Goal: Register for event/course

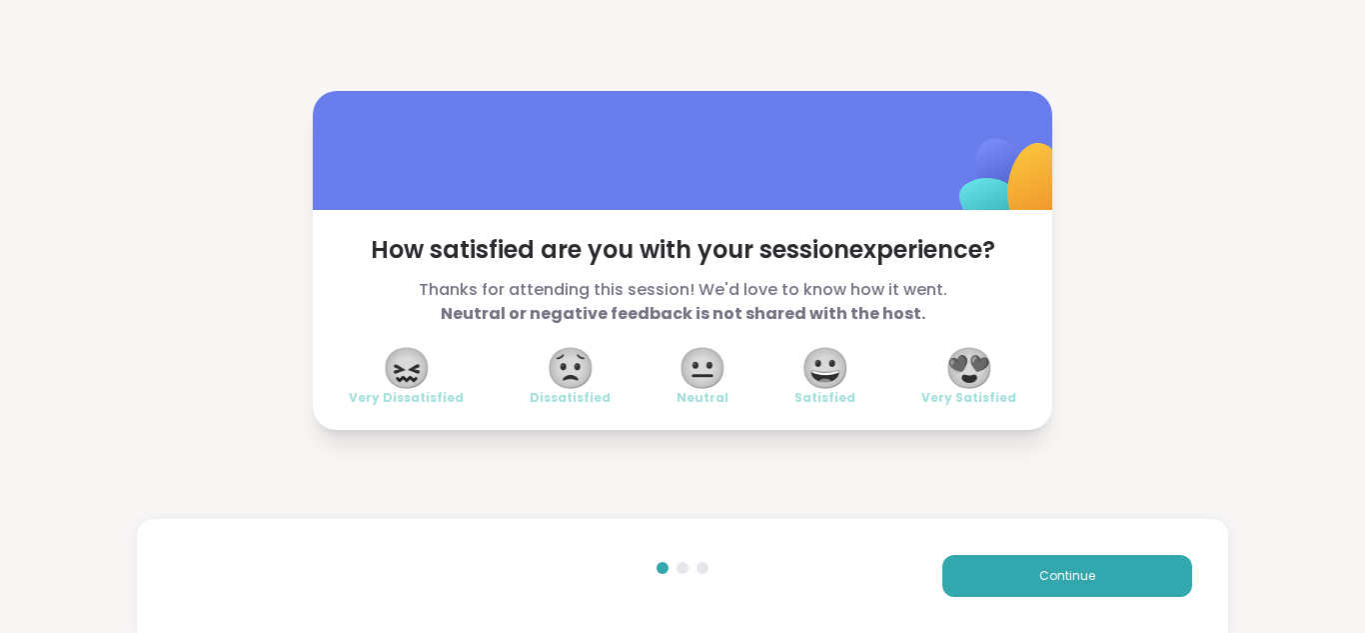
click at [971, 372] on span "😍" at bounding box center [970, 368] width 50 height 36
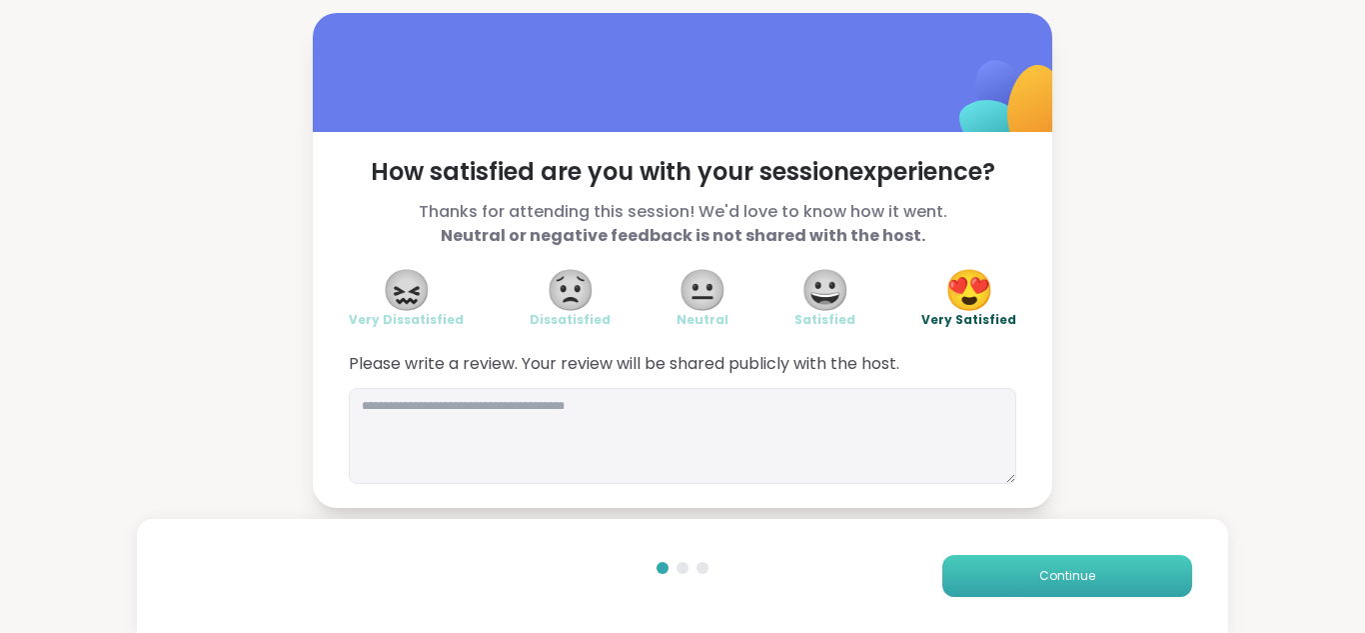
click at [1060, 572] on span "Continue" at bounding box center [1067, 576] width 56 height 18
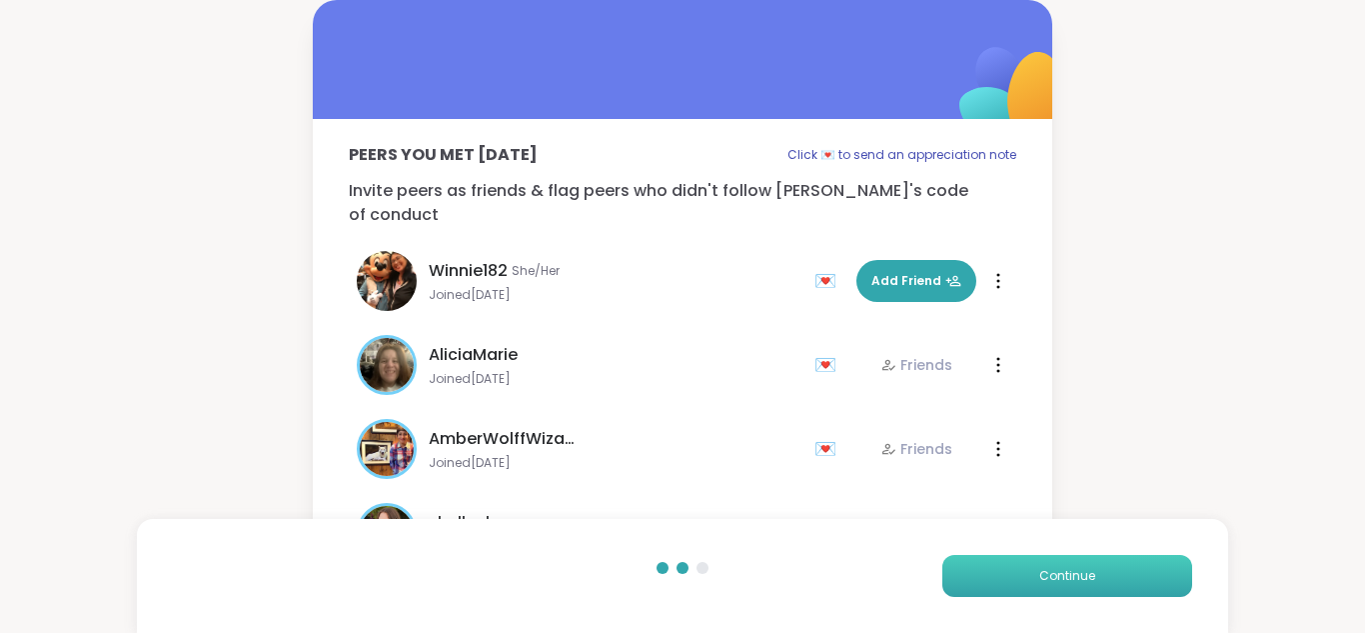
click at [1060, 572] on span "Continue" at bounding box center [1067, 576] width 56 height 18
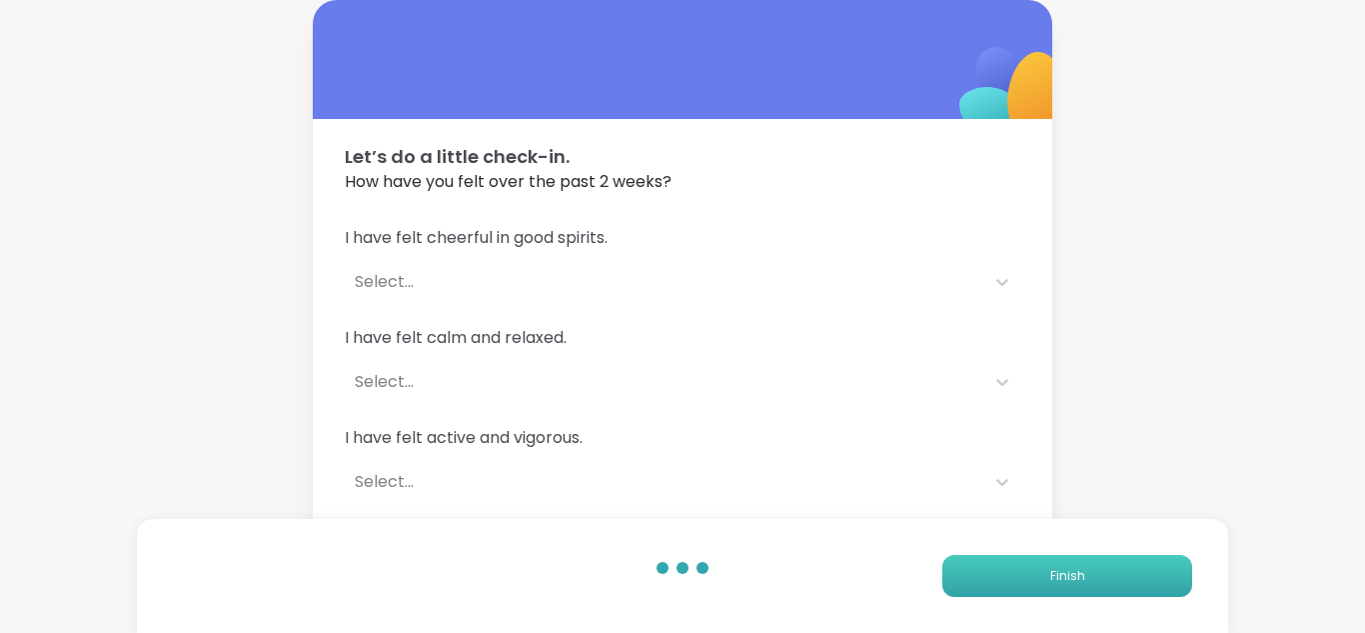
click at [1060, 572] on span "Finish" at bounding box center [1067, 576] width 35 height 18
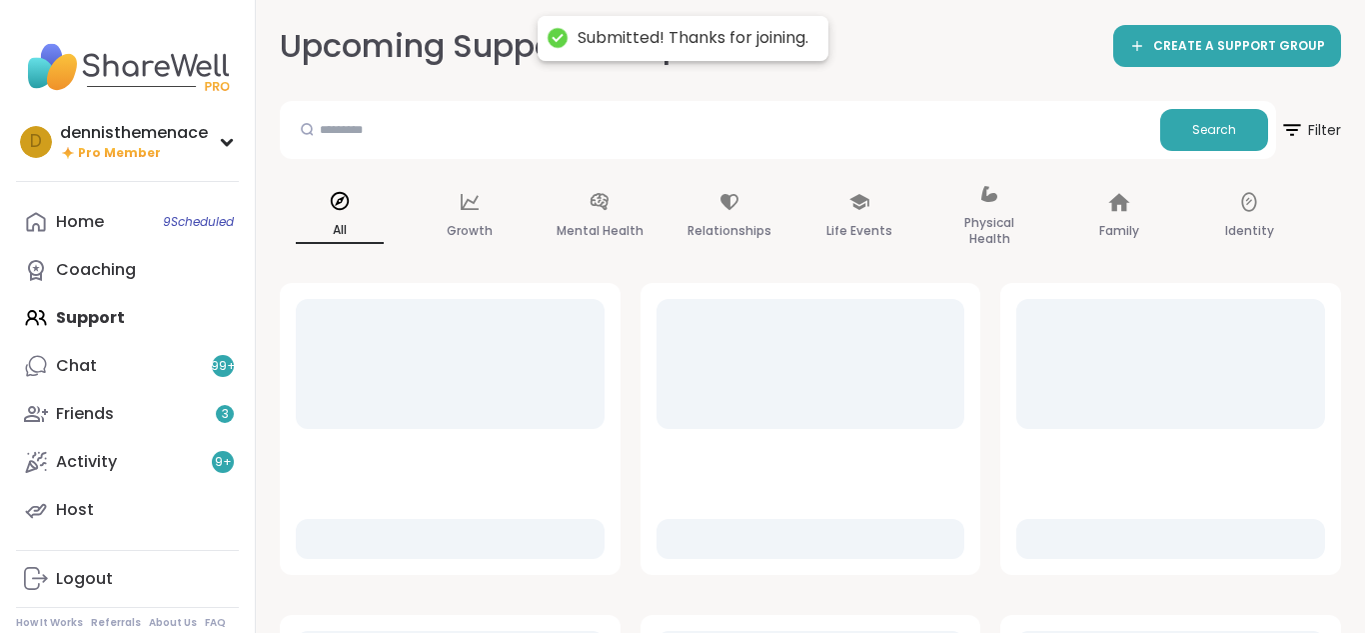
click at [1060, 572] on div at bounding box center [1170, 429] width 341 height 292
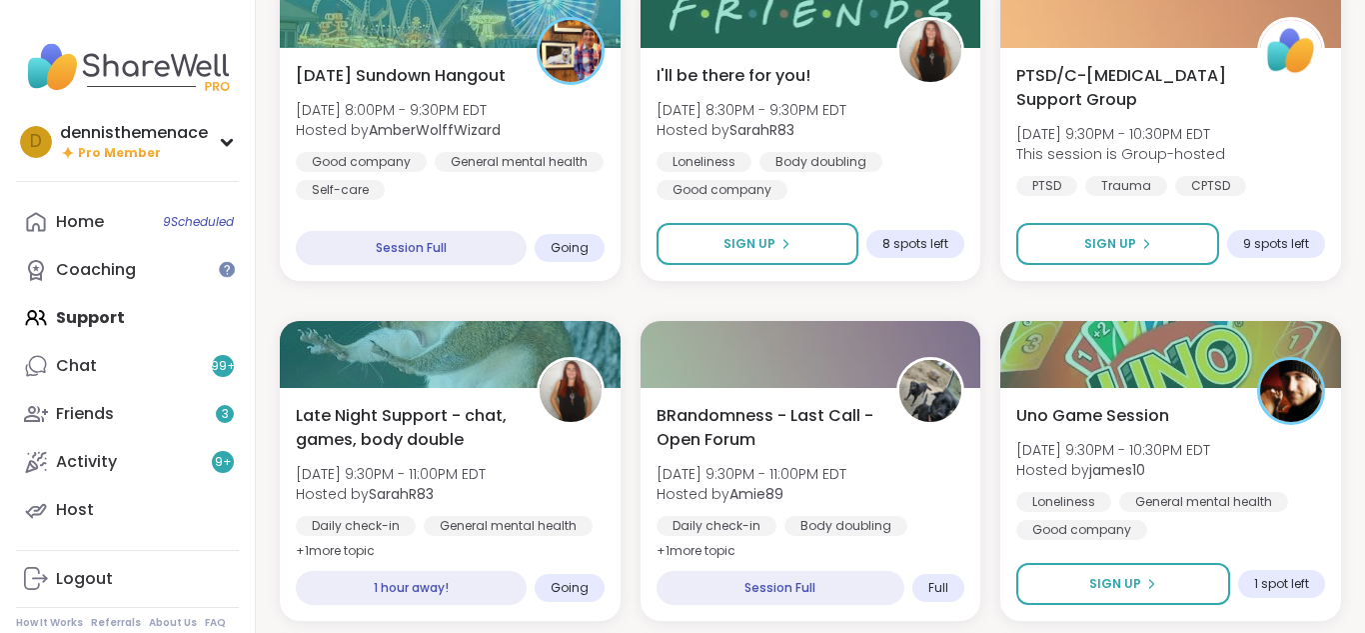
scroll to position [1359, 0]
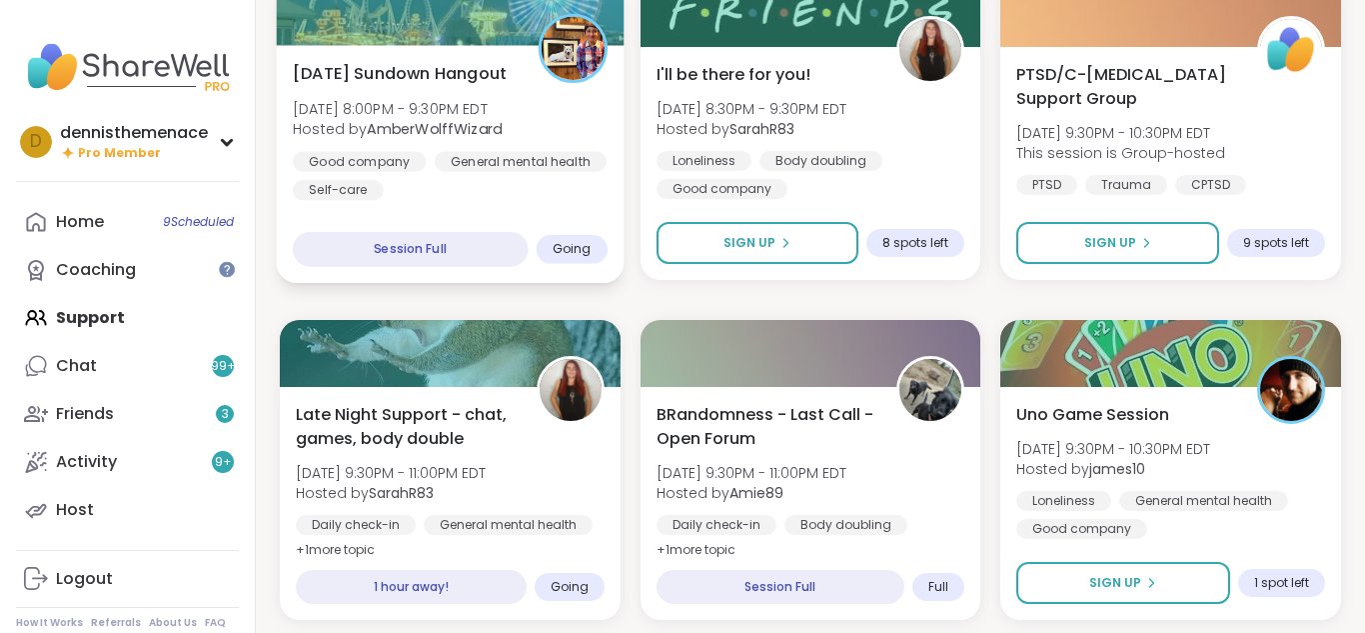
click at [448, 134] on b "AmberWolffWizard" at bounding box center [434, 129] width 135 height 20
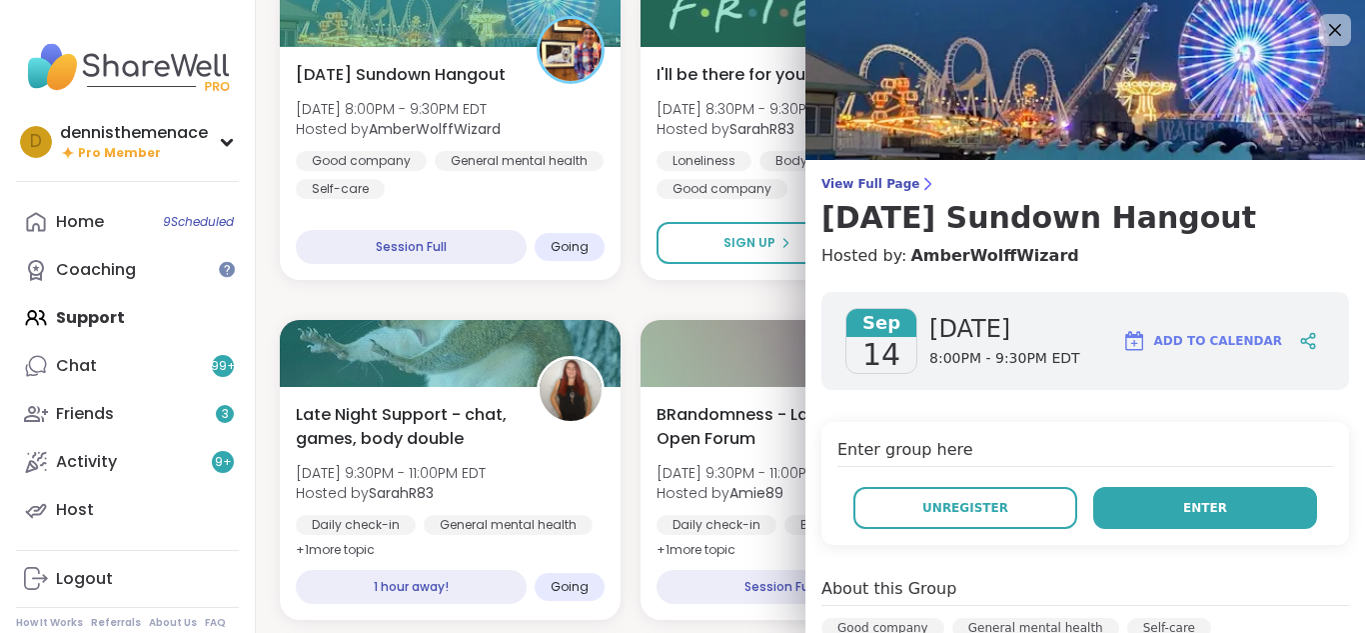
click at [1219, 505] on span "Enter" at bounding box center [1205, 508] width 44 height 18
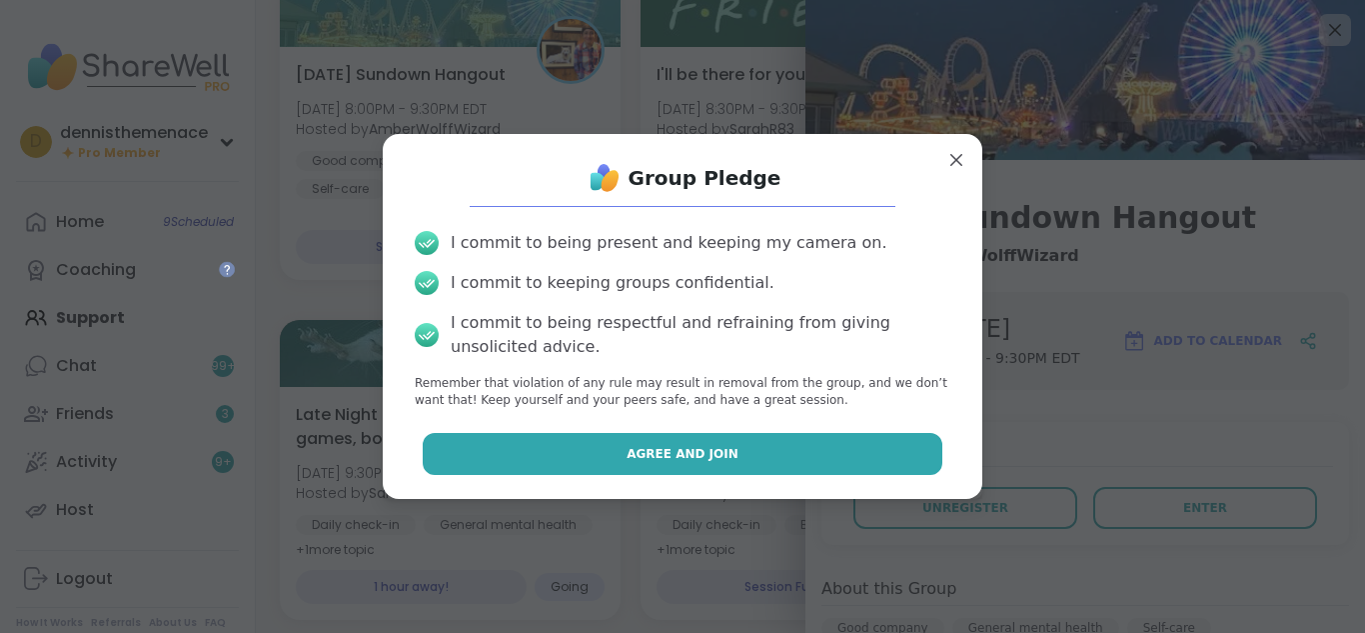
click at [693, 450] on span "Agree and Join" at bounding box center [683, 454] width 112 height 18
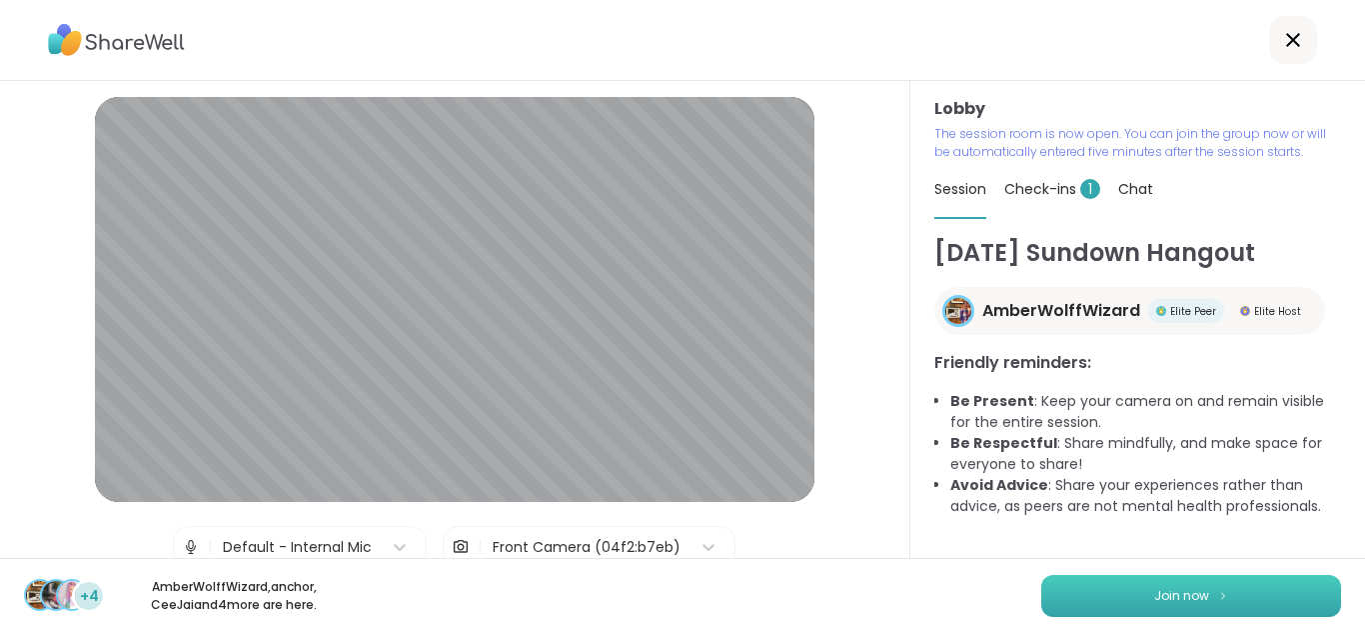
click at [1173, 596] on span "Join now" at bounding box center [1181, 596] width 55 height 18
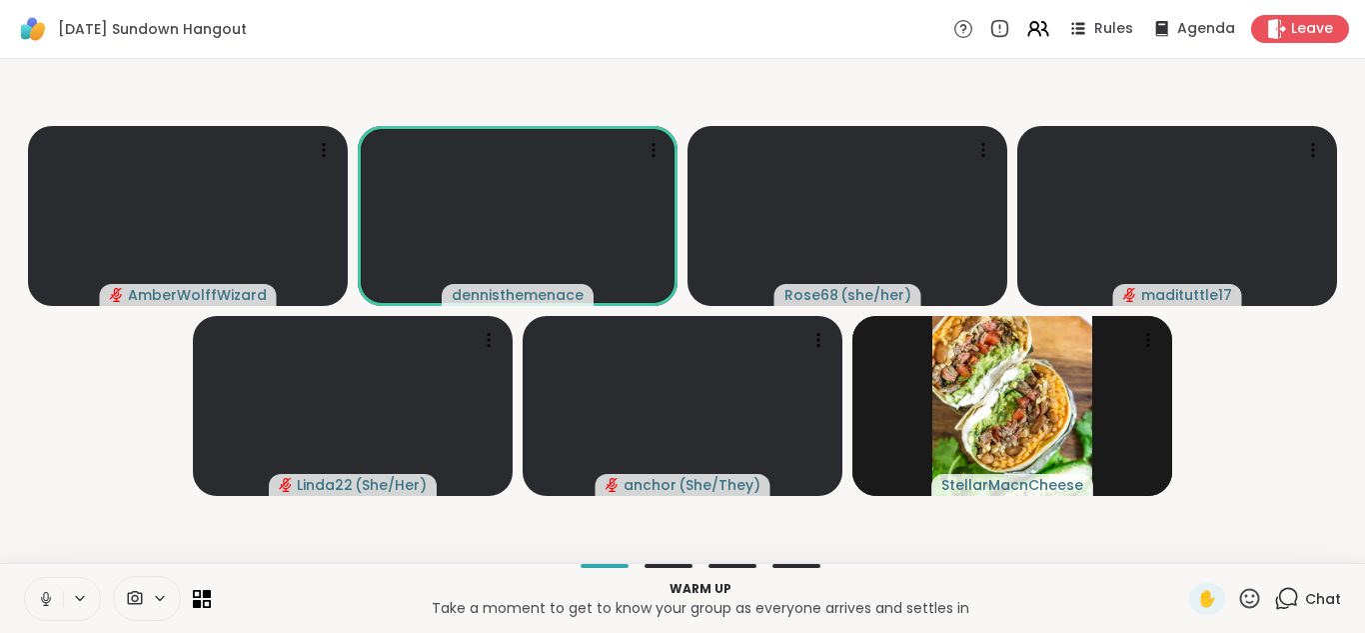
click at [1322, 599] on span "Chat" at bounding box center [1323, 599] width 36 height 20
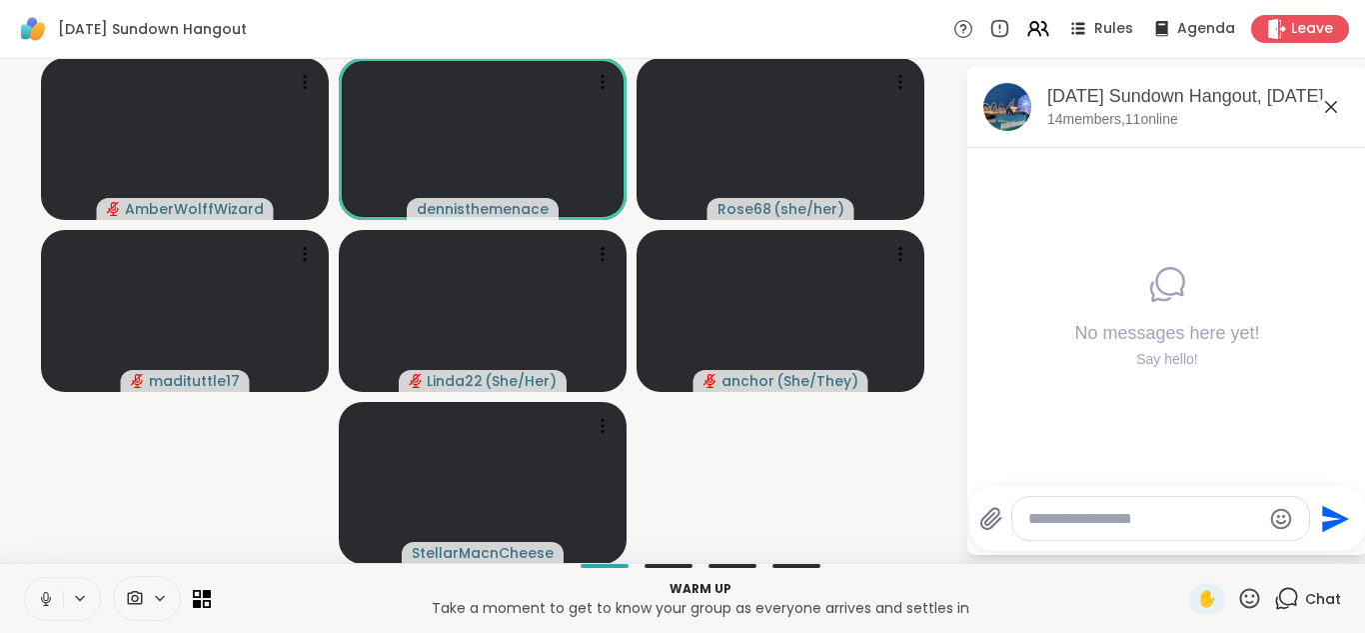
click at [46, 602] on icon at bounding box center [46, 599] width 10 height 6
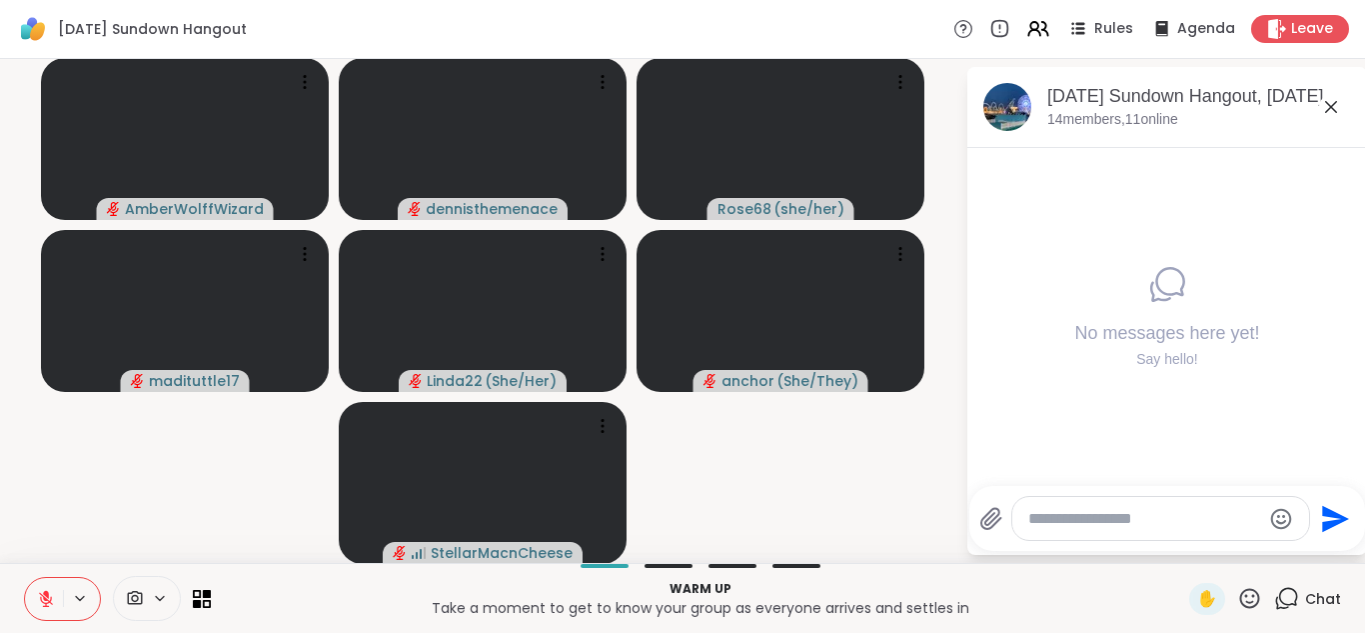
click at [43, 600] on icon at bounding box center [46, 599] width 18 height 18
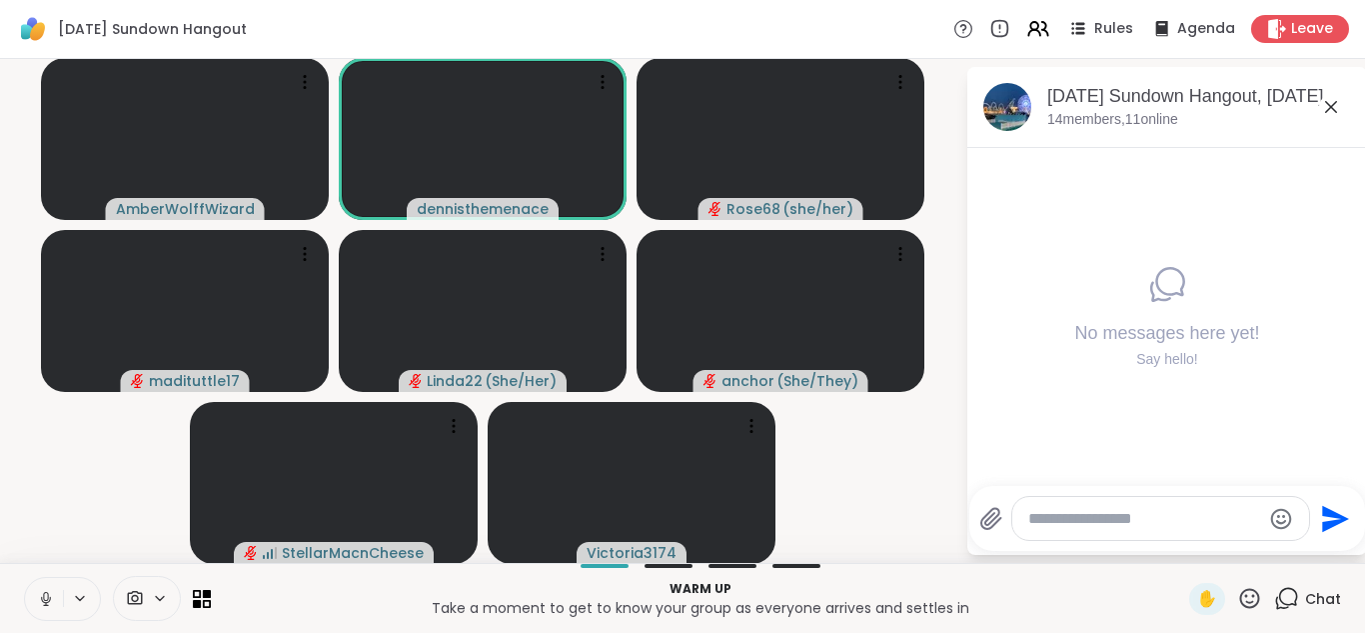
click at [43, 600] on icon at bounding box center [46, 599] width 10 height 6
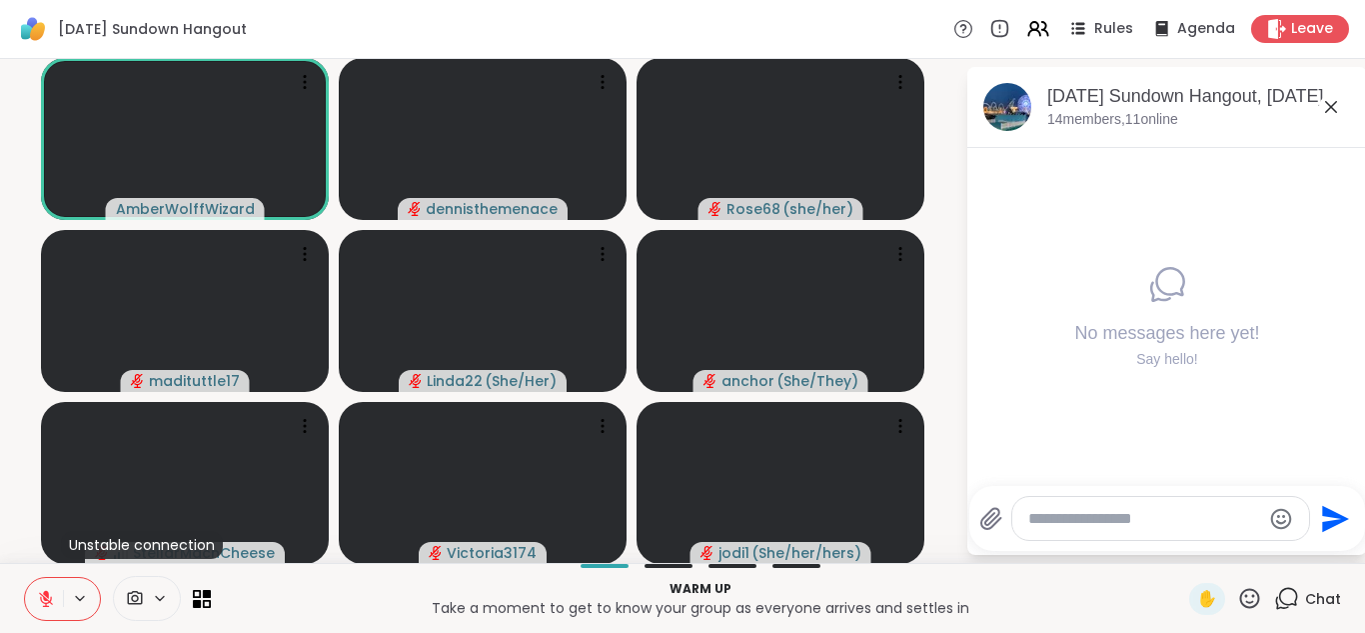
click at [1193, 516] on textarea "Type your message" at bounding box center [1144, 519] width 233 height 20
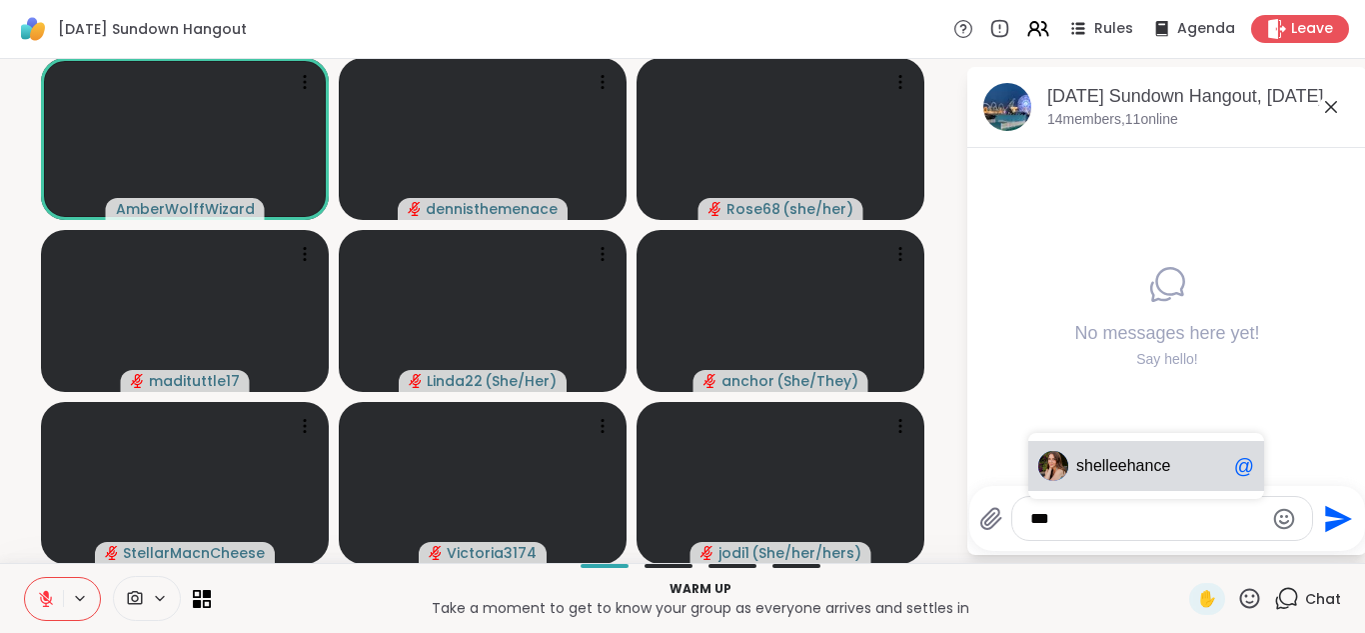
click at [1139, 471] on span "elleehance" at bounding box center [1131, 466] width 77 height 20
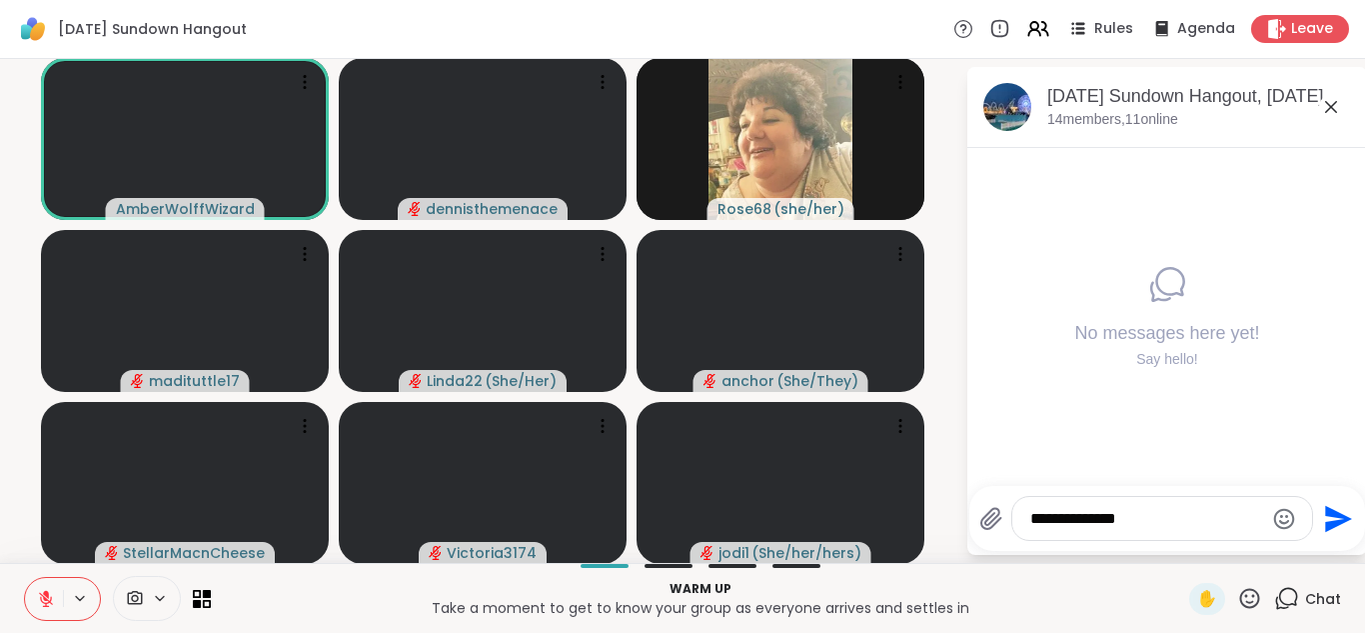
click at [1139, 471] on div "No messages here yet! Say hello!" at bounding box center [1167, 317] width 400 height 338
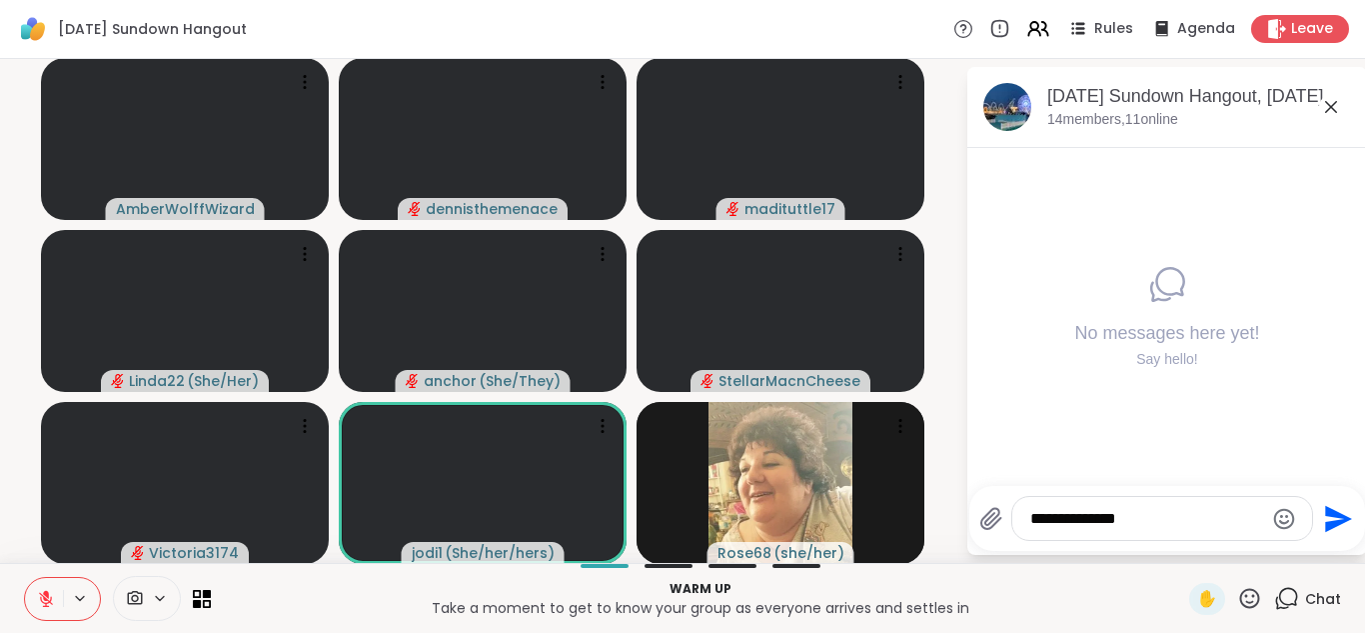
click at [1169, 525] on textarea "**********" at bounding box center [1146, 519] width 233 height 20
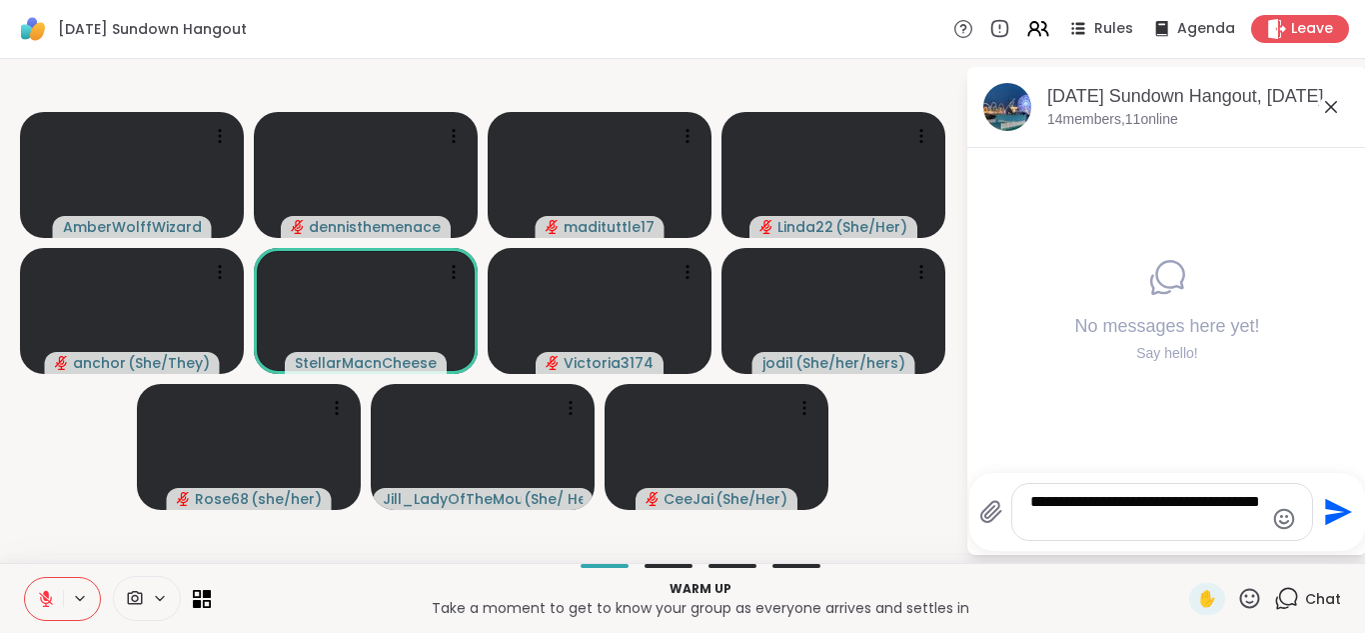
click at [1284, 446] on div "No messages here yet! Say hello!" at bounding box center [1167, 310] width 400 height 325
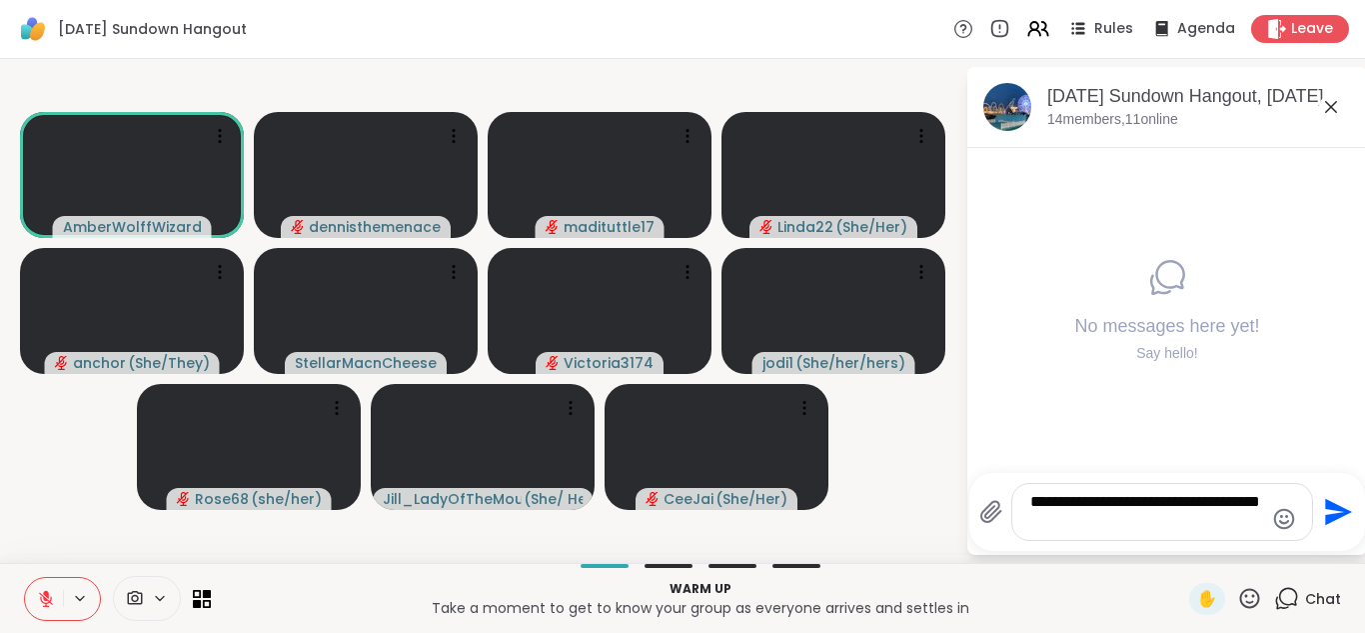
click at [1284, 447] on div "No messages here yet! Say hello!" at bounding box center [1167, 310] width 400 height 325
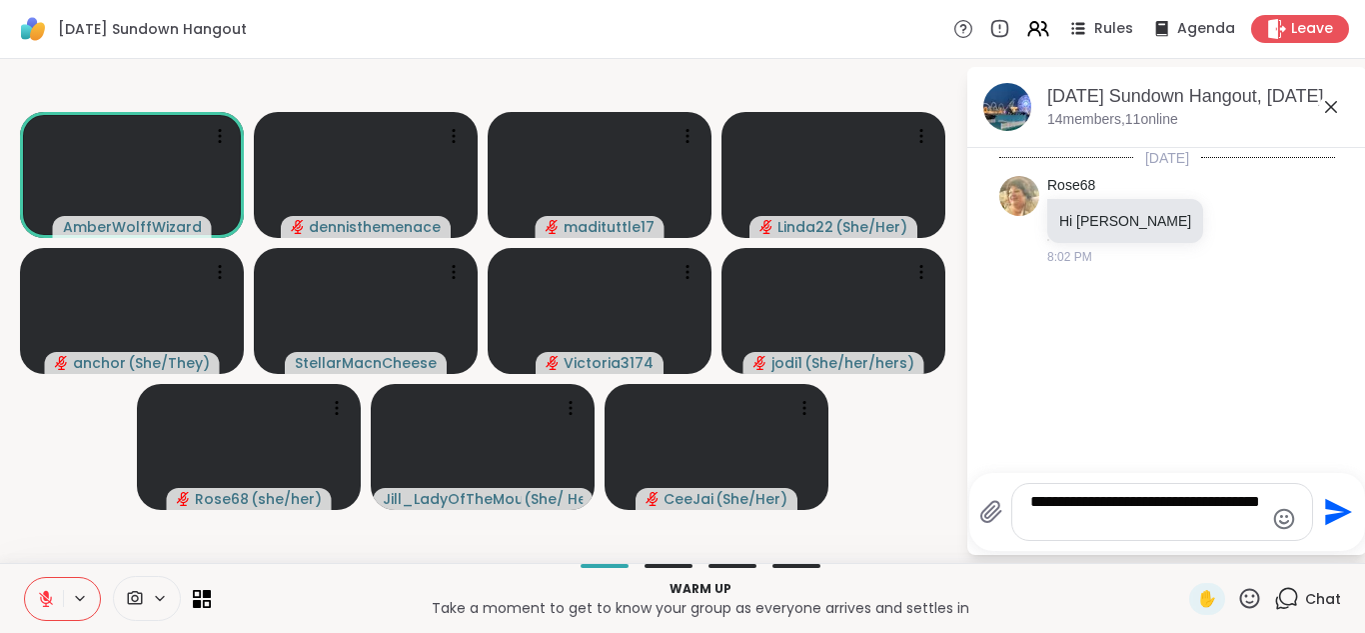
click at [1152, 517] on textarea "**********" at bounding box center [1146, 512] width 233 height 40
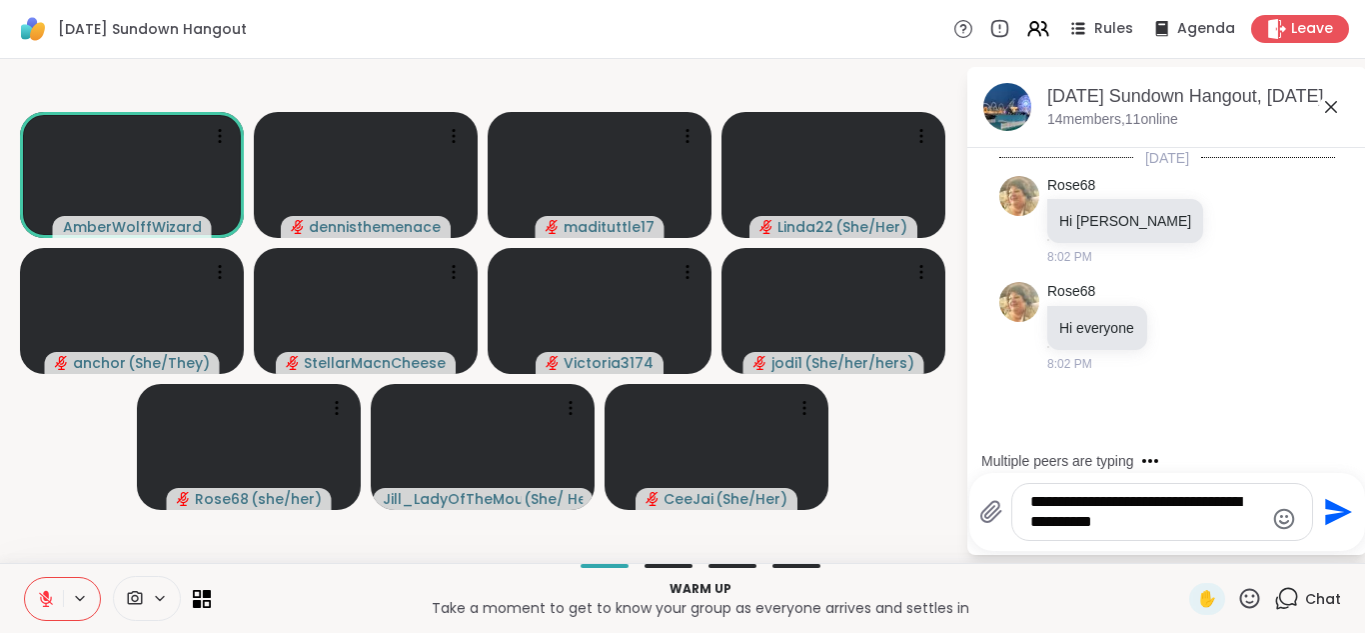
type textarea "**********"
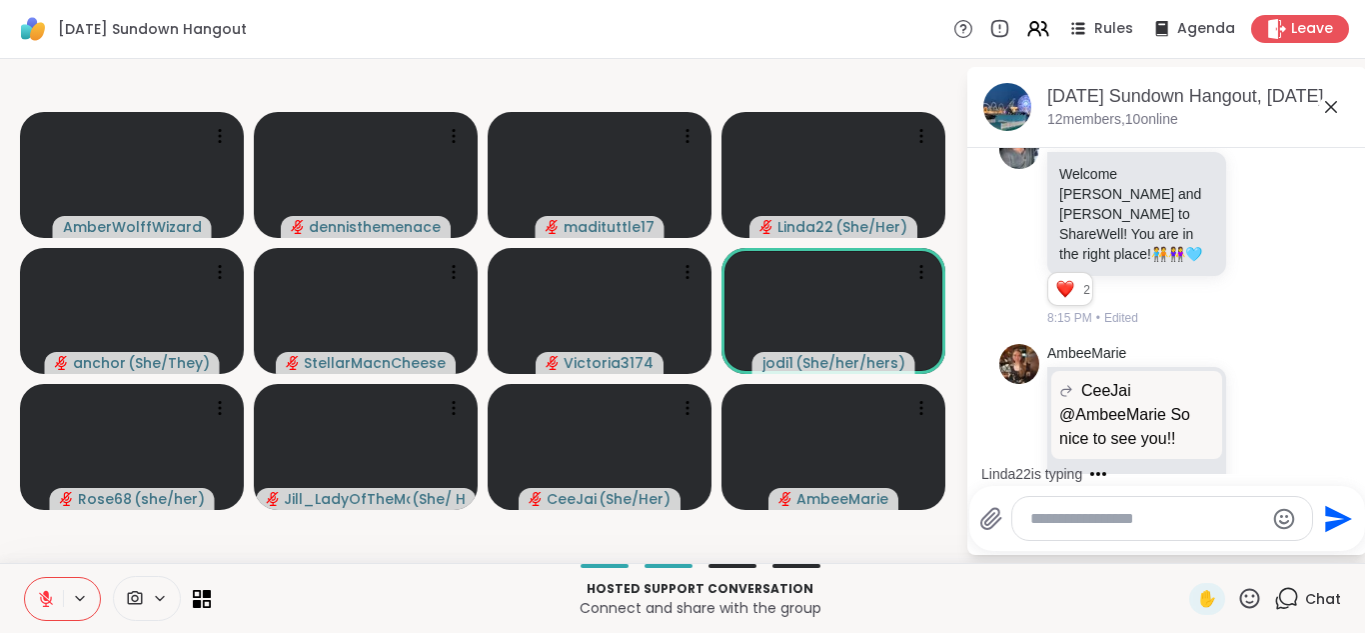
scroll to position [2387, 0]
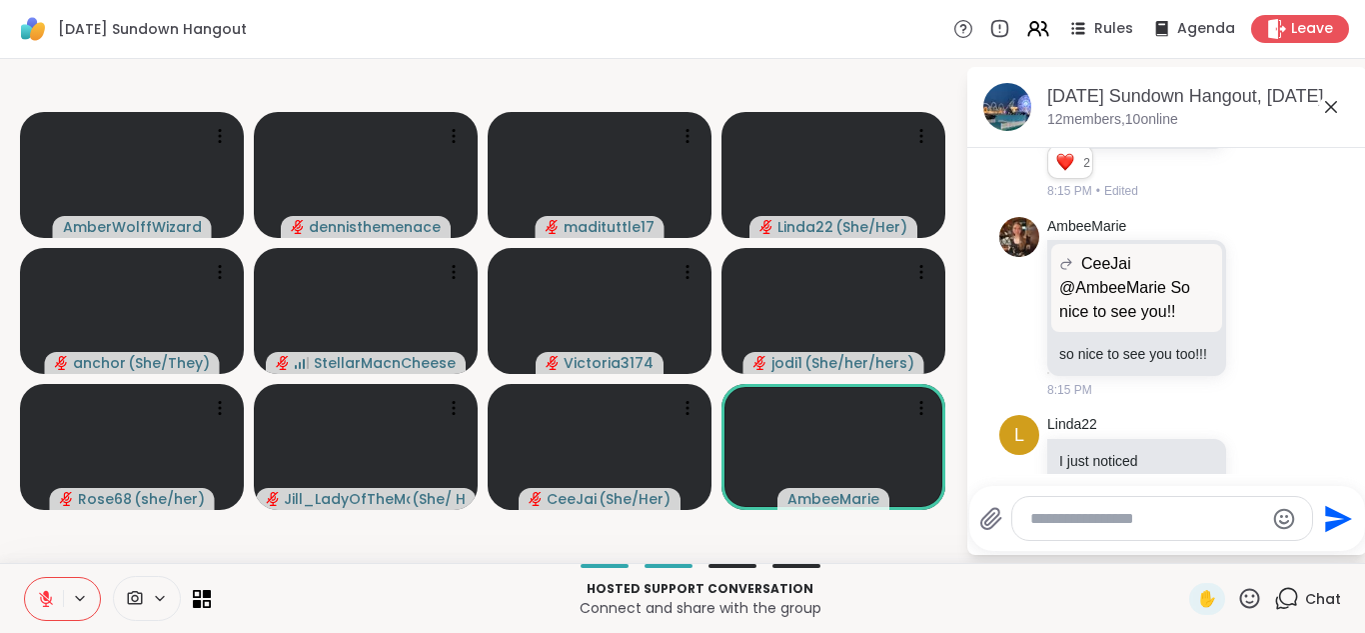
click at [1247, 591] on icon at bounding box center [1249, 598] width 25 height 25
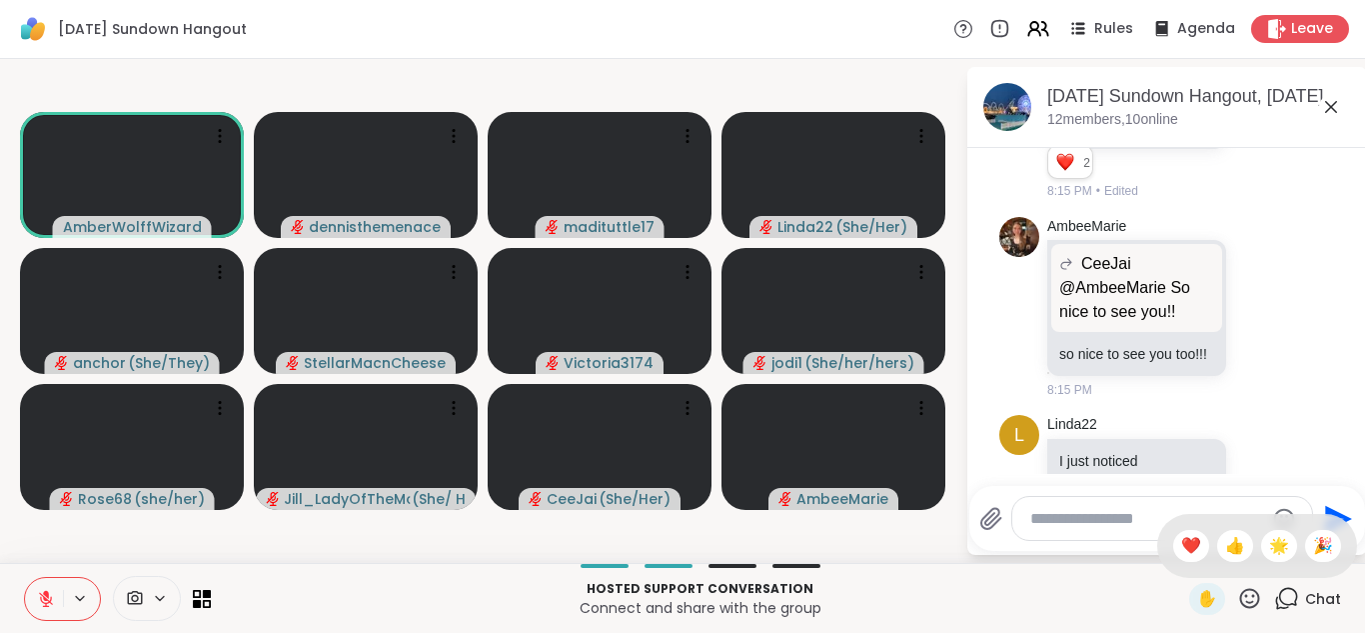
click at [45, 595] on icon at bounding box center [46, 594] width 6 height 8
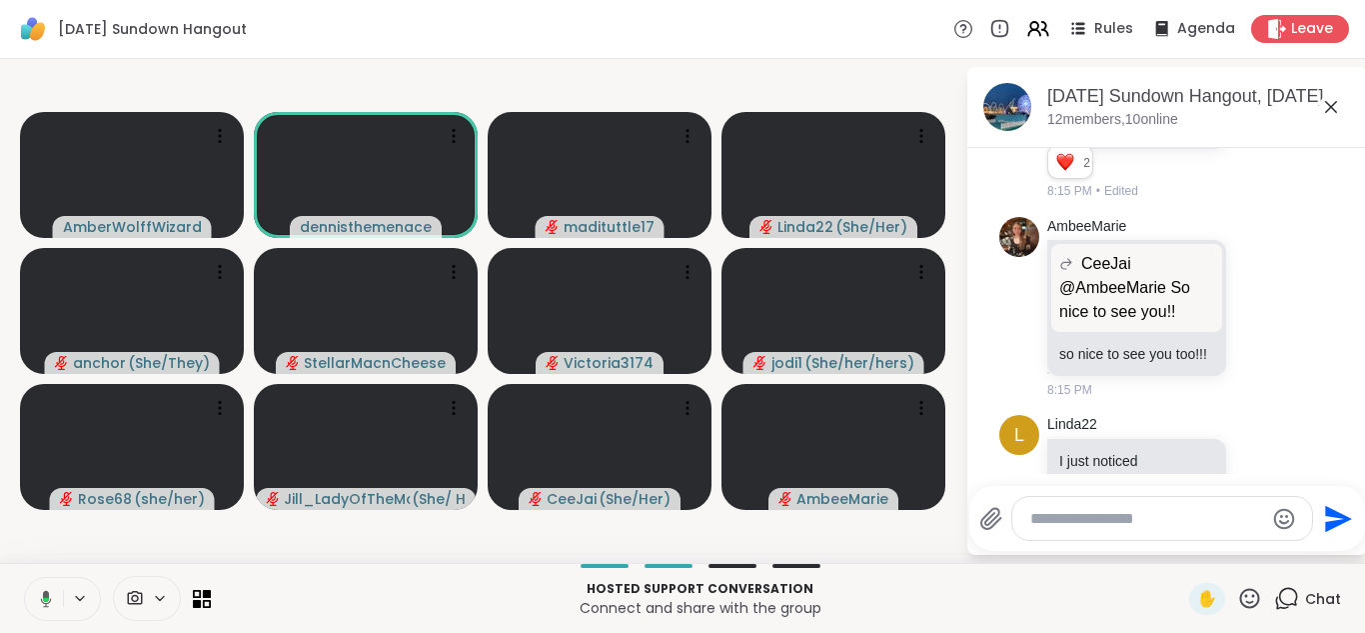
click at [45, 595] on icon at bounding box center [46, 598] width 11 height 17
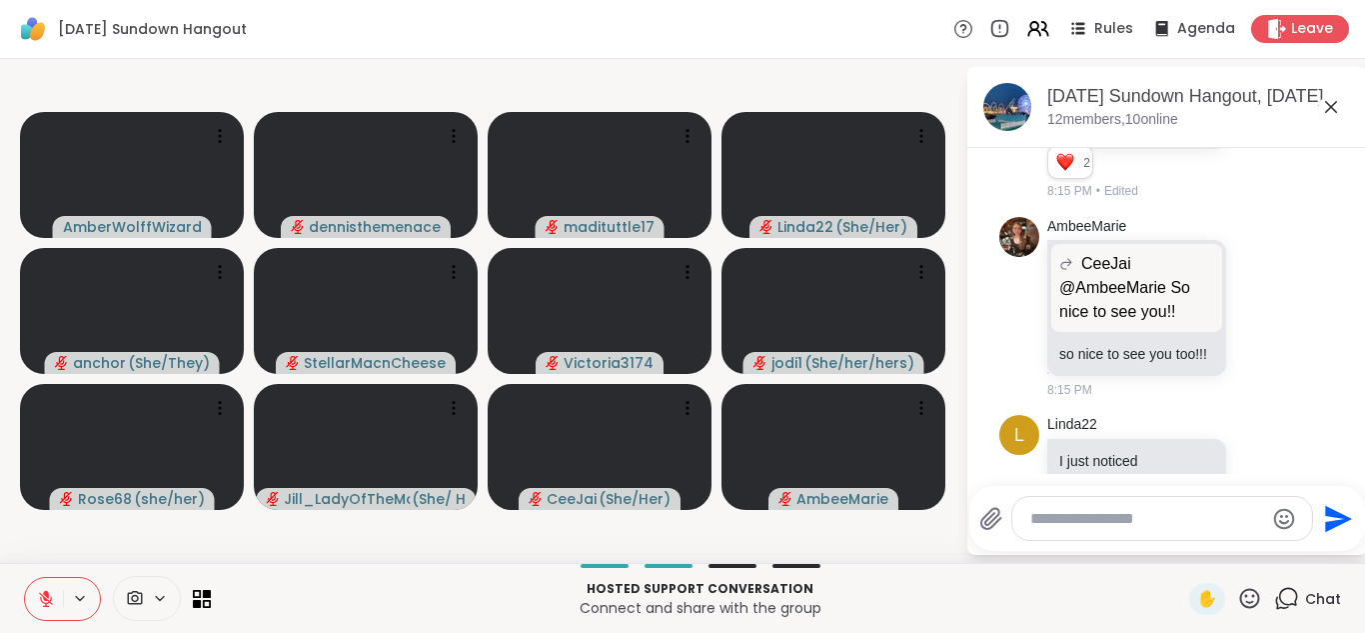
click at [45, 595] on icon at bounding box center [46, 594] width 6 height 8
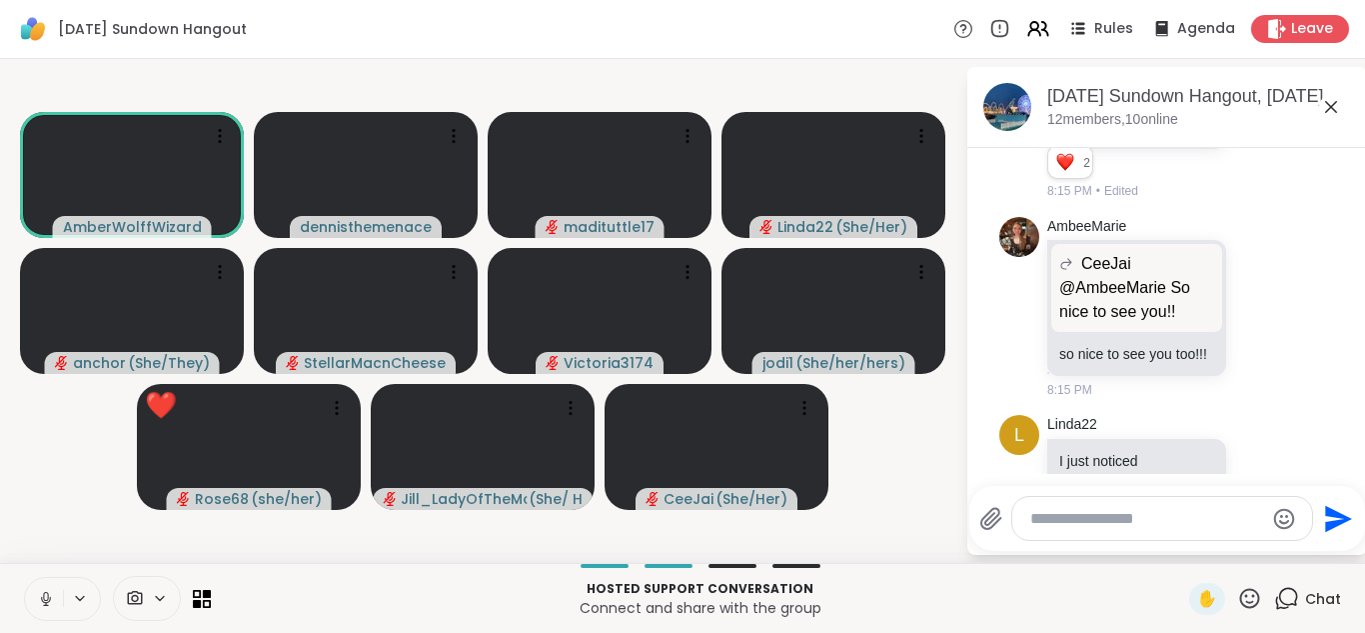
click at [44, 590] on icon at bounding box center [46, 599] width 18 height 18
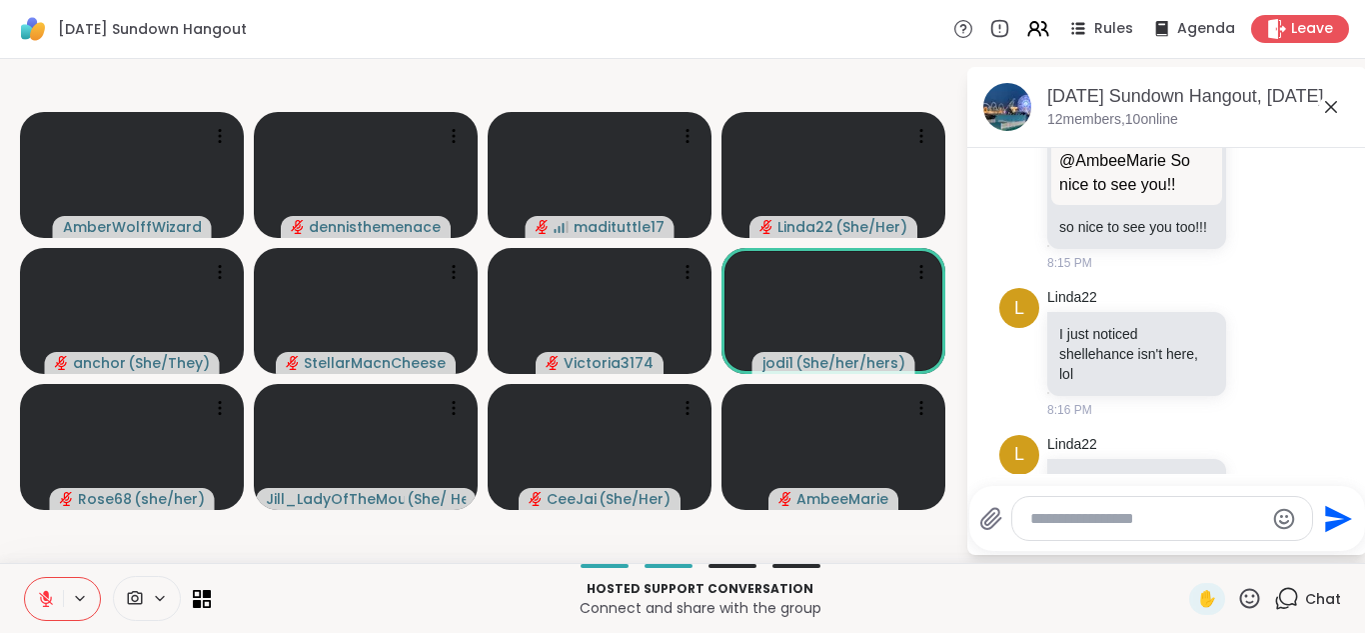
scroll to position [2542, 0]
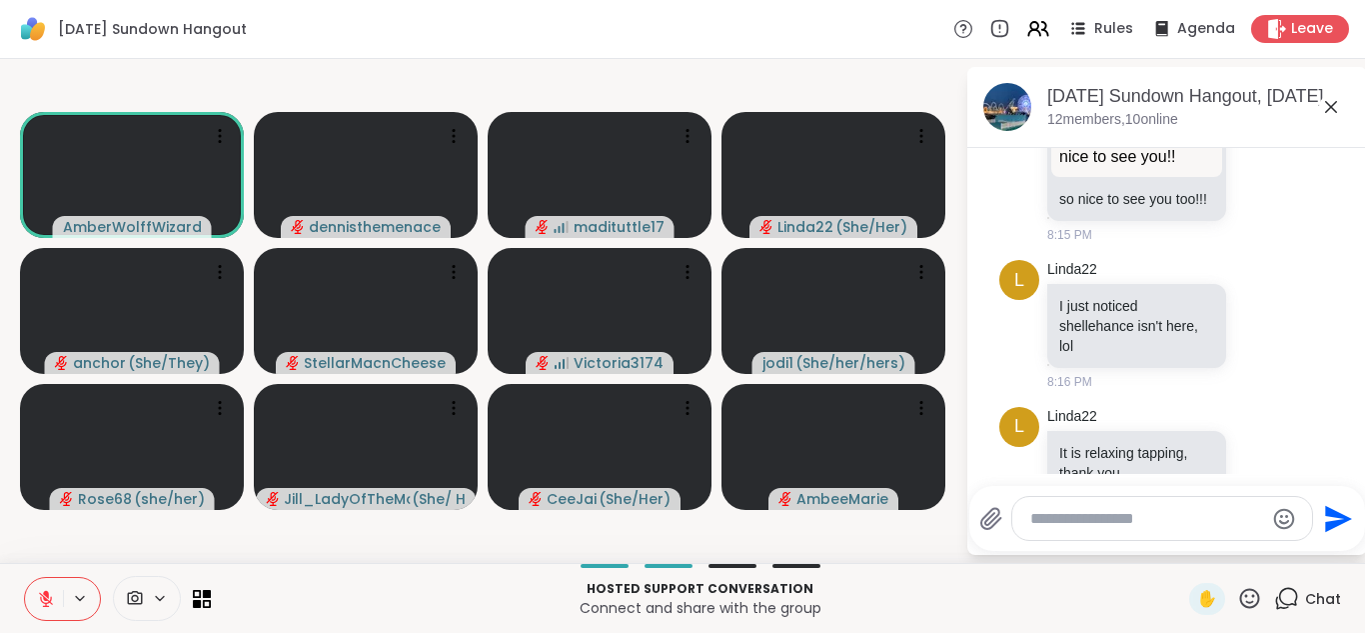
click at [1099, 524] on textarea "Type your message" at bounding box center [1146, 519] width 233 height 20
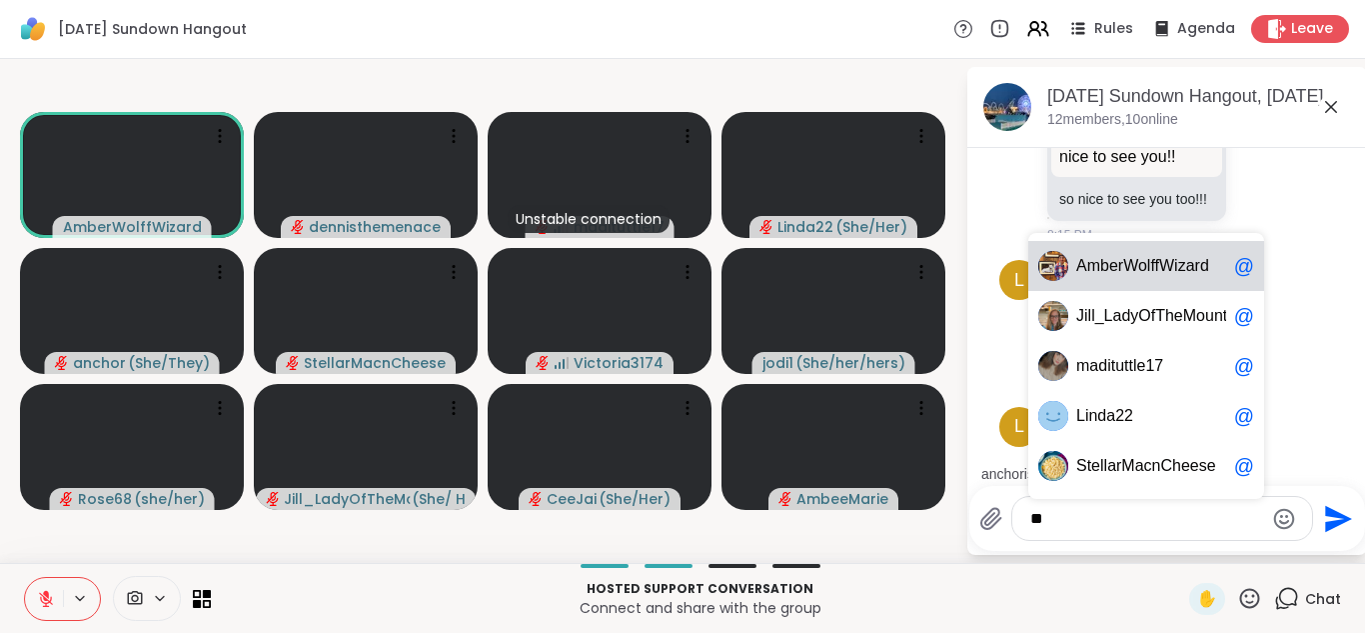
scroll to position [2649, 0]
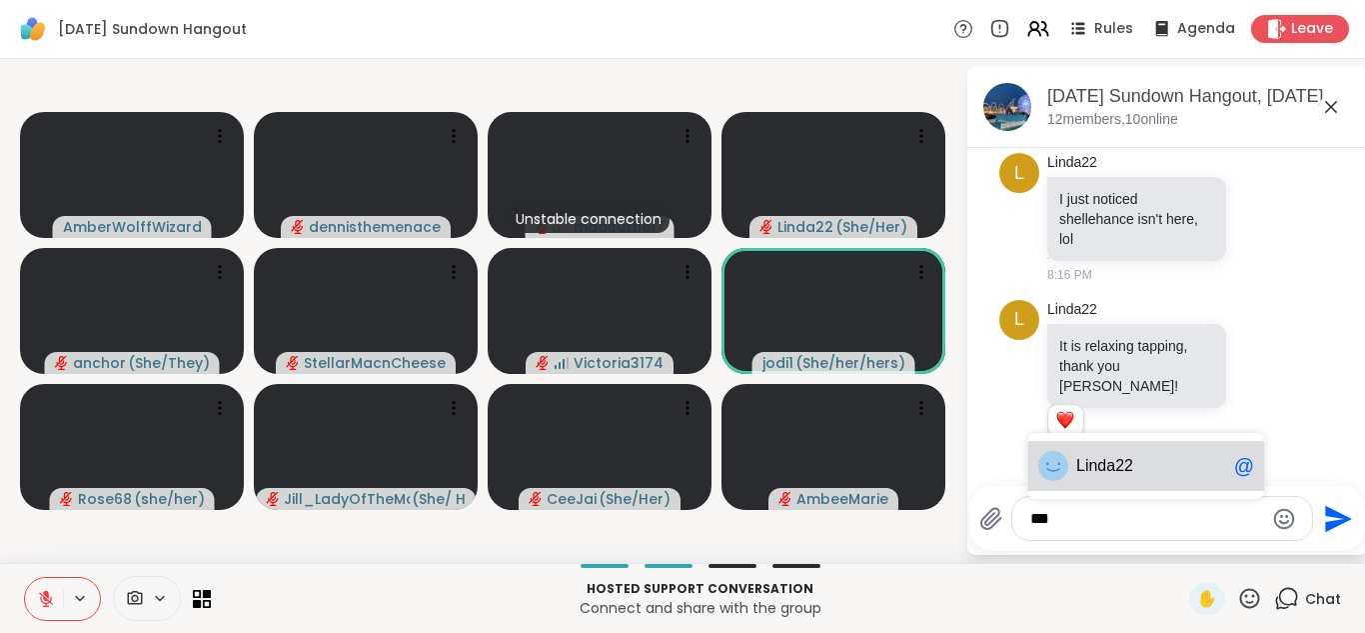
click at [1113, 469] on span "nda22" at bounding box center [1110, 466] width 45 height 20
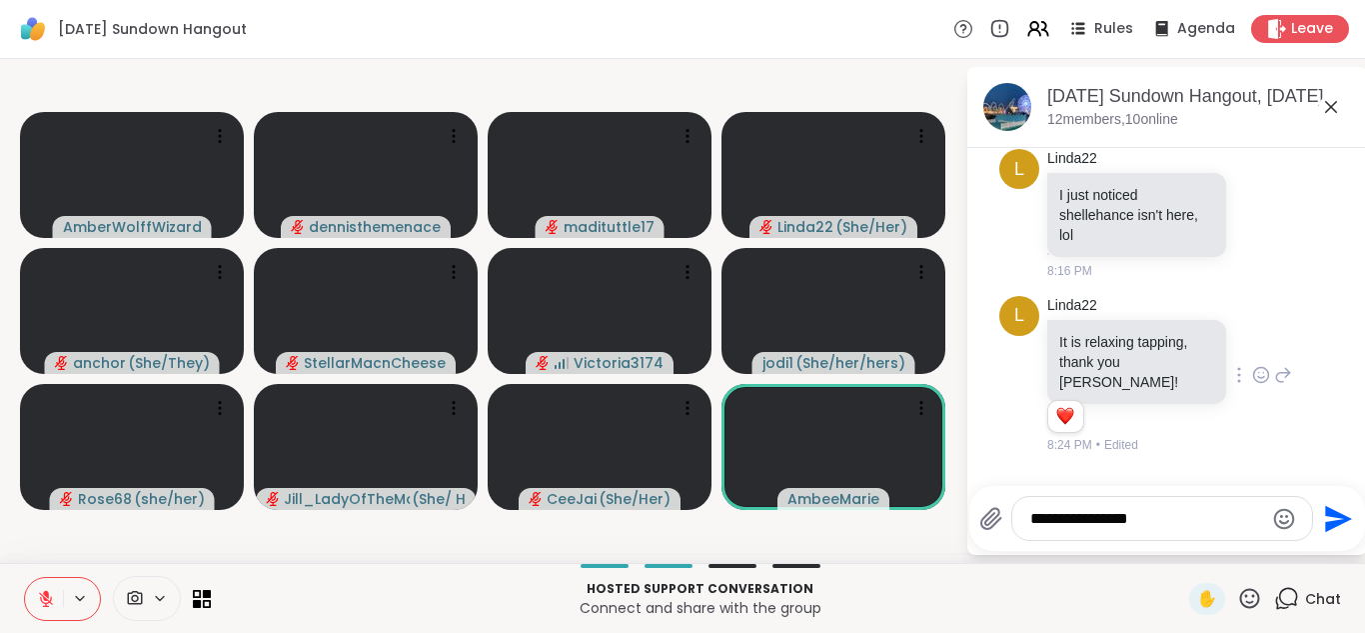
click at [1209, 332] on p "It is relaxing tapping, thank you Jill!" at bounding box center [1136, 362] width 155 height 60
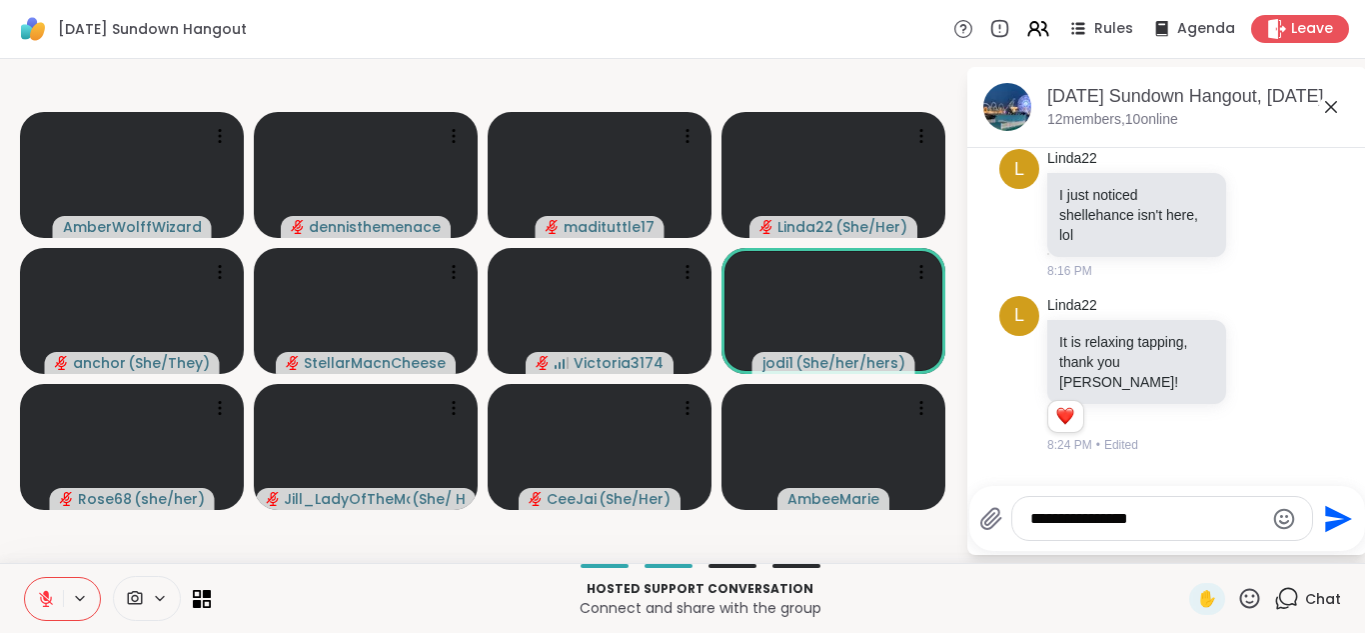
click at [1169, 513] on textarea "**********" at bounding box center [1146, 519] width 233 height 20
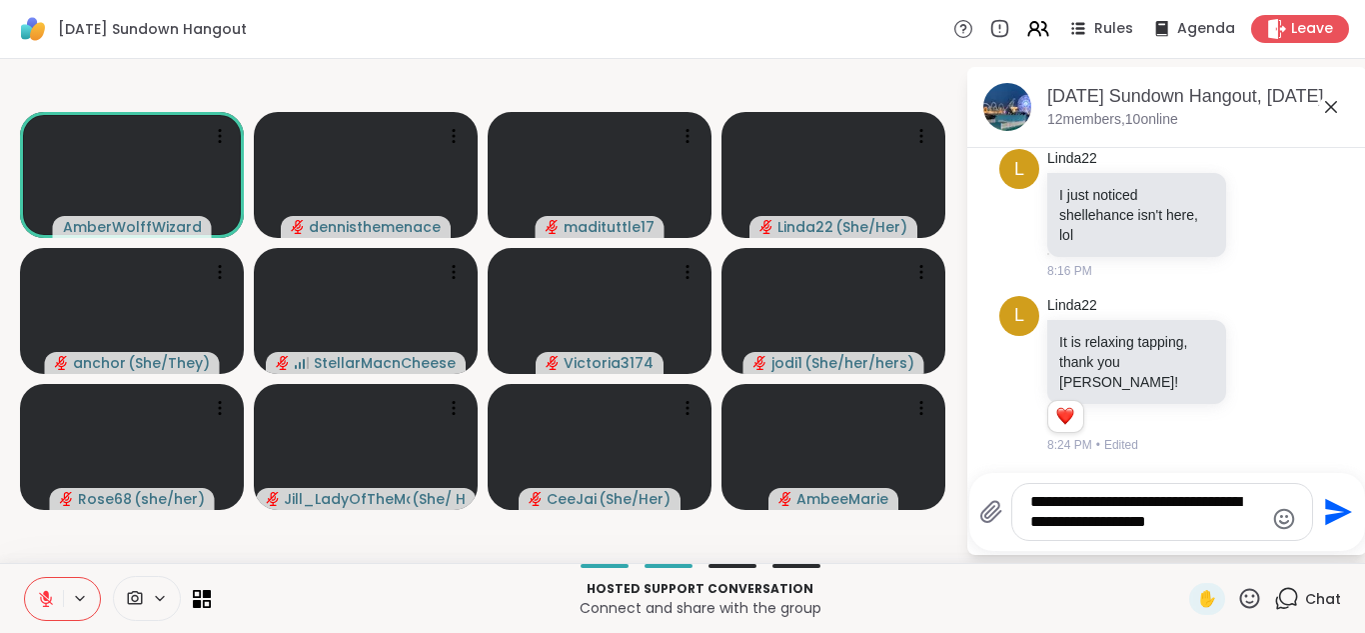
type textarea "**********"
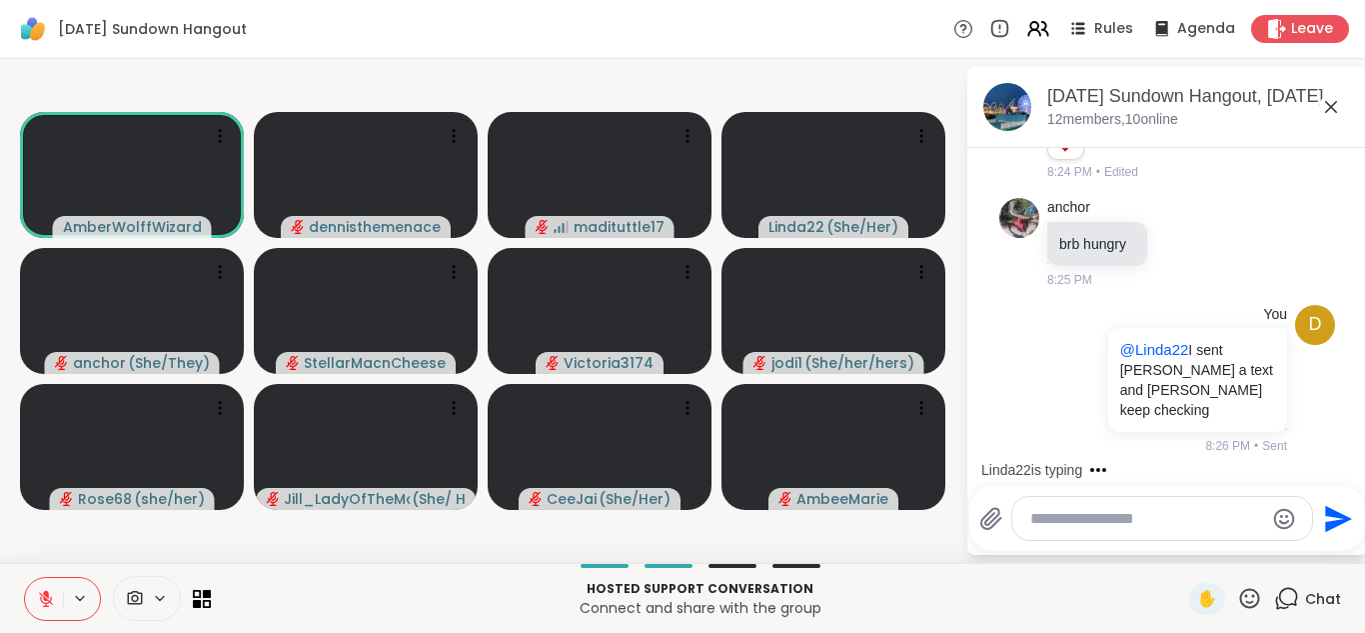
scroll to position [3144, 0]
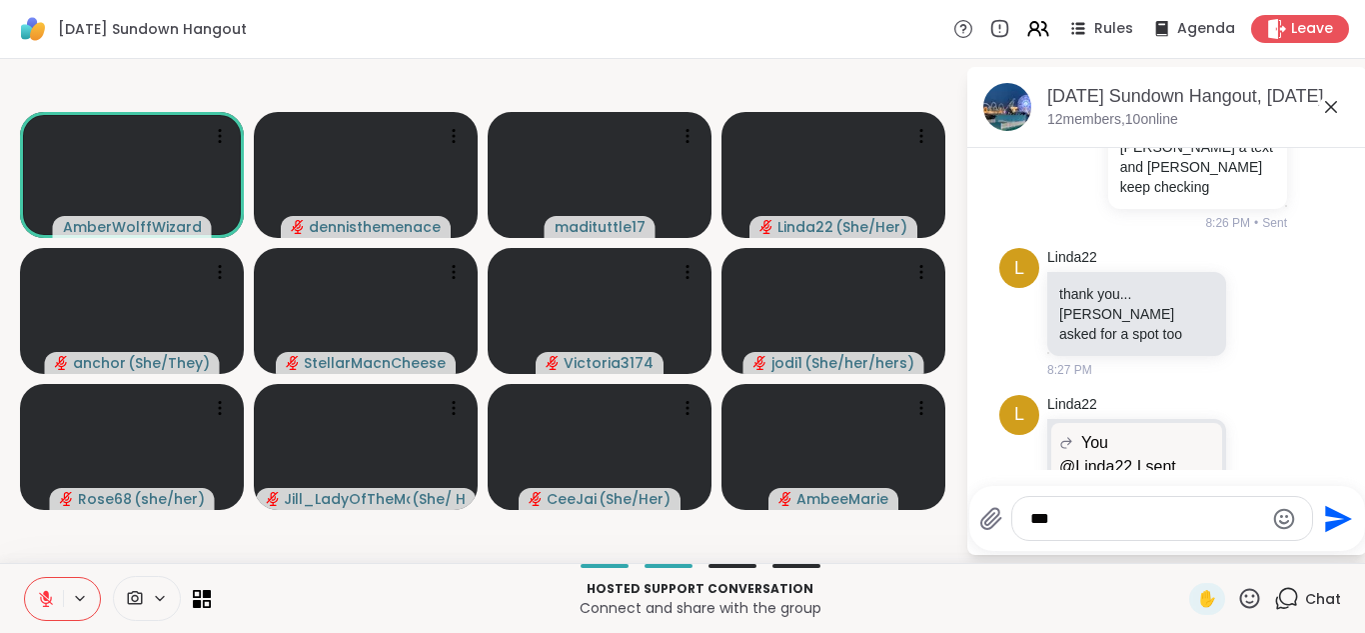
type textarea "****"
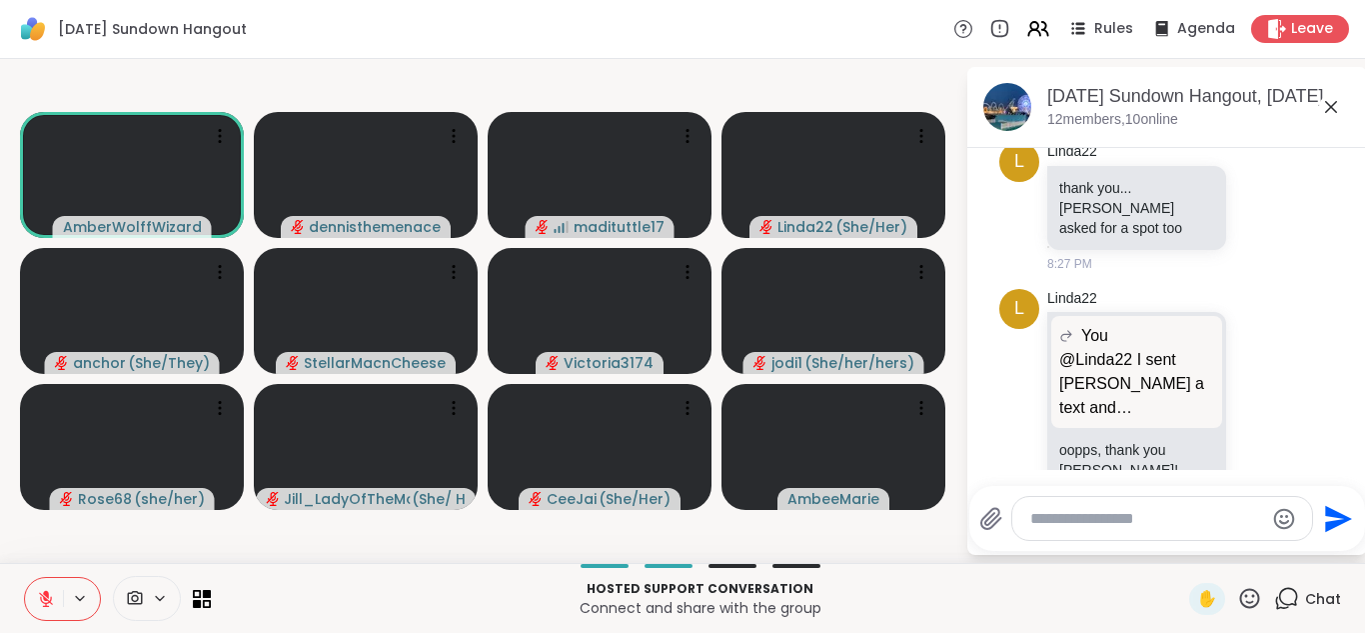
scroll to position [3307, 0]
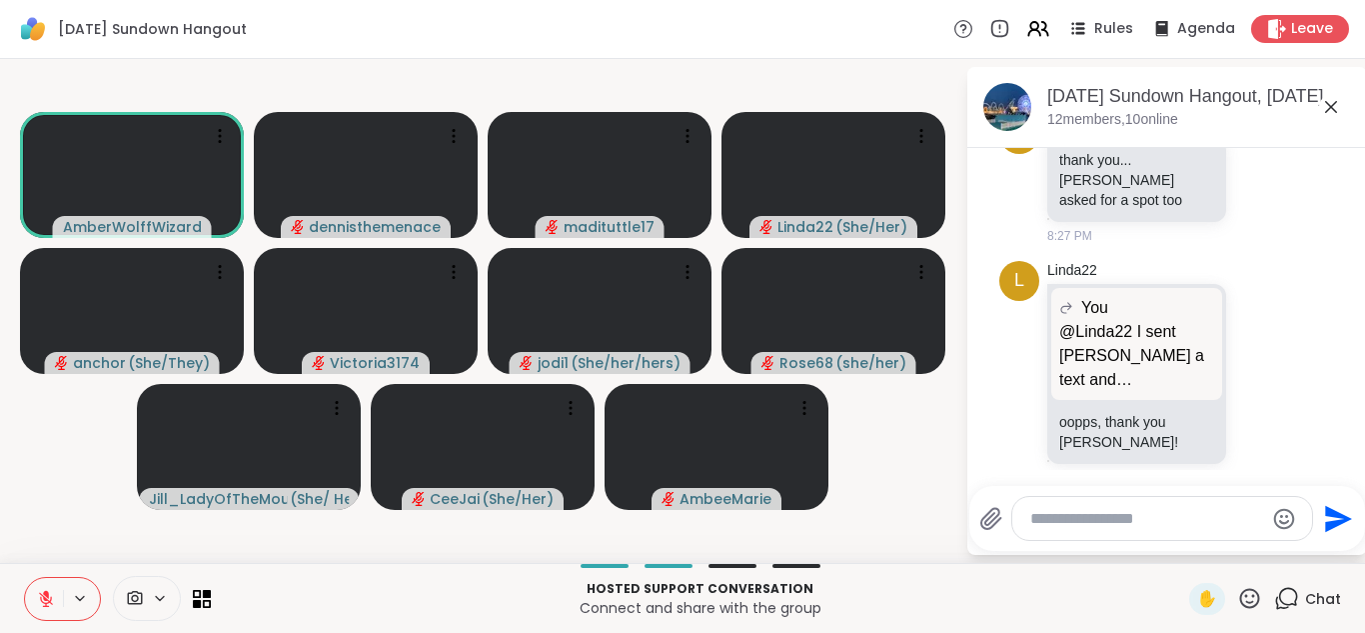
click at [47, 600] on icon at bounding box center [46, 599] width 18 height 18
click at [51, 600] on icon at bounding box center [46, 599] width 18 height 18
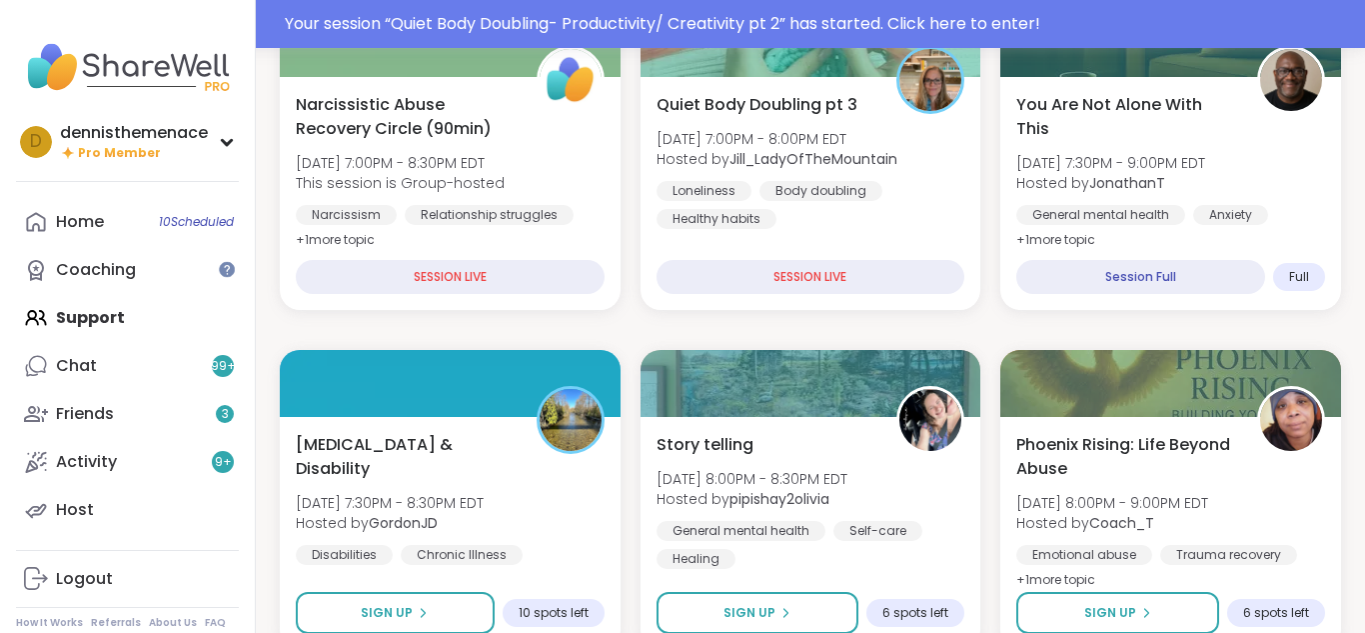
scroll to position [561, 0]
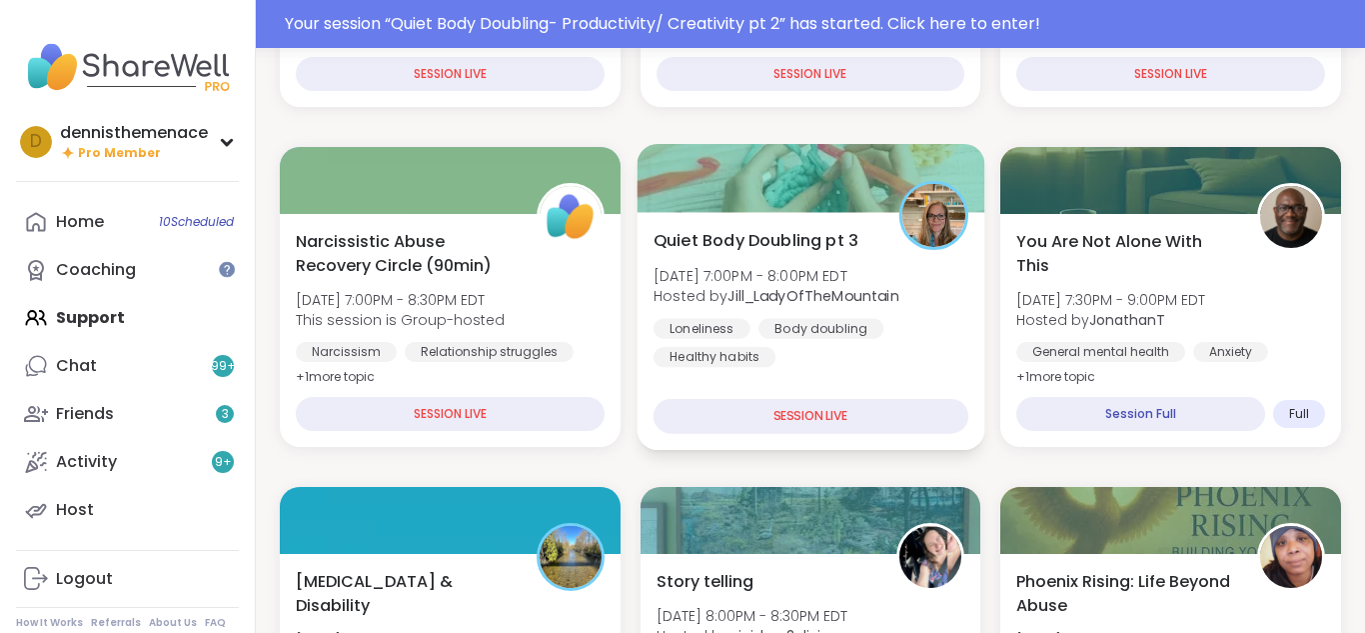
click at [776, 334] on div "Body doubling" at bounding box center [821, 328] width 125 height 20
click at [777, 335] on div "Body doubling" at bounding box center [821, 328] width 125 height 20
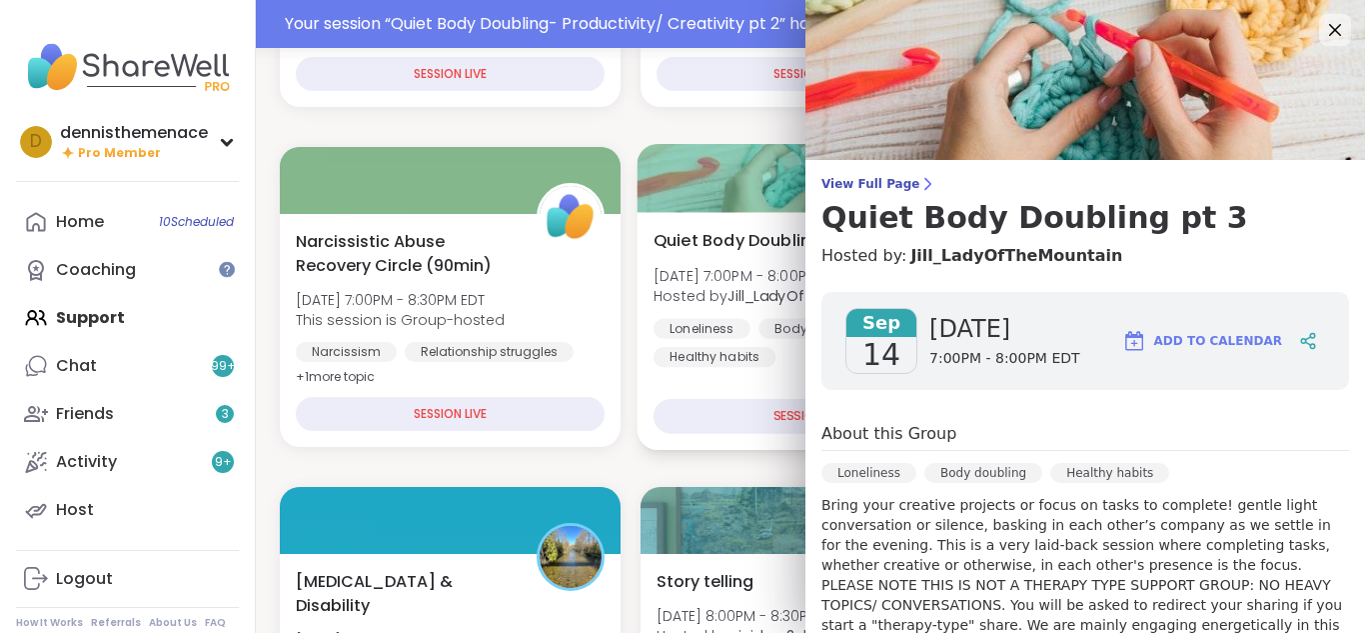
click at [777, 335] on div "Body doubling" at bounding box center [821, 328] width 125 height 20
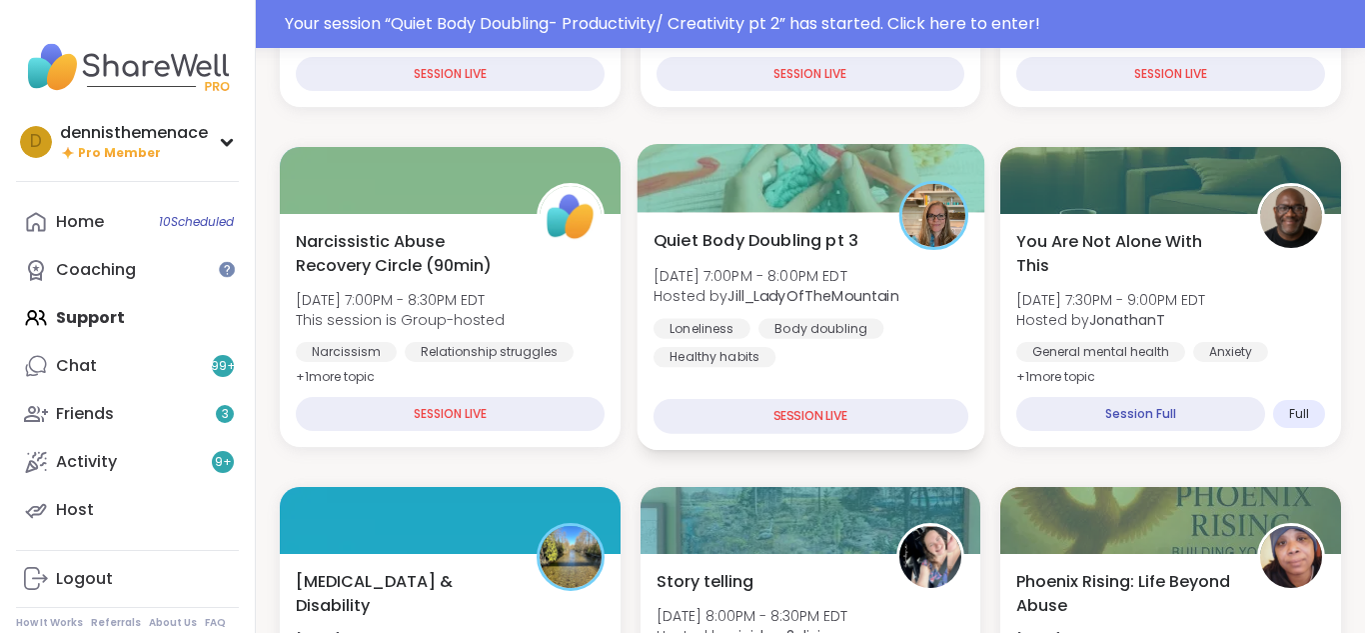
scroll to position [513, 0]
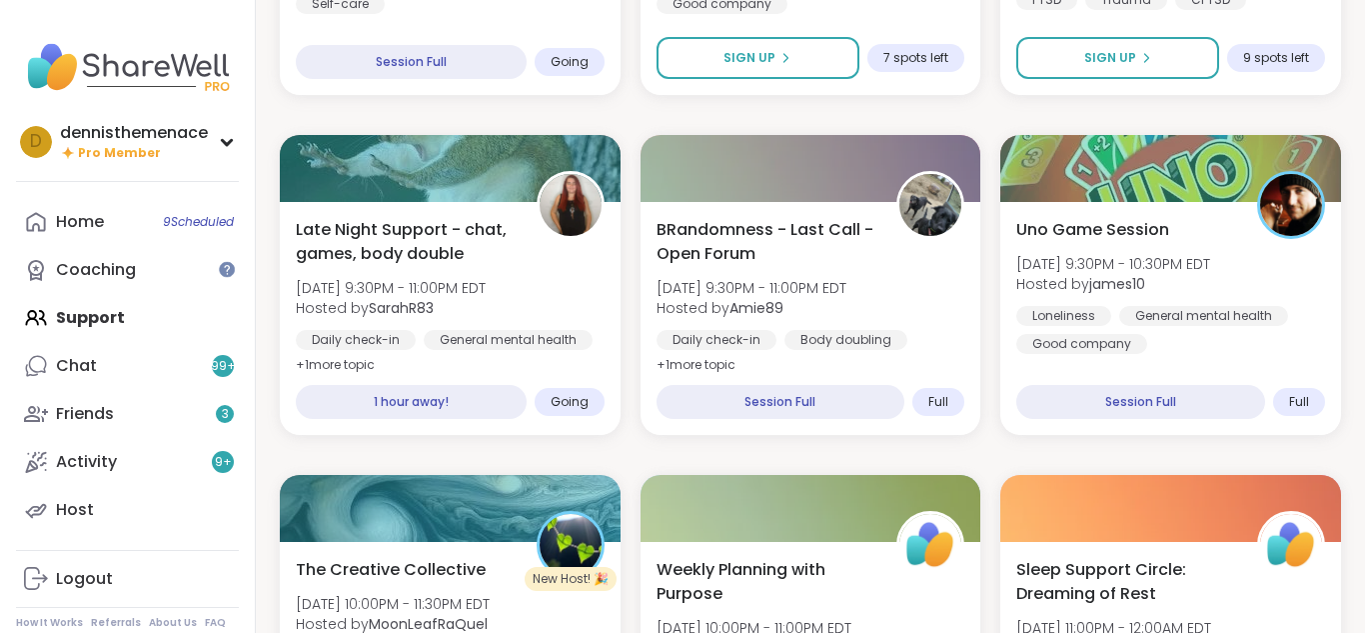
scroll to position [1551, 0]
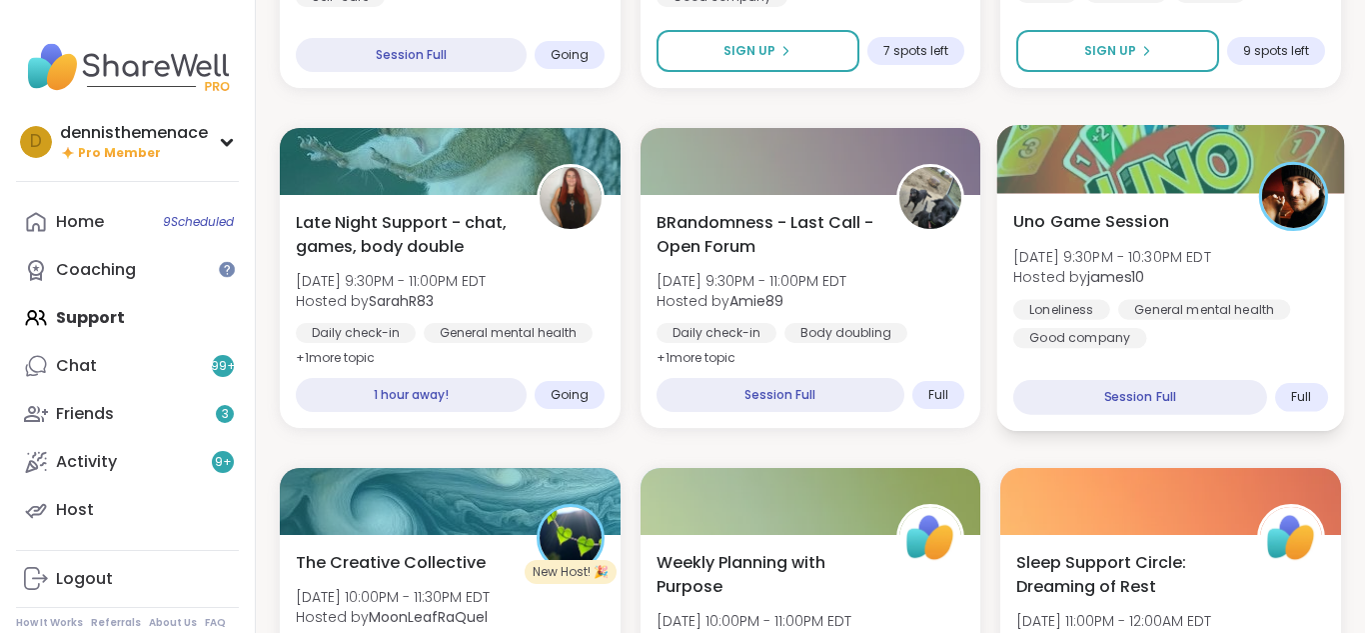
click at [1180, 319] on div "General mental health" at bounding box center [1204, 309] width 172 height 20
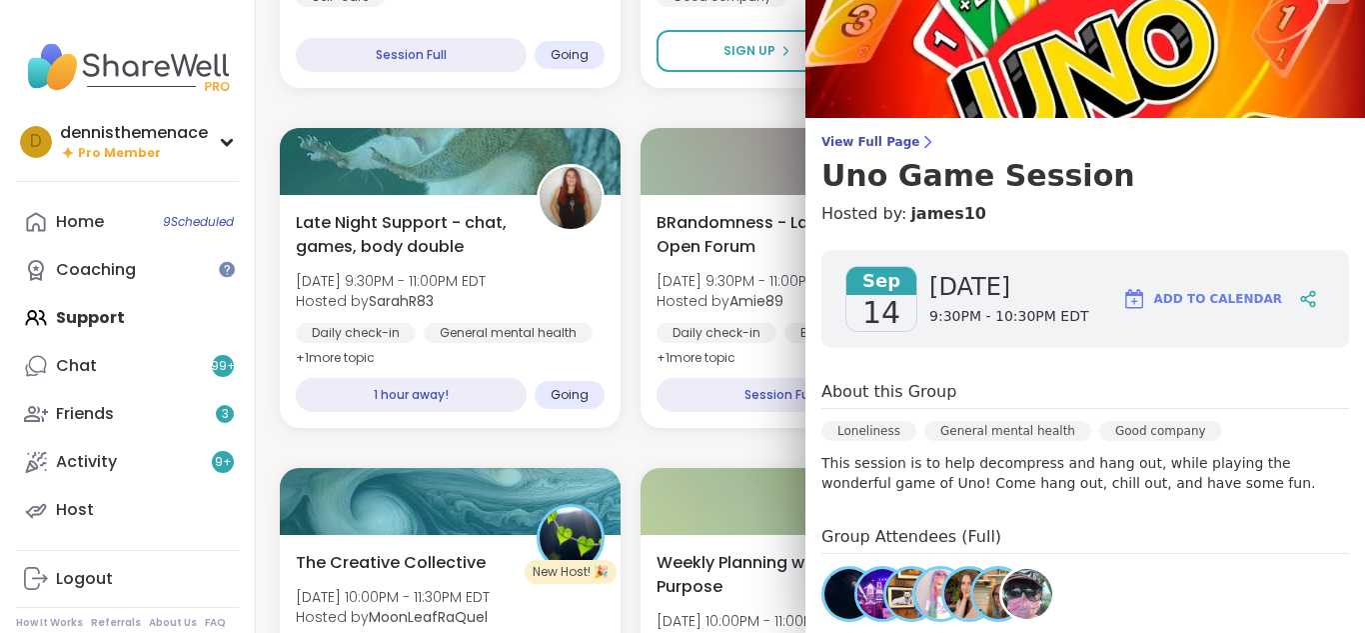
scroll to position [0, 0]
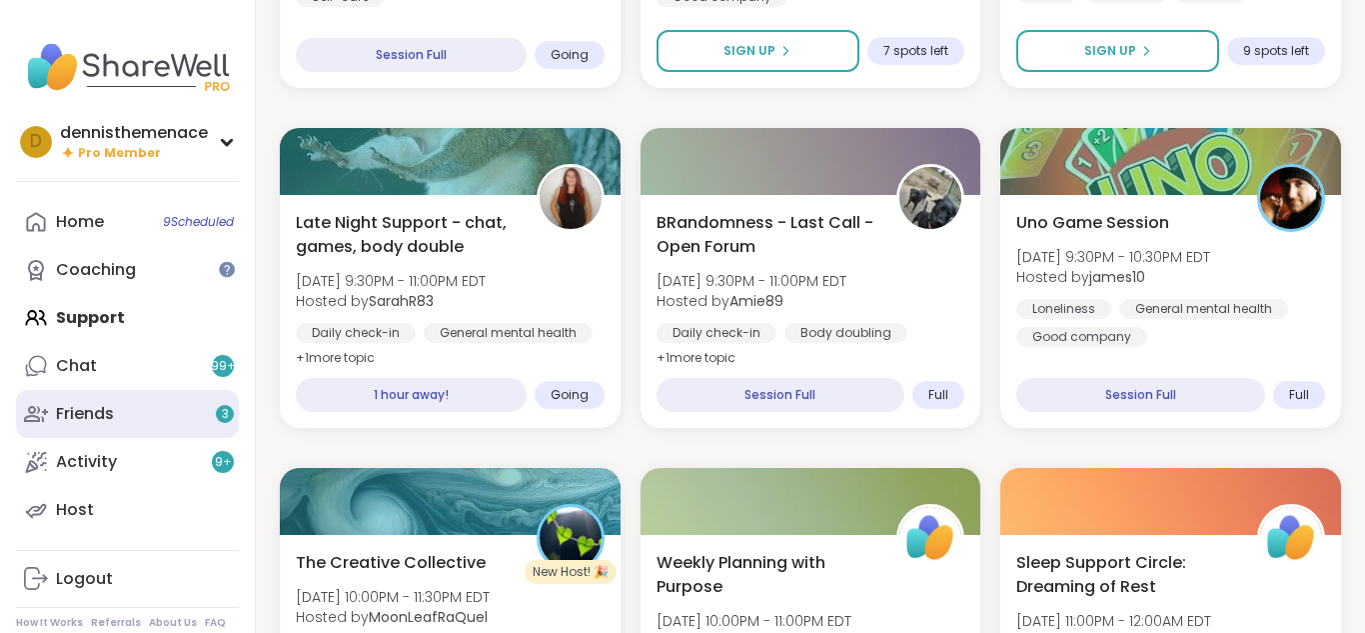
click at [98, 406] on div "Friends 3" at bounding box center [85, 414] width 58 height 22
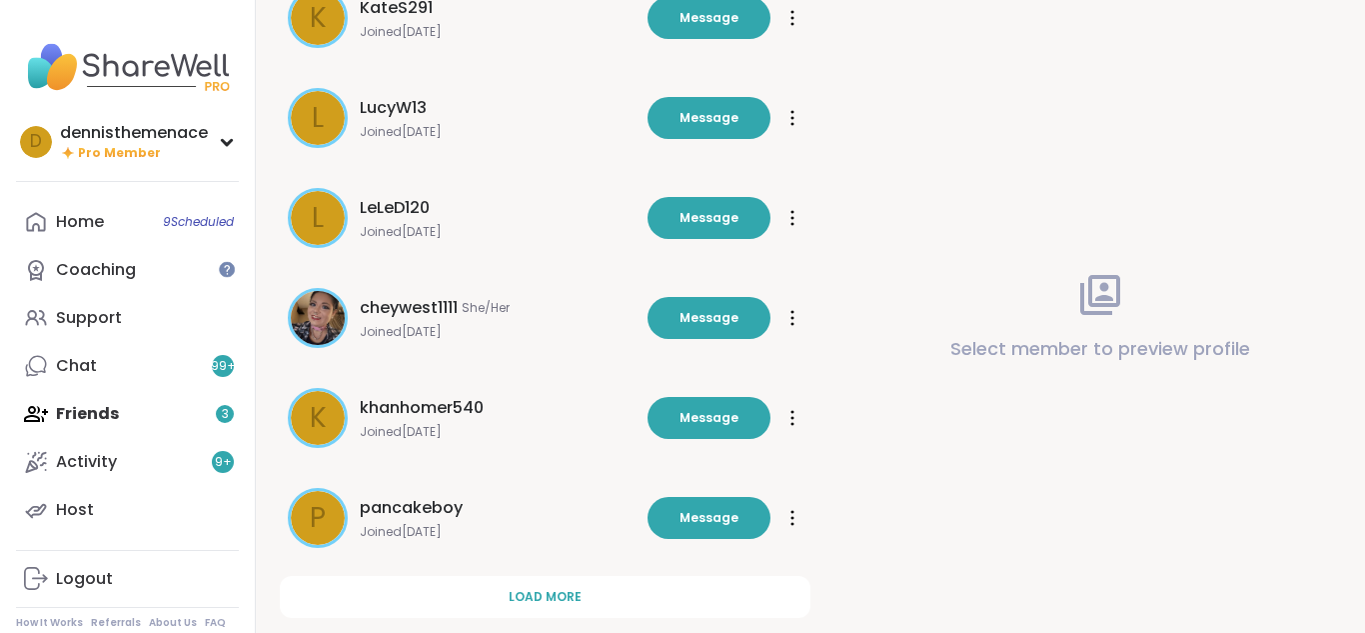
scroll to position [652, 0]
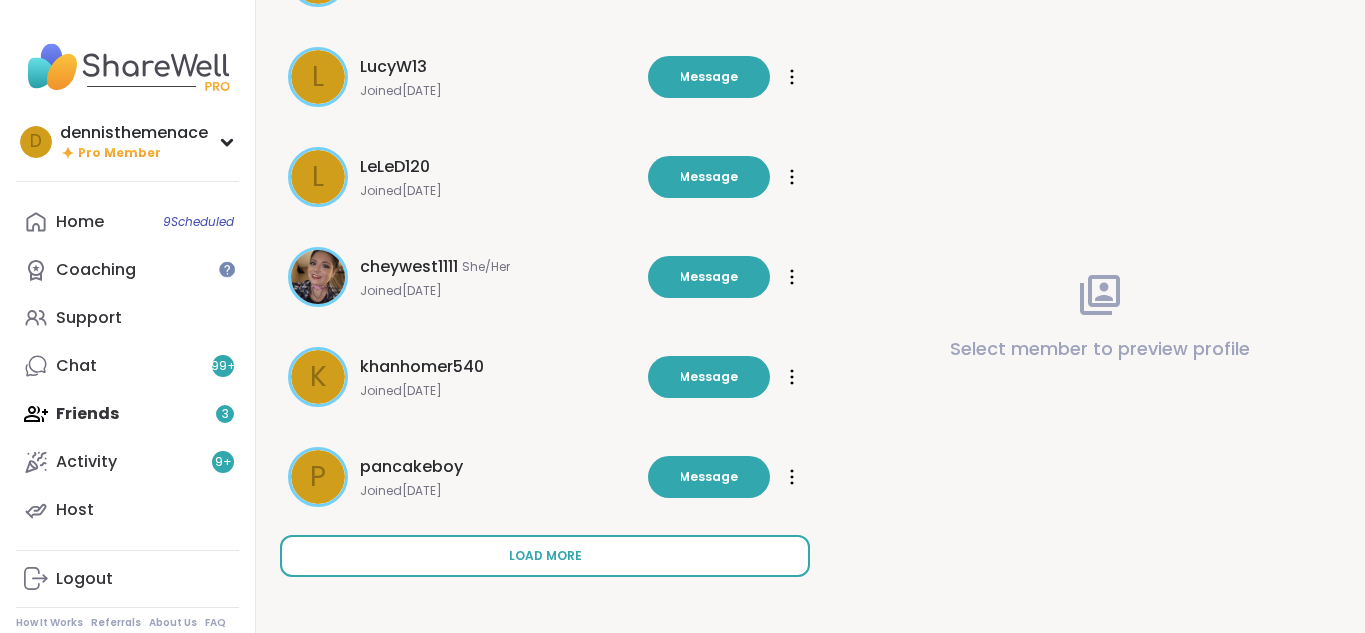
click at [552, 561] on span "Load more" at bounding box center [545, 556] width 73 height 18
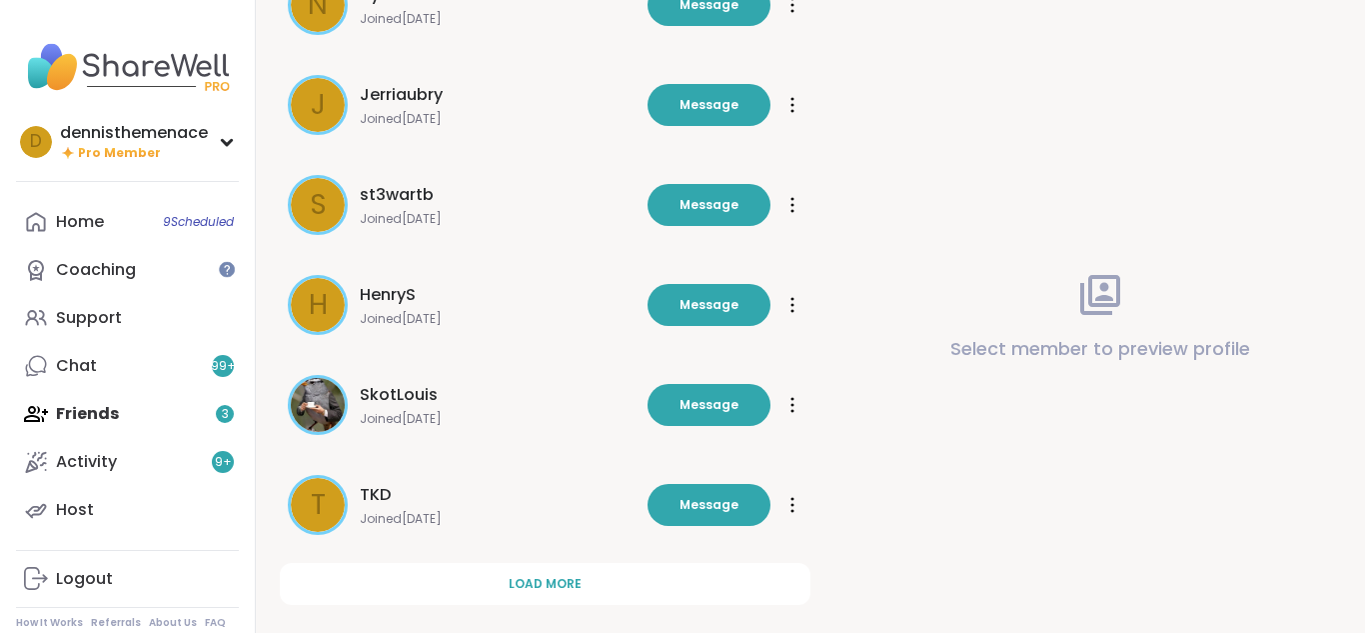
scroll to position [1651, 0]
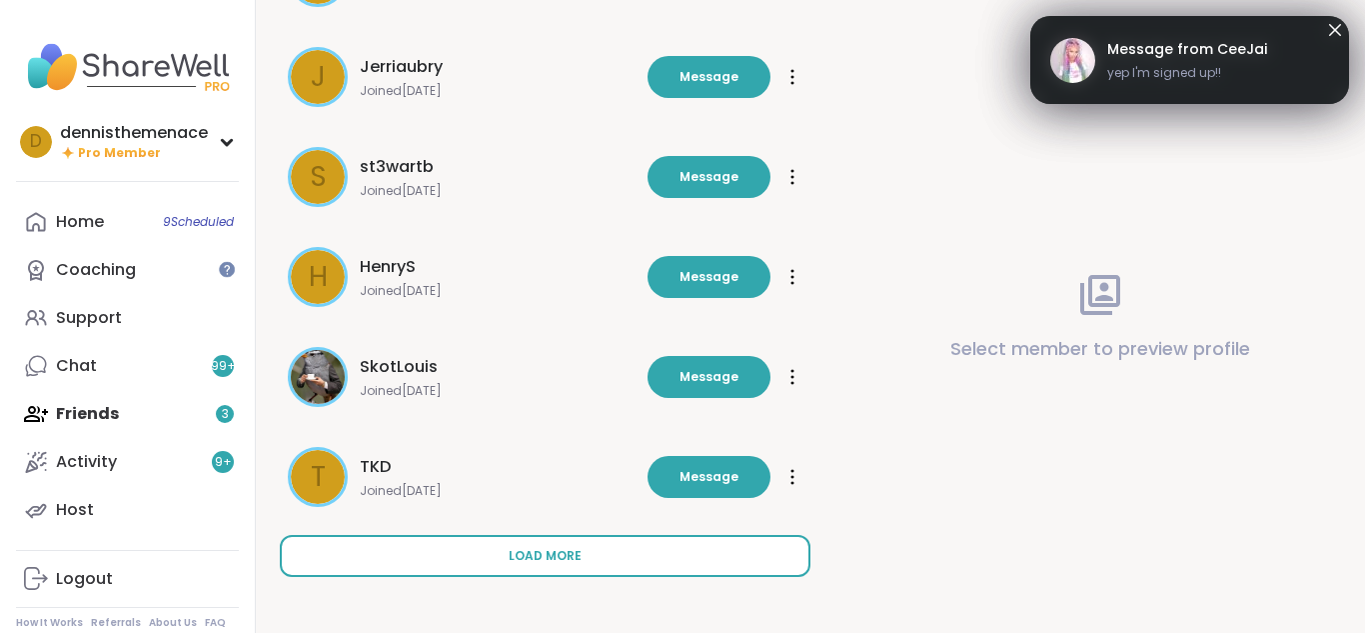
click at [556, 560] on span "Load more" at bounding box center [545, 556] width 73 height 18
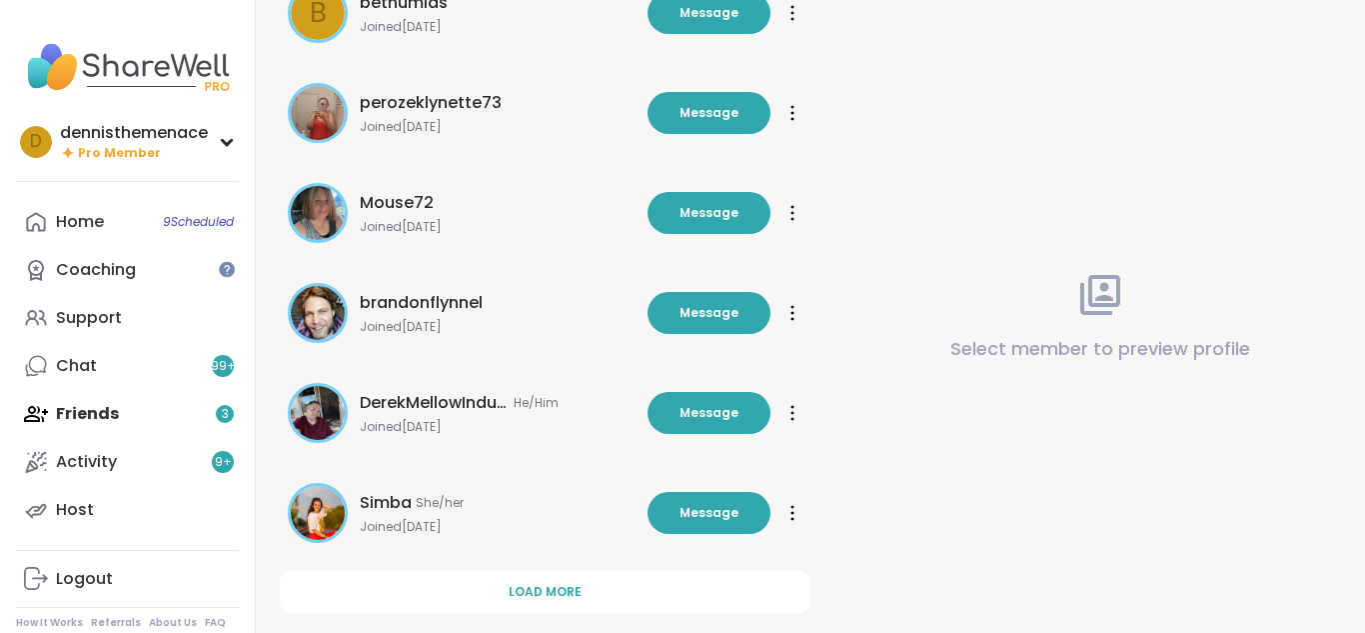
scroll to position [2651, 0]
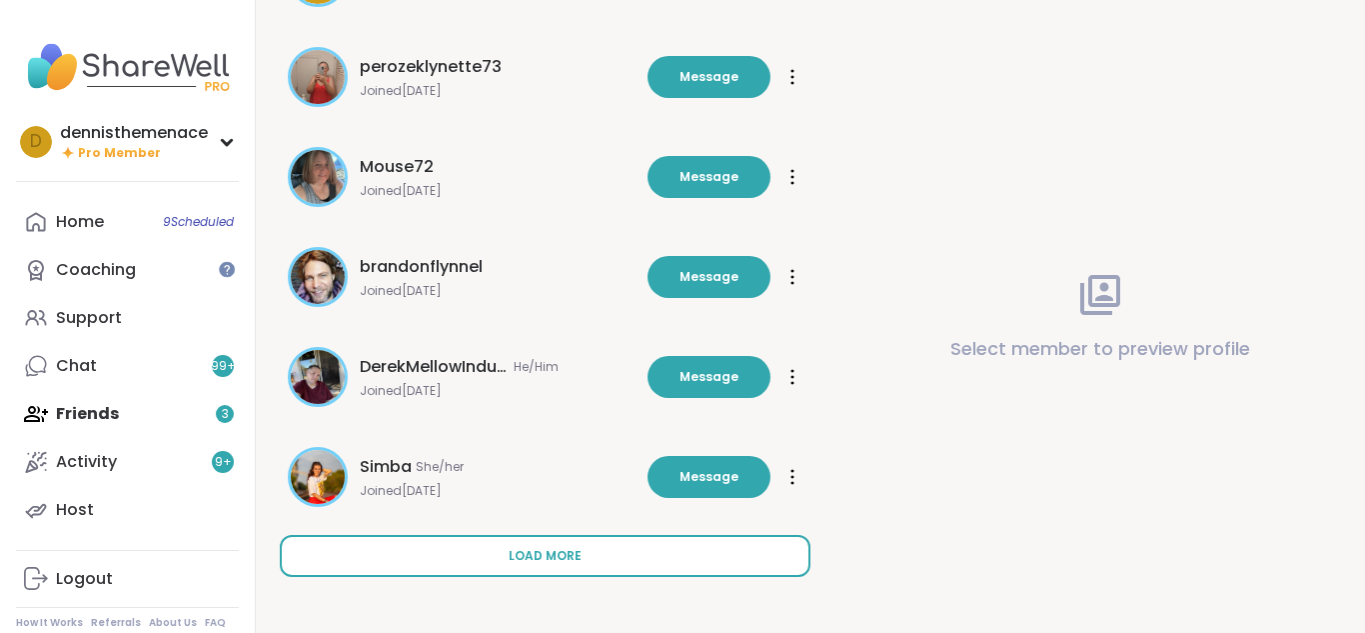
click at [516, 564] on span "Load more" at bounding box center [545, 556] width 73 height 18
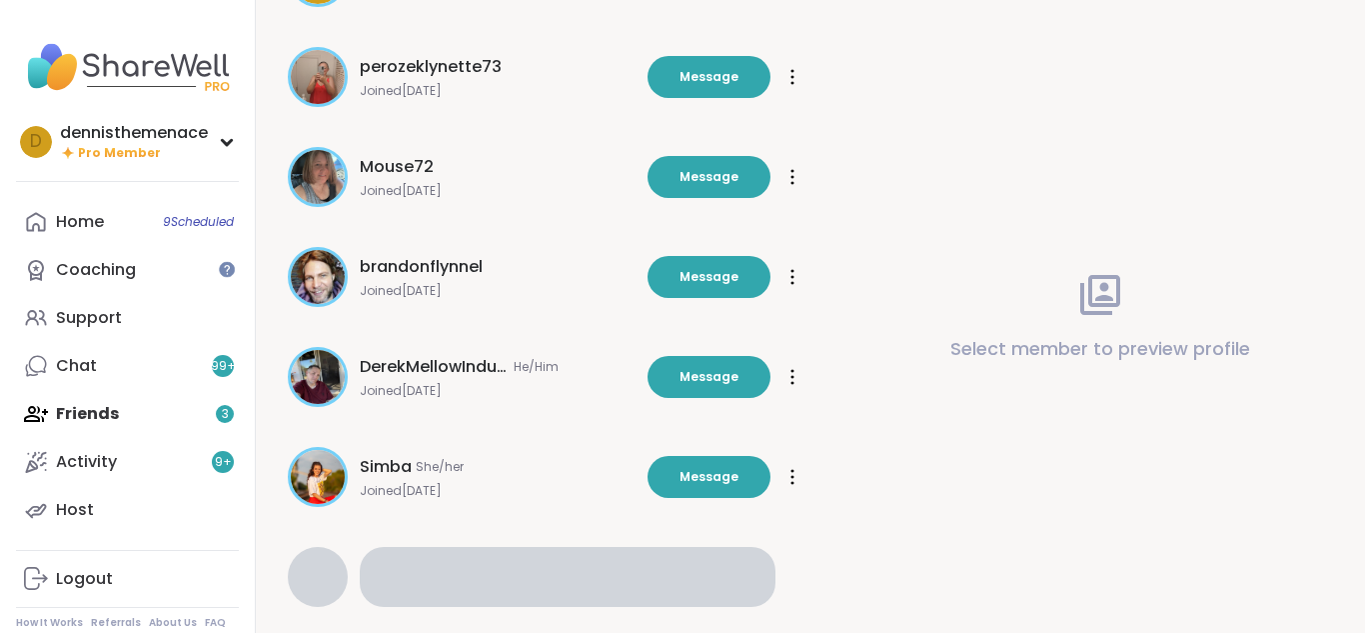
click at [516, 564] on div at bounding box center [568, 577] width 417 height 60
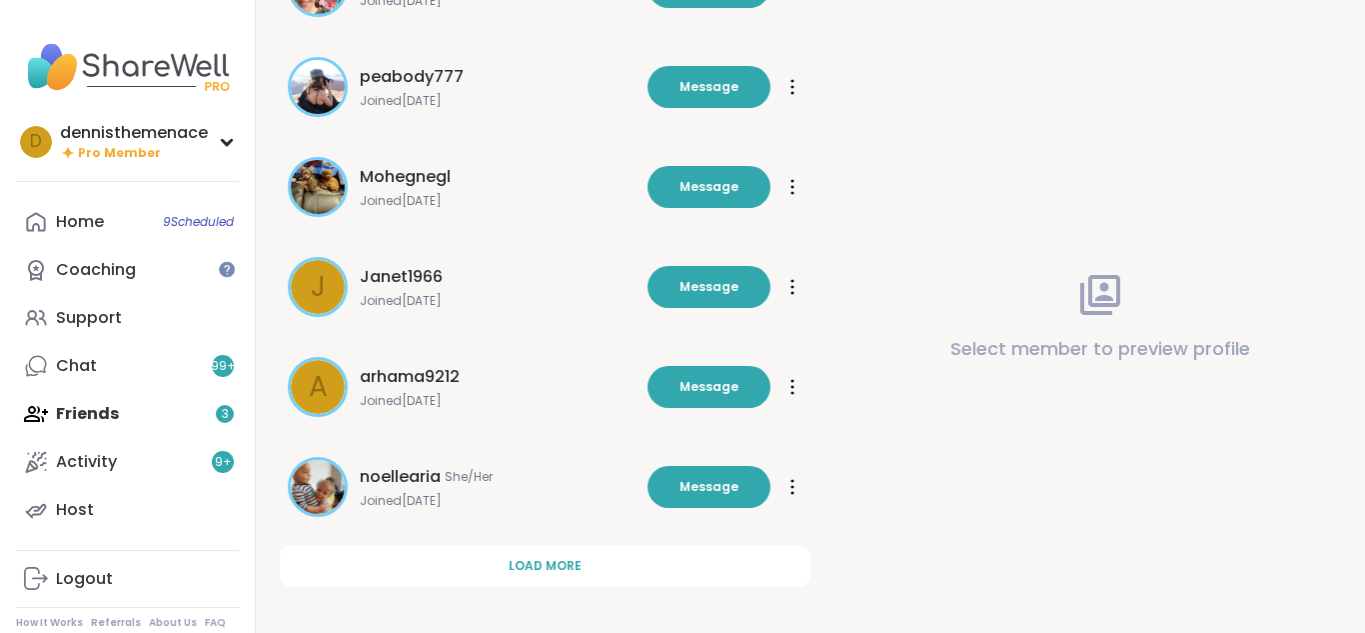
scroll to position [3650, 0]
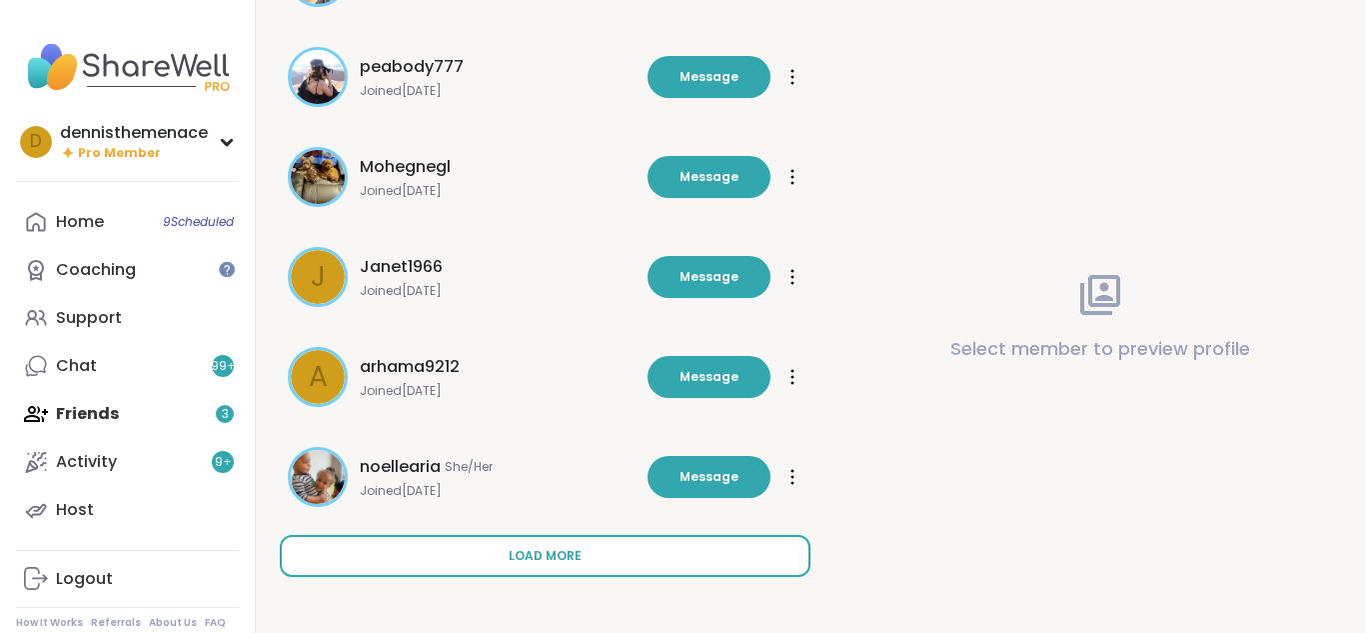
click at [569, 548] on span "Load more" at bounding box center [545, 556] width 73 height 18
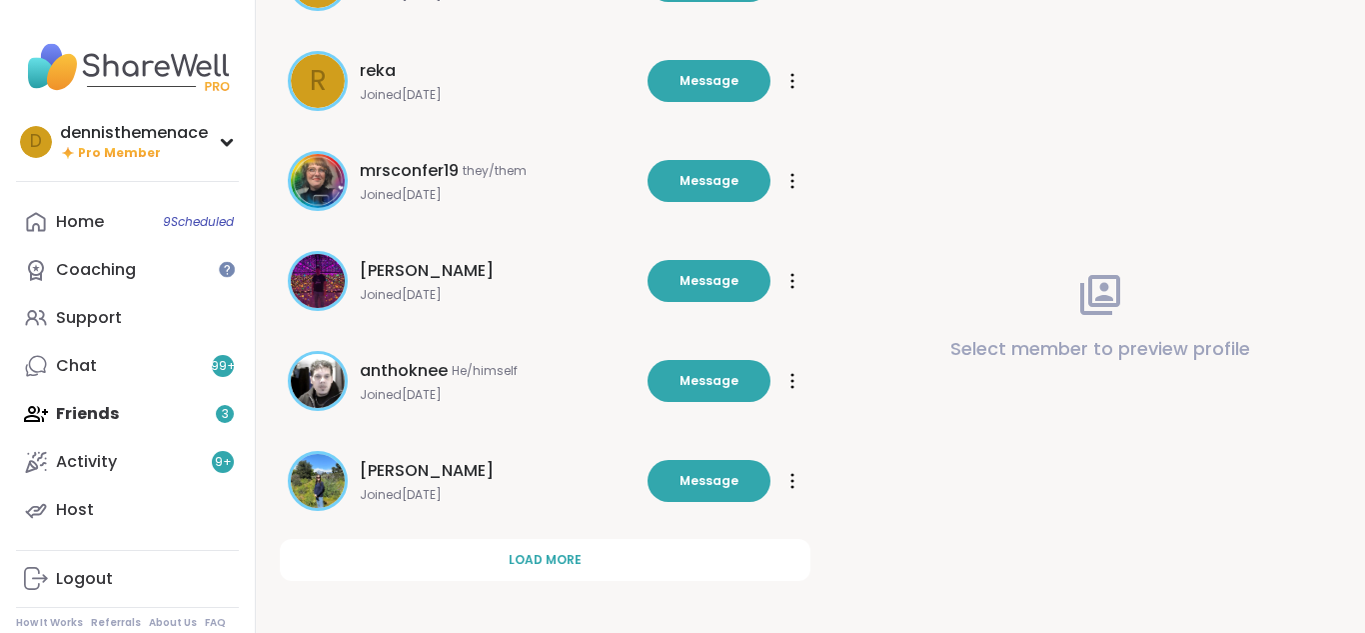
scroll to position [4650, 0]
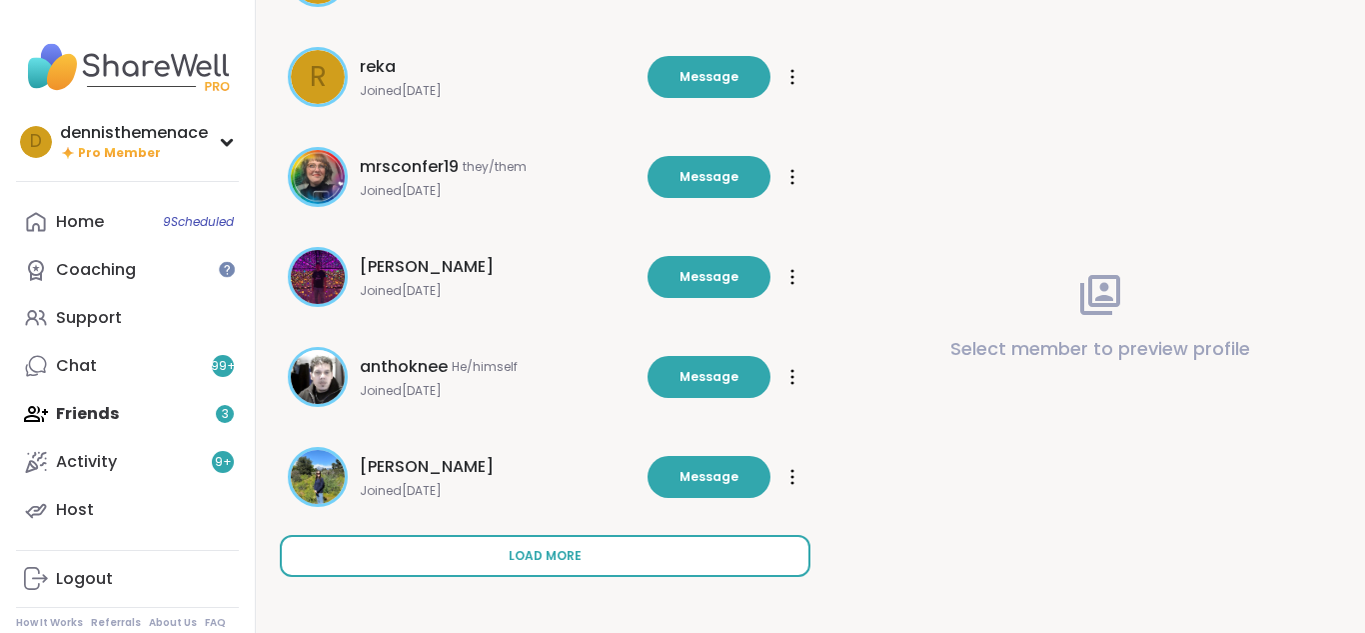
click at [567, 550] on span "Load more" at bounding box center [545, 556] width 73 height 18
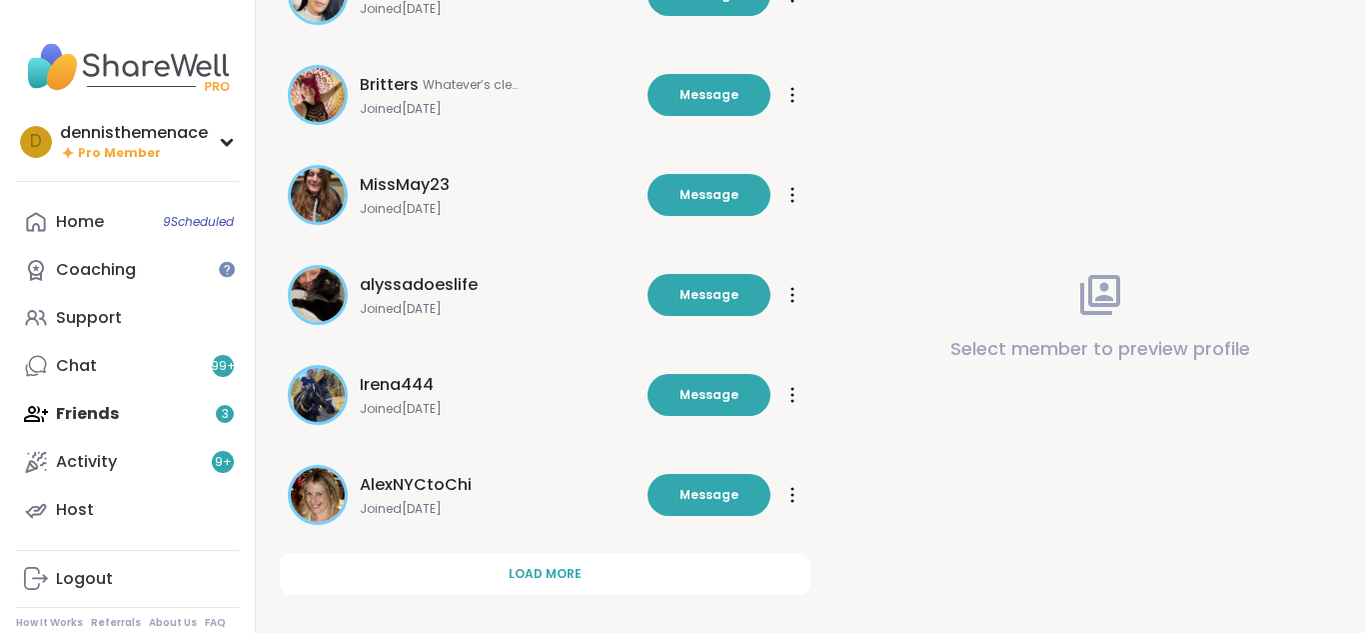
scroll to position [5649, 0]
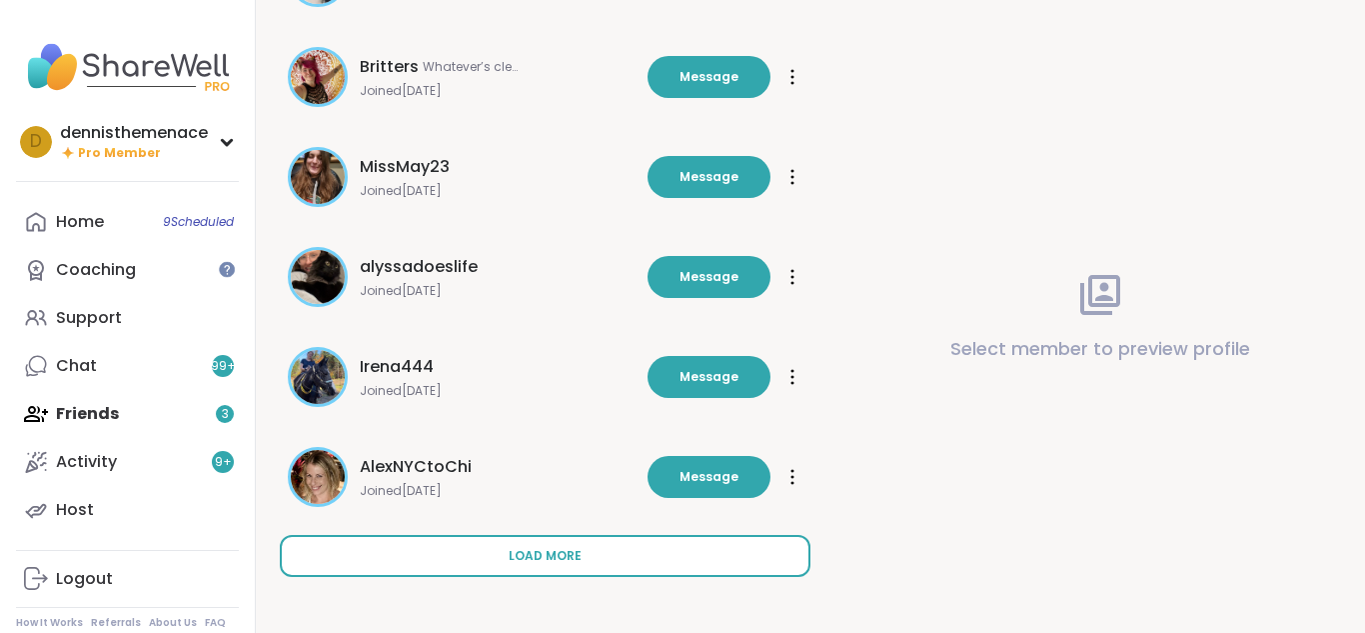
click at [553, 558] on span "Load more" at bounding box center [545, 556] width 73 height 18
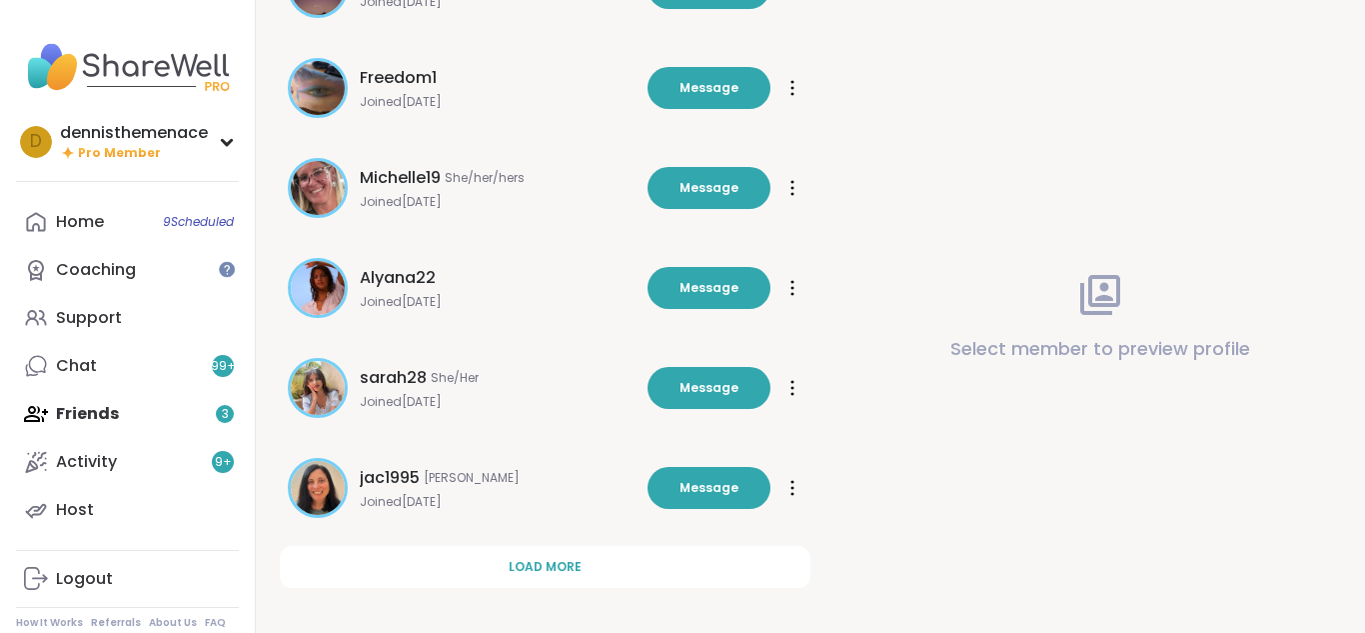
scroll to position [6649, 0]
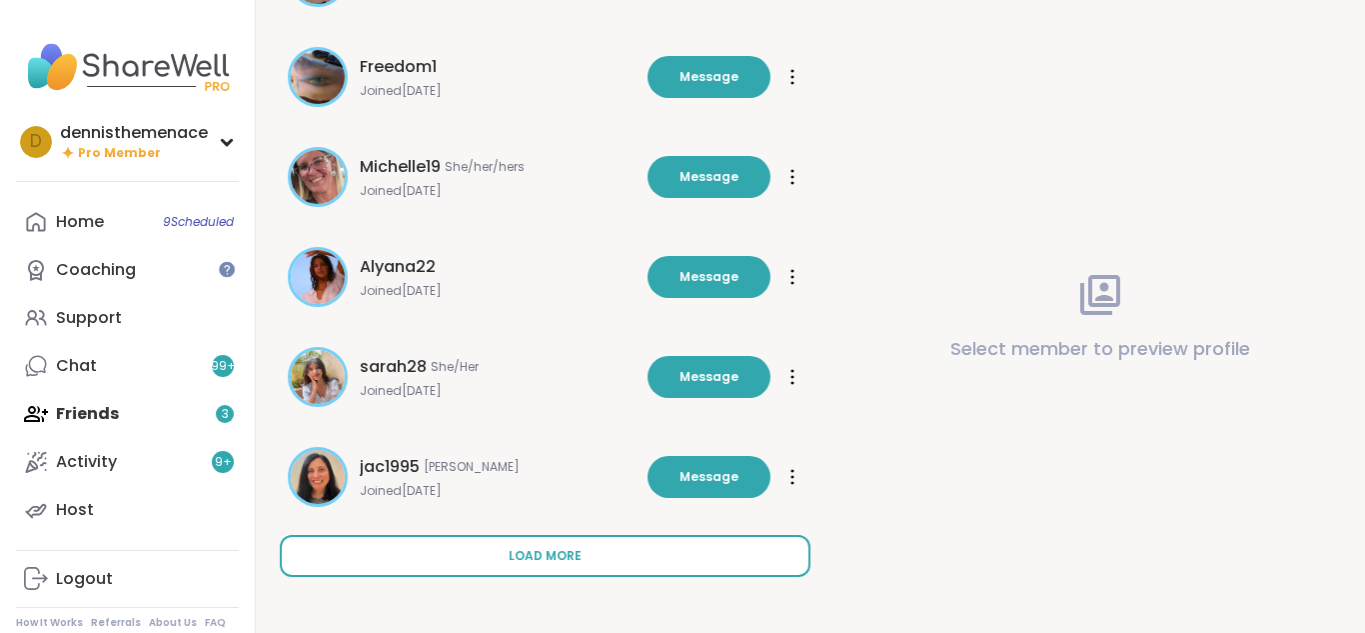
click at [546, 557] on span "Load more" at bounding box center [545, 556] width 73 height 18
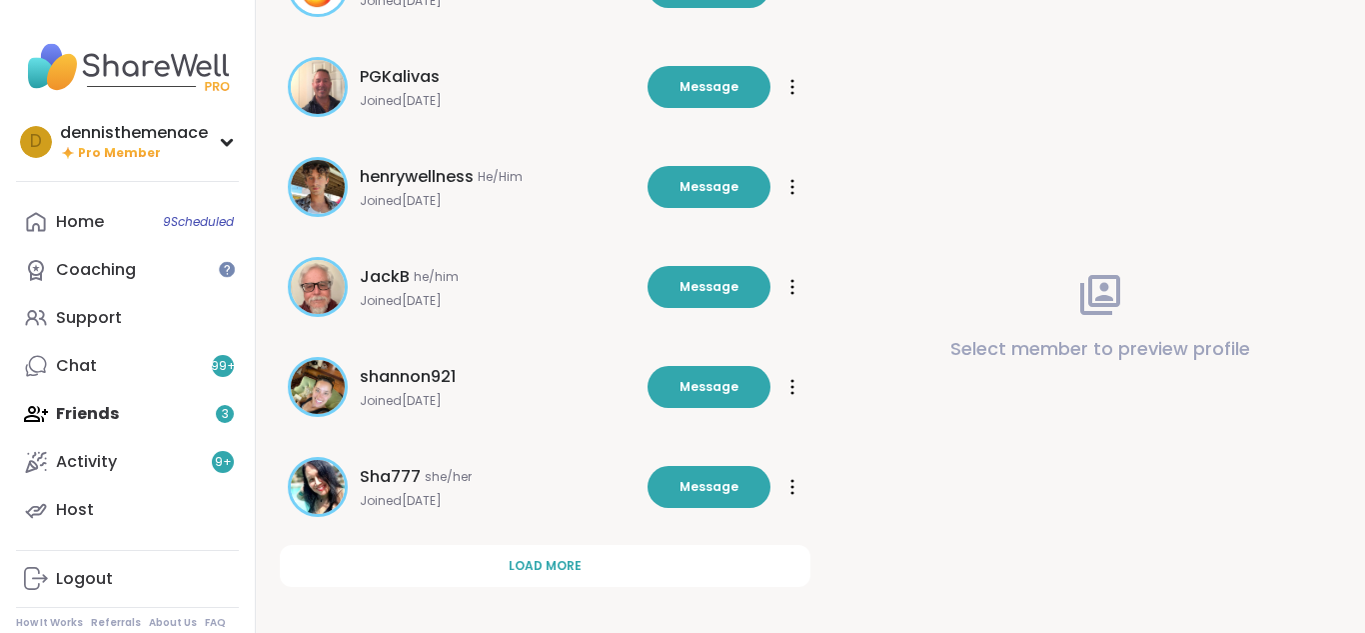
scroll to position [7648, 0]
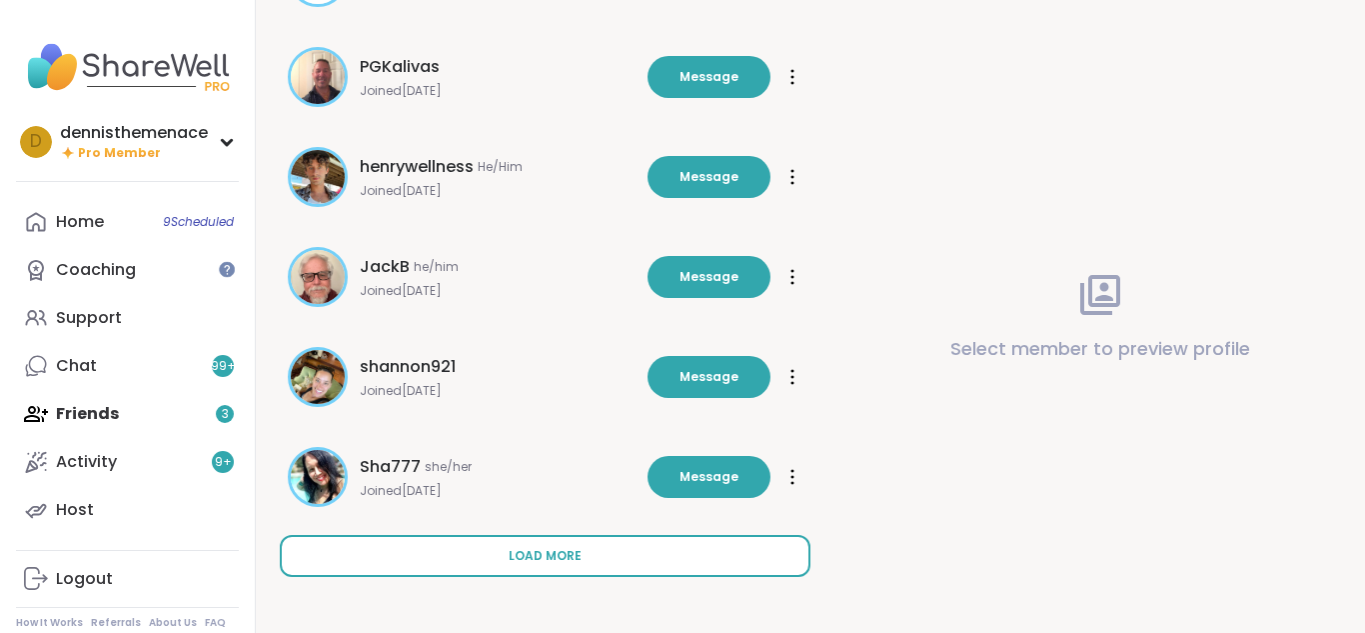
click at [565, 554] on span "Load more" at bounding box center [545, 556] width 73 height 18
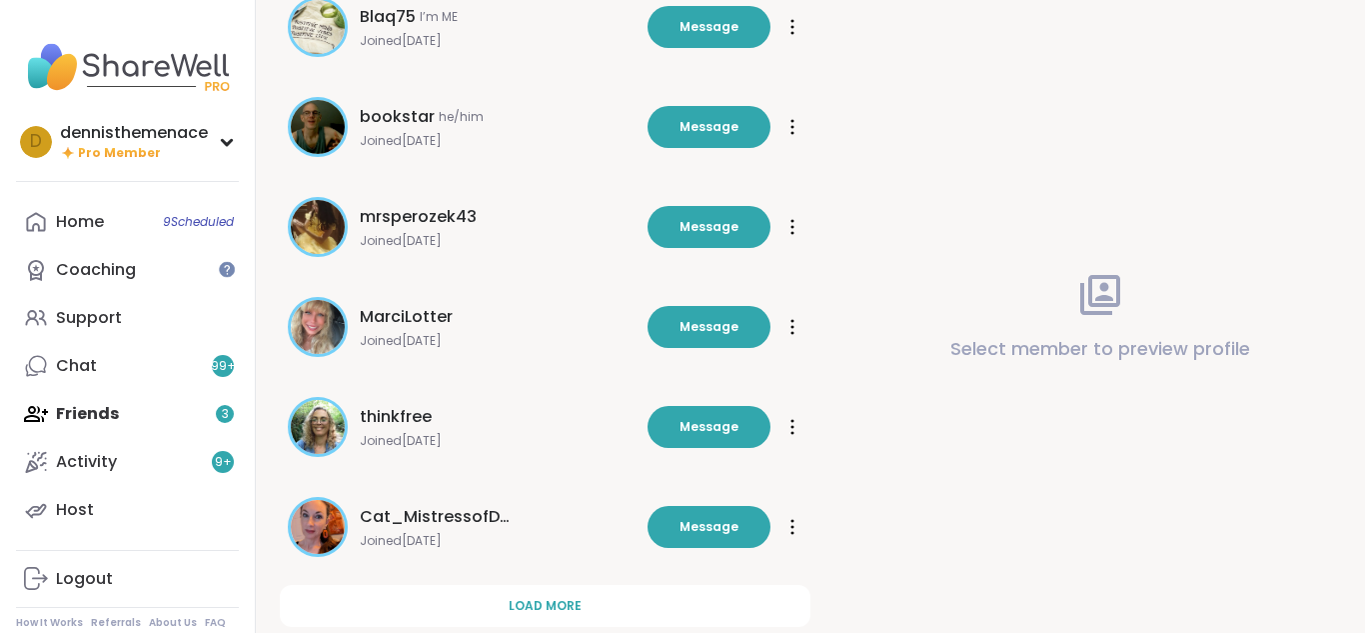
scroll to position [8608, 0]
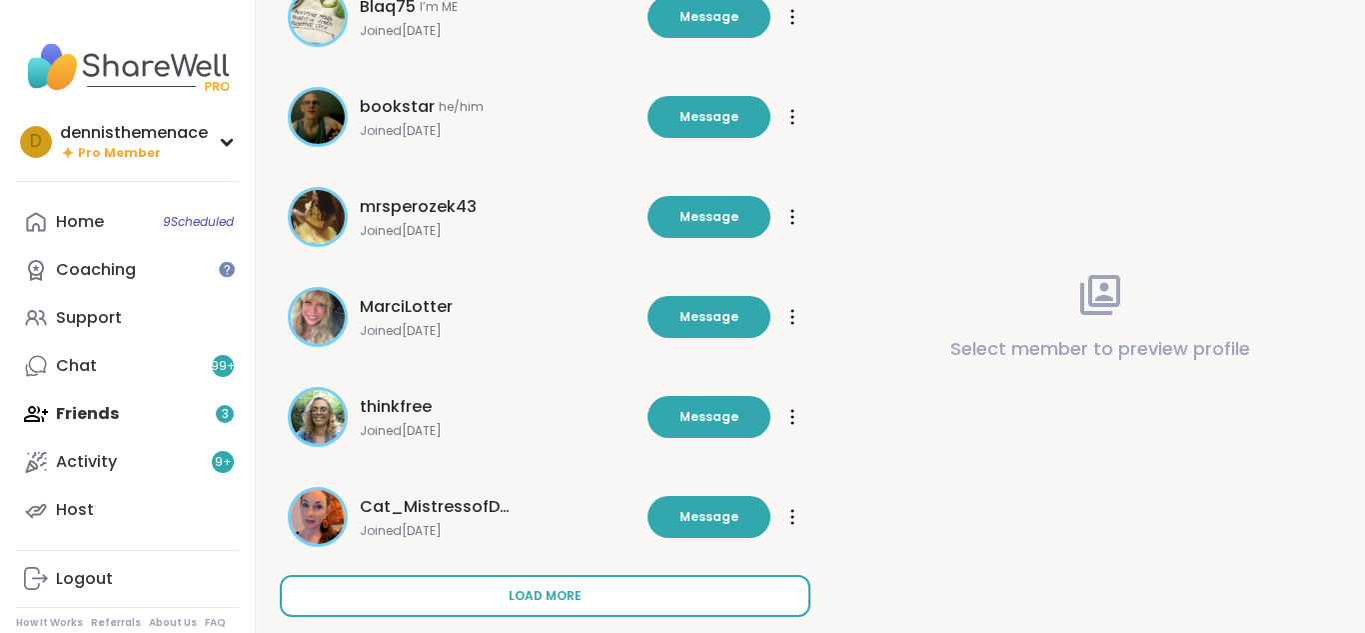
click at [551, 588] on span "Load more" at bounding box center [545, 596] width 73 height 18
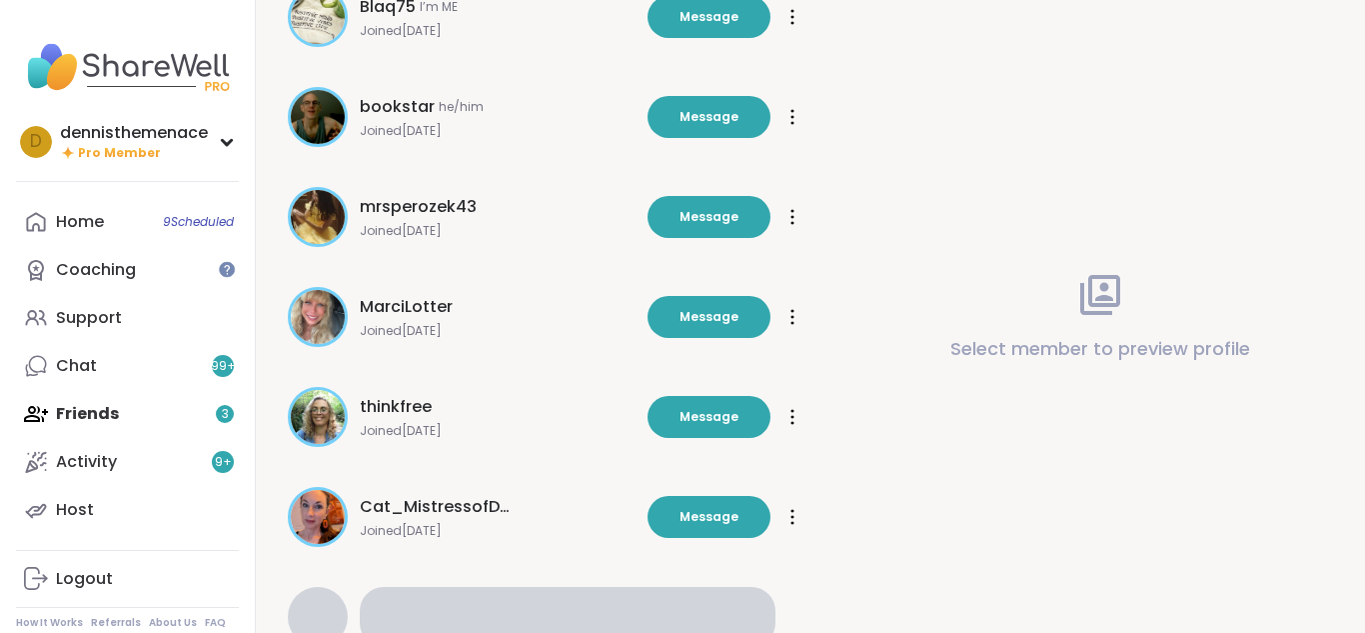
click at [551, 588] on div at bounding box center [568, 617] width 417 height 60
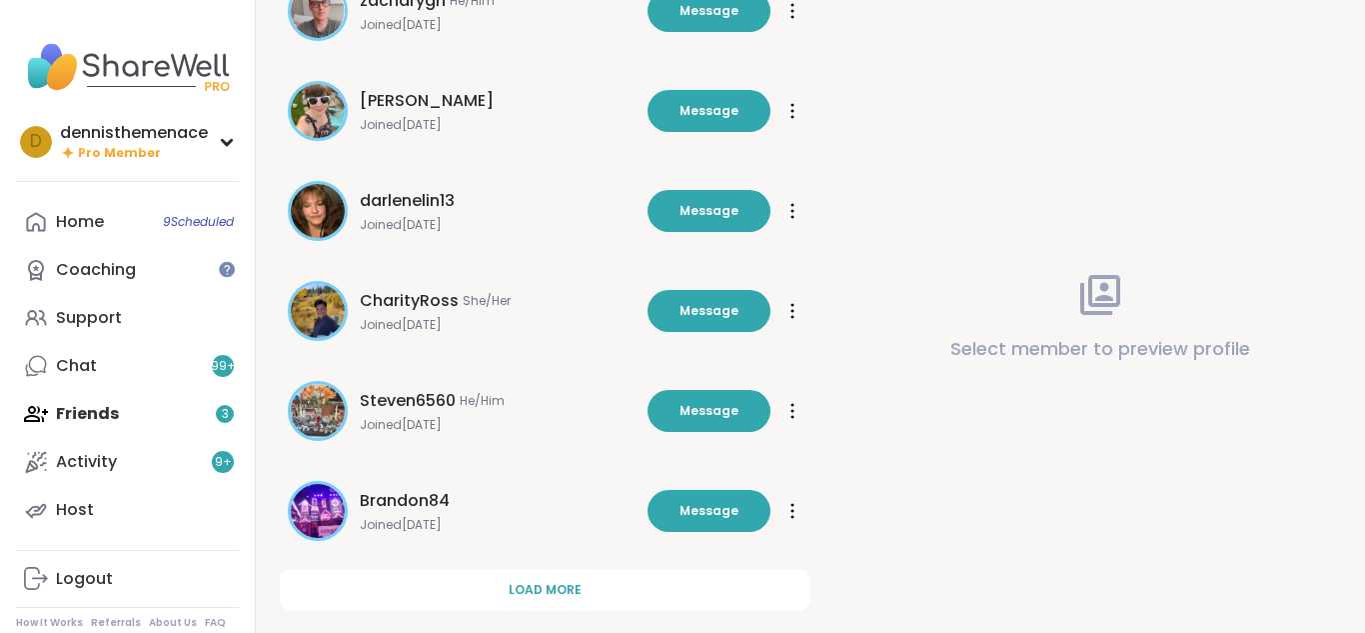
scroll to position [9647, 0]
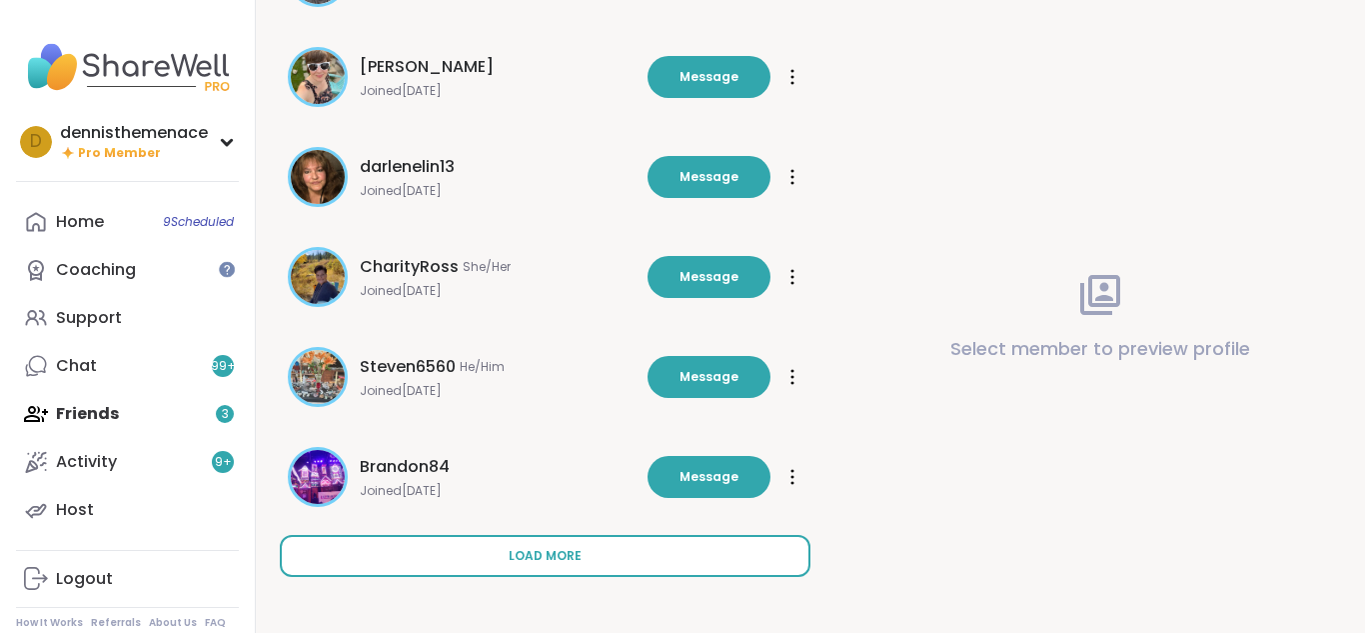
click at [557, 561] on span "Load more" at bounding box center [545, 556] width 73 height 18
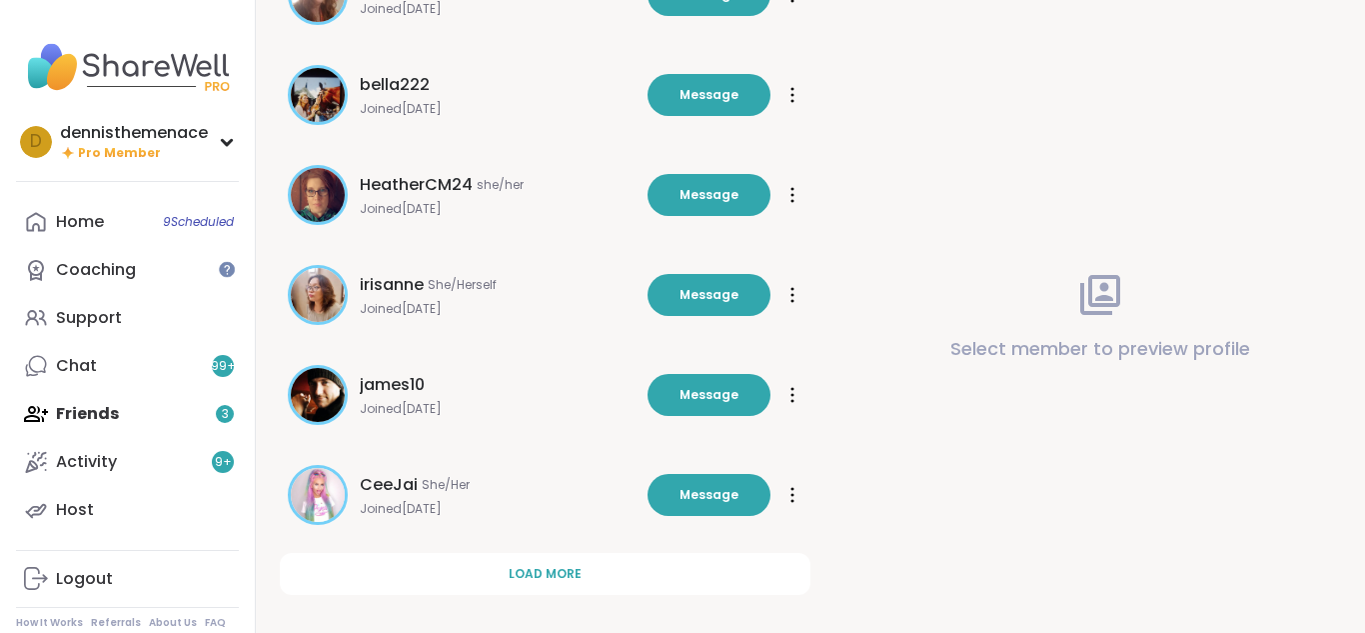
scroll to position [10646, 0]
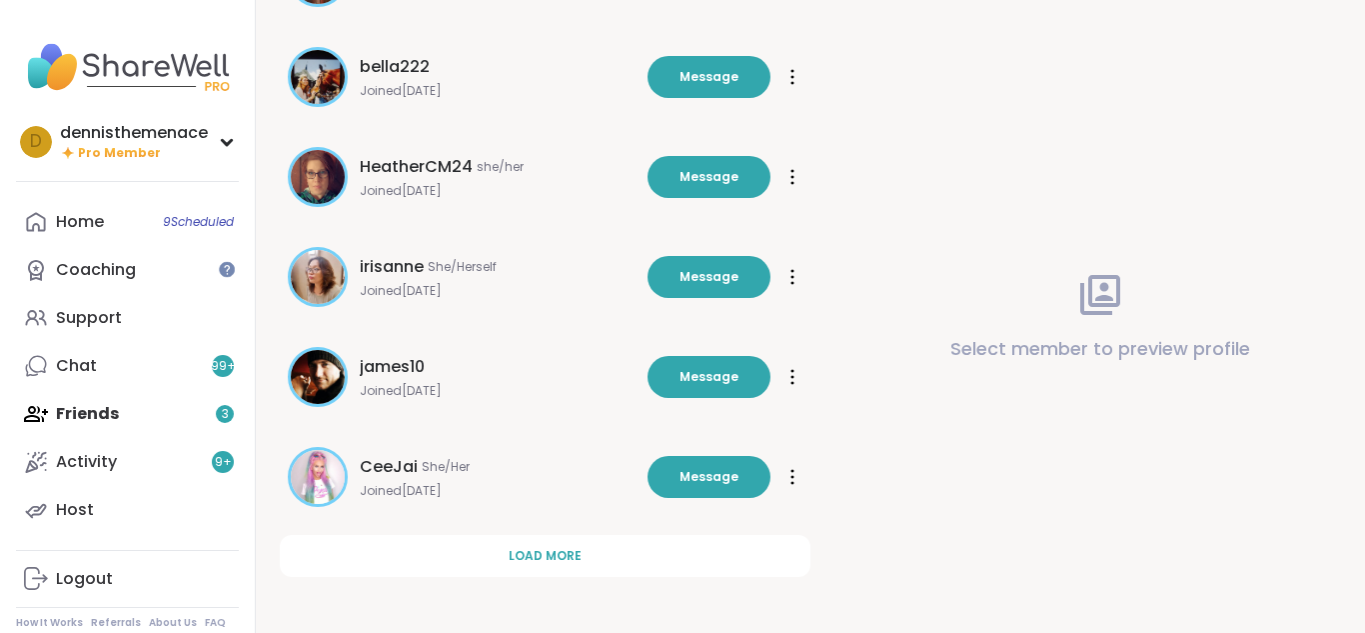
click at [400, 371] on span "james10" at bounding box center [392, 367] width 65 height 24
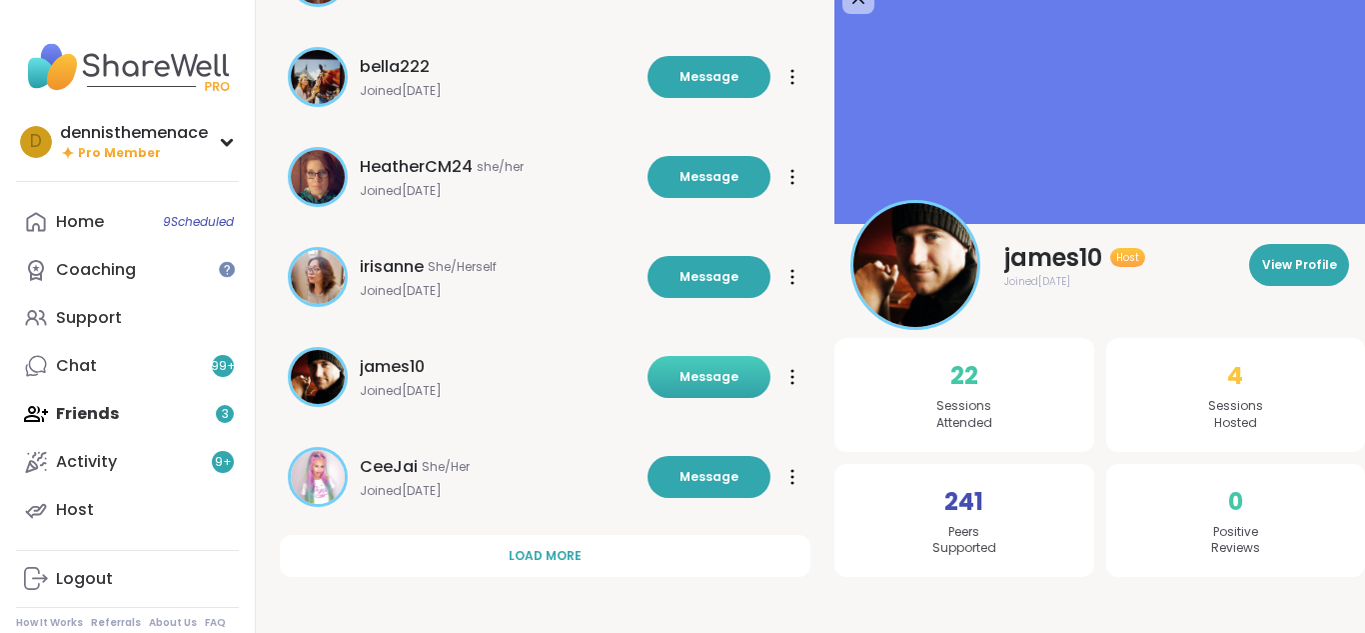
click at [690, 371] on span "Message" at bounding box center [709, 377] width 59 height 18
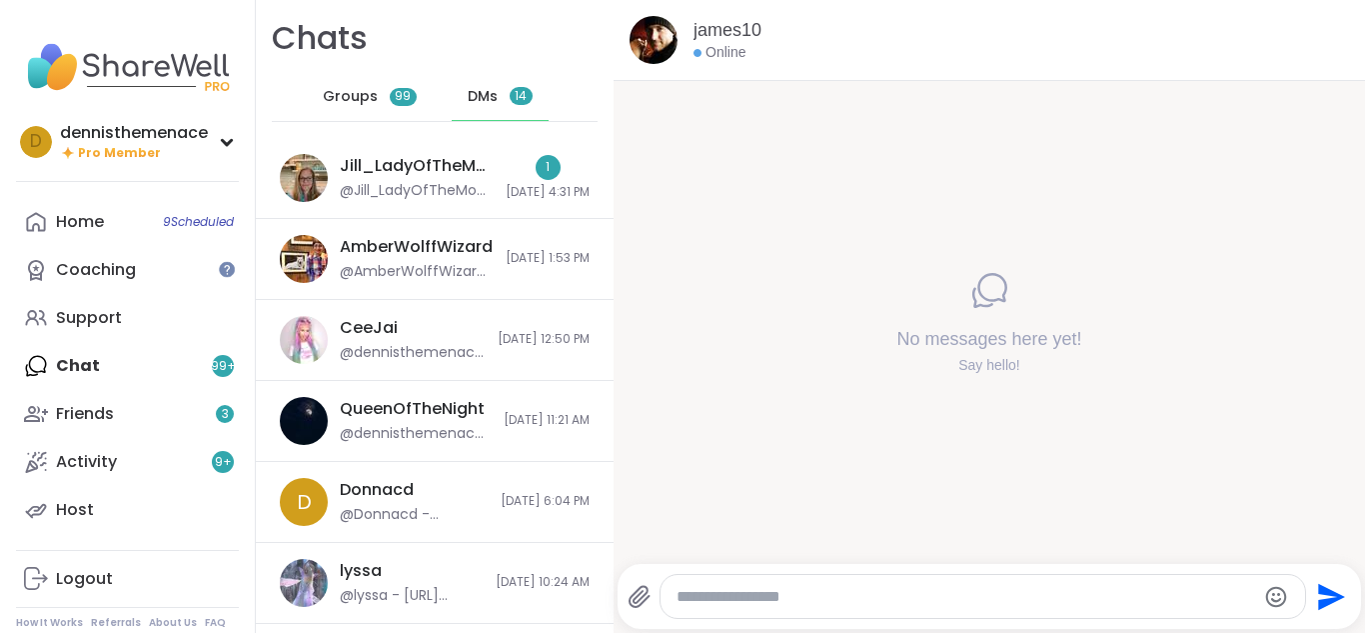
click at [815, 595] on textarea "Type your message" at bounding box center [967, 597] width 580 height 20
click at [1175, 549] on div "No messages here yet! Say hello!" at bounding box center [990, 322] width 752 height 483
click at [967, 604] on textarea "**********" at bounding box center [968, 597] width 580 height 20
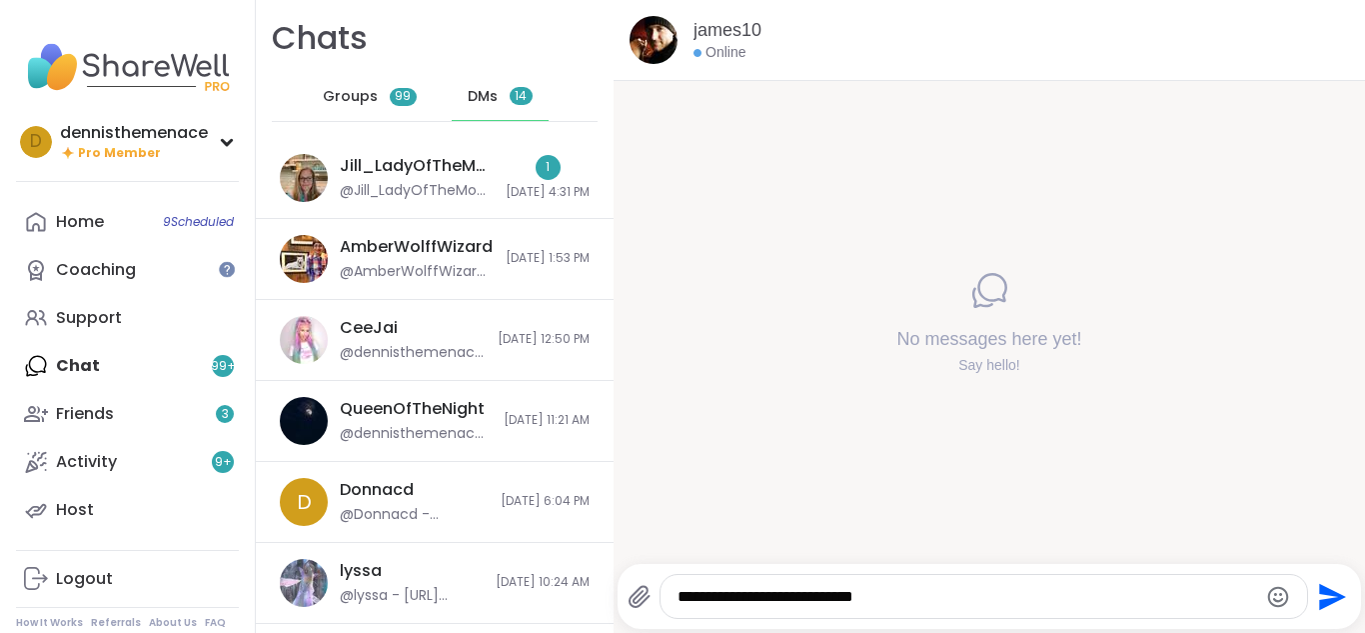
type textarea "**********"
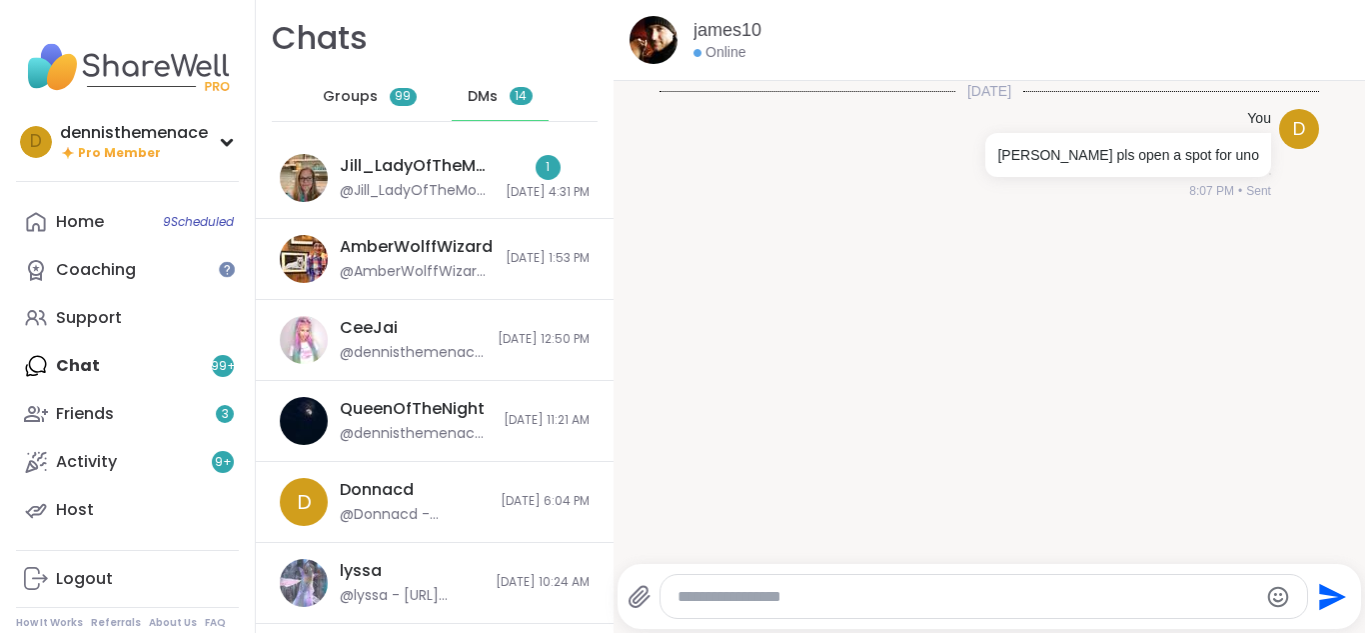
click at [644, 502] on div "Today d You James pls open a spot for uno 8:07 PM • Sent" at bounding box center [990, 316] width 752 height 471
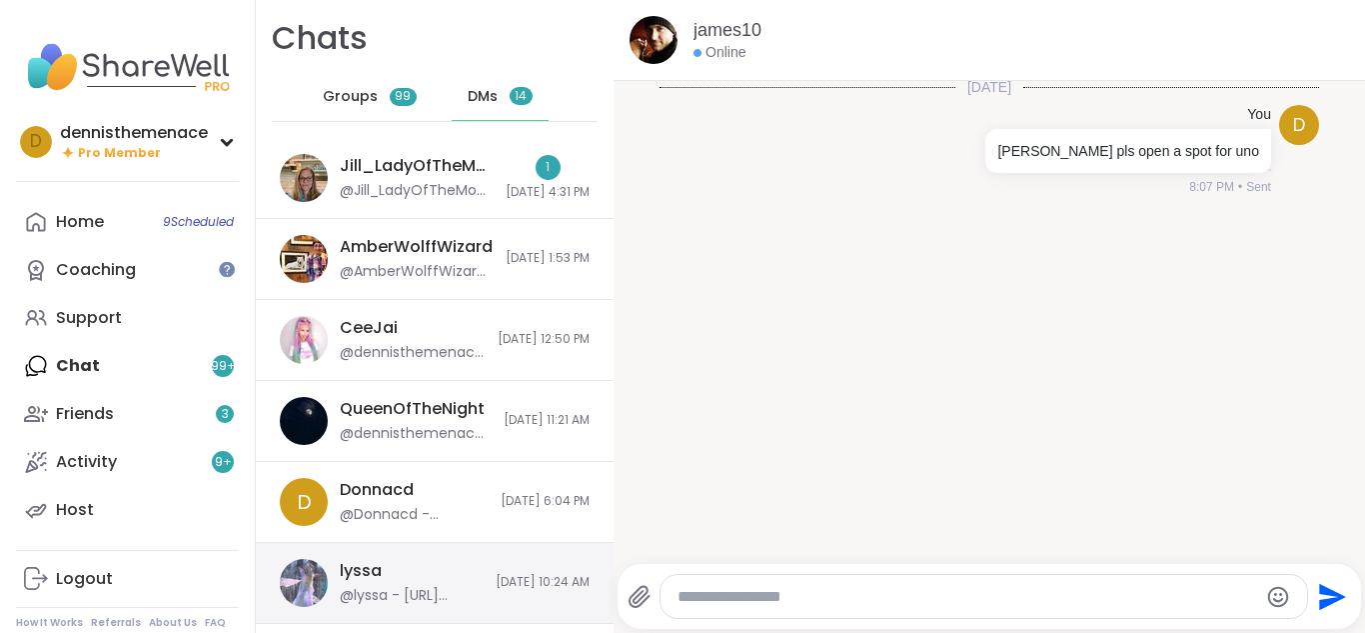
click at [602, 555] on div "lyssa @lyssa - https://sharewellnow.com/session/d0a7825c-1e7c-4342-9dcc-3bbfd5f…" at bounding box center [435, 583] width 358 height 81
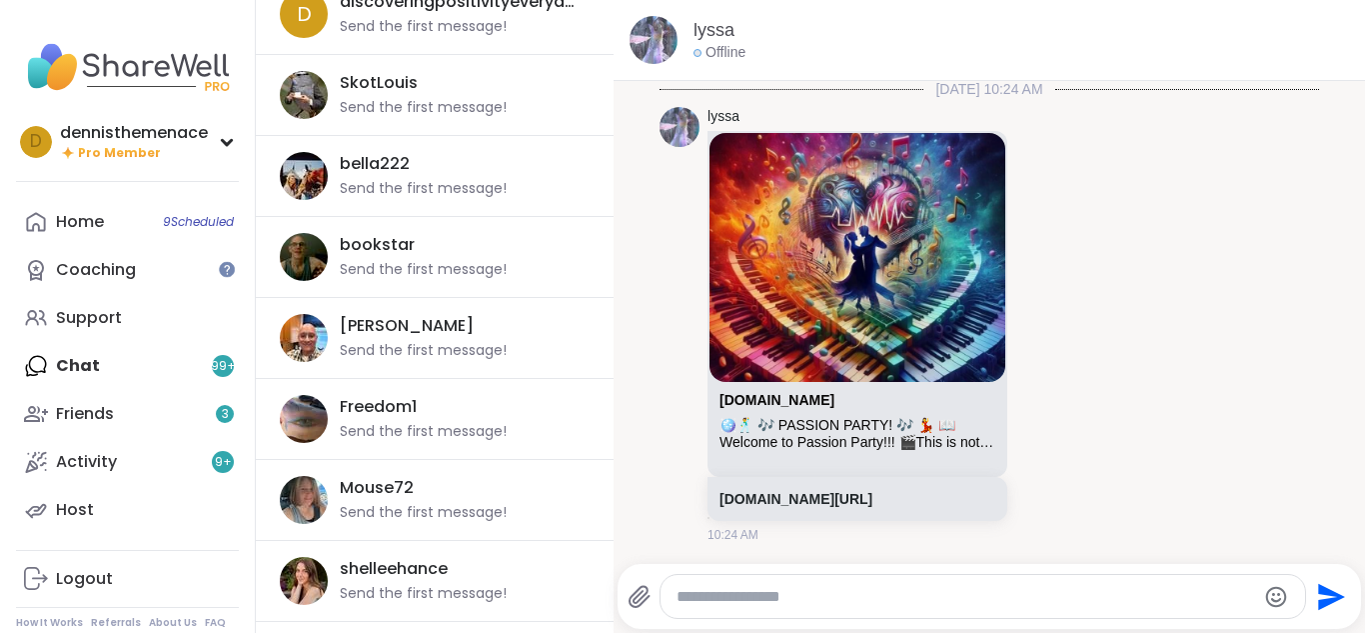
scroll to position [4788, 0]
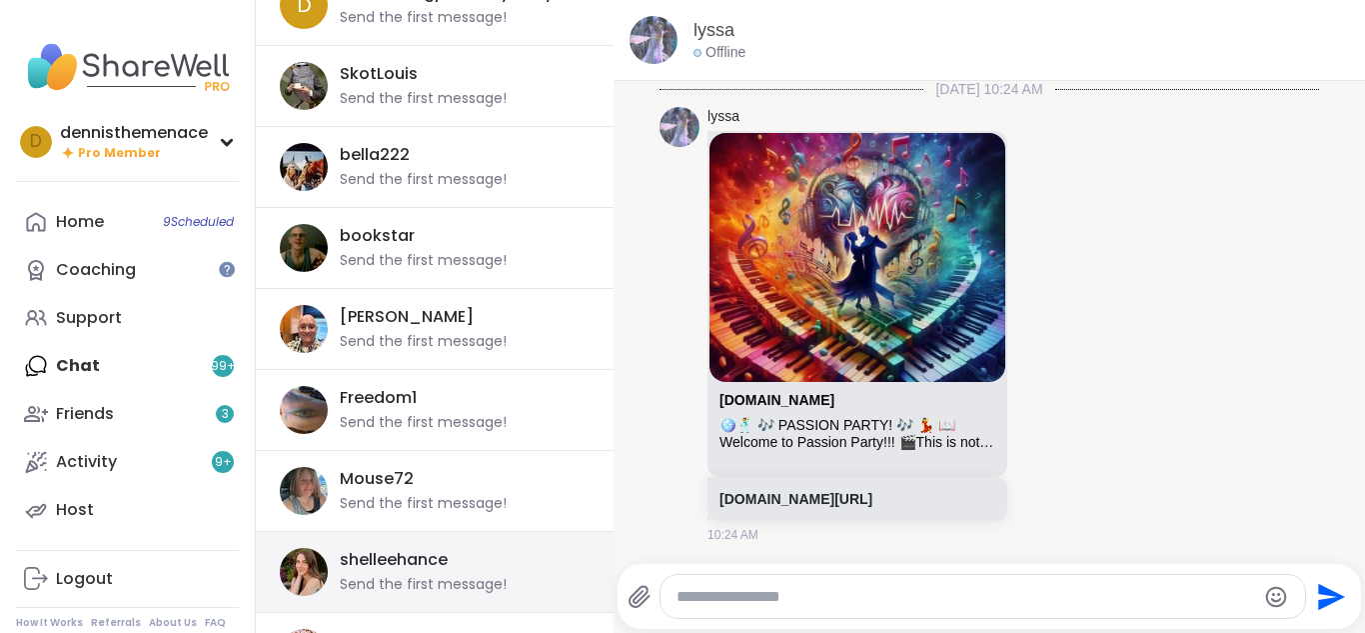
click at [517, 584] on div "shelleehance Send the first message!" at bounding box center [459, 572] width 238 height 46
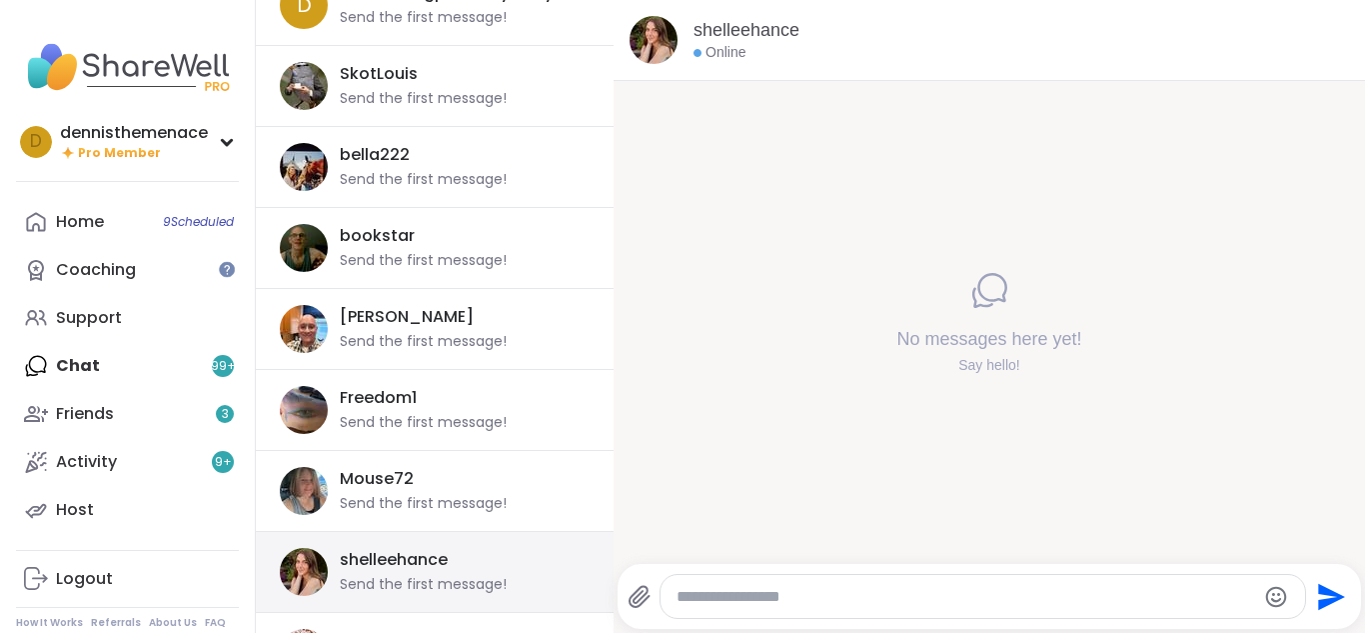
click at [517, 584] on div "shelleehance Send the first message!" at bounding box center [459, 572] width 238 height 46
click at [811, 607] on div at bounding box center [983, 596] width 645 height 43
click at [808, 539] on div "No messages here yet! Say hello!" at bounding box center [990, 322] width 752 height 483
click at [824, 594] on textarea "Type your message" at bounding box center [967, 597] width 580 height 20
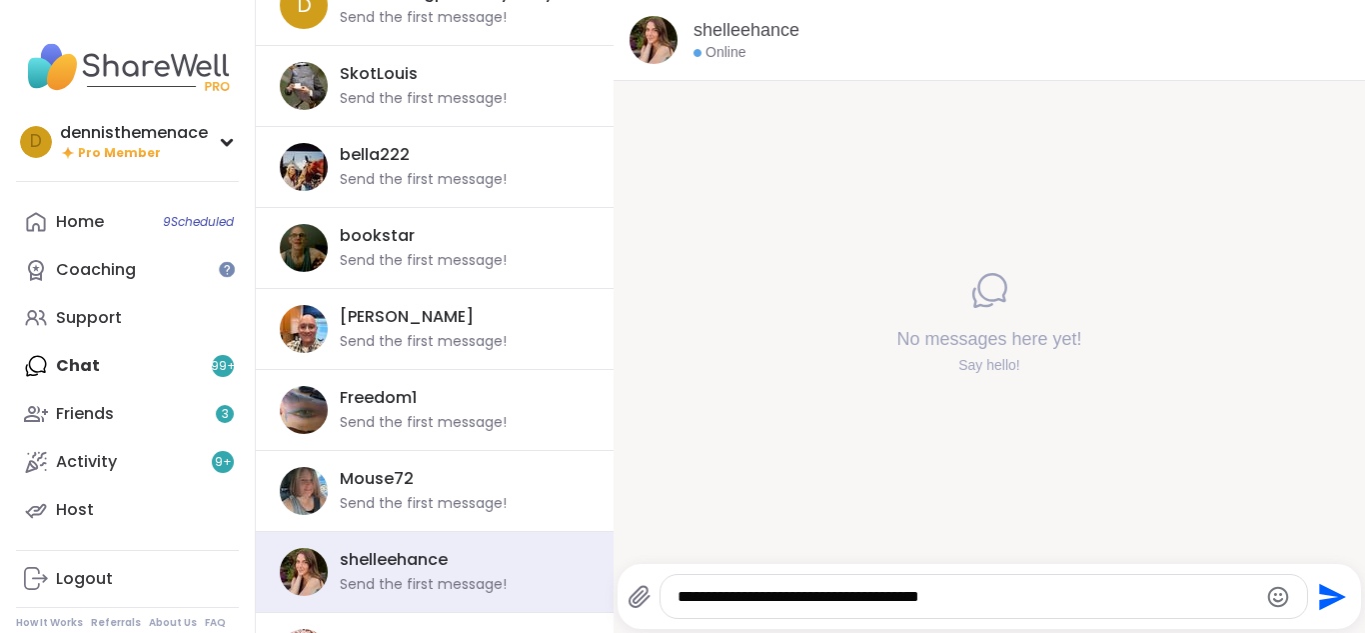
type textarea "**********"
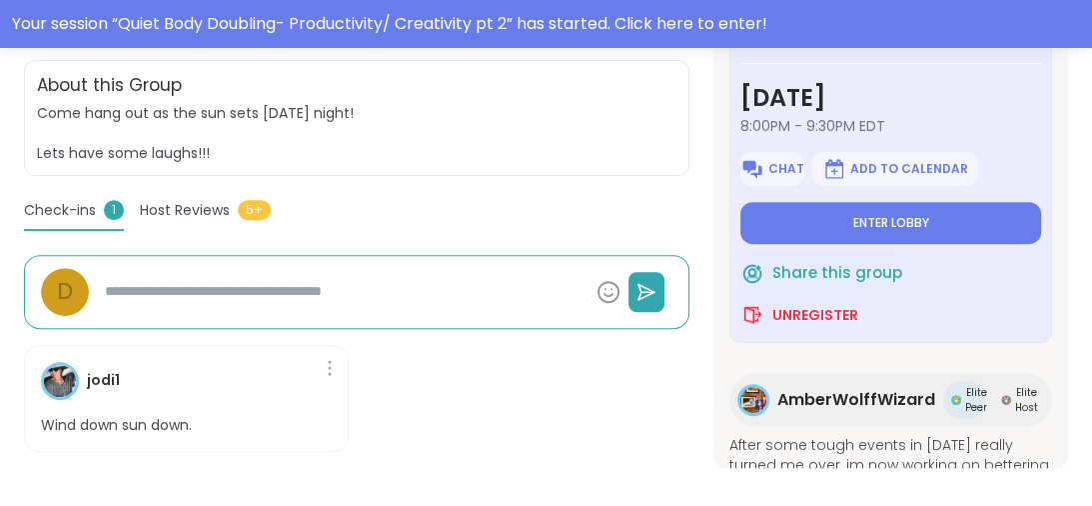
scroll to position [504, 0]
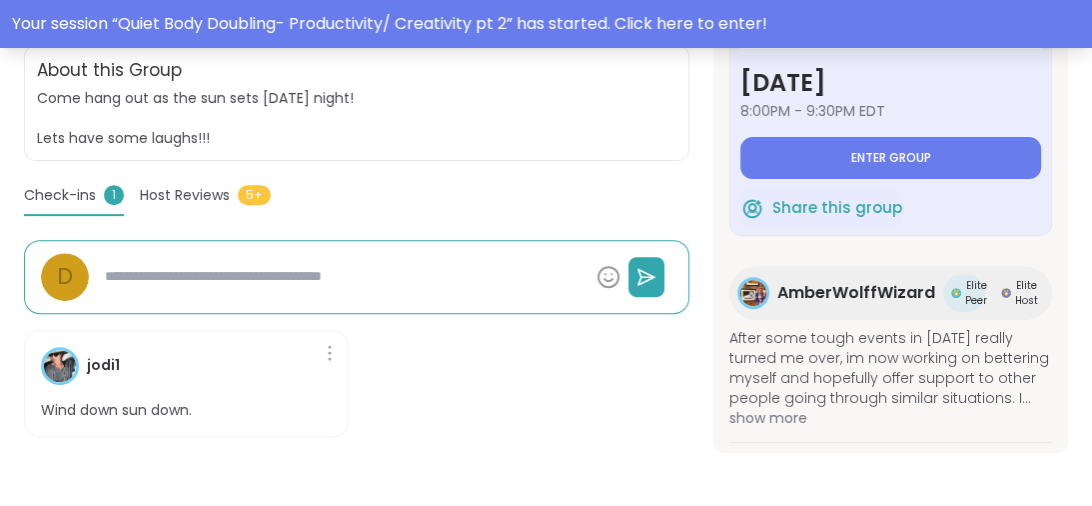
type textarea "*"
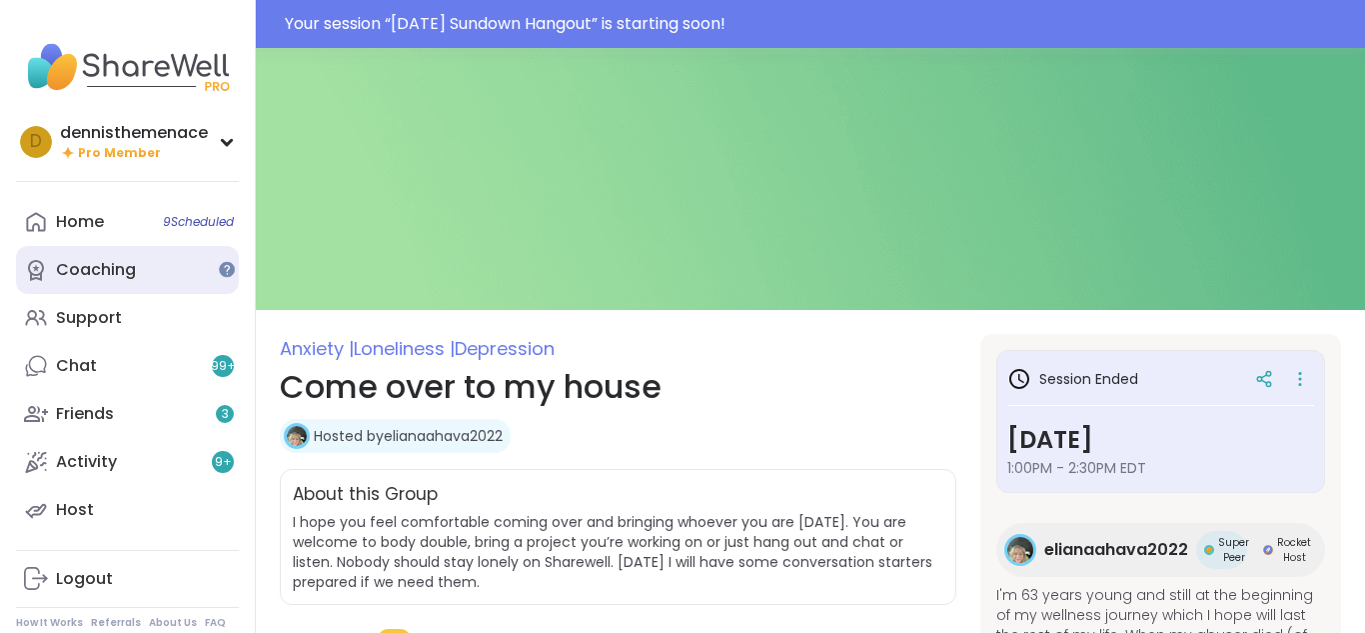
click at [93, 273] on div "Coaching" at bounding box center [96, 270] width 80 height 22
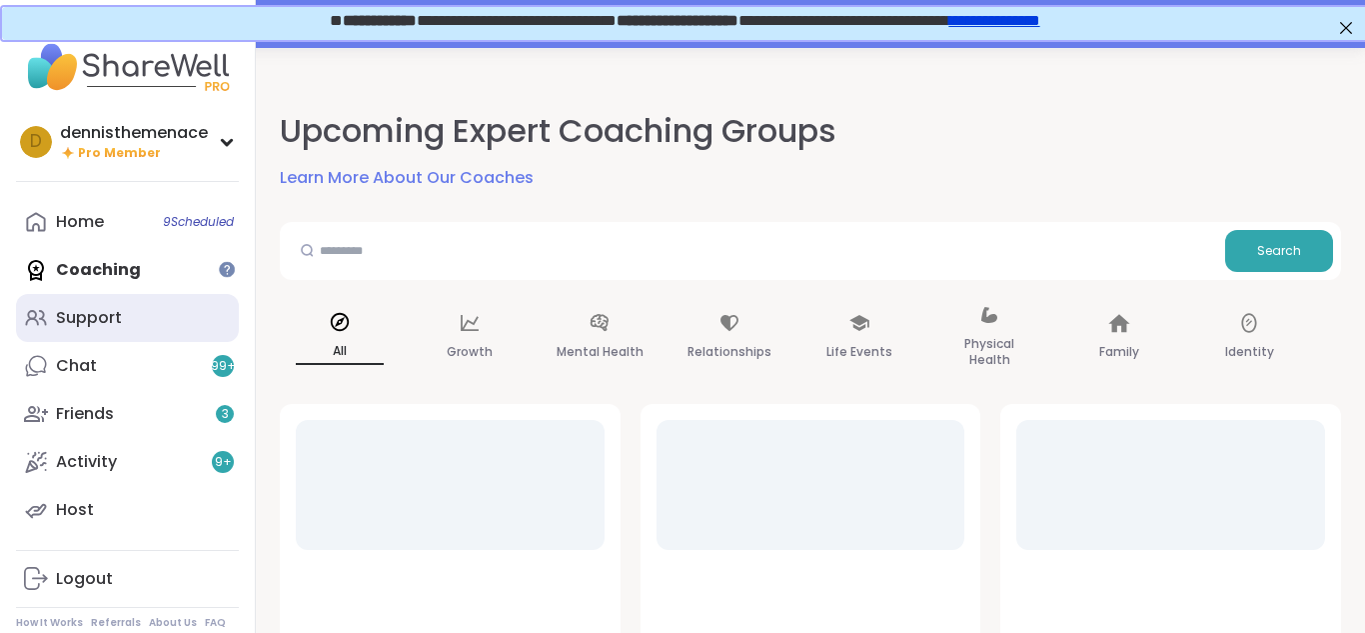
click at [104, 331] on link "Support" at bounding box center [127, 318] width 223 height 48
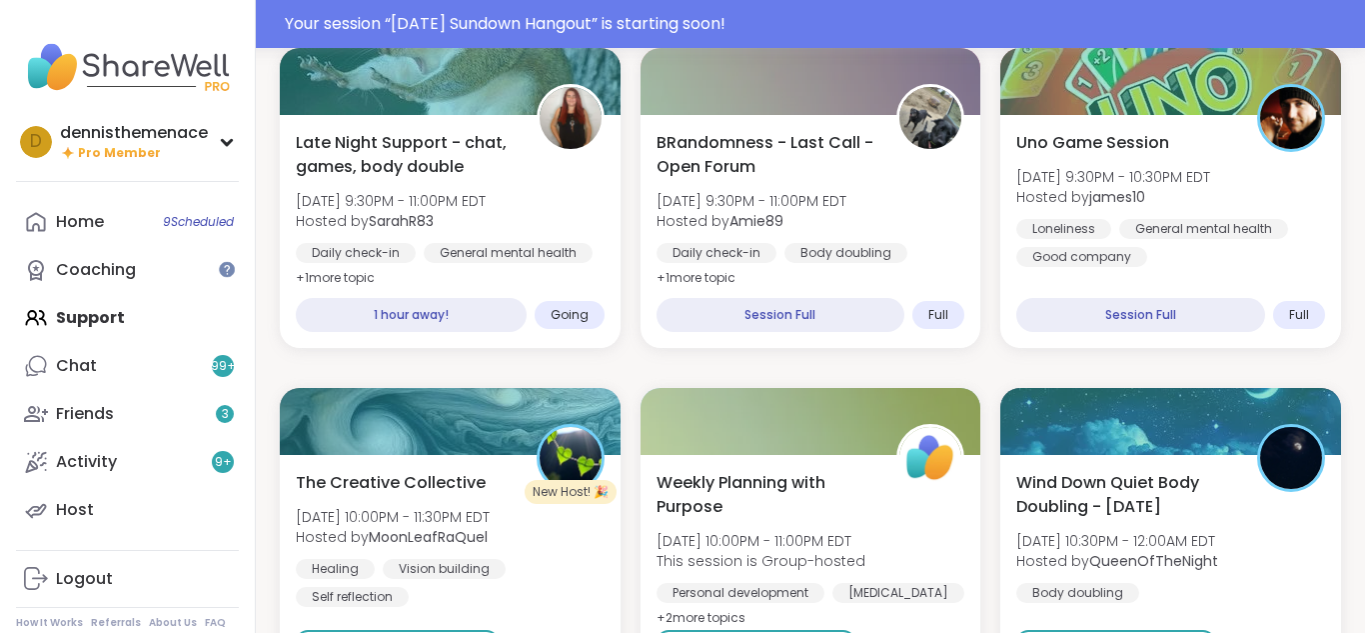
scroll to position [1639, 0]
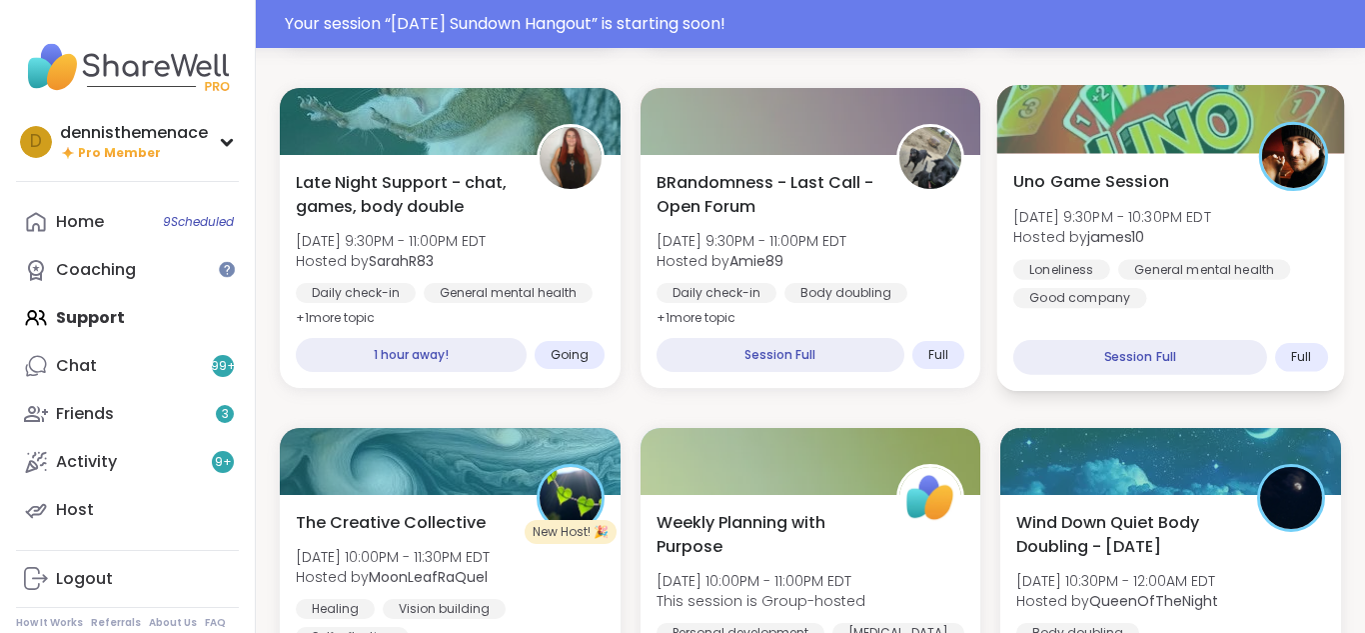
click at [1147, 298] on div "Loneliness General mental health Good company" at bounding box center [1170, 283] width 315 height 49
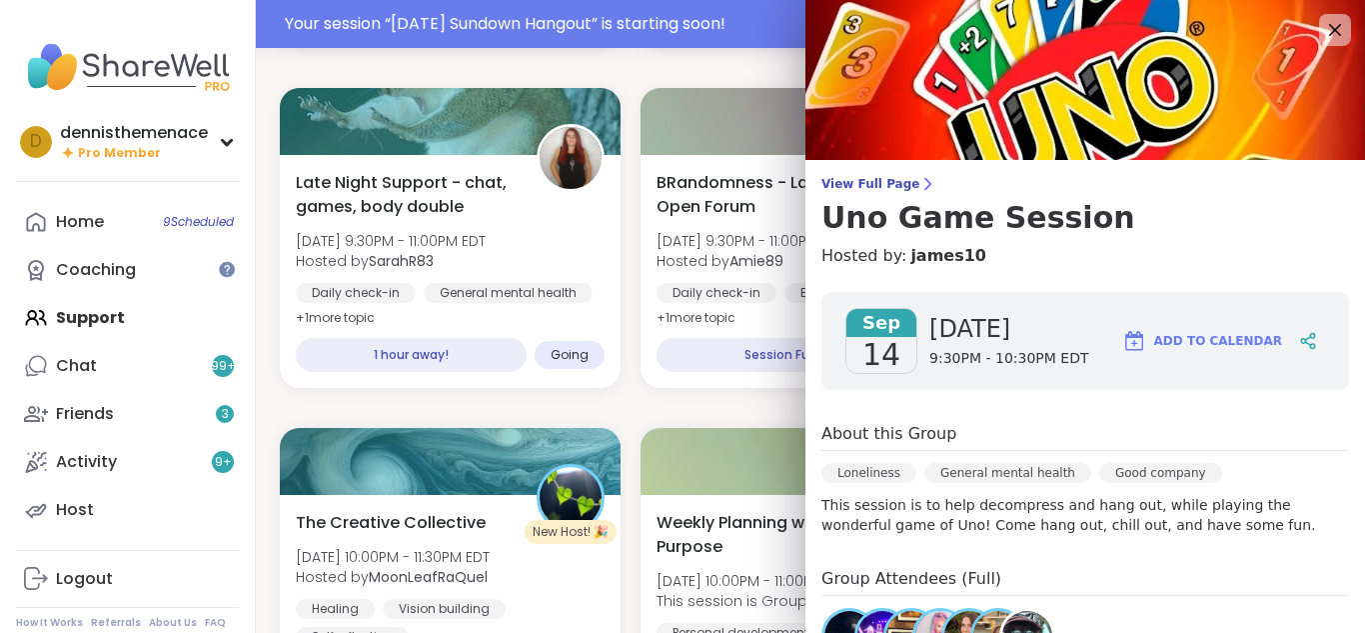
click at [1160, 296] on div "Sep 14 Sunday 9:30PM - 10:30PM EDT Add to Calendar" at bounding box center [1086, 341] width 528 height 98
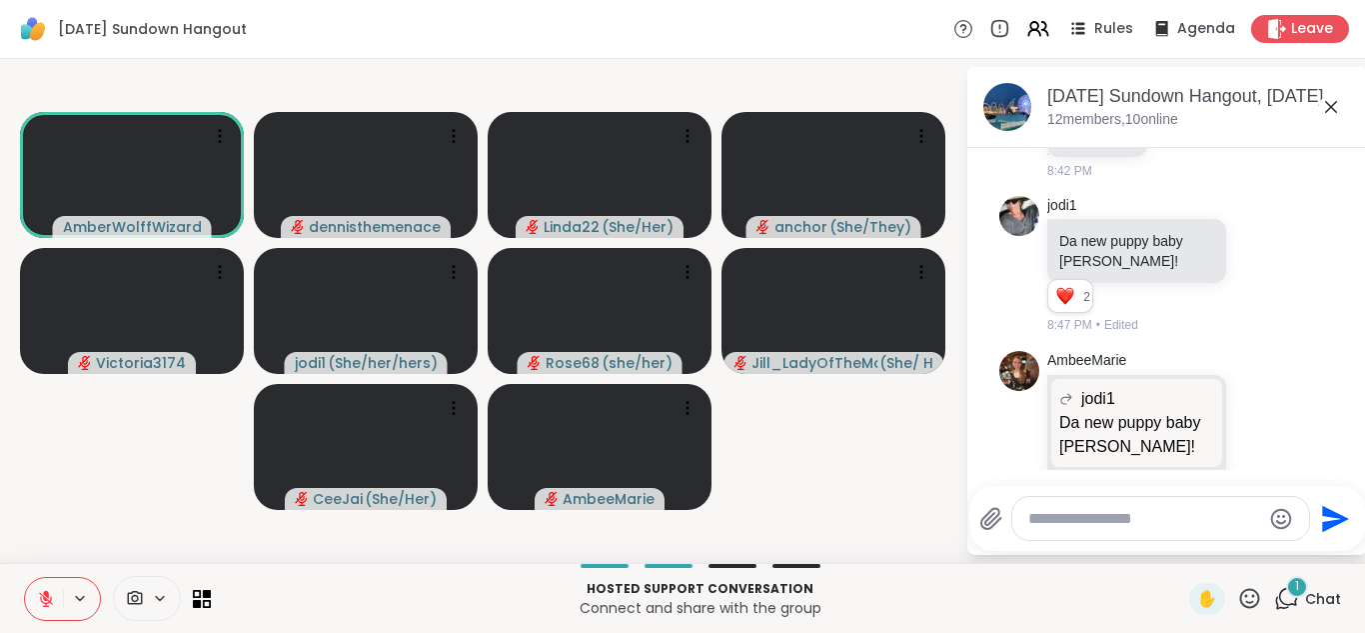
scroll to position [3983, 0]
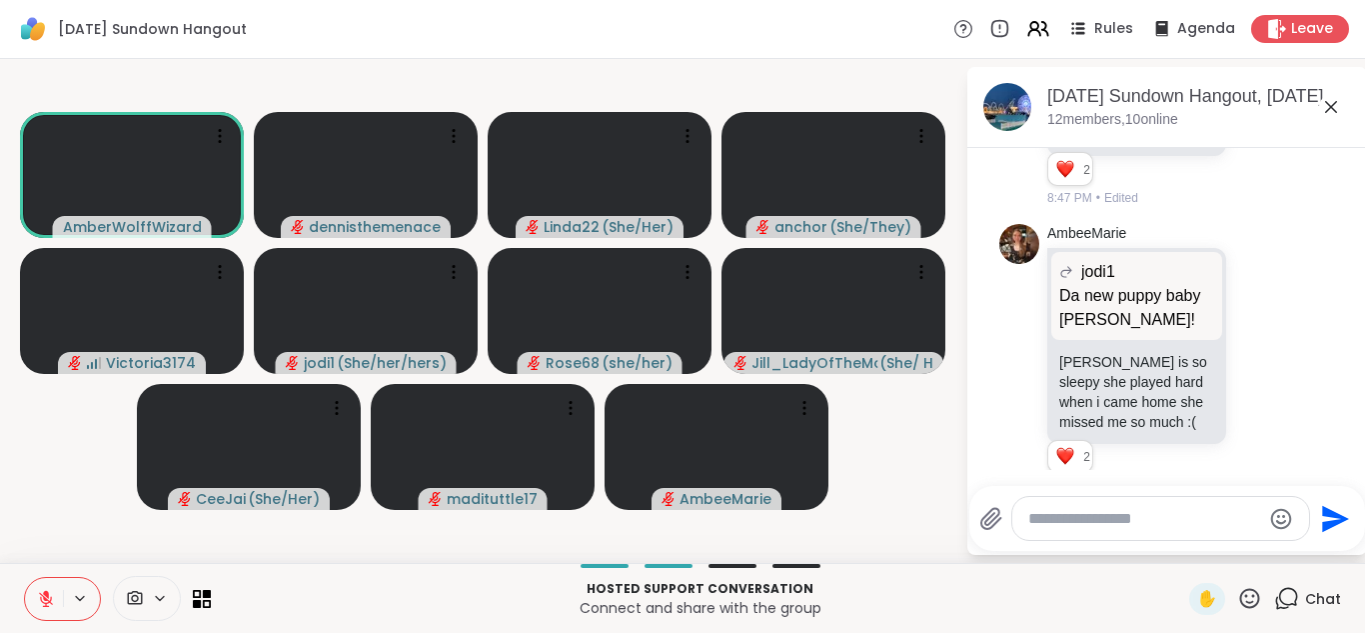
click at [50, 598] on icon at bounding box center [46, 599] width 18 height 18
click at [50, 598] on icon at bounding box center [46, 599] width 10 height 6
click at [45, 599] on icon at bounding box center [46, 599] width 14 height 14
click at [45, 599] on icon at bounding box center [45, 596] width 5 height 9
click at [45, 599] on icon at bounding box center [46, 599] width 14 height 14
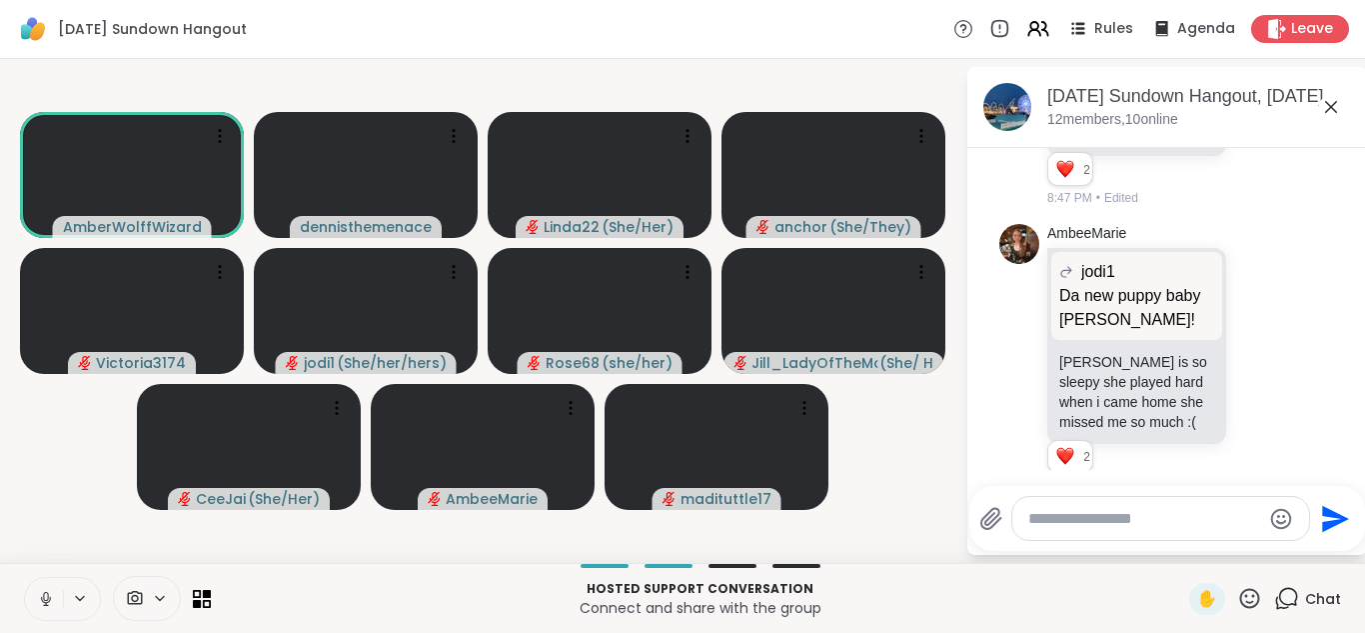
click at [45, 599] on icon at bounding box center [45, 596] width 5 height 9
click at [45, 599] on icon at bounding box center [46, 599] width 14 height 14
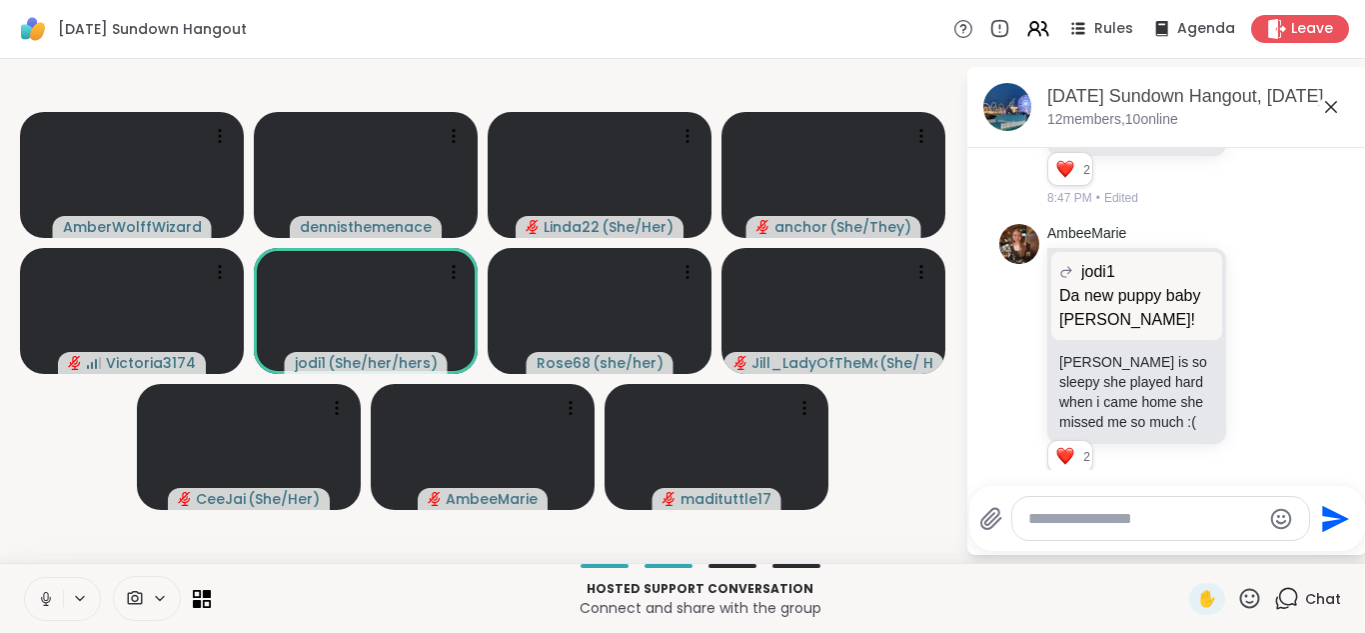
click at [45, 599] on icon at bounding box center [45, 596] width 5 height 9
click at [45, 599] on icon at bounding box center [46, 599] width 14 height 14
click at [45, 599] on icon at bounding box center [45, 596] width 5 height 9
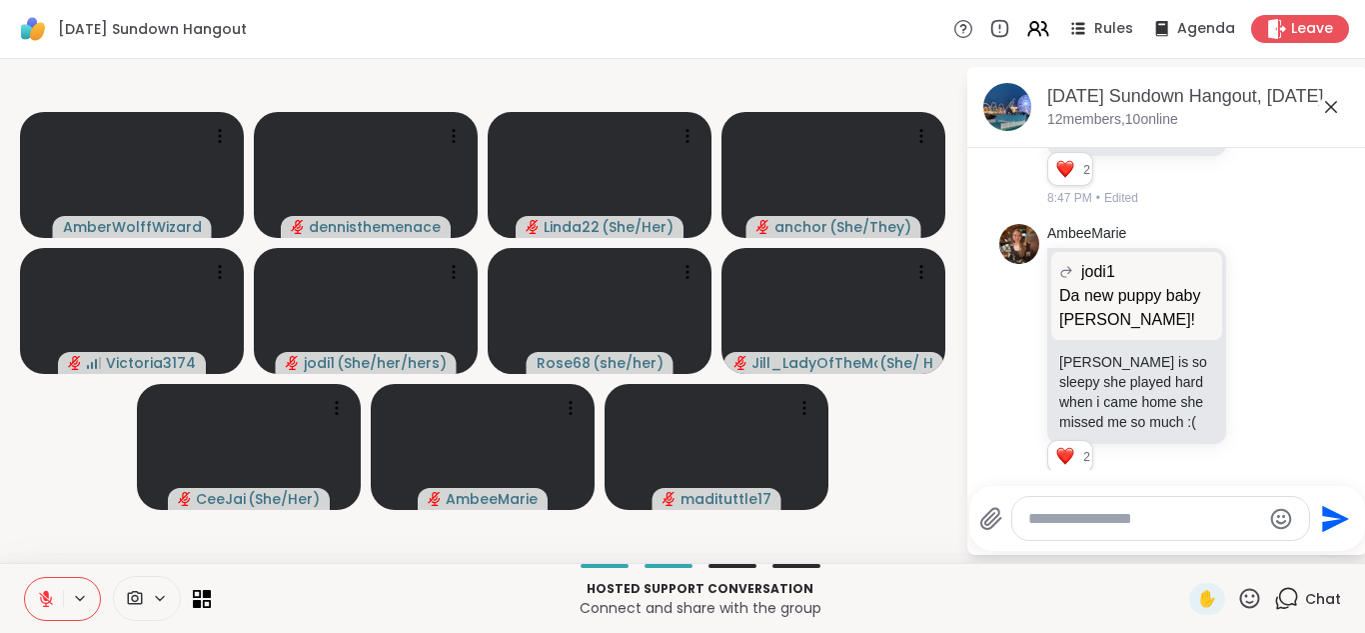
click at [45, 599] on icon at bounding box center [46, 599] width 14 height 14
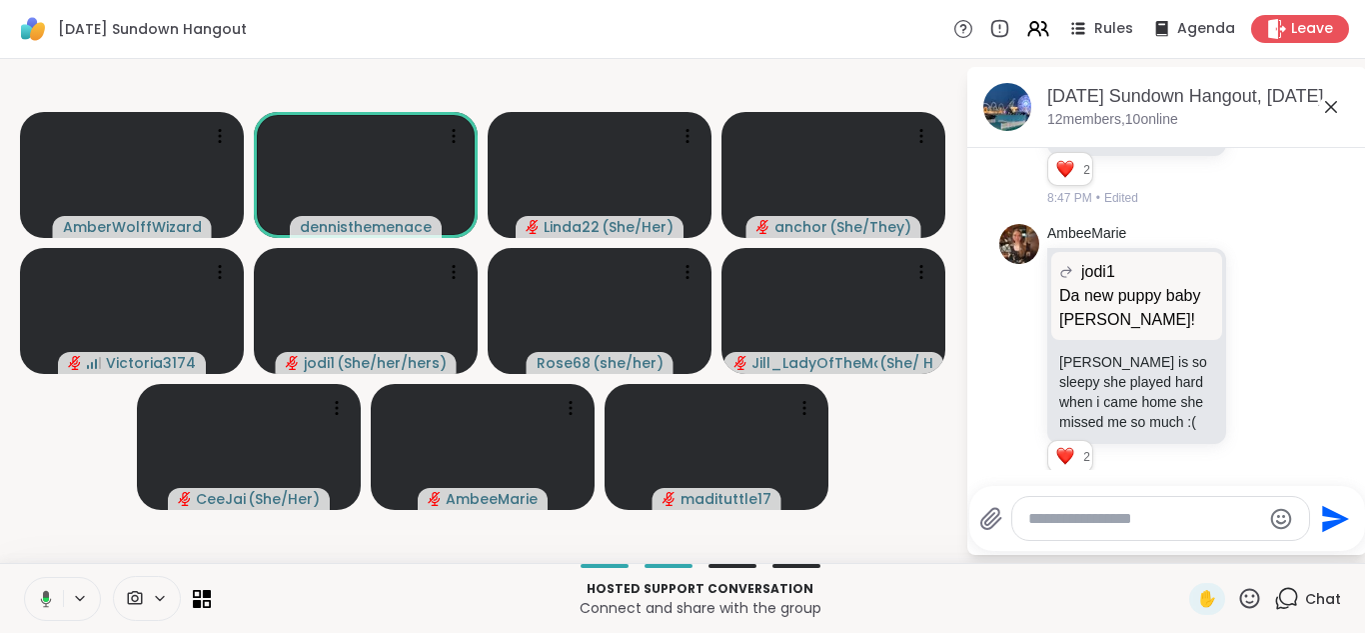
click at [45, 599] on icon at bounding box center [46, 599] width 6 height 5
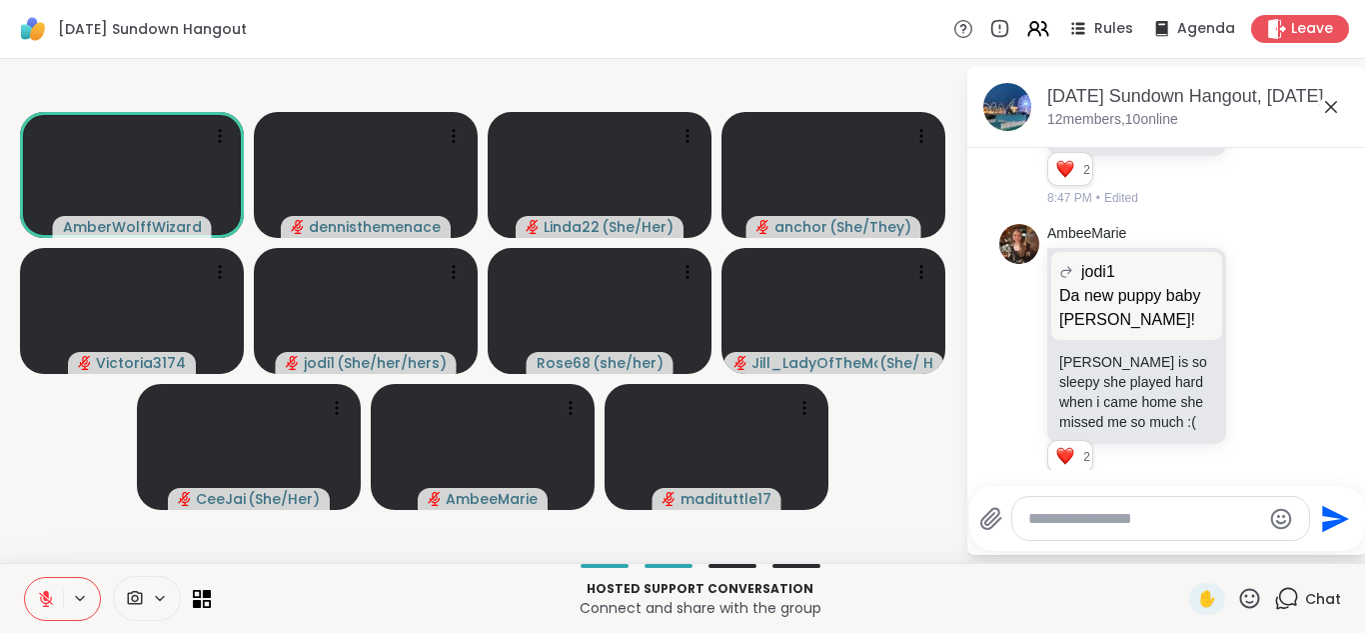
click at [45, 599] on icon at bounding box center [46, 599] width 14 height 14
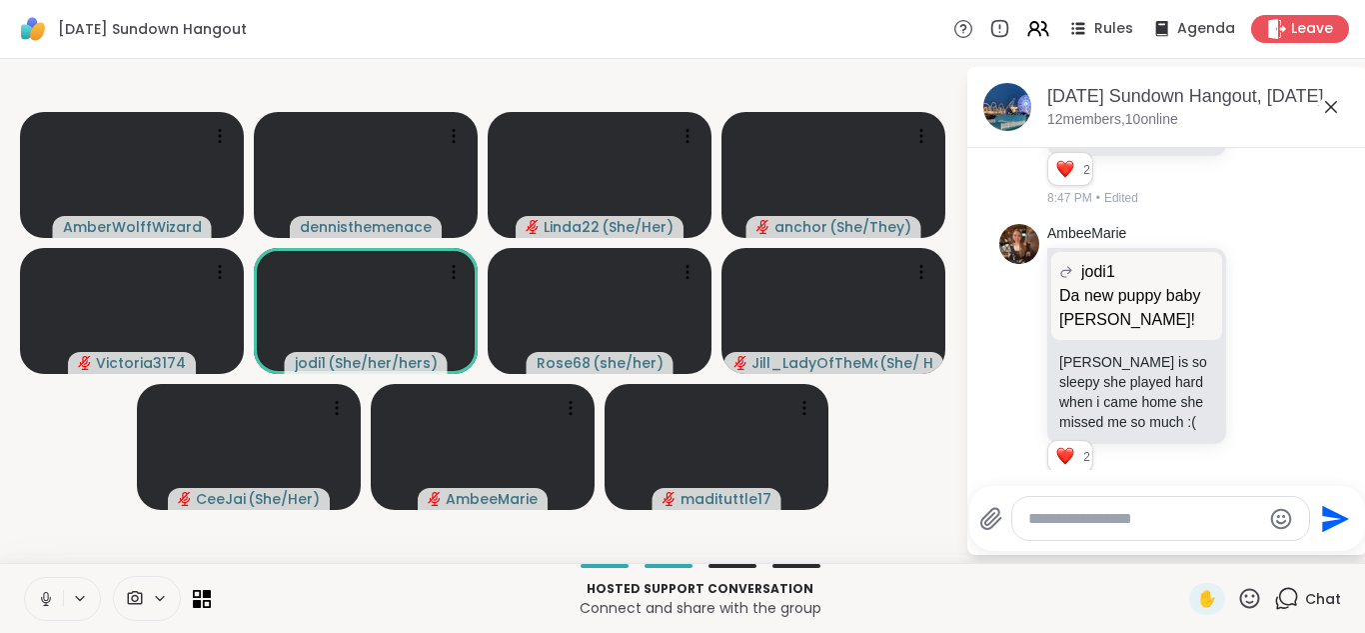
click at [45, 599] on icon at bounding box center [45, 596] width 5 height 9
click at [45, 599] on icon at bounding box center [46, 599] width 14 height 14
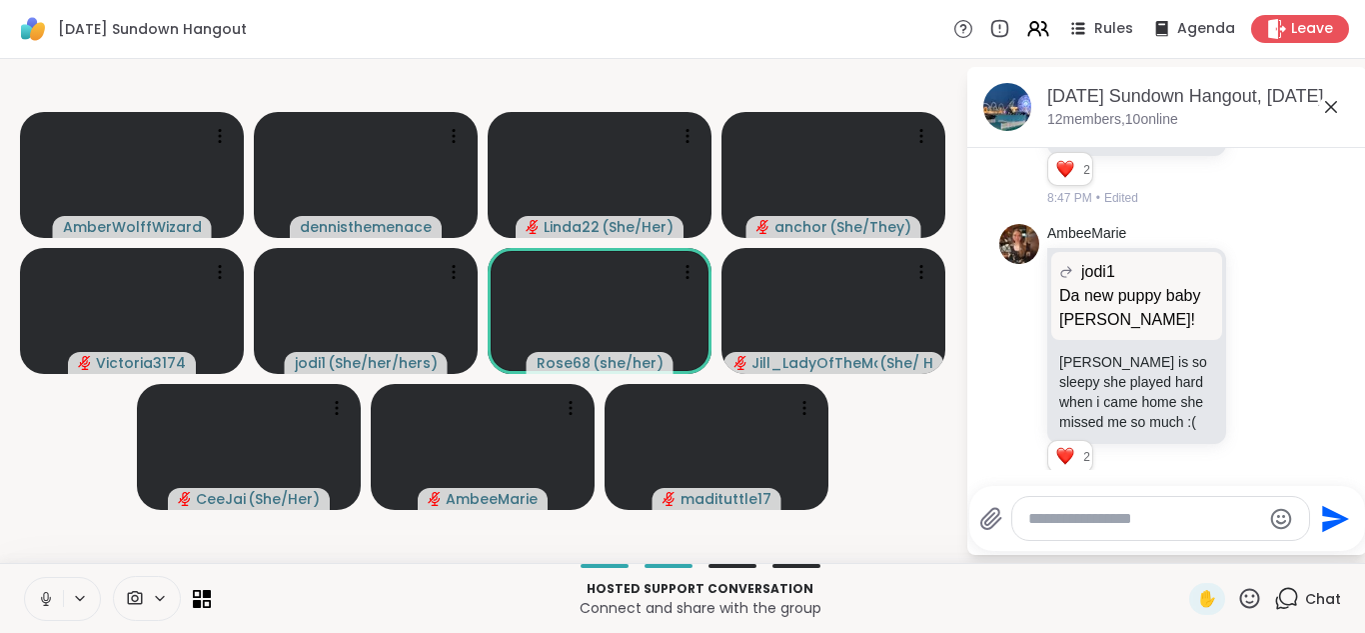
click at [45, 599] on icon at bounding box center [45, 596] width 5 height 9
click at [45, 599] on icon at bounding box center [46, 599] width 14 height 14
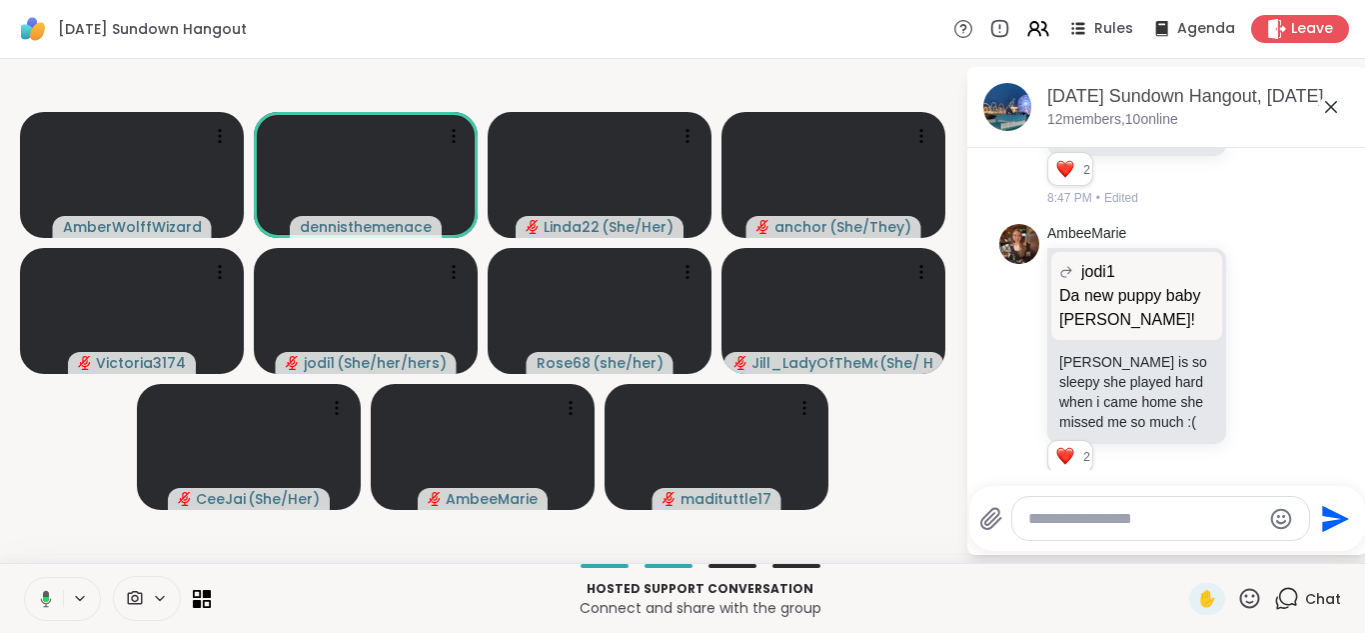
click at [45, 599] on icon at bounding box center [46, 598] width 6 height 5
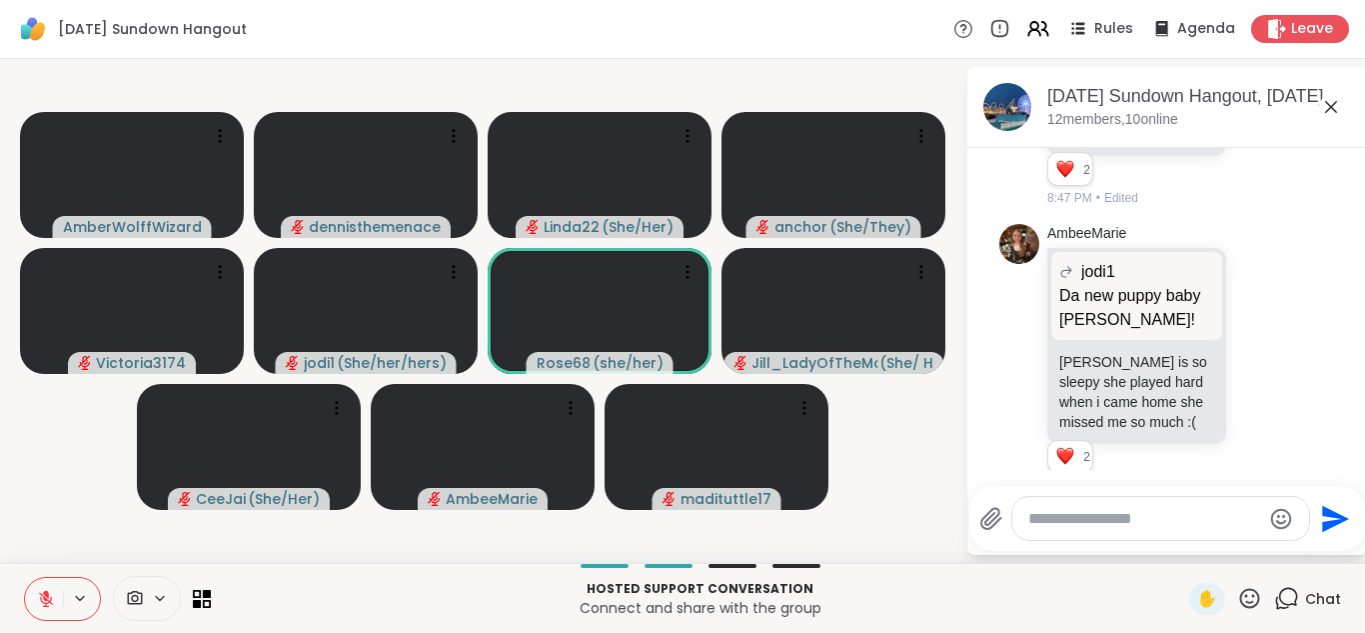
click at [45, 599] on icon at bounding box center [46, 599] width 14 height 14
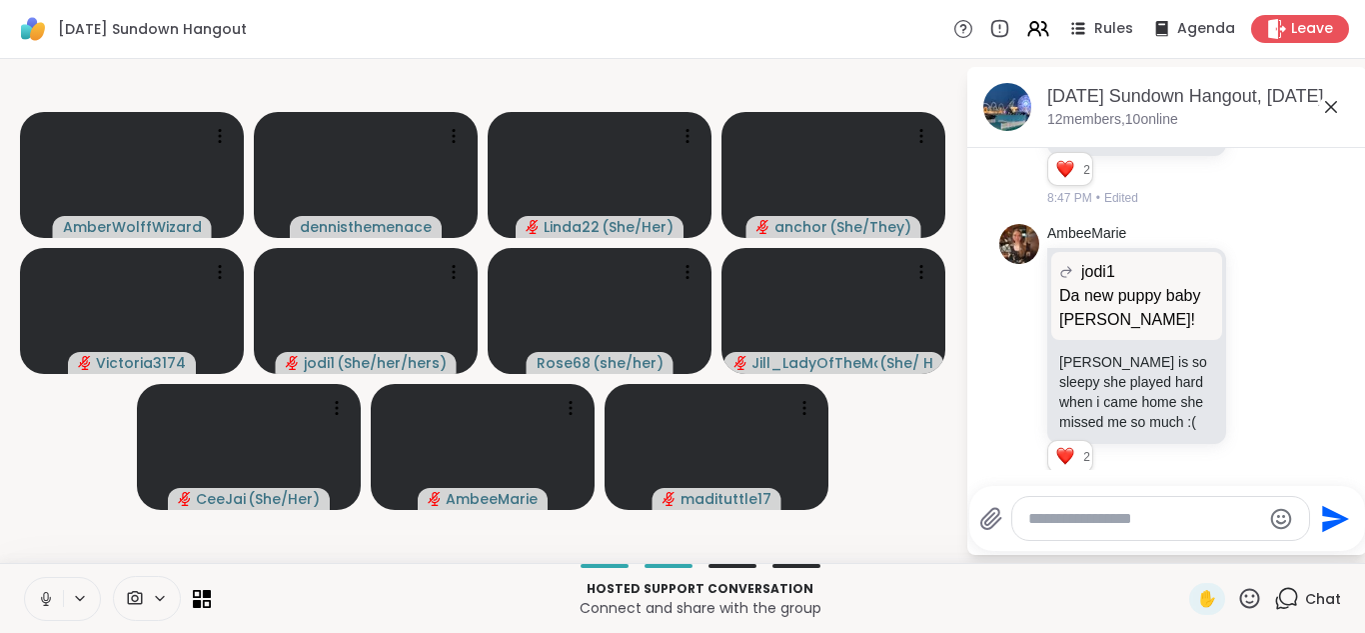
click at [45, 599] on icon at bounding box center [45, 596] width 5 height 9
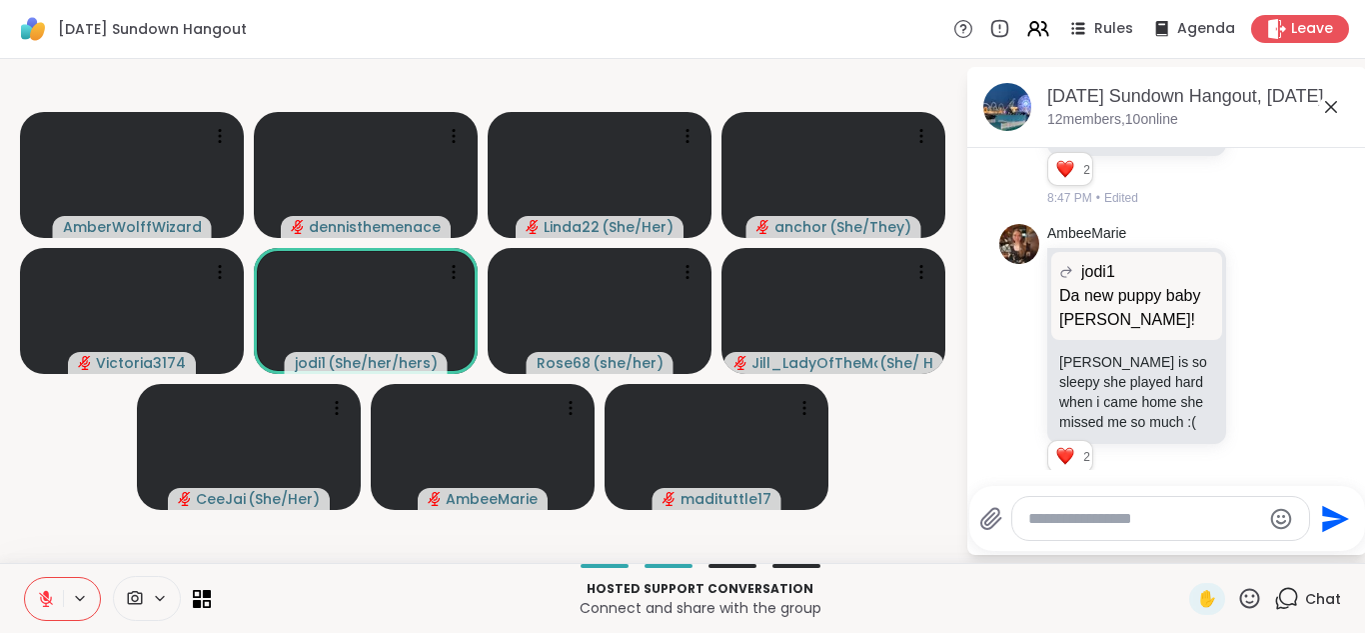
click at [45, 600] on icon at bounding box center [46, 599] width 18 height 18
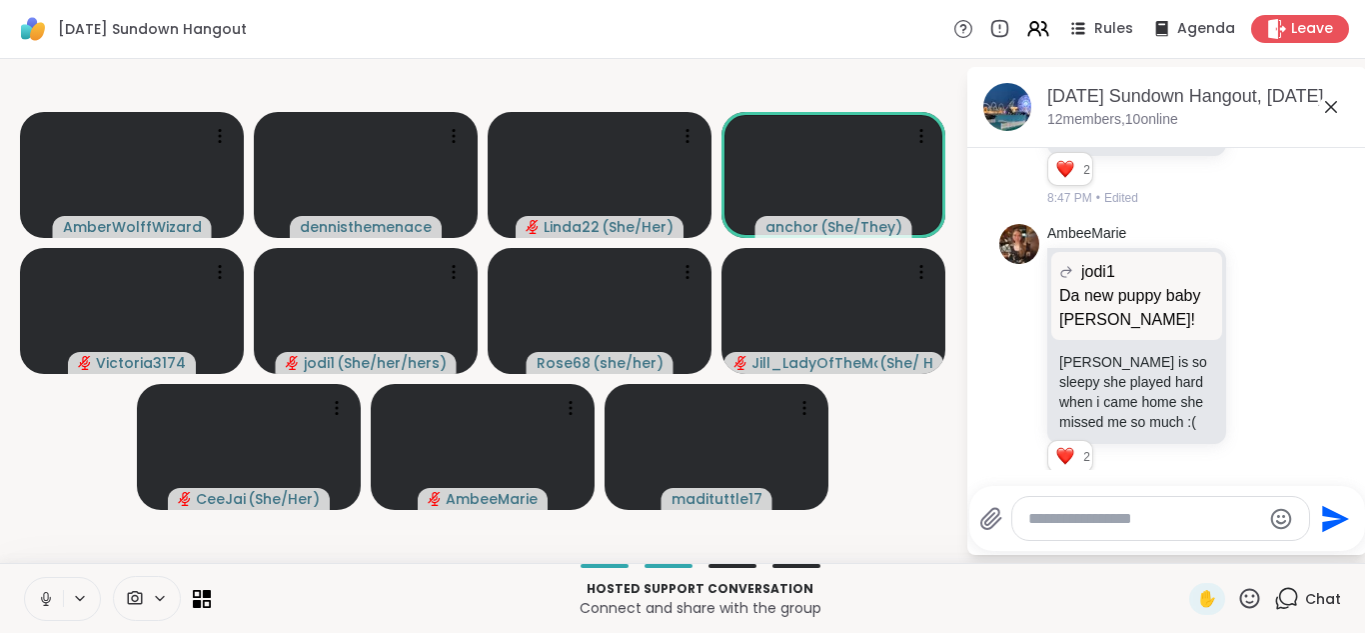
click at [45, 600] on icon at bounding box center [46, 599] width 18 height 18
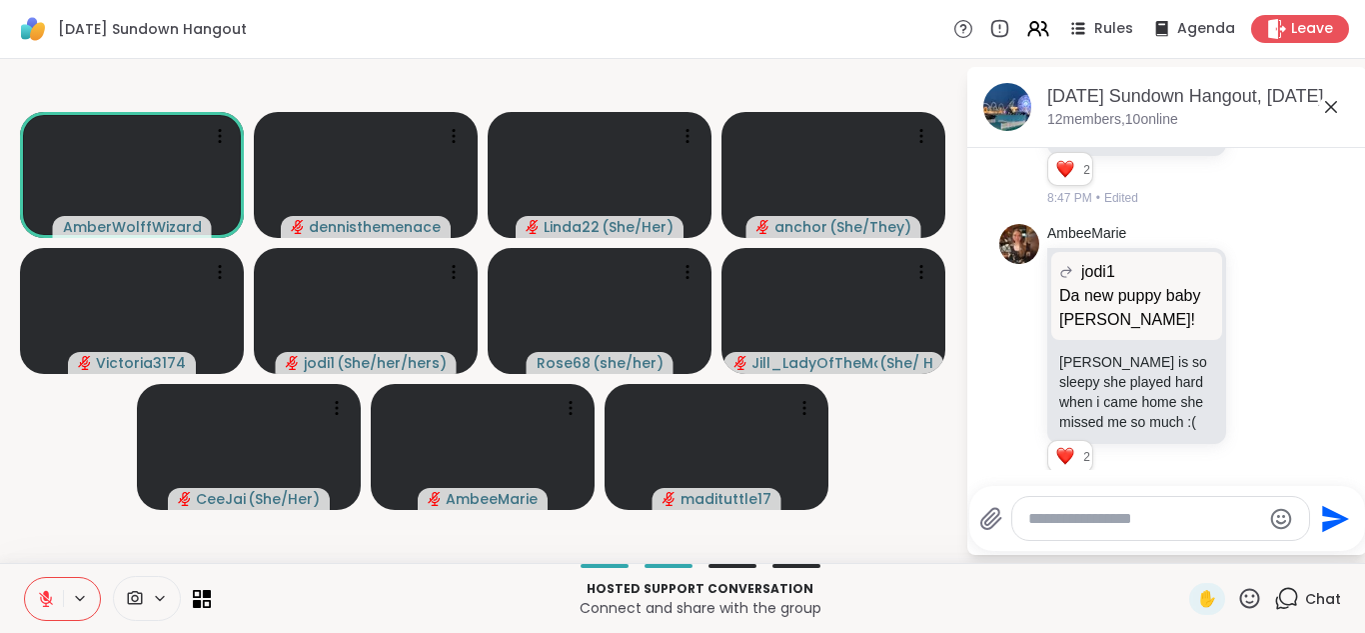
click at [43, 594] on icon at bounding box center [46, 599] width 18 height 18
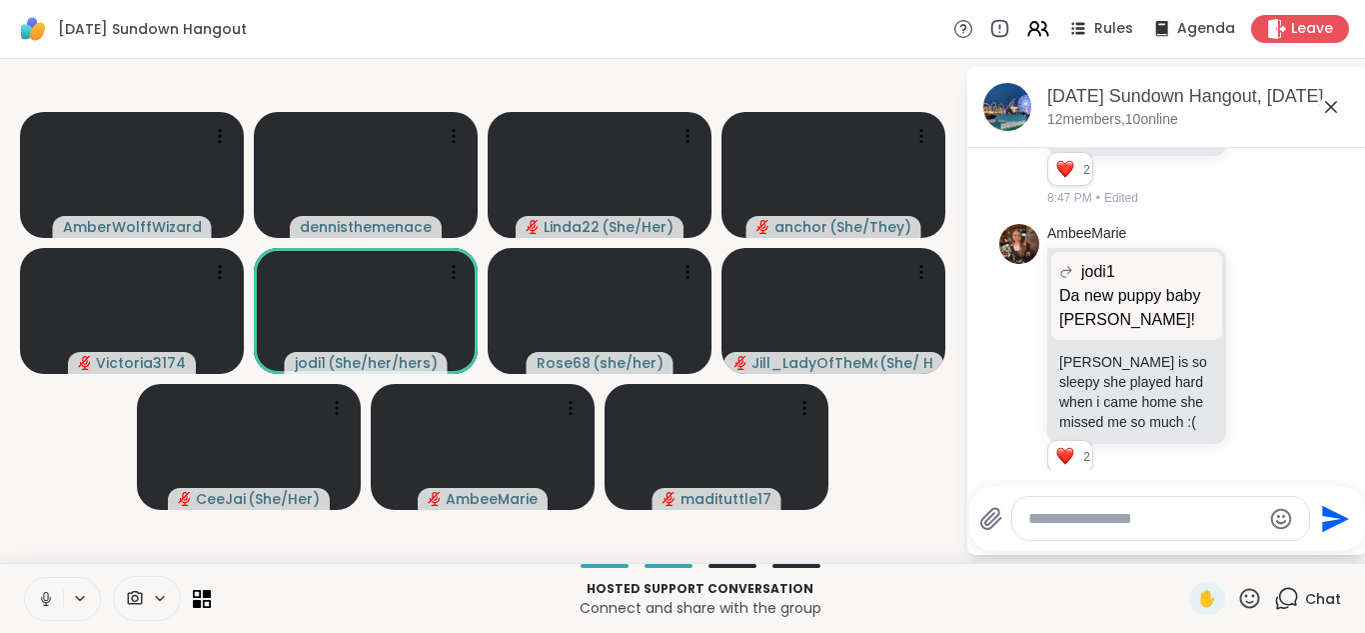
click at [56, 605] on button at bounding box center [44, 599] width 38 height 42
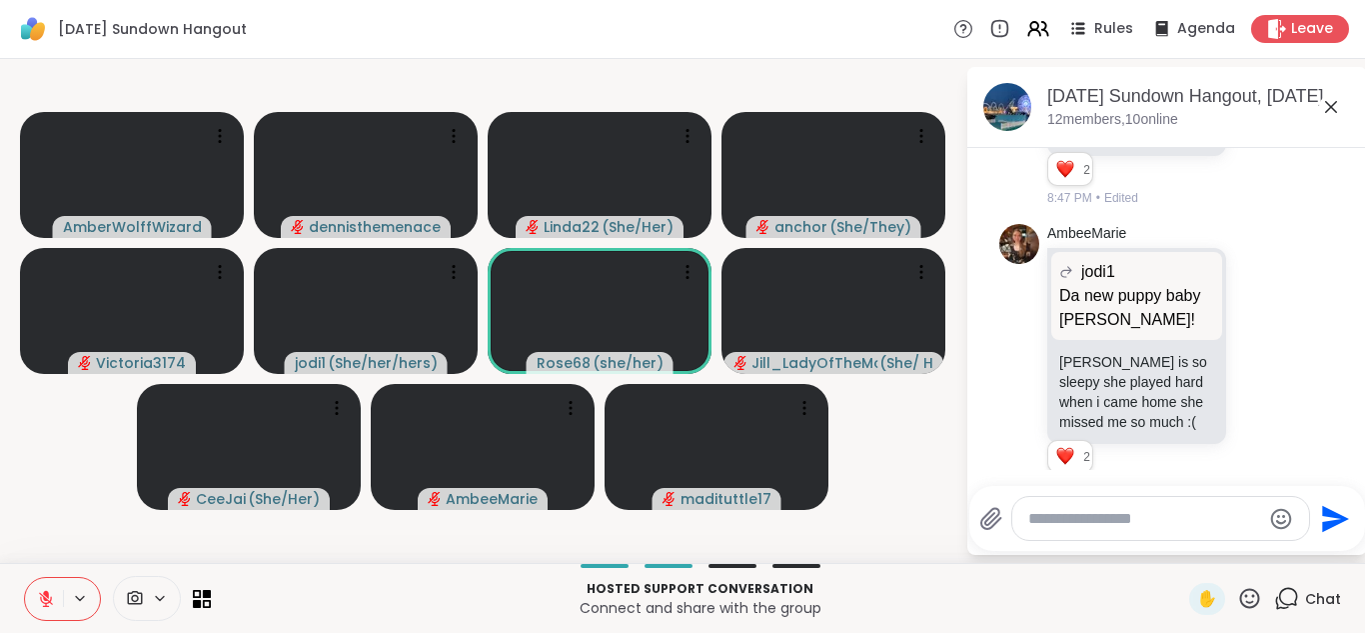
click at [56, 605] on button at bounding box center [44, 599] width 38 height 42
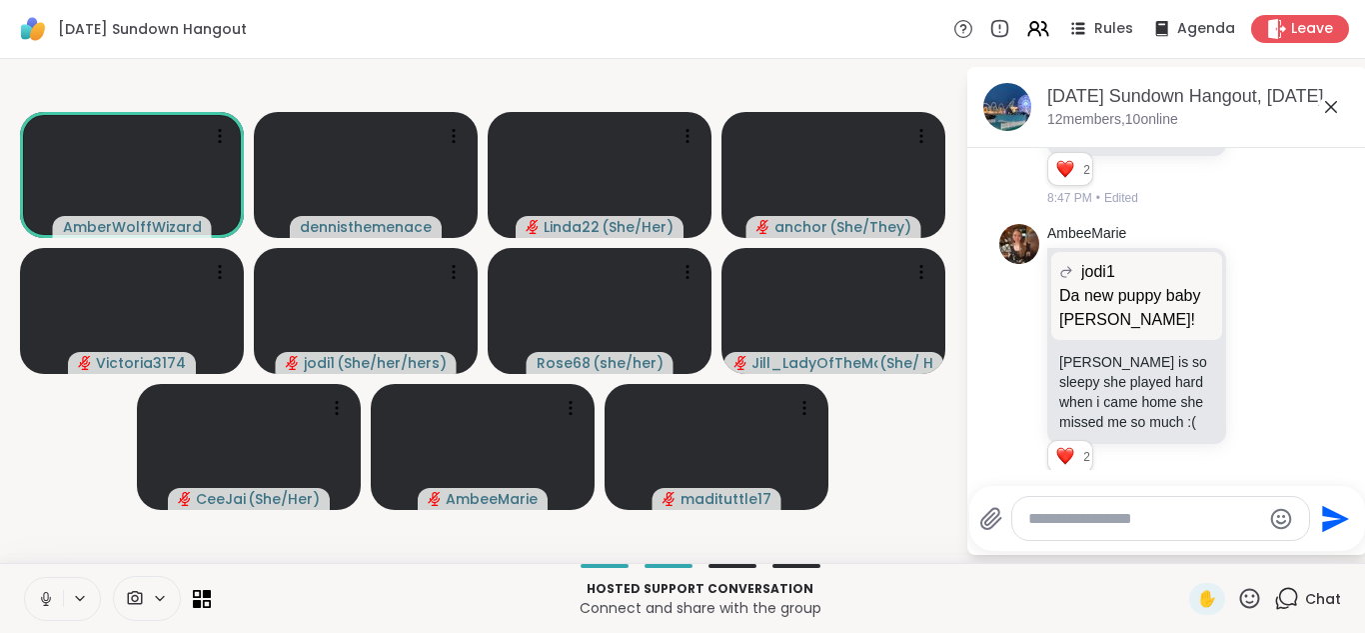
click at [56, 605] on button at bounding box center [44, 599] width 38 height 42
click at [52, 586] on button at bounding box center [44, 599] width 38 height 42
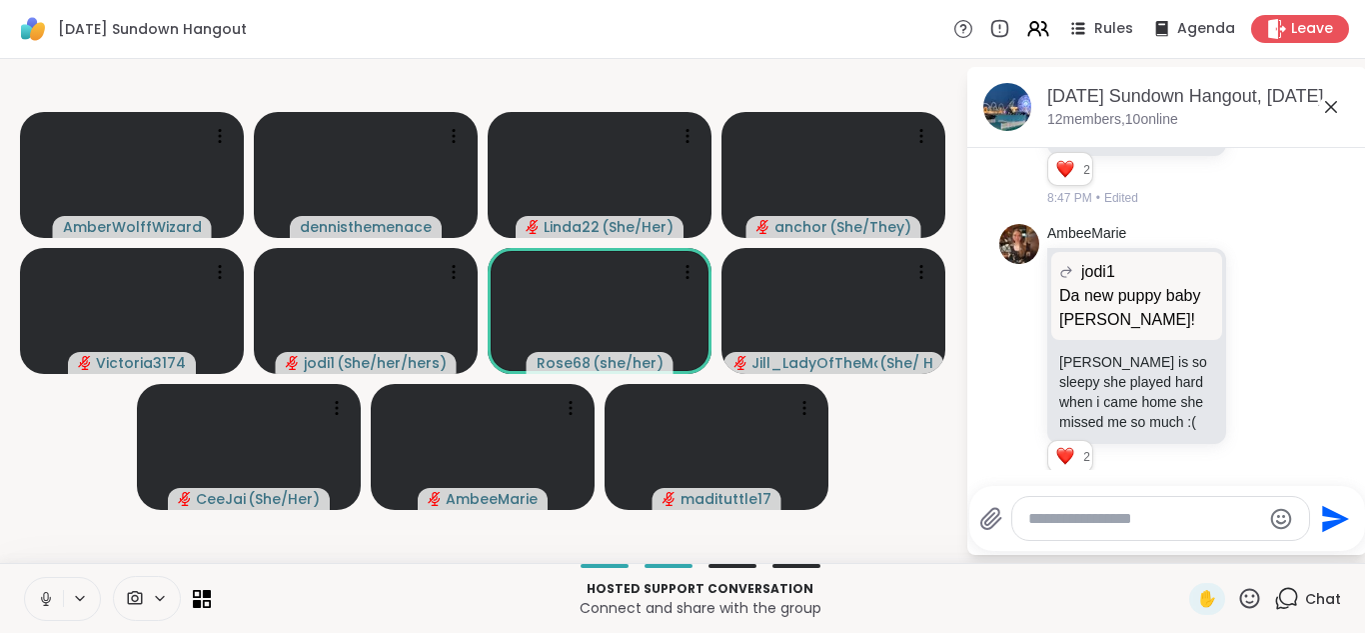
click at [52, 586] on button at bounding box center [44, 599] width 38 height 42
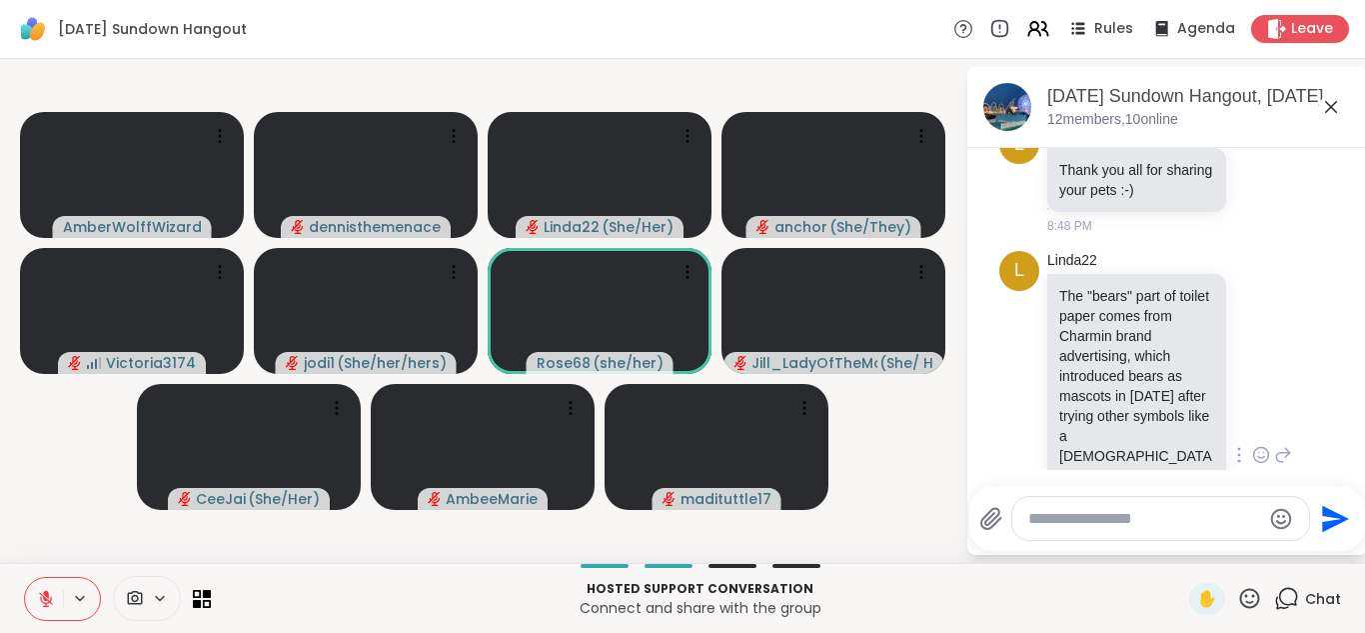
click at [1304, 250] on div "L Linda22 The "bears" part of toilet paper comes from Charmin brand advertising…" at bounding box center [1167, 456] width 336 height 427
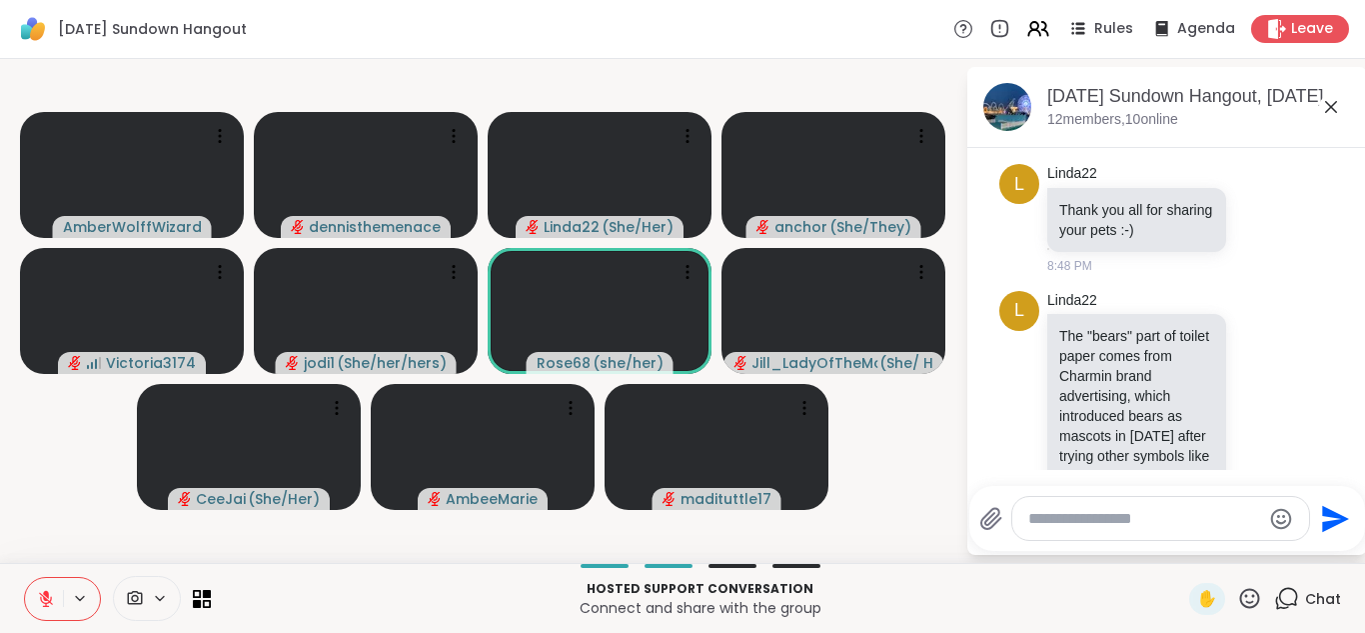
click at [44, 600] on icon at bounding box center [46, 599] width 18 height 18
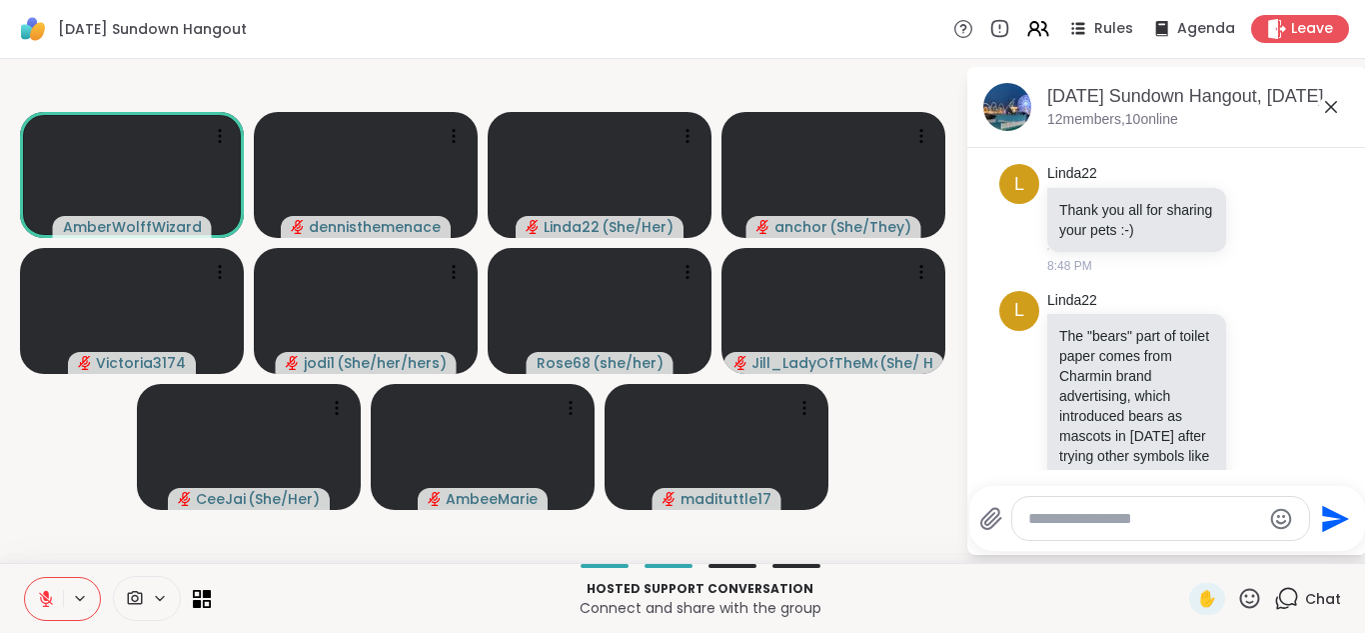
click at [1296, 370] on div "L Linda22 The "bears" part of toilet paper comes from Charmin brand advertising…" at bounding box center [1167, 496] width 336 height 427
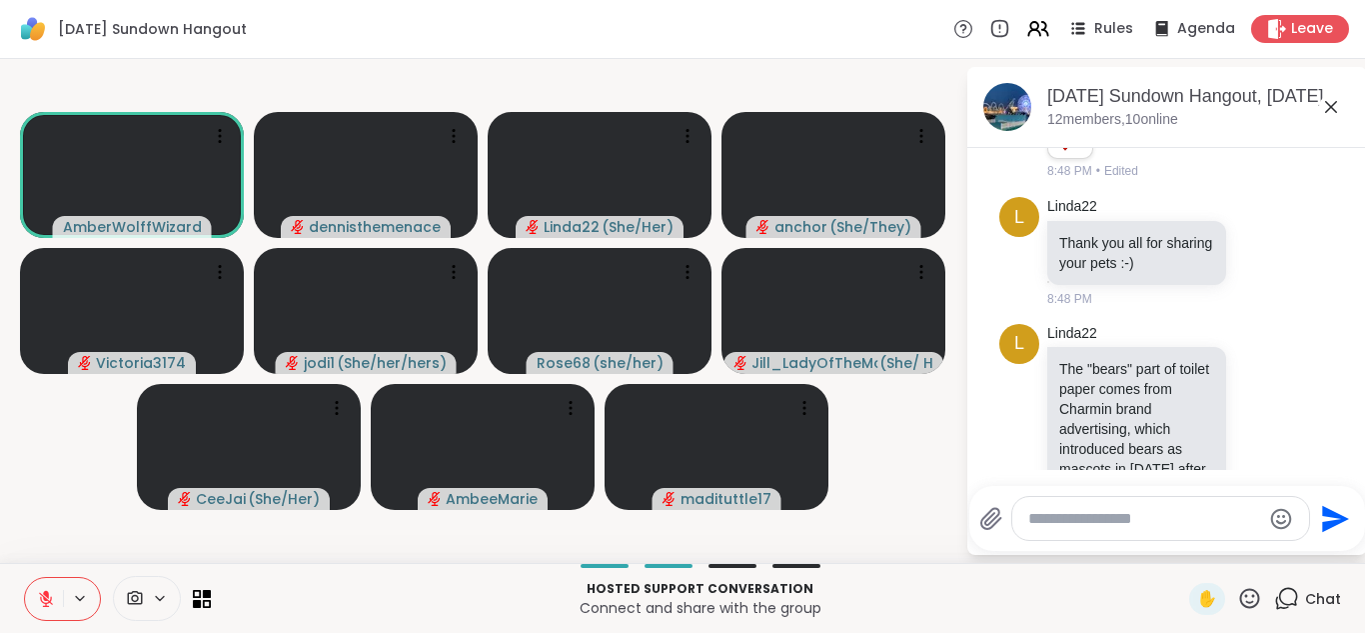
scroll to position [4369, 0]
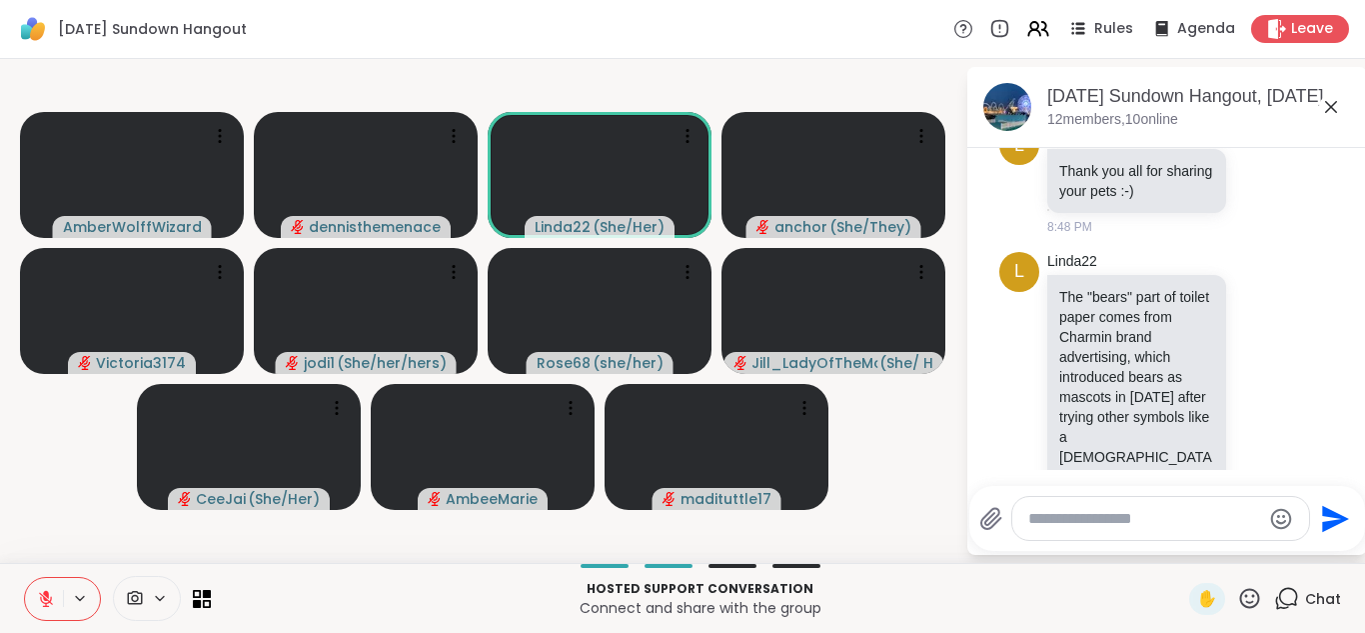
click at [41, 603] on icon at bounding box center [46, 599] width 18 height 18
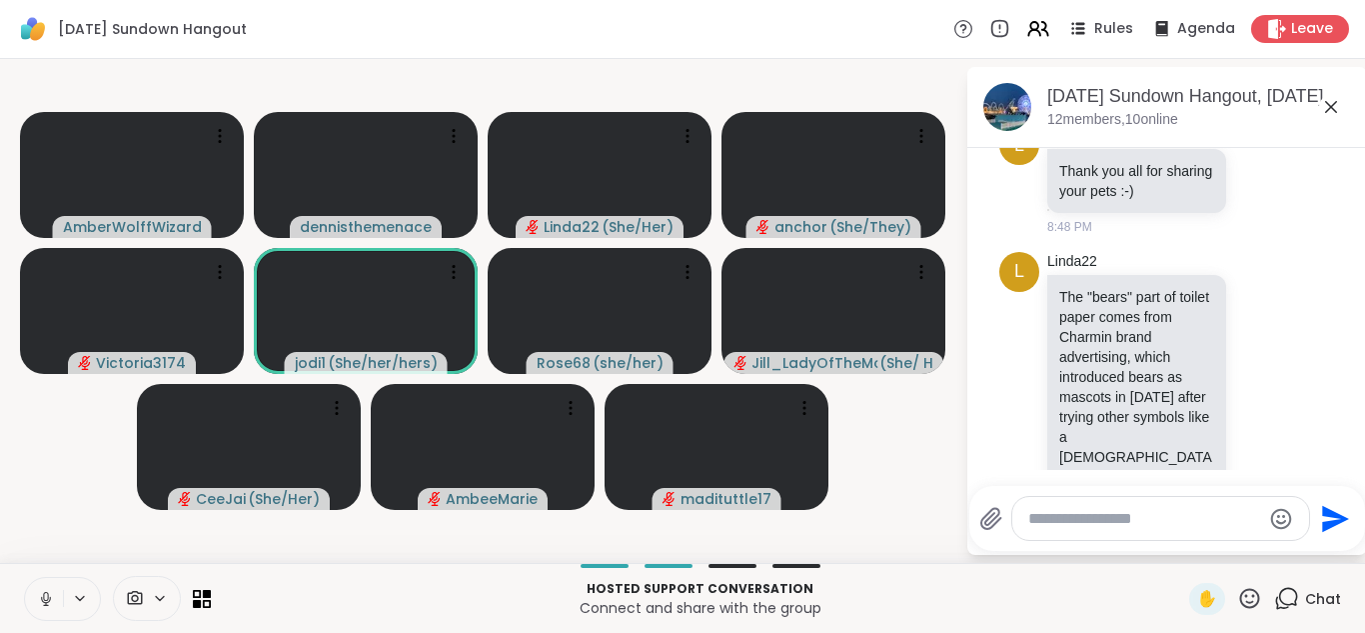
click at [41, 603] on icon at bounding box center [46, 599] width 18 height 18
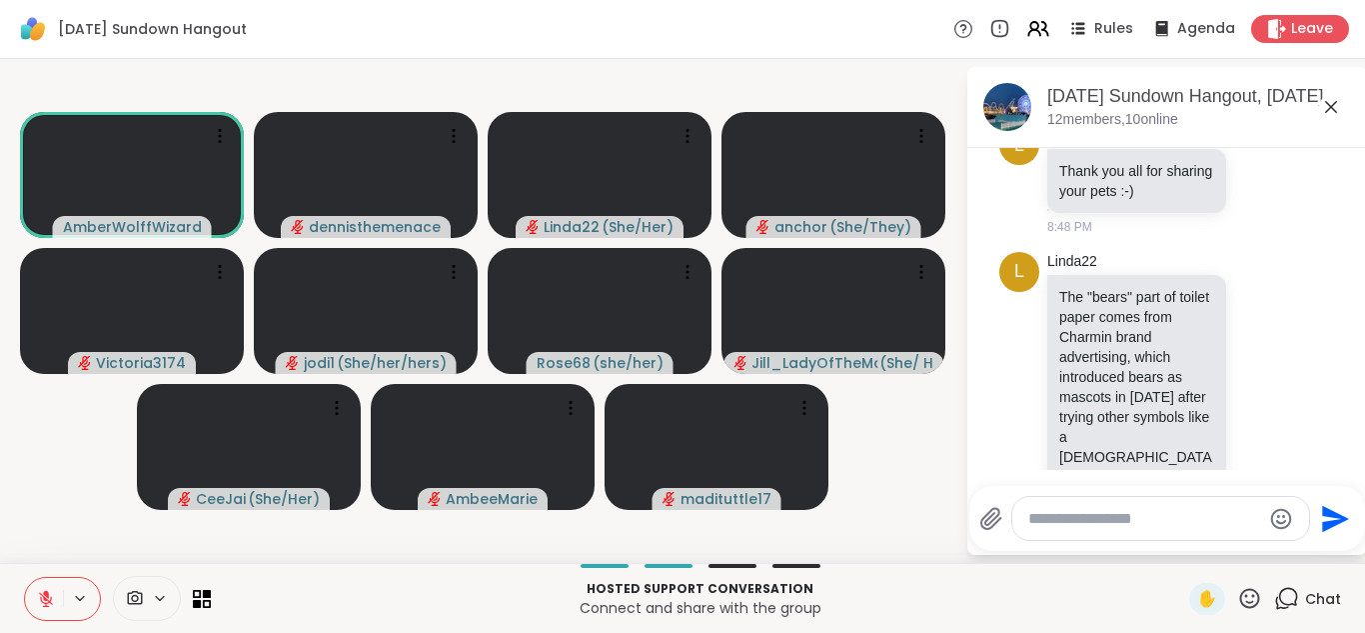
click at [41, 603] on icon at bounding box center [46, 599] width 18 height 18
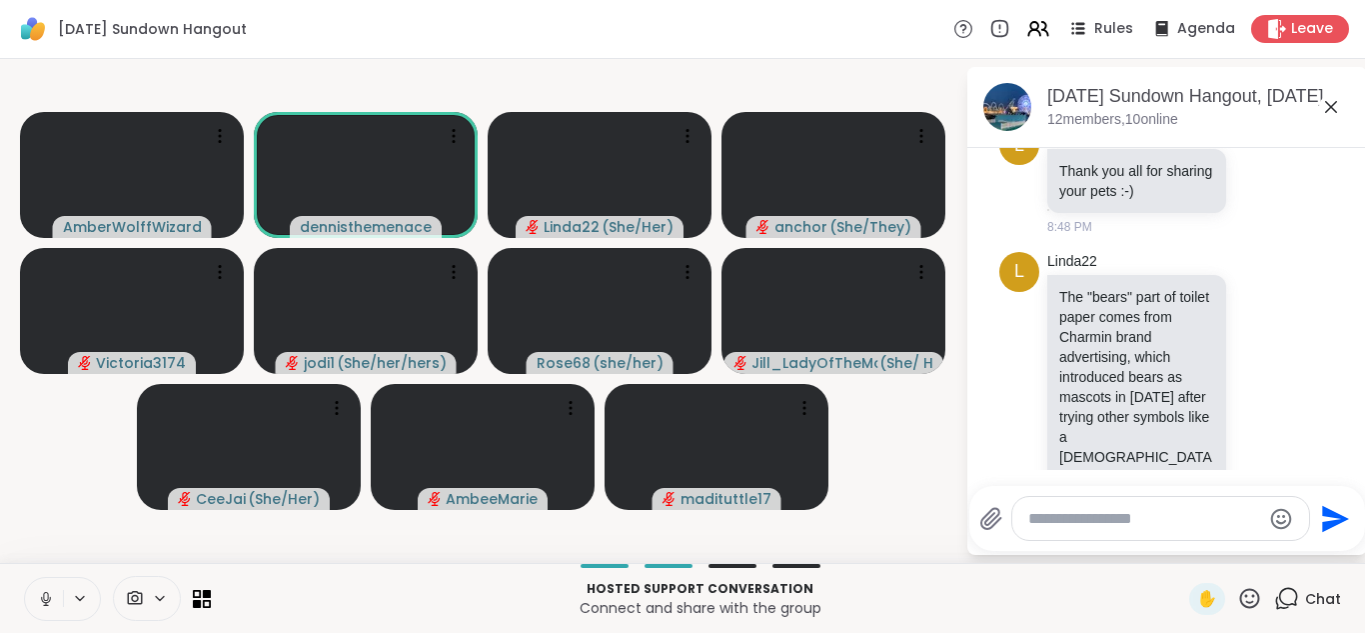
click at [40, 607] on button at bounding box center [44, 599] width 38 height 42
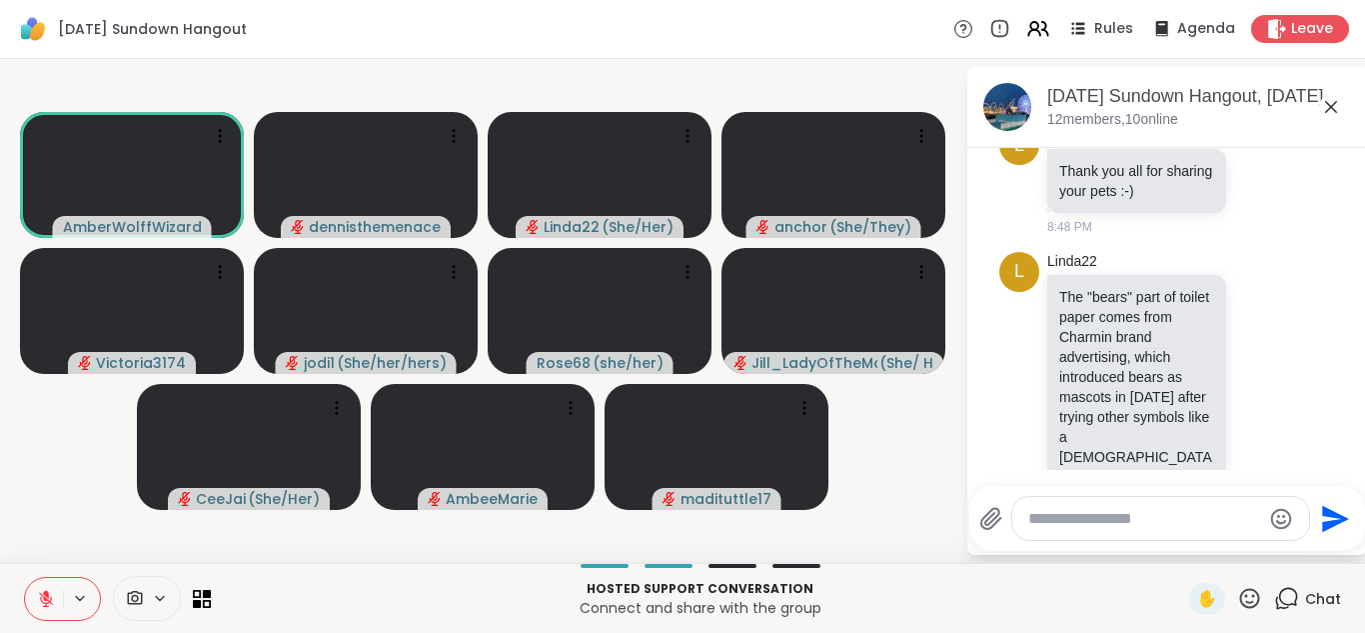
click at [40, 607] on button at bounding box center [44, 599] width 38 height 42
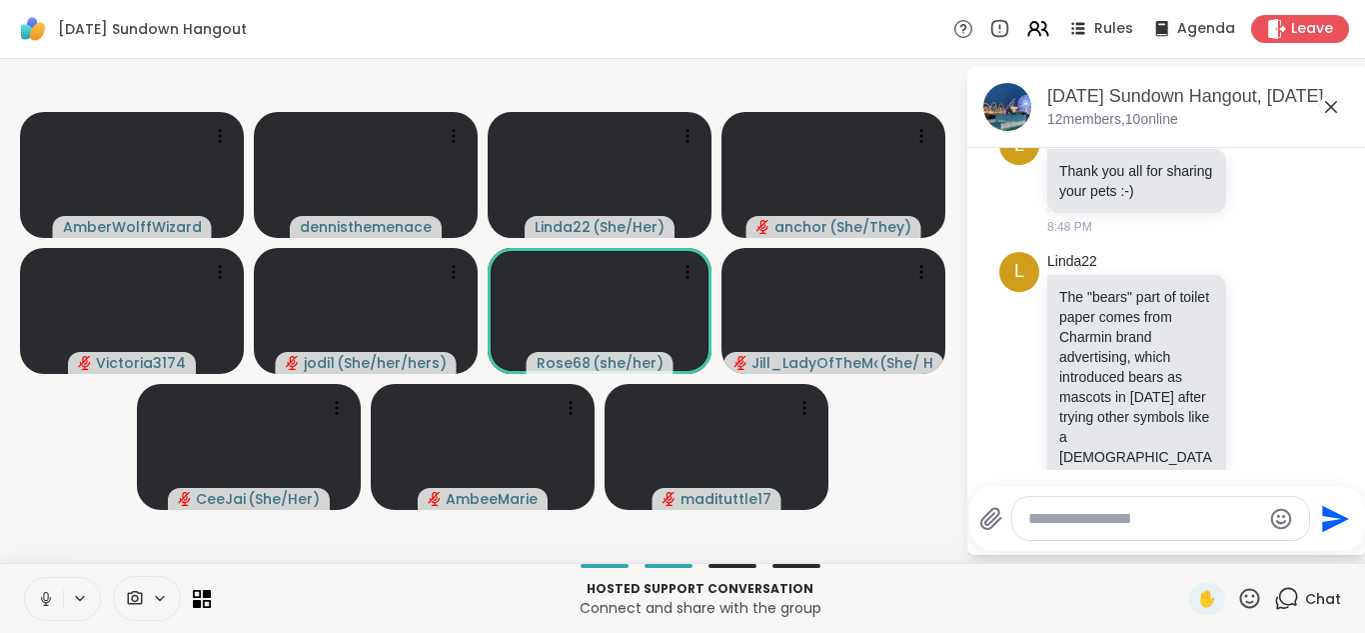
click at [47, 596] on icon at bounding box center [46, 599] width 18 height 18
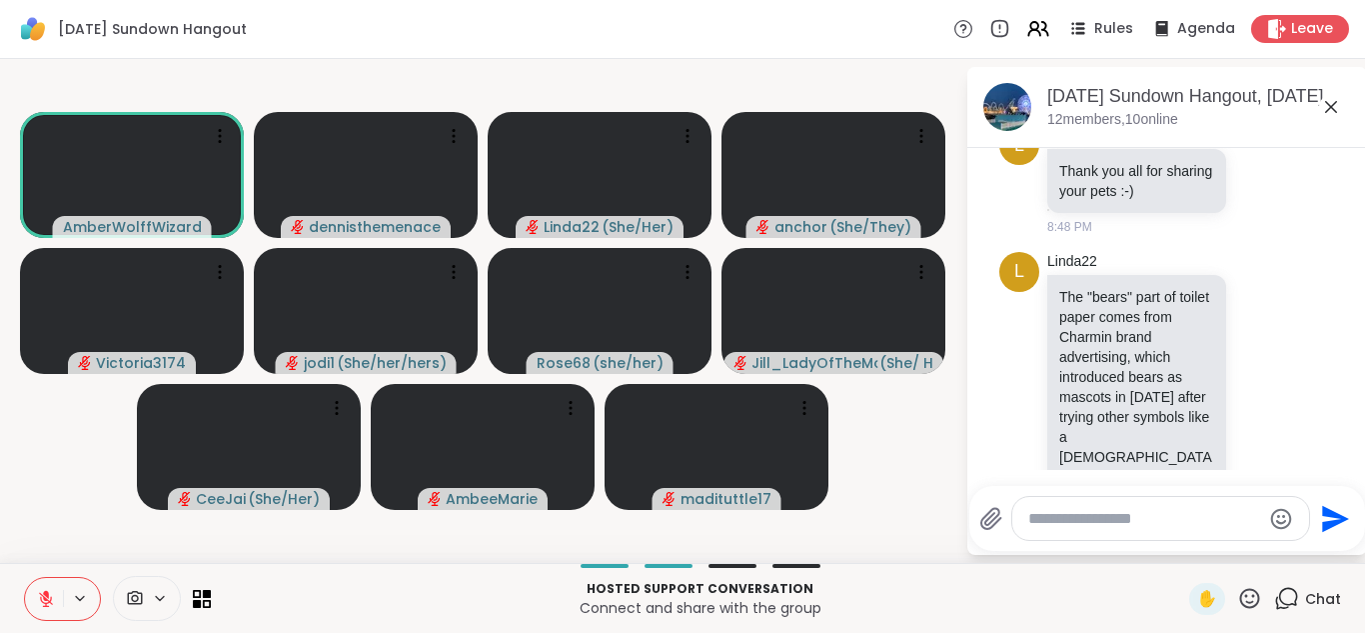
click at [47, 596] on icon at bounding box center [46, 594] width 6 height 8
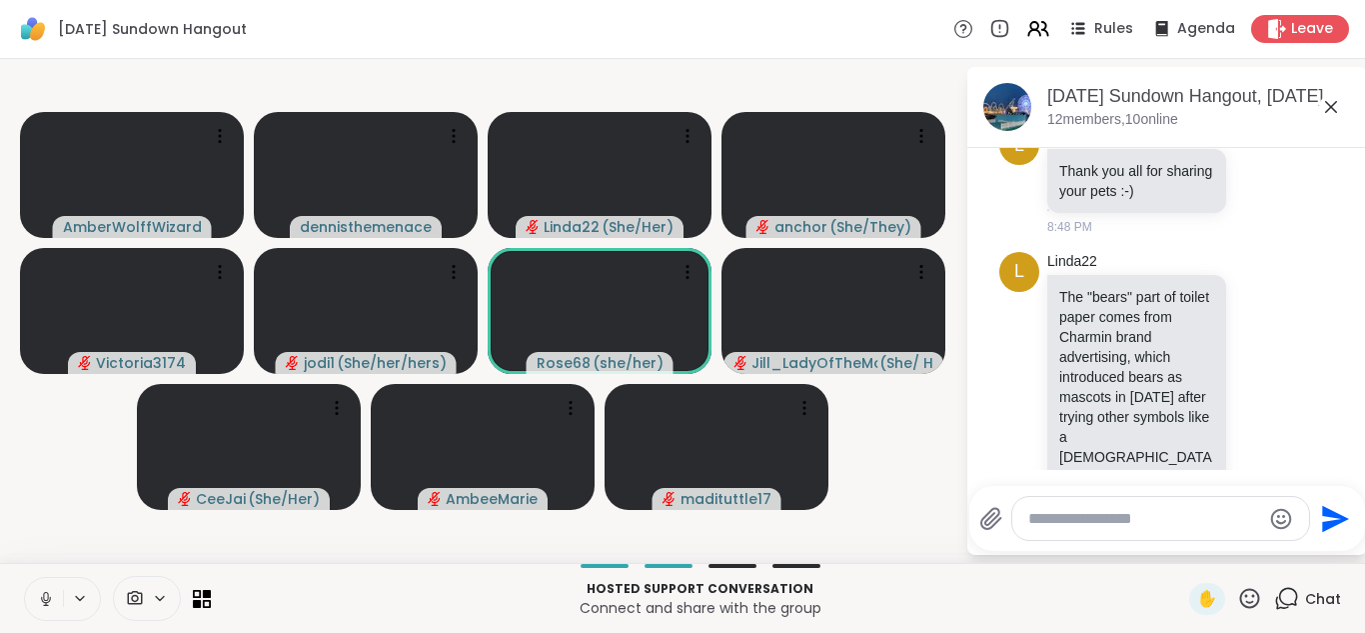
click at [47, 596] on icon at bounding box center [46, 599] width 18 height 18
click at [47, 596] on icon at bounding box center [46, 594] width 6 height 8
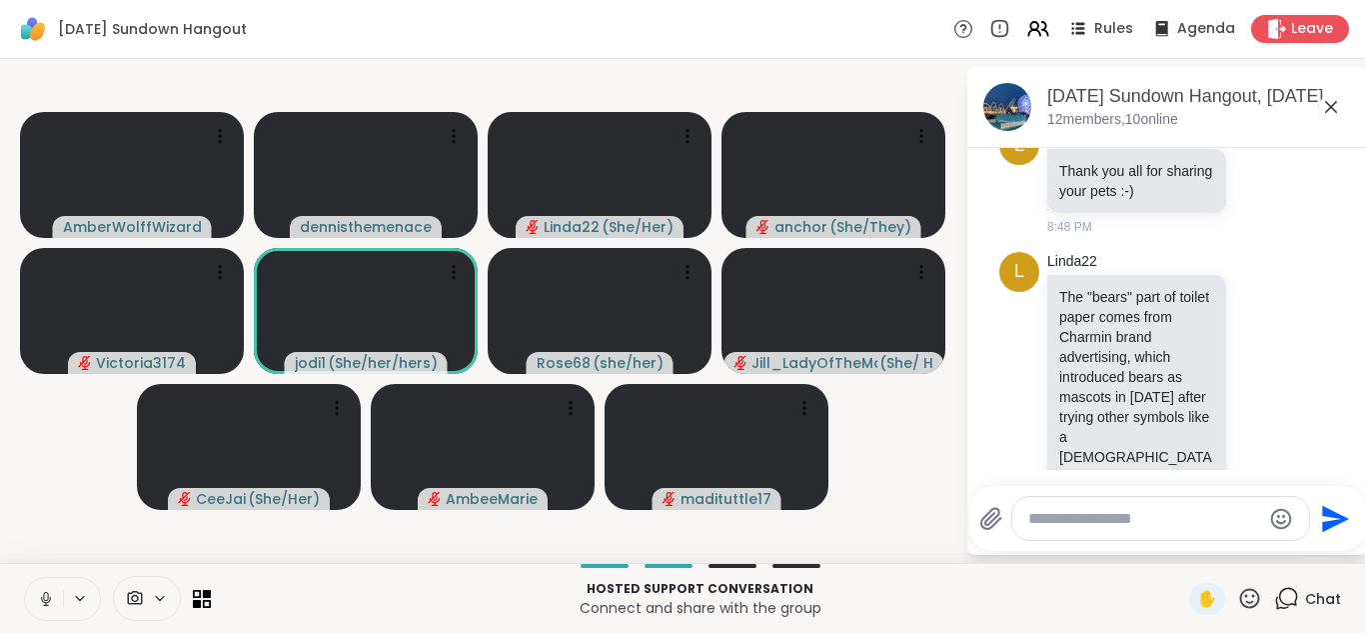
click at [47, 596] on icon at bounding box center [46, 599] width 18 height 18
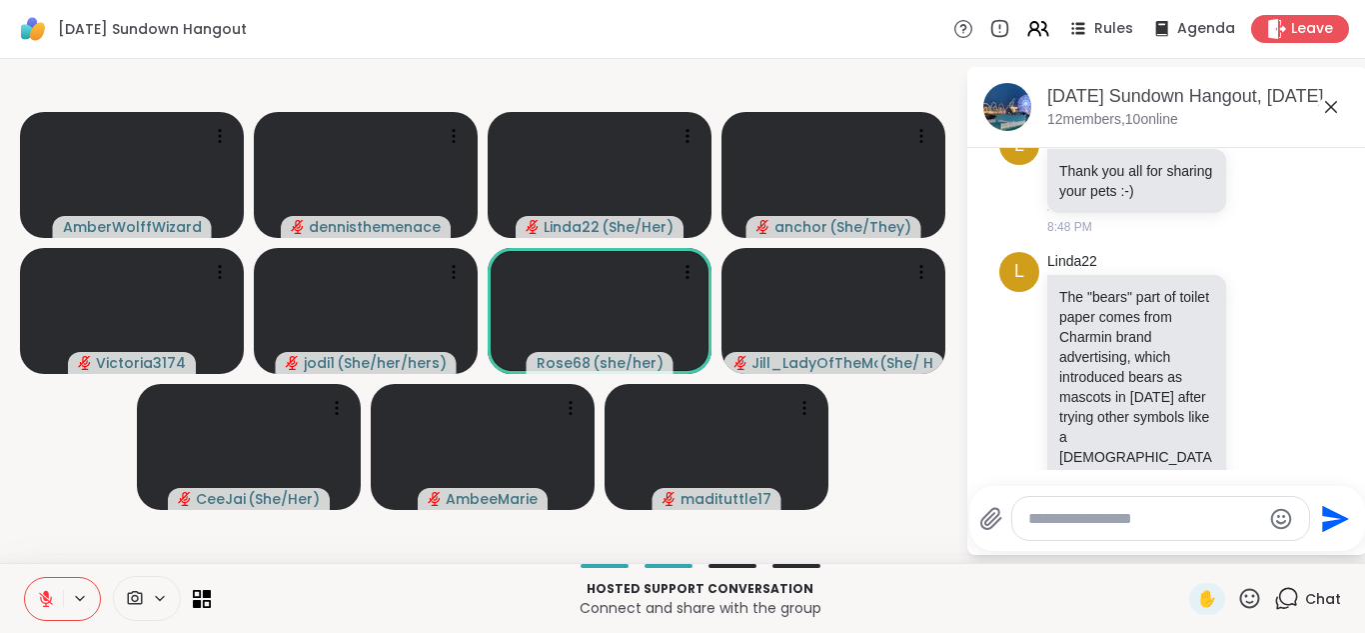
click at [47, 596] on icon at bounding box center [46, 594] width 6 height 8
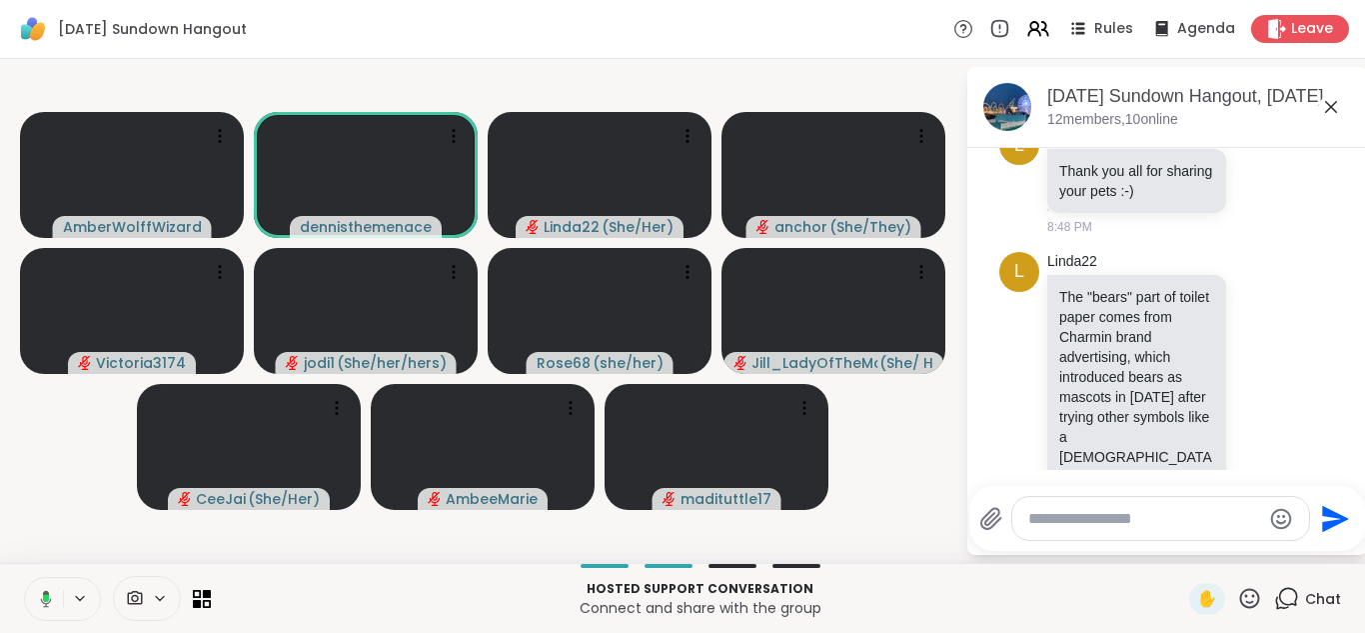
click at [47, 596] on icon at bounding box center [46, 598] width 6 height 8
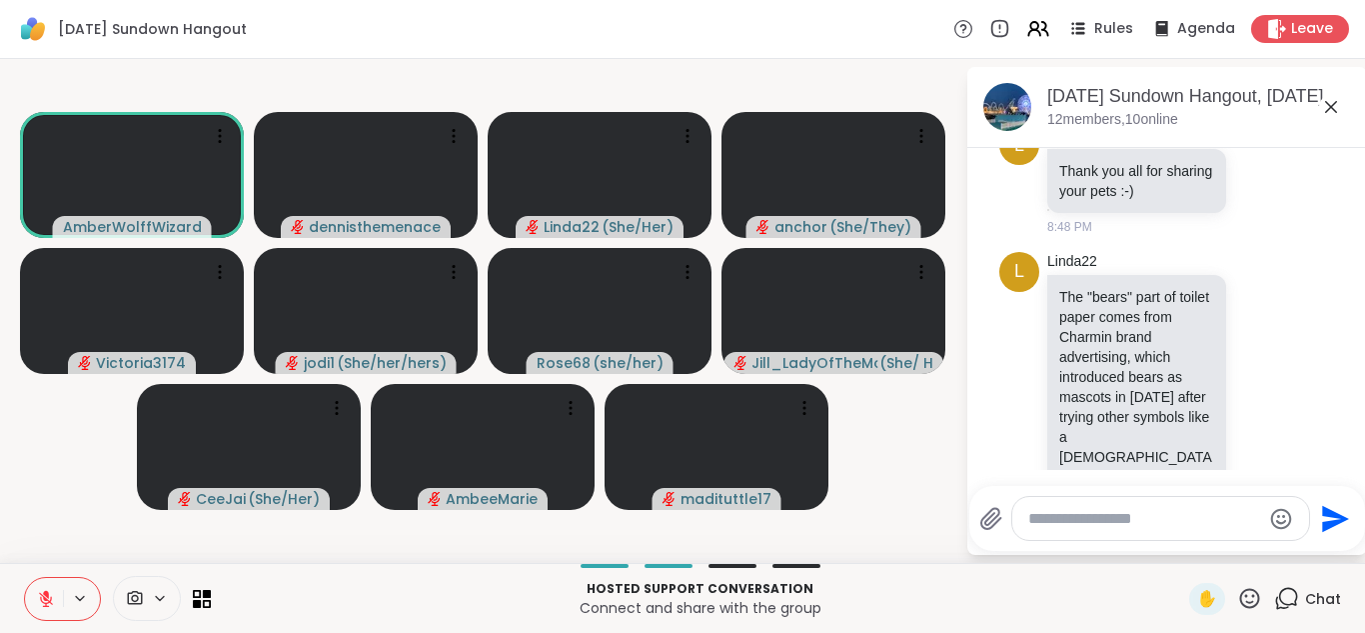
click at [47, 596] on icon at bounding box center [46, 594] width 6 height 8
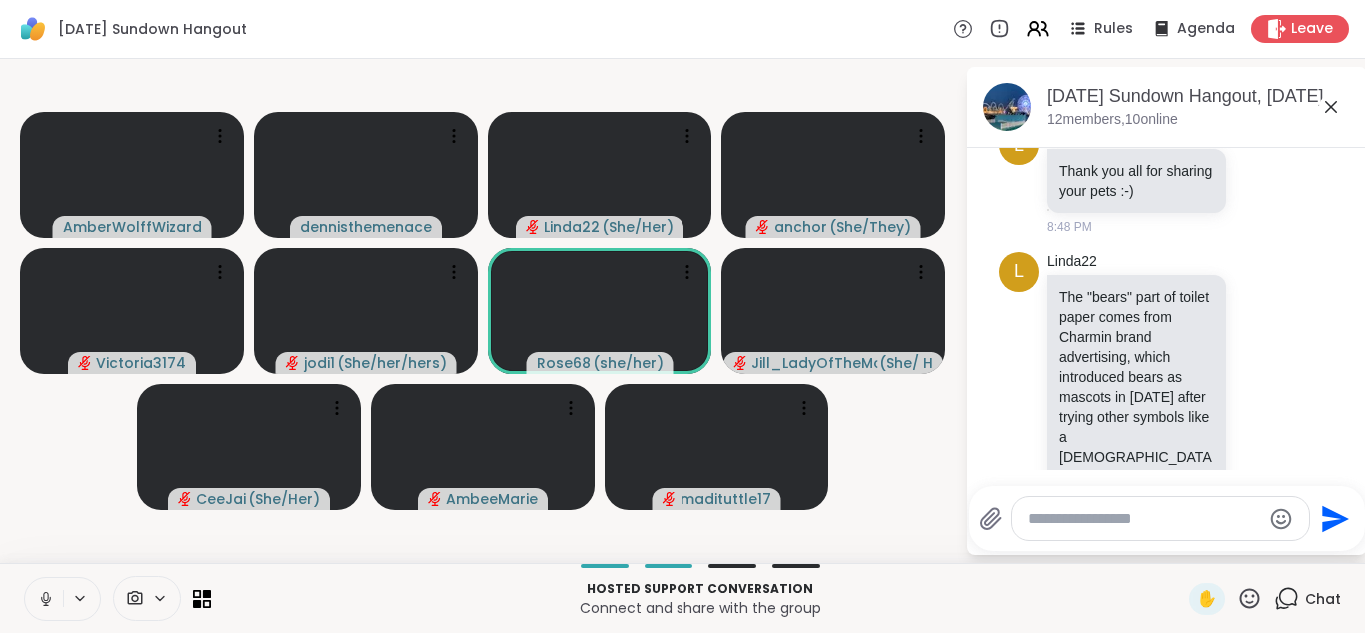
click at [47, 596] on icon at bounding box center [46, 599] width 18 height 18
click at [47, 596] on icon at bounding box center [46, 594] width 6 height 8
click at [47, 596] on icon at bounding box center [46, 599] width 18 height 18
click at [52, 597] on icon at bounding box center [46, 599] width 18 height 18
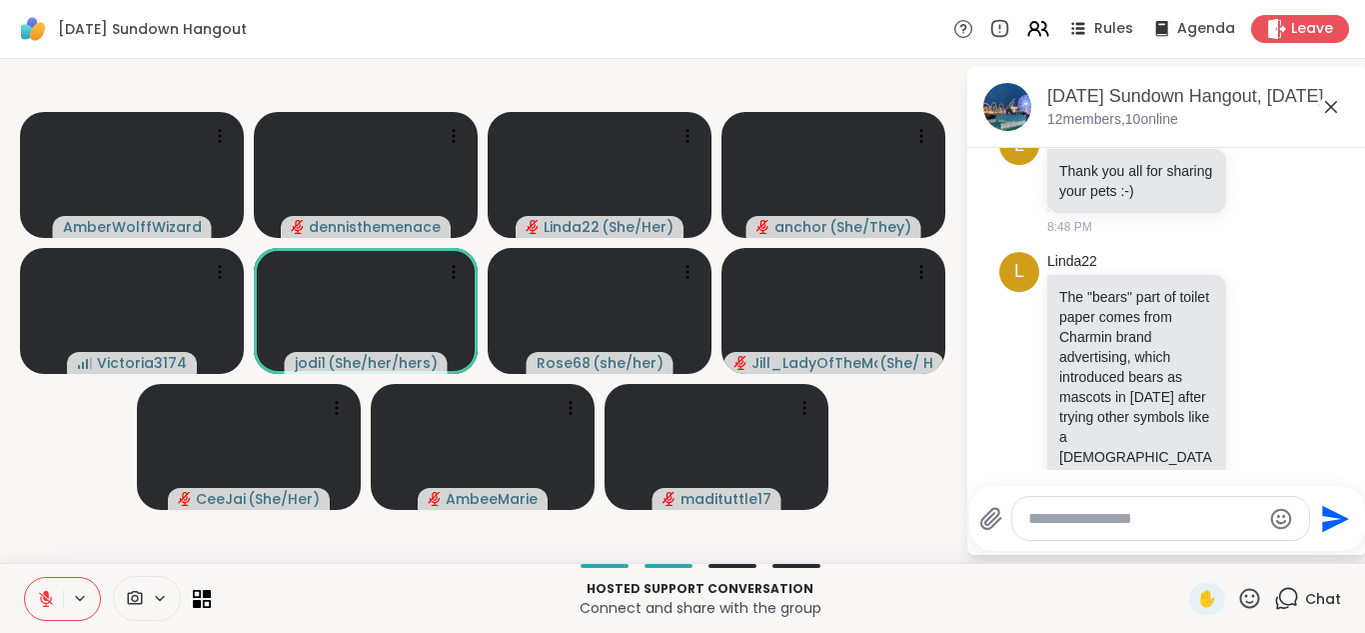
click at [43, 596] on icon at bounding box center [46, 599] width 14 height 14
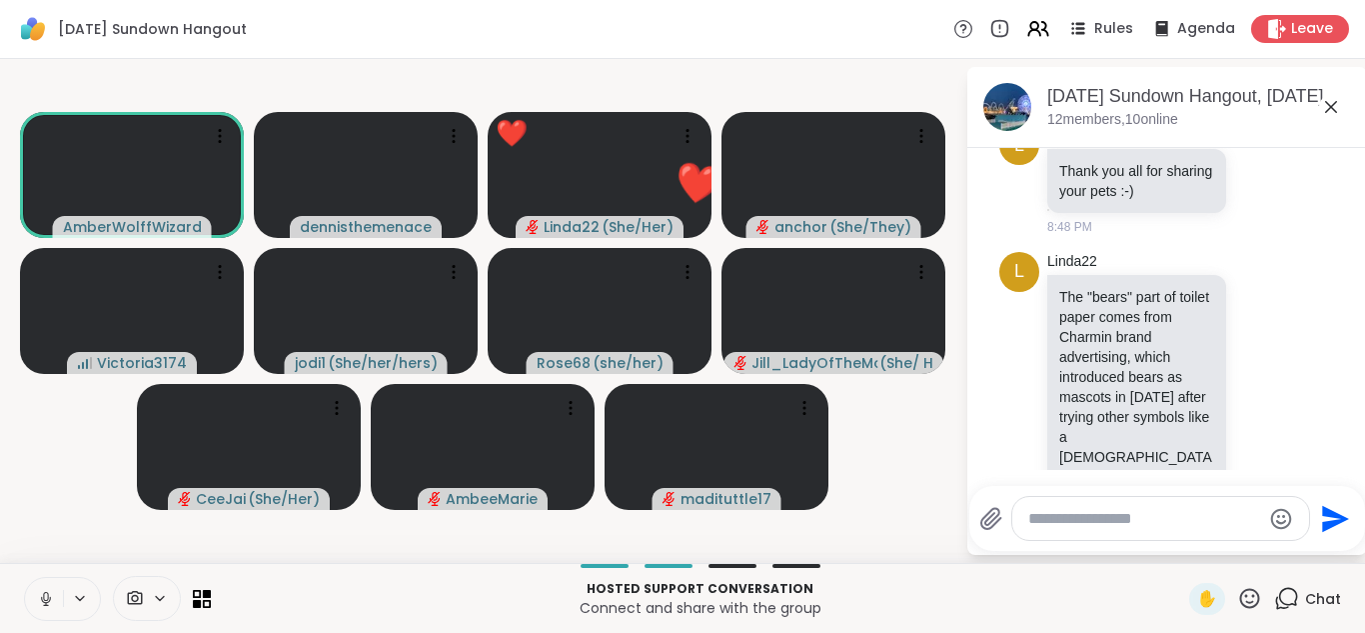
click at [47, 594] on icon at bounding box center [46, 599] width 18 height 18
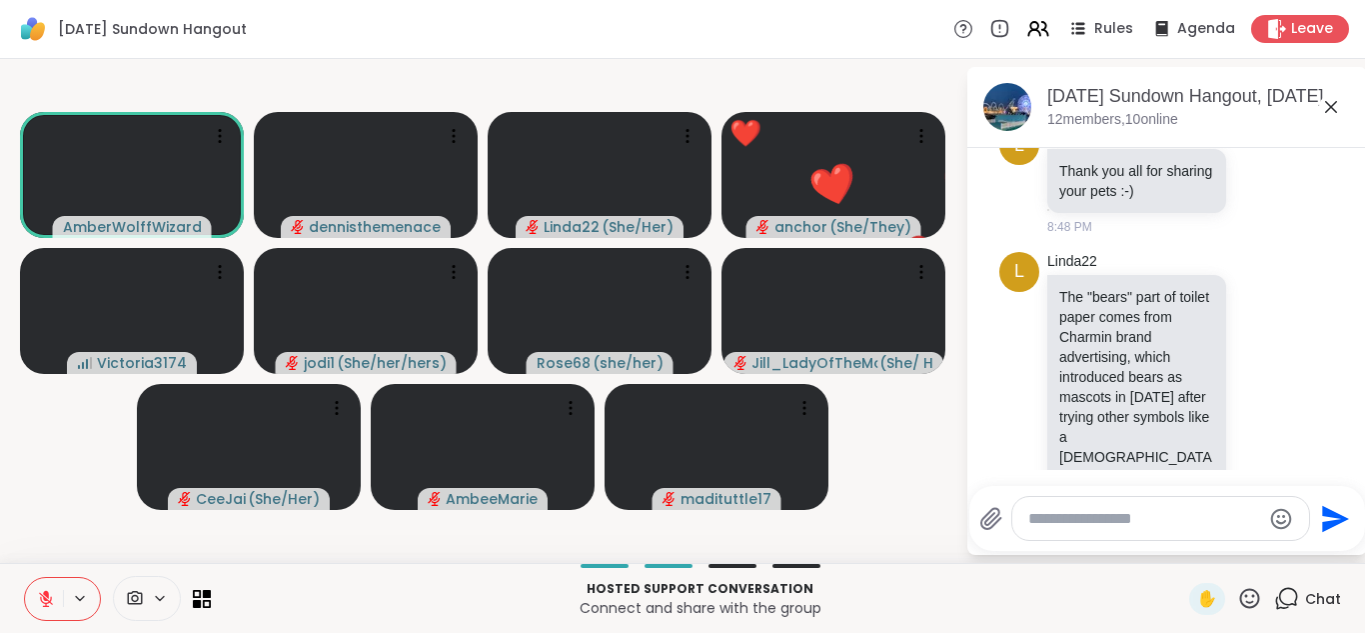
click at [47, 594] on icon at bounding box center [46, 594] width 6 height 8
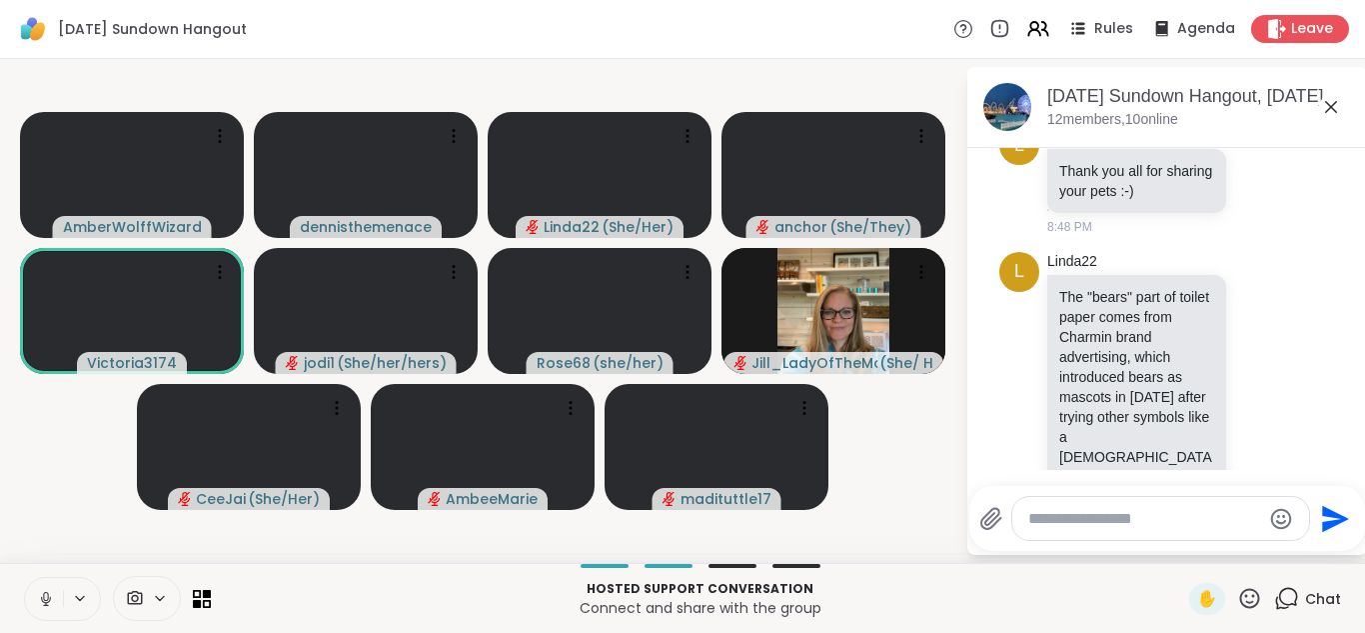
click at [47, 594] on icon at bounding box center [46, 599] width 18 height 18
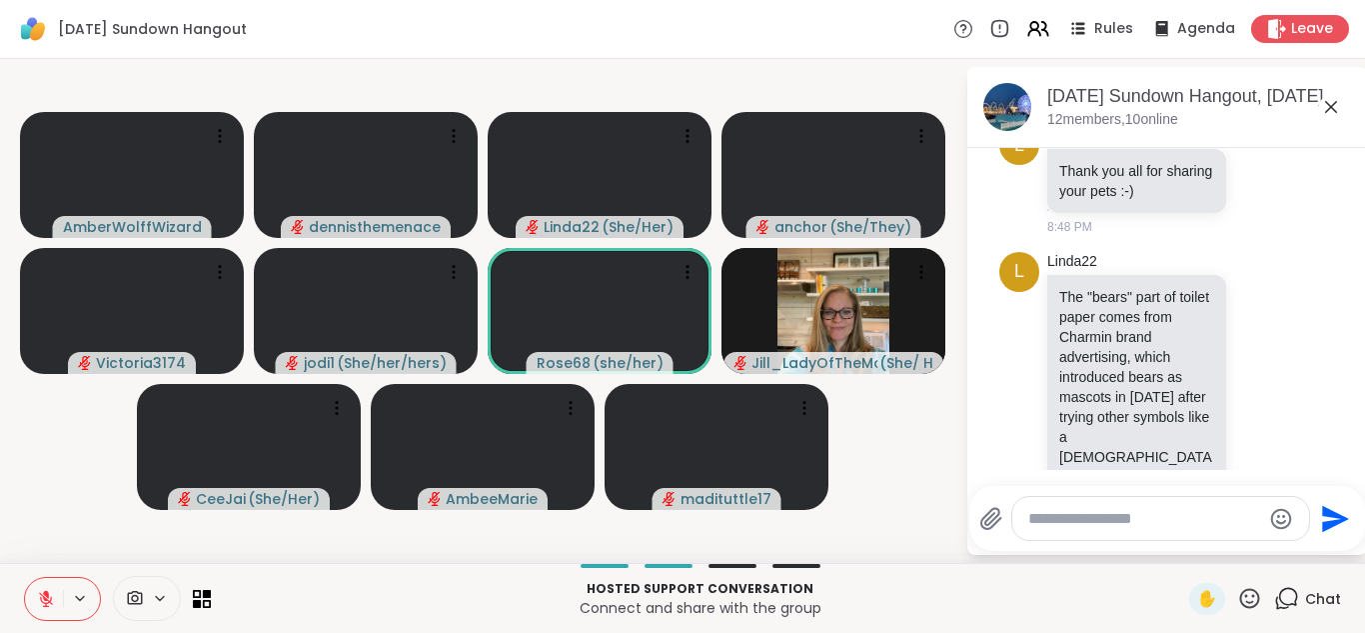
click at [47, 594] on icon at bounding box center [46, 594] width 6 height 8
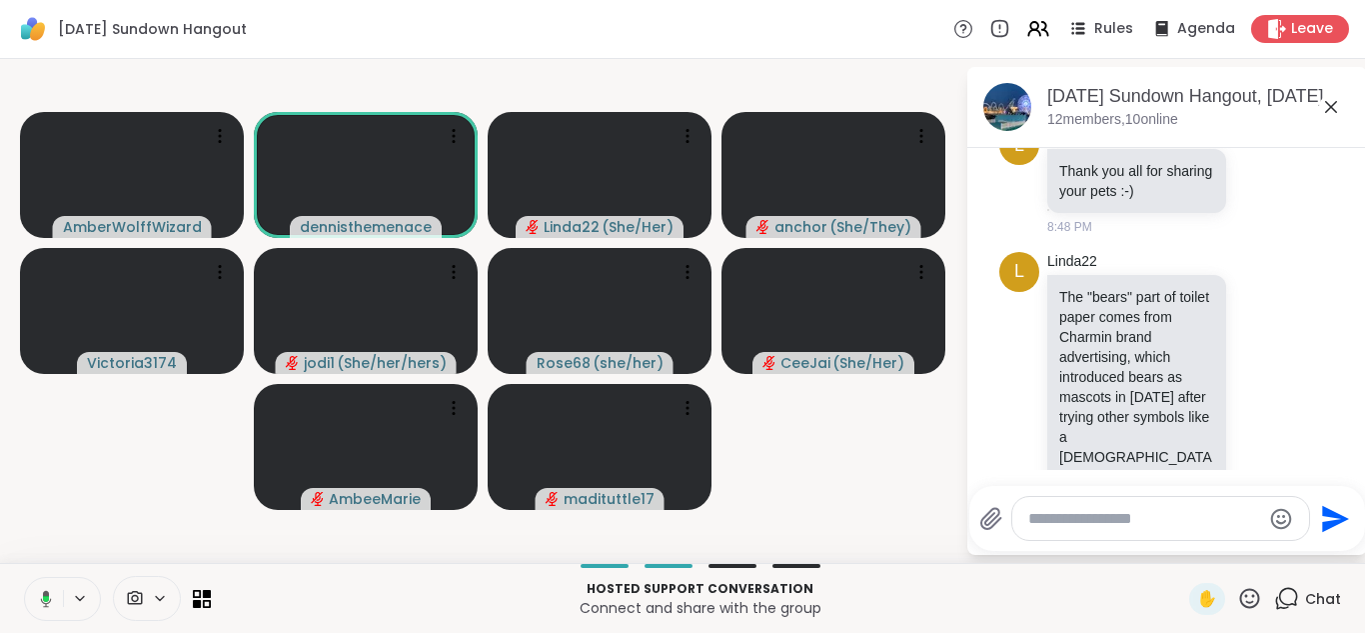
click at [47, 594] on icon at bounding box center [46, 598] width 11 height 17
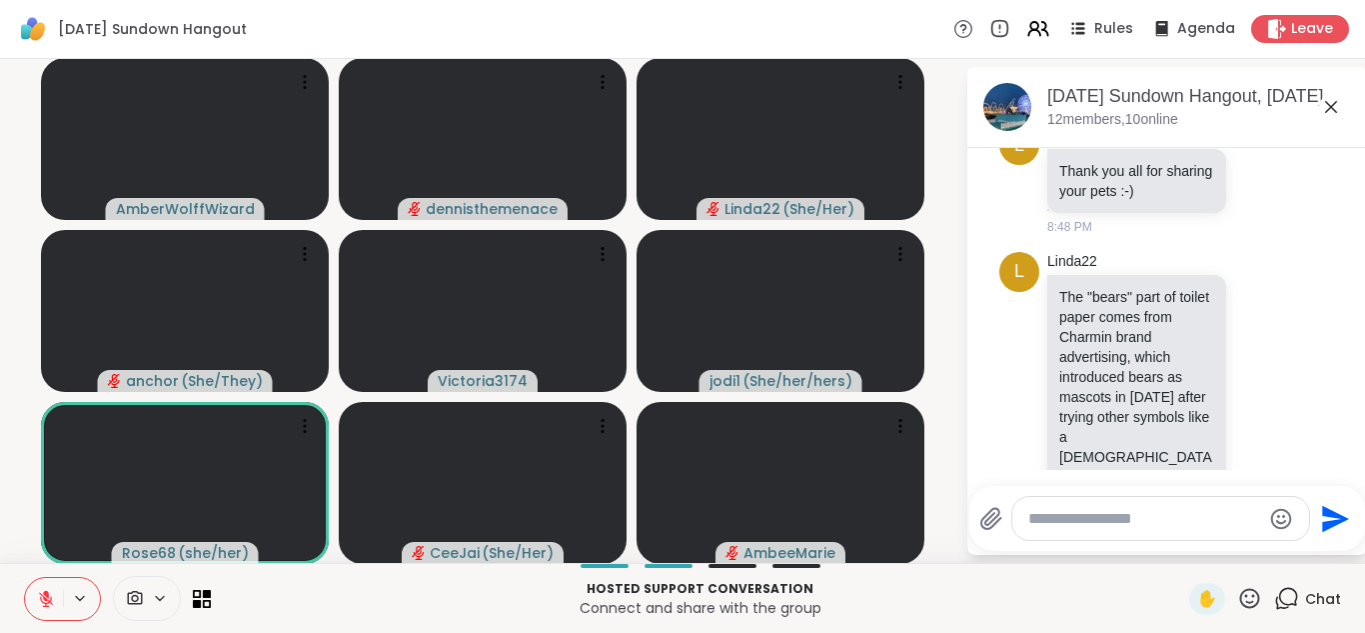
click at [47, 594] on icon at bounding box center [46, 594] width 6 height 8
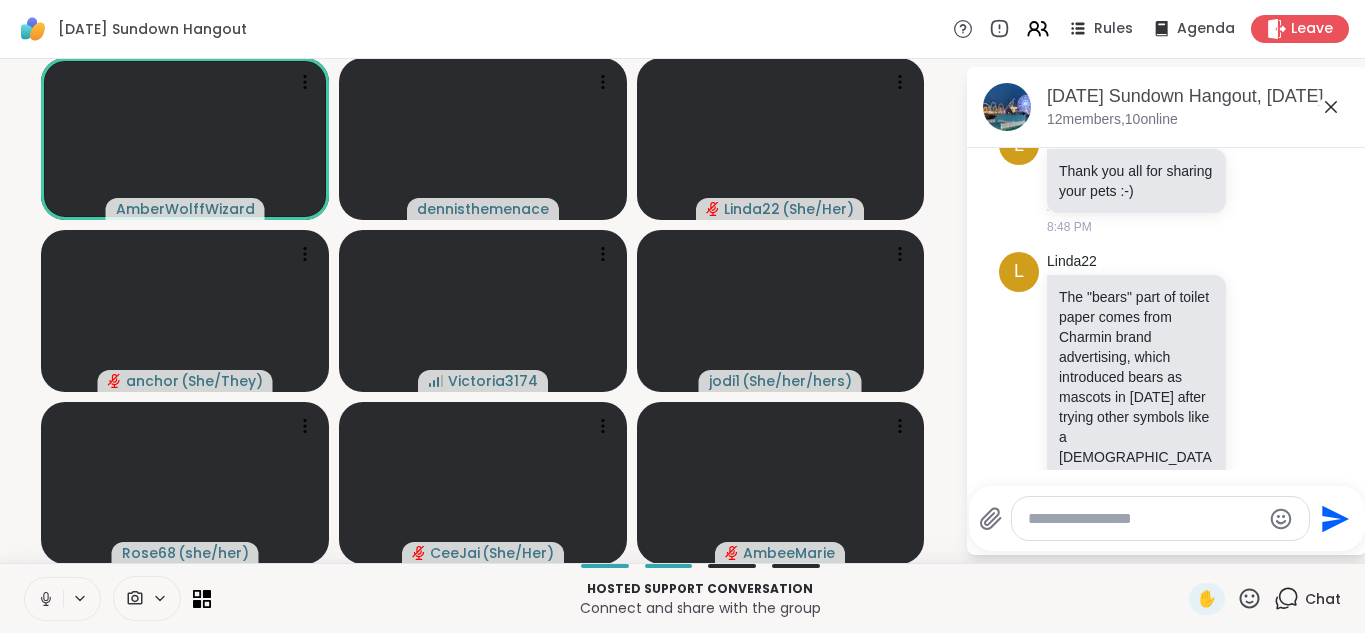
click at [47, 594] on icon at bounding box center [46, 599] width 18 height 18
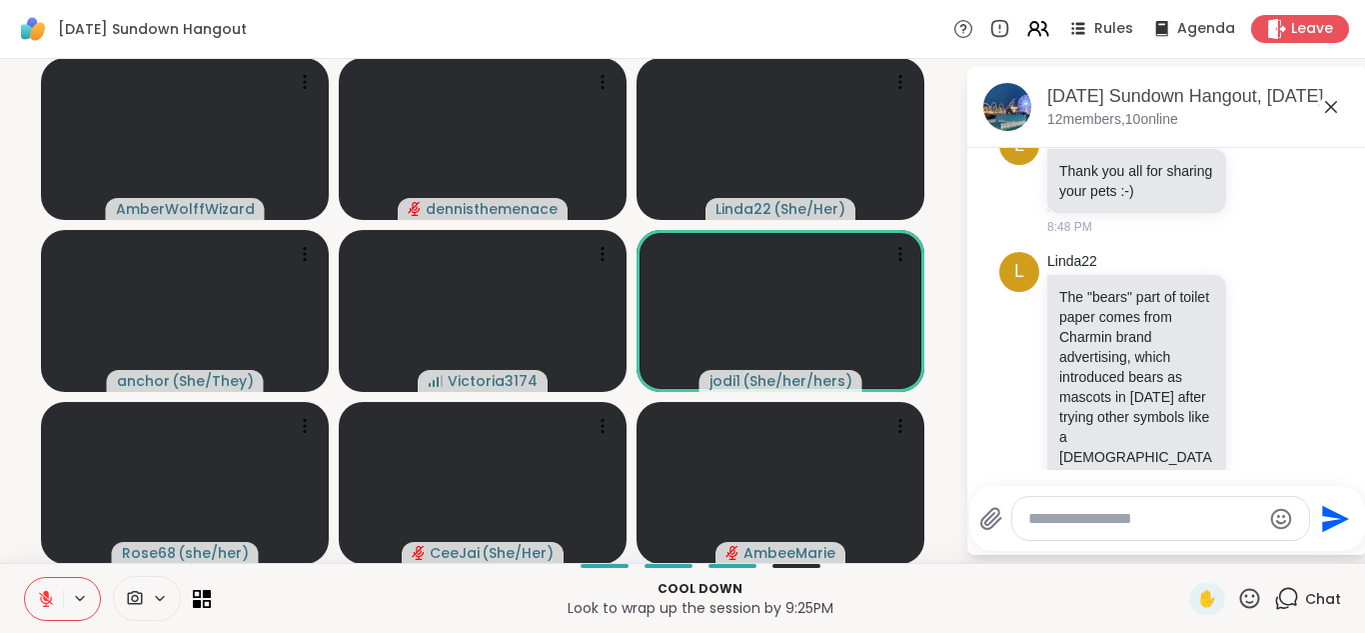
click at [47, 594] on icon at bounding box center [46, 594] width 6 height 8
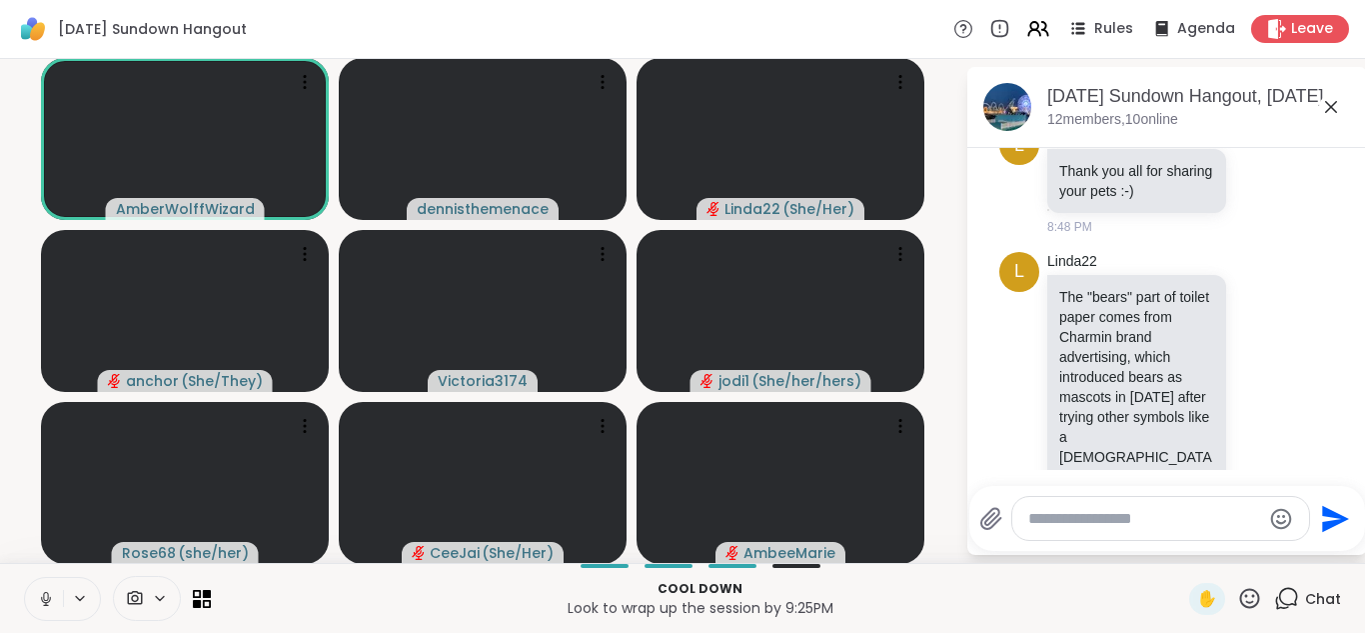
click at [47, 594] on icon at bounding box center [46, 599] width 18 height 18
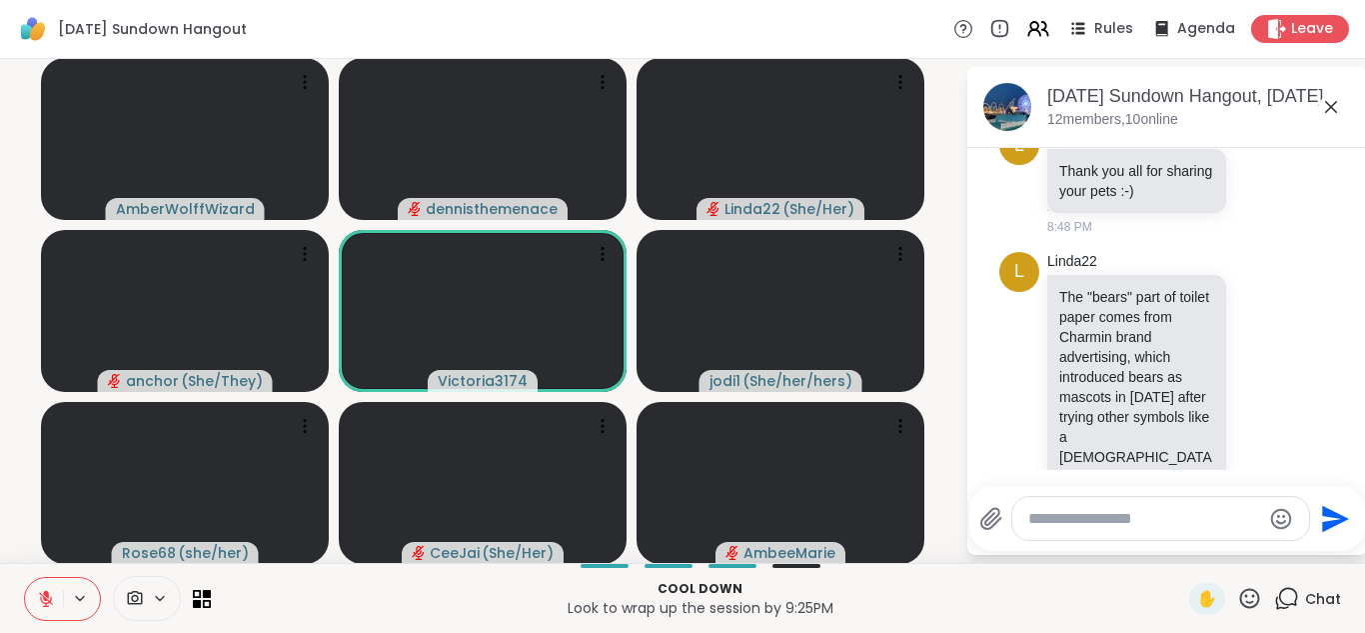
scroll to position [4397, 0]
click at [47, 594] on icon at bounding box center [46, 594] width 6 height 8
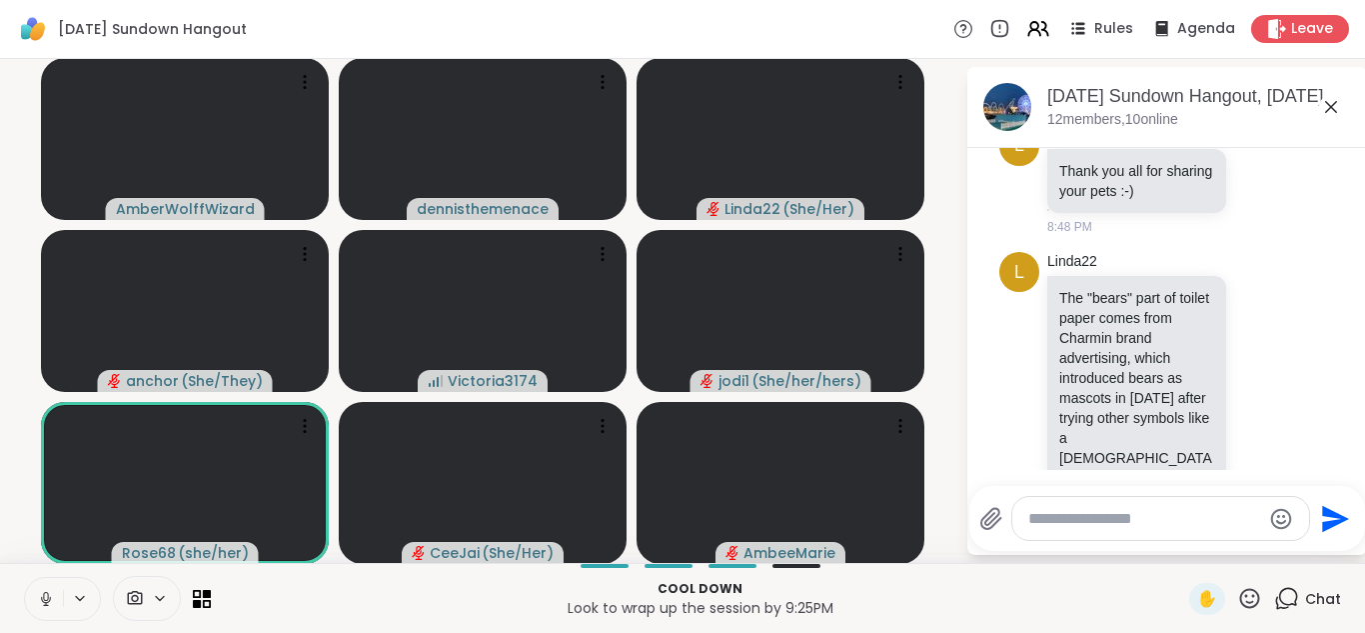
click at [47, 594] on icon at bounding box center [46, 599] width 18 height 18
click at [47, 594] on icon at bounding box center [46, 594] width 6 height 8
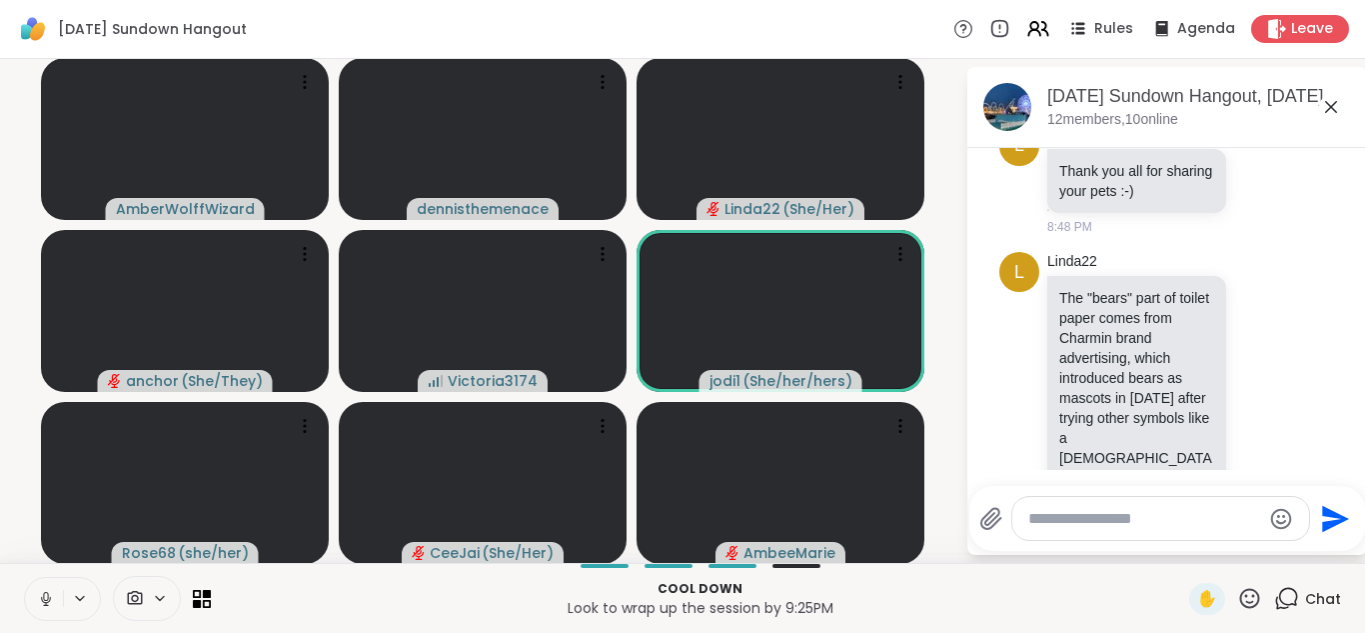
click at [47, 594] on icon at bounding box center [46, 599] width 18 height 18
click at [47, 594] on icon at bounding box center [46, 594] width 6 height 8
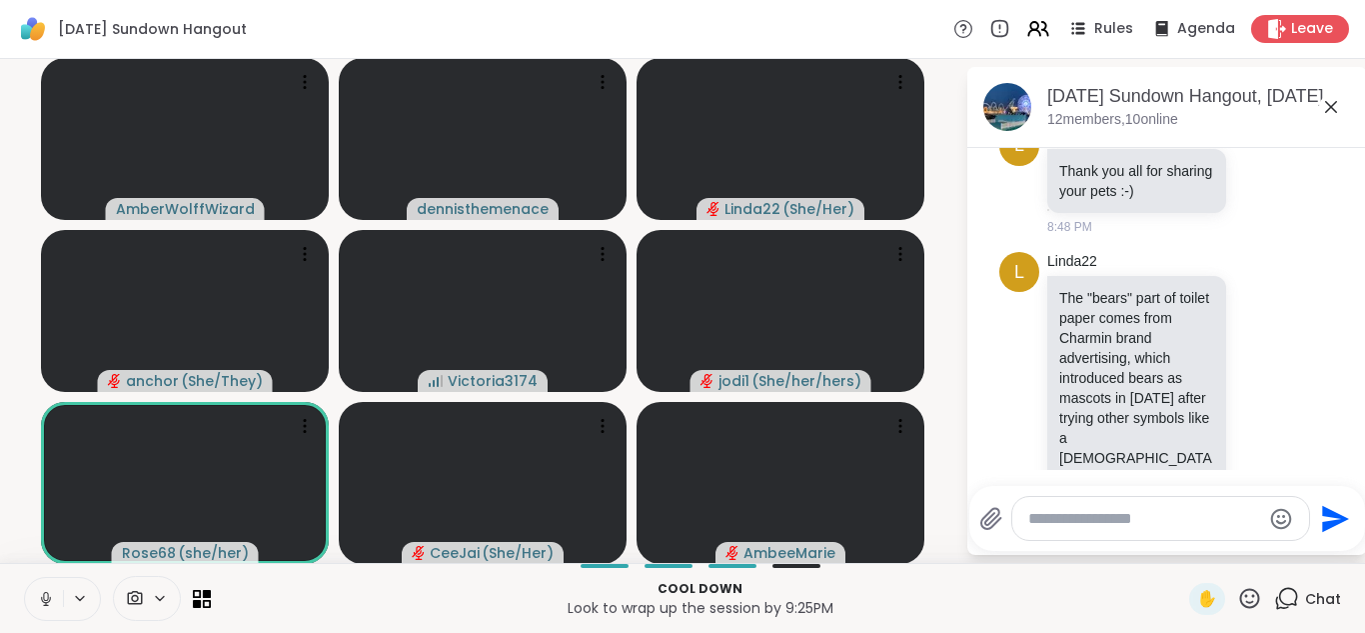
click at [47, 594] on icon at bounding box center [46, 599] width 18 height 18
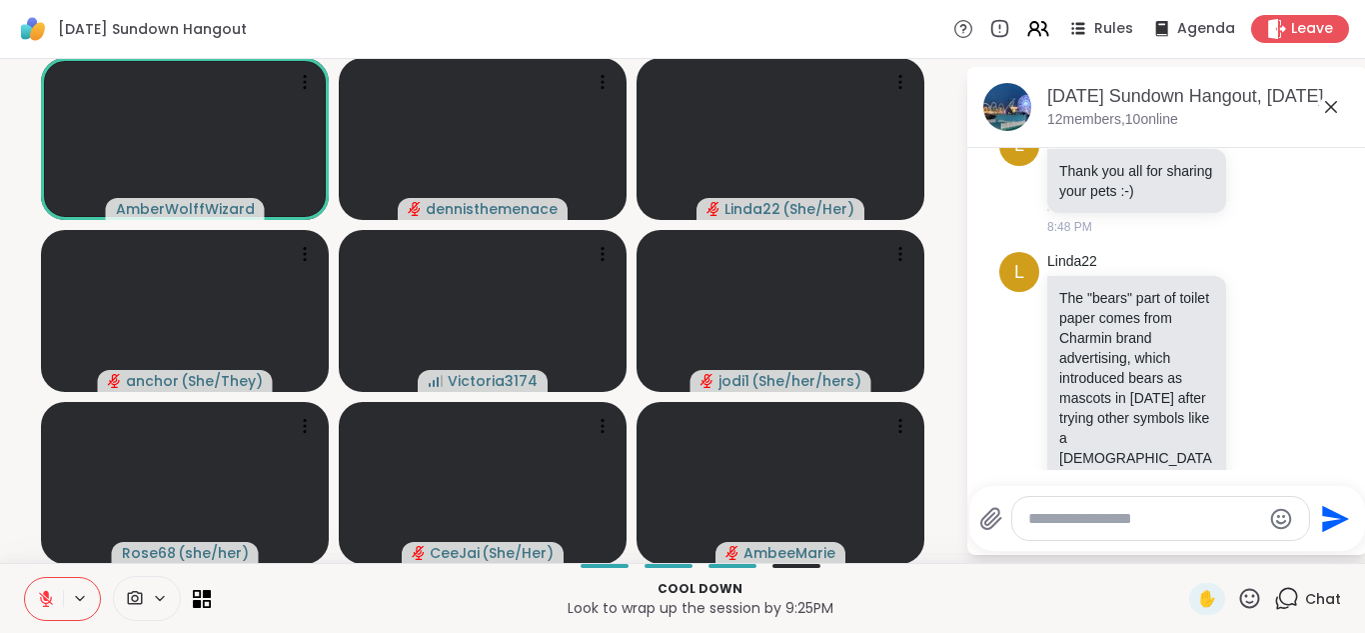
click at [47, 594] on icon at bounding box center [46, 594] width 6 height 8
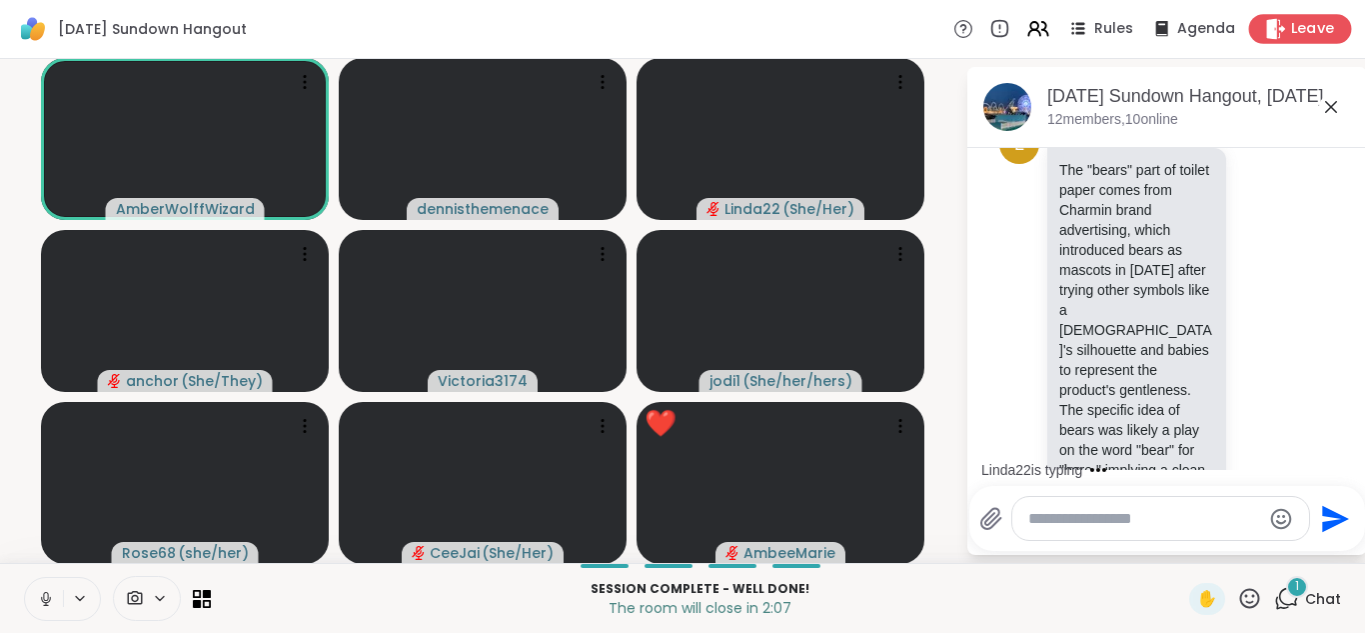
scroll to position [4631, 0]
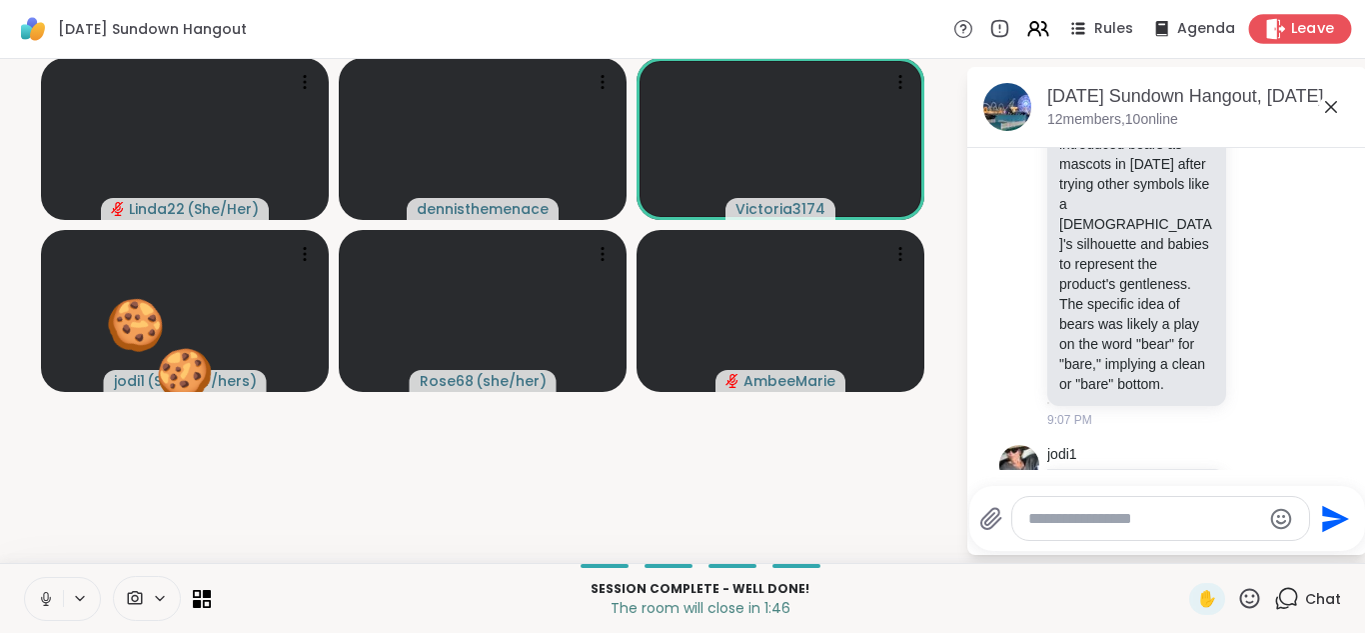
click at [1301, 22] on span "Leave" at bounding box center [1313, 29] width 44 height 21
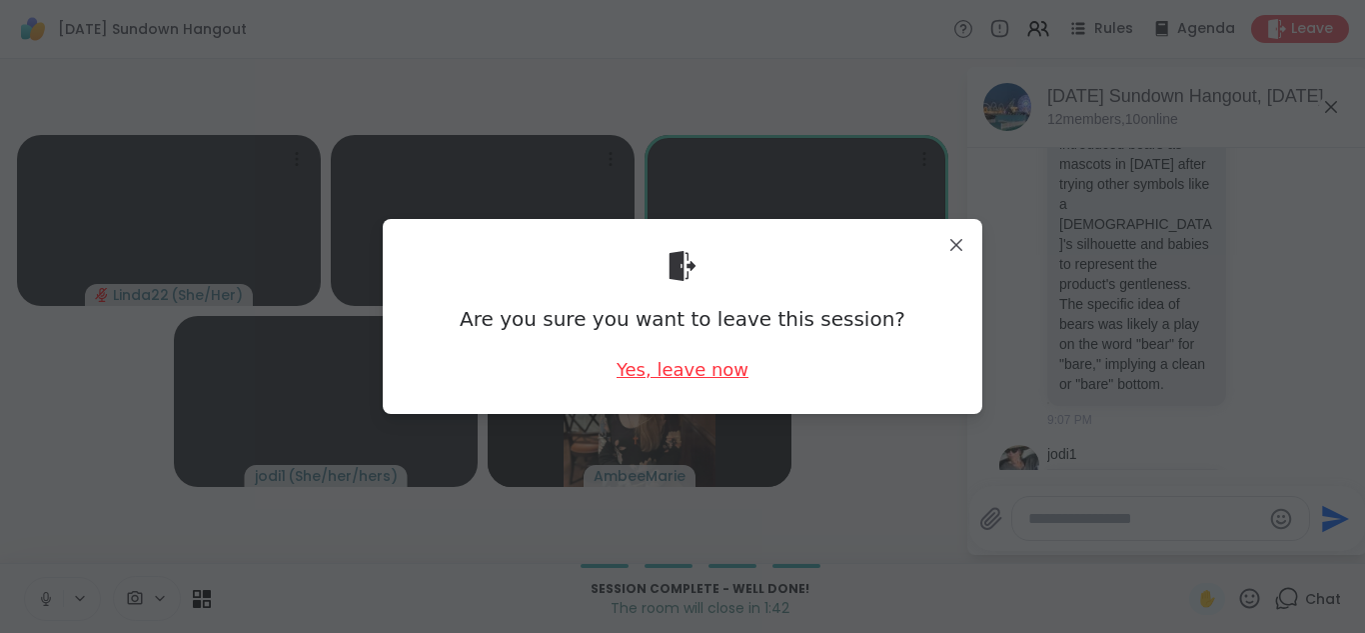
click at [688, 371] on div "Yes, leave now" at bounding box center [683, 369] width 132 height 25
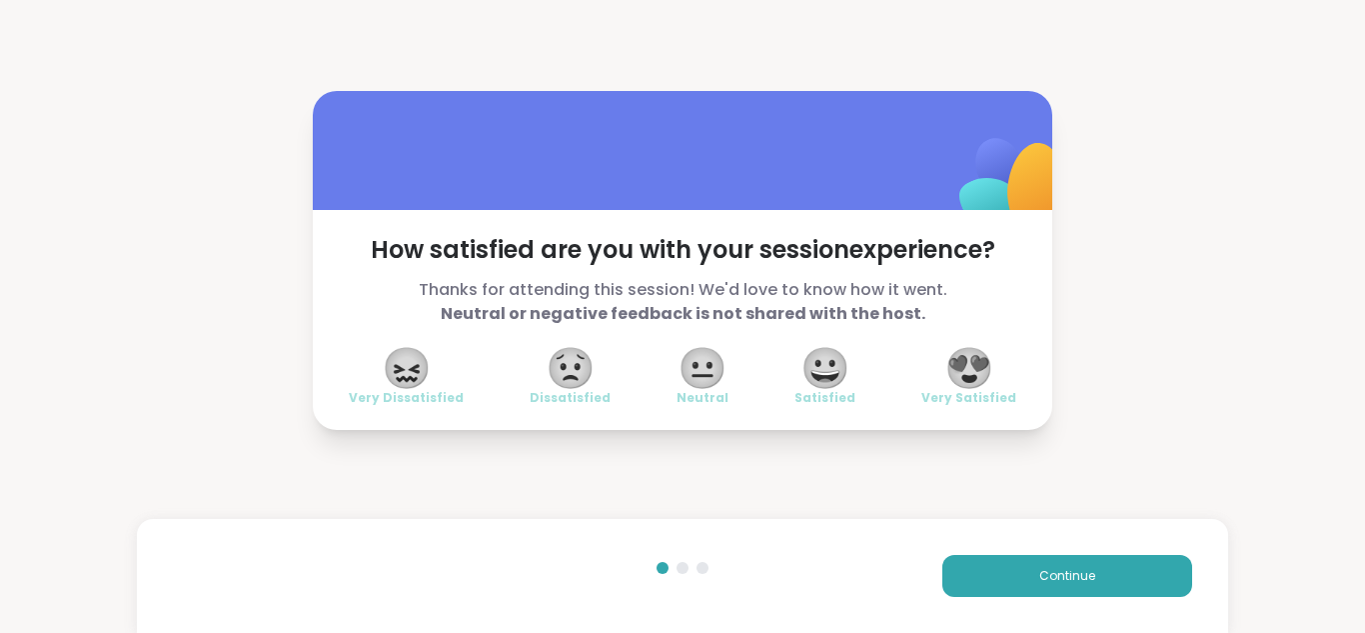
click at [976, 369] on span "😍" at bounding box center [970, 368] width 50 height 36
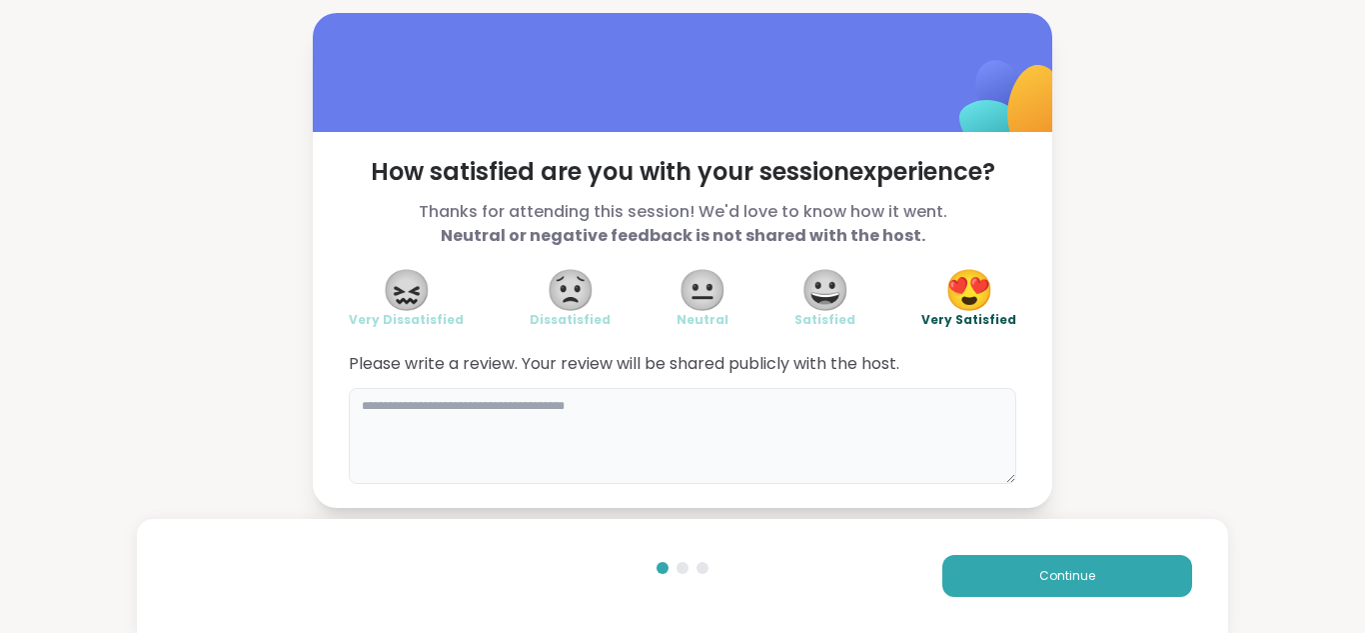
click at [725, 418] on textarea at bounding box center [683, 436] width 668 height 96
click at [638, 343] on div "How satisfied are you with your session experience? Thanks for attending this s…" at bounding box center [683, 320] width 740 height 376
click at [1342, 132] on div "How satisfied are you with your session experience? Thanks for attending this s…" at bounding box center [682, 260] width 1365 height 521
click at [675, 407] on textarea at bounding box center [683, 436] width 668 height 96
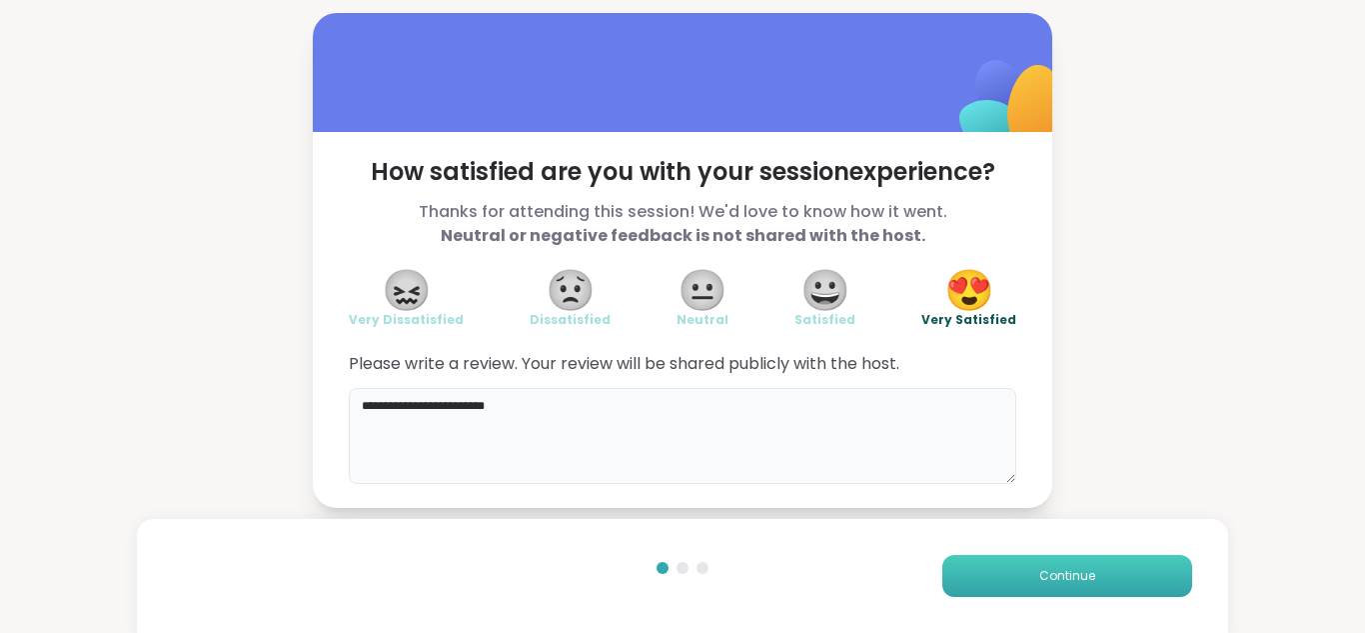
type textarea "**********"
click at [1075, 572] on span "Continue" at bounding box center [1067, 576] width 56 height 18
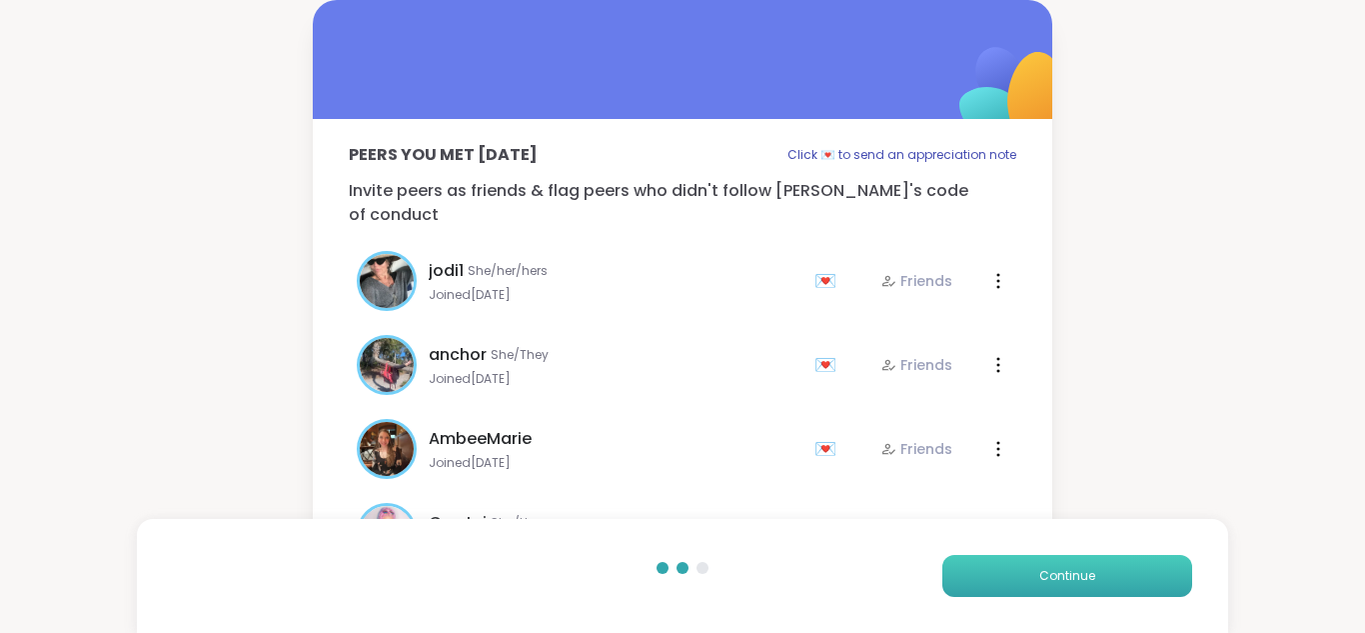
click at [1075, 572] on span "Continue" at bounding box center [1067, 576] width 56 height 18
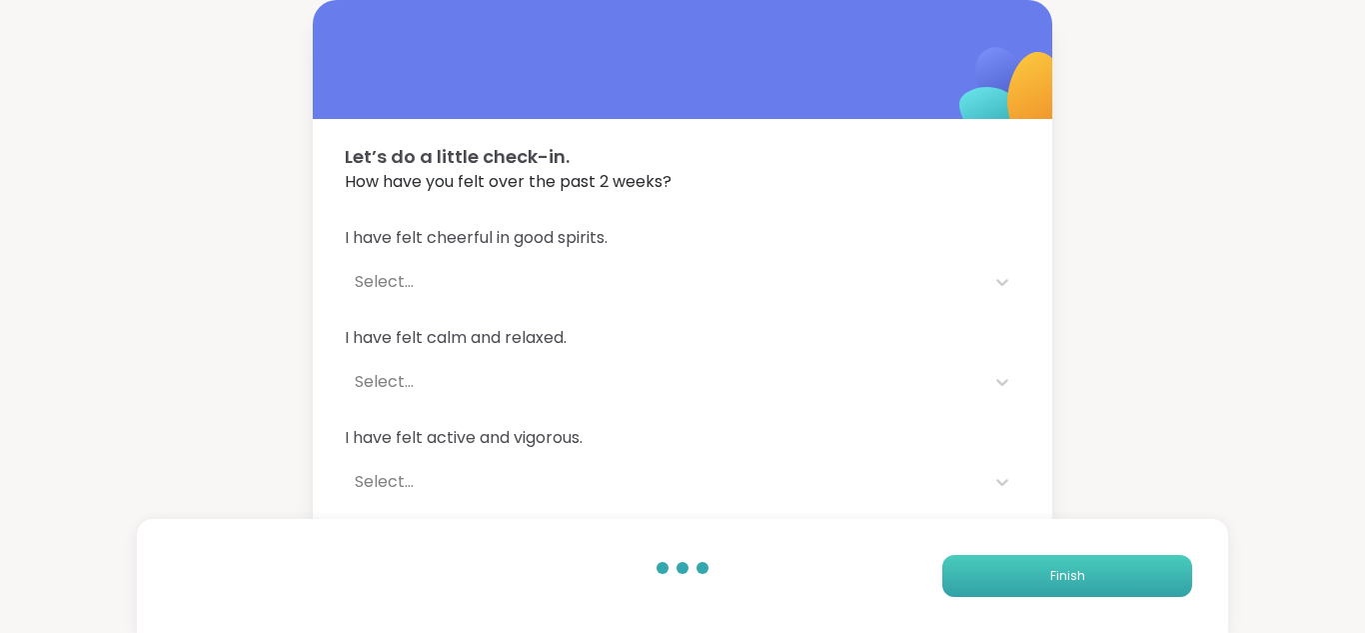
click at [1075, 572] on span "Finish" at bounding box center [1067, 576] width 35 height 18
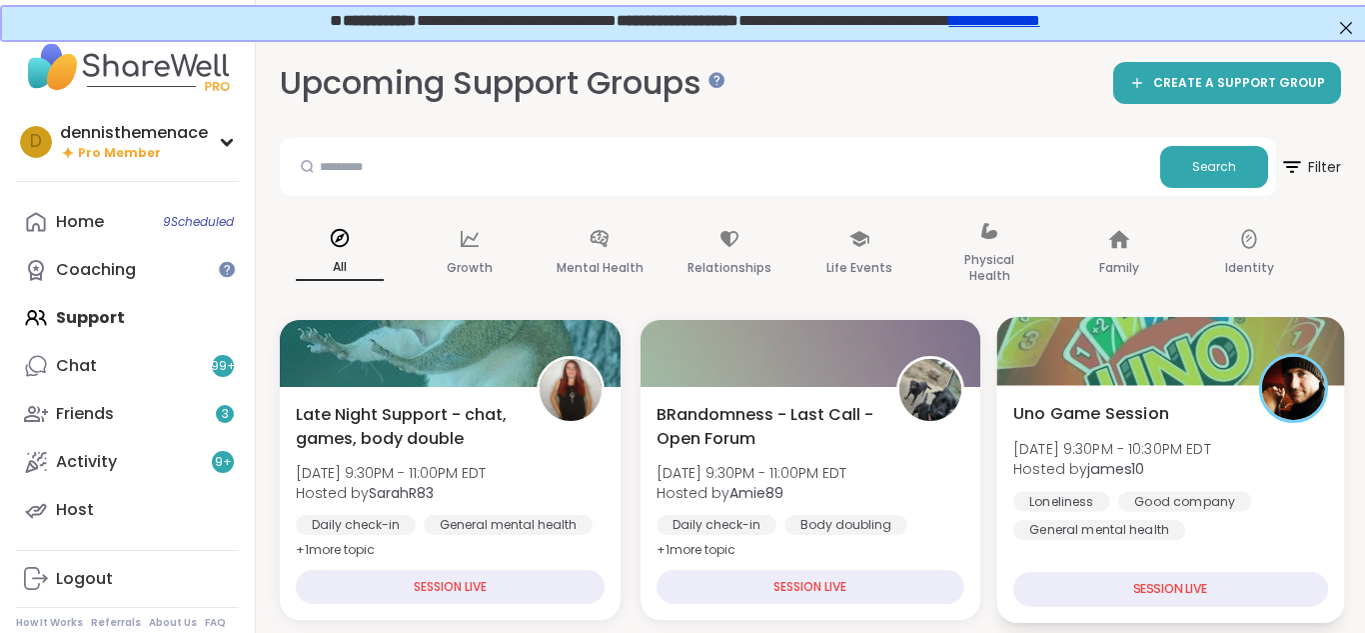
click at [1115, 431] on div "Uno Game Session Sun, Sep 14 | 9:30PM - 10:30PM EDT Hosted by james10 Lonelines…" at bounding box center [1170, 470] width 315 height 139
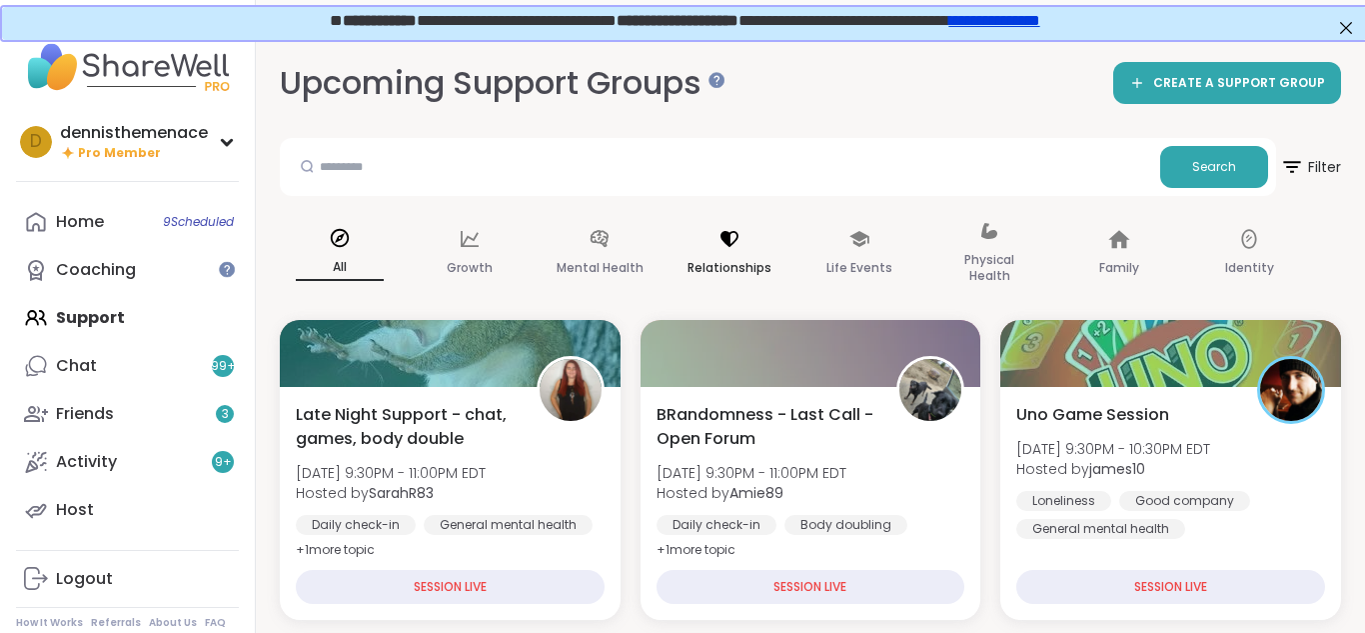
click at [774, 222] on div "Relationships" at bounding box center [730, 254] width 120 height 100
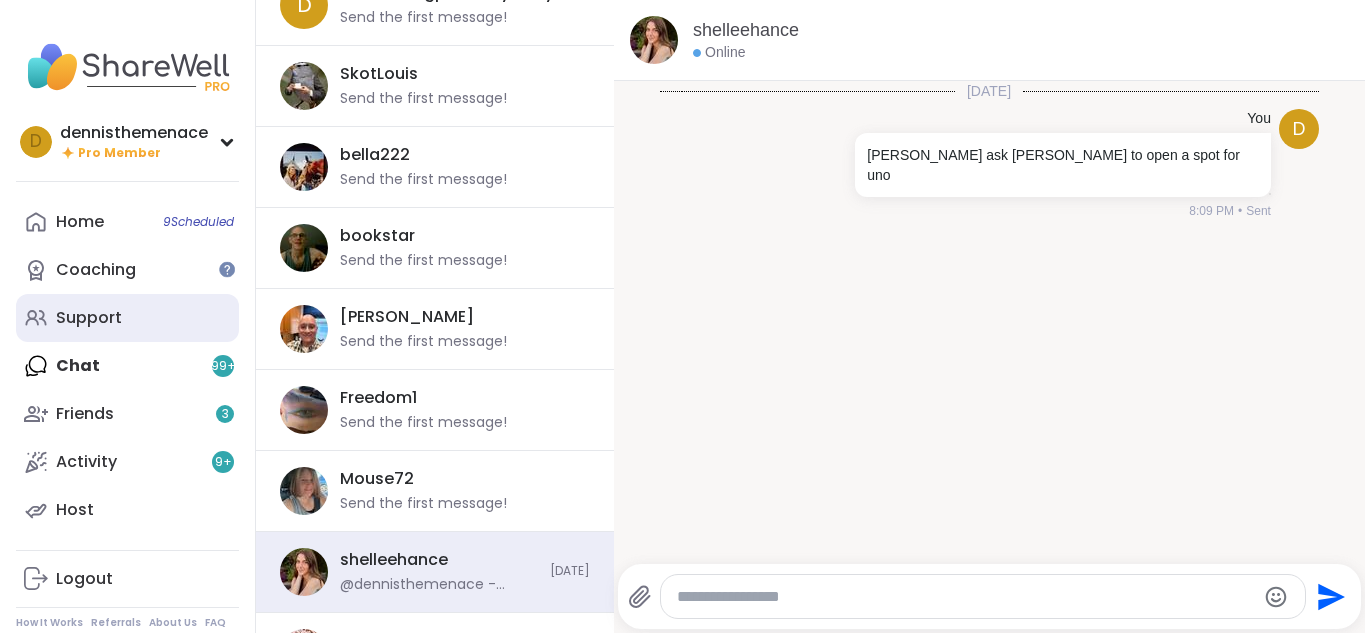
click at [89, 322] on div "Support" at bounding box center [89, 318] width 66 height 22
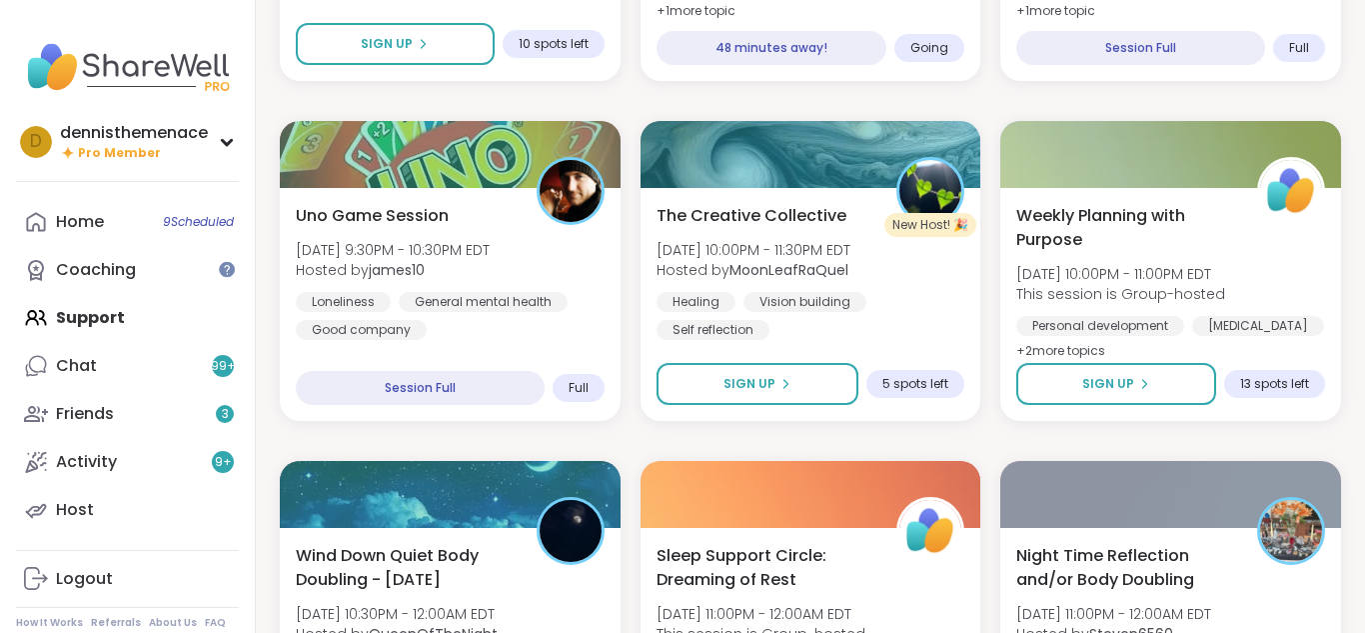
scroll to position [880, 0]
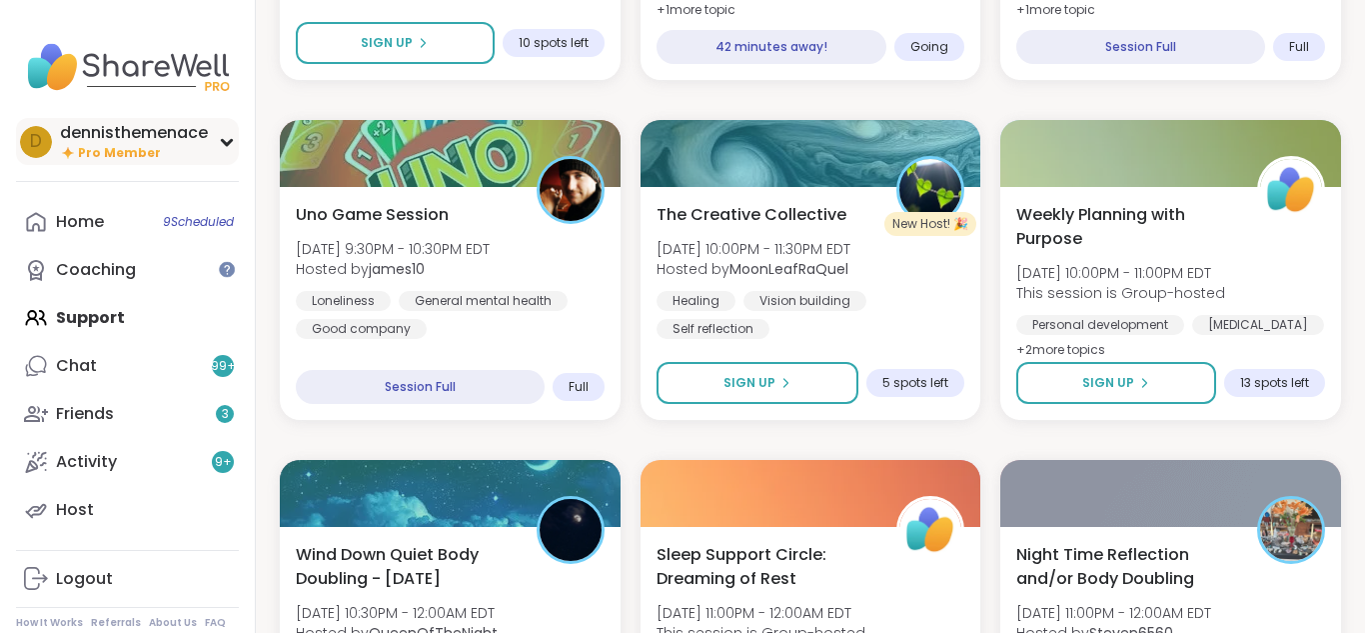
click at [125, 145] on span "Pro Member" at bounding box center [119, 153] width 83 height 17
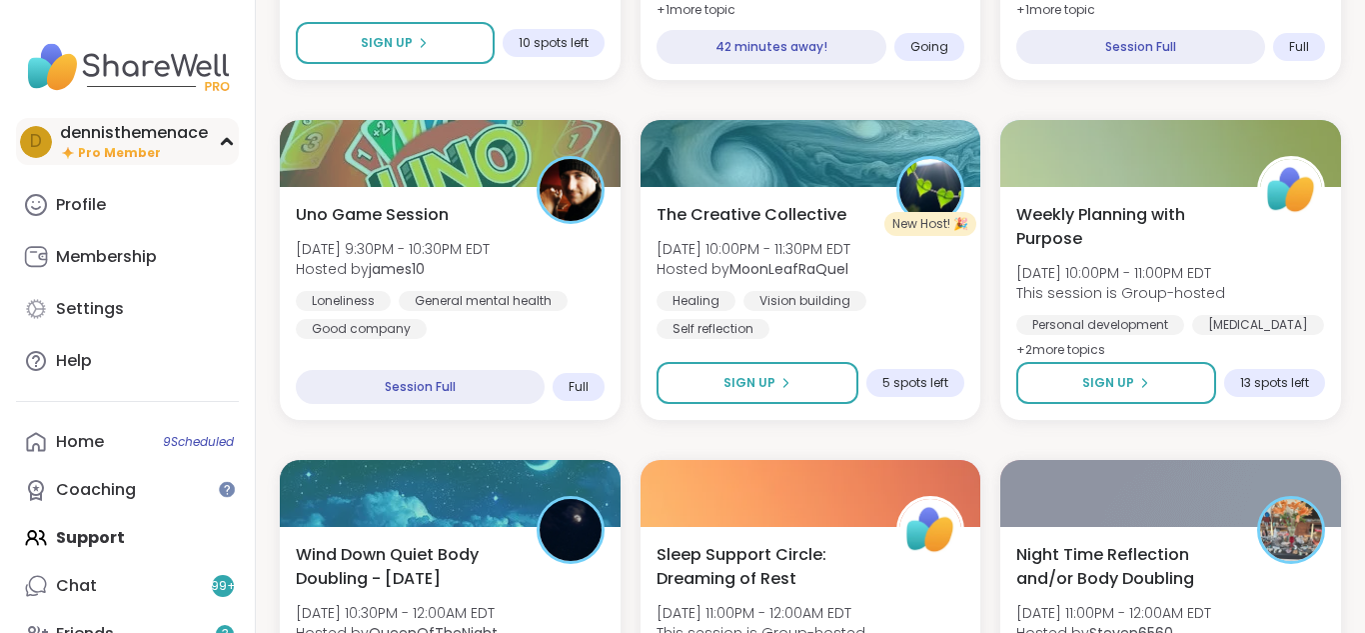
click at [125, 145] on span "Pro Member" at bounding box center [119, 153] width 83 height 17
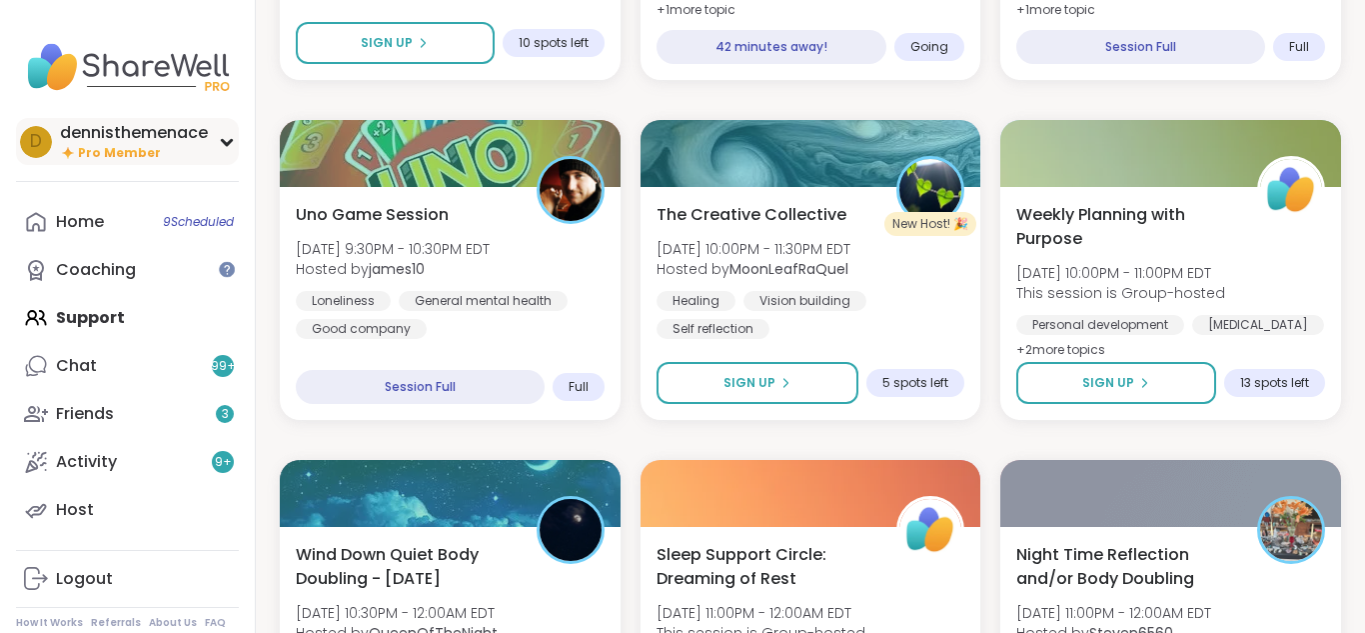
click at [126, 145] on span "Pro Member" at bounding box center [119, 153] width 83 height 17
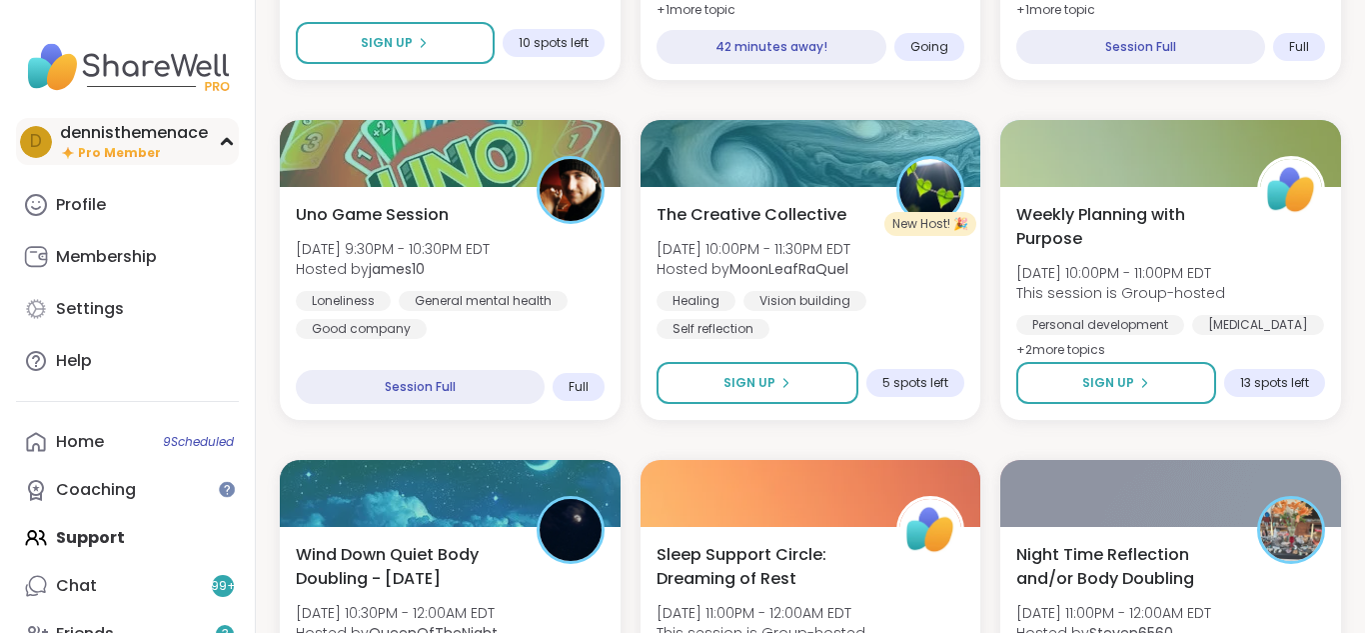
click at [126, 145] on span "Pro Member" at bounding box center [119, 153] width 83 height 17
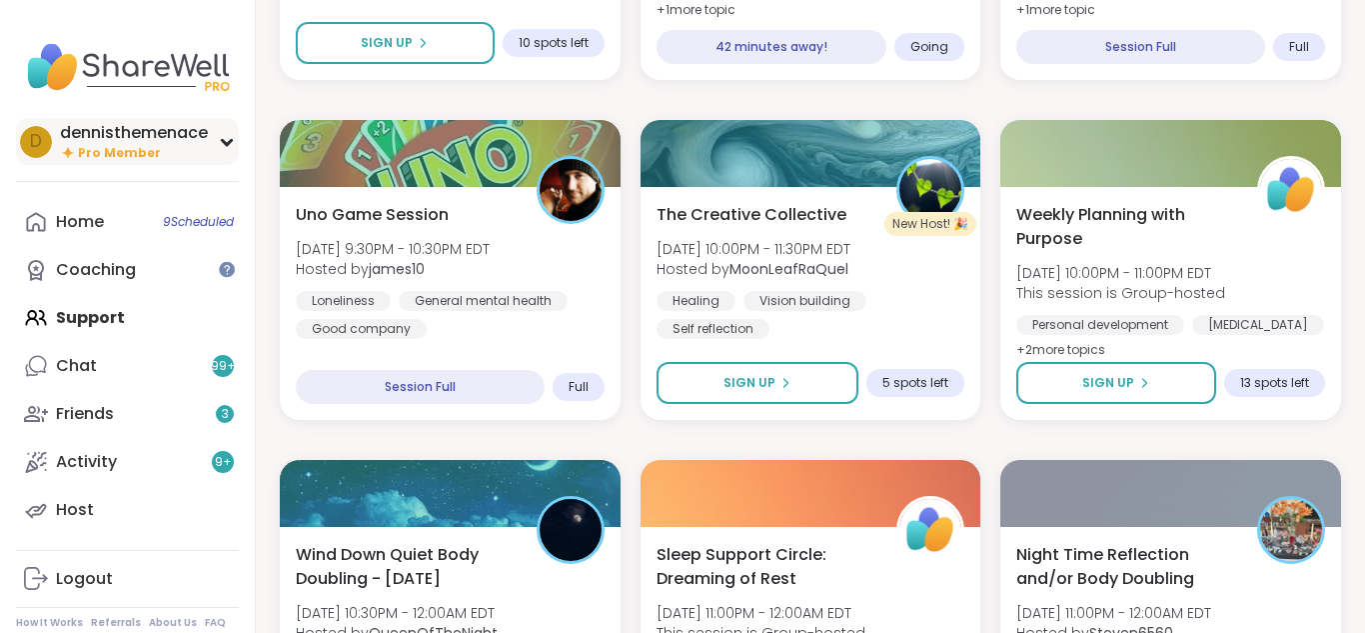
click at [179, 138] on div "dennisthemenace" at bounding box center [134, 133] width 148 height 22
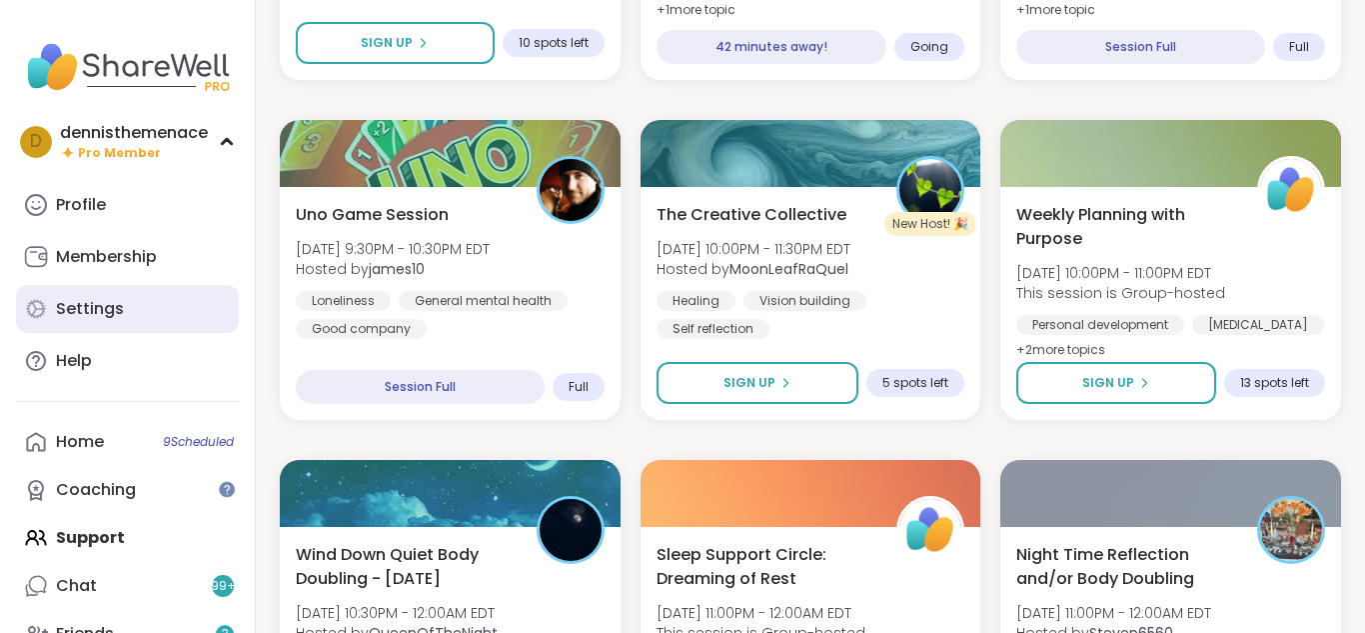
click at [103, 305] on div "Settings" at bounding box center [90, 309] width 68 height 22
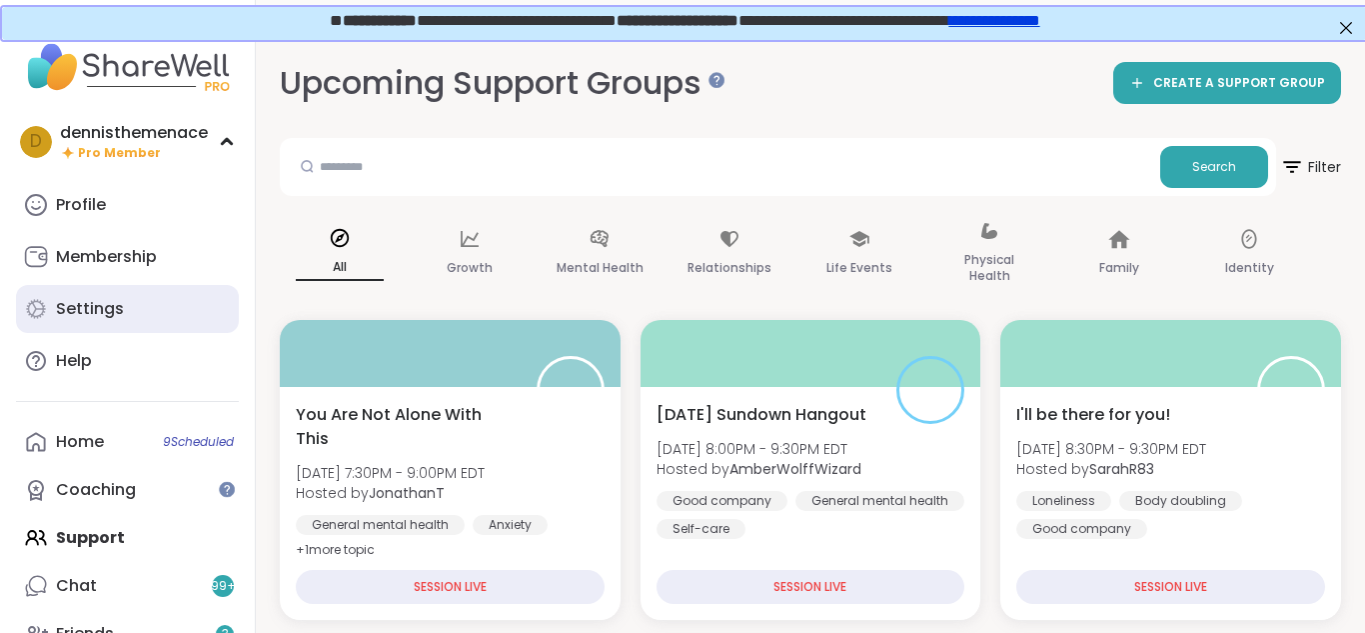
select select "**"
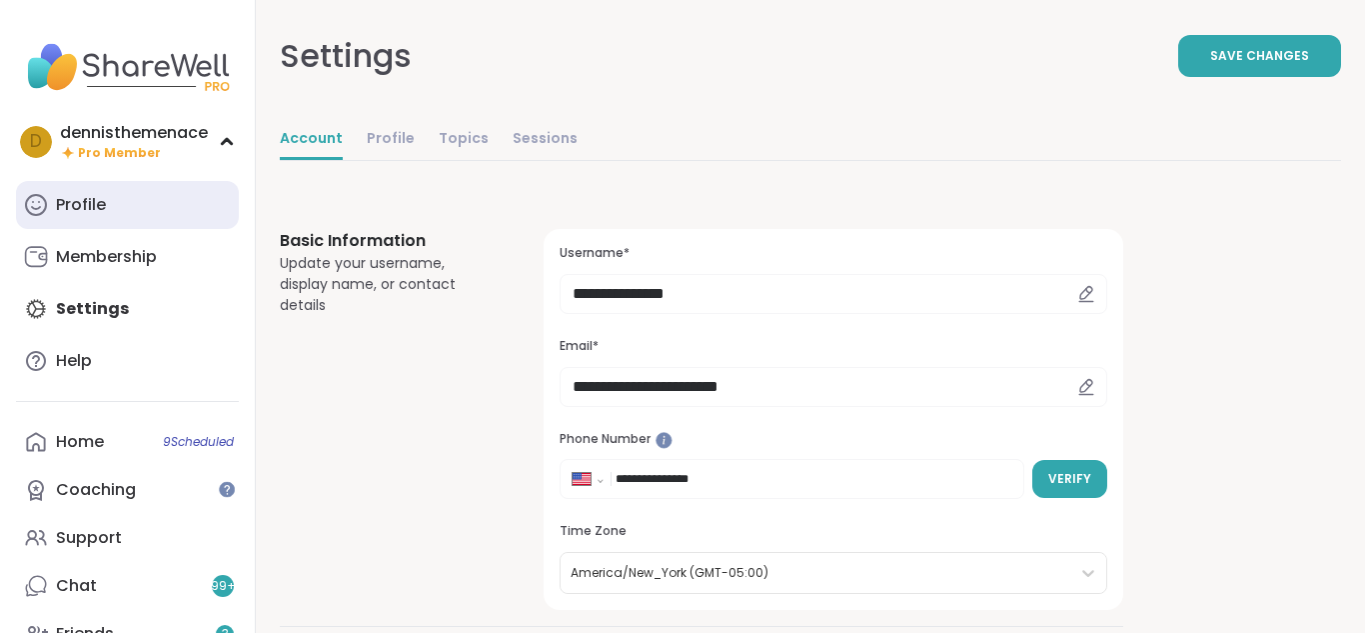
click at [81, 206] on div "Profile" at bounding box center [81, 205] width 50 height 22
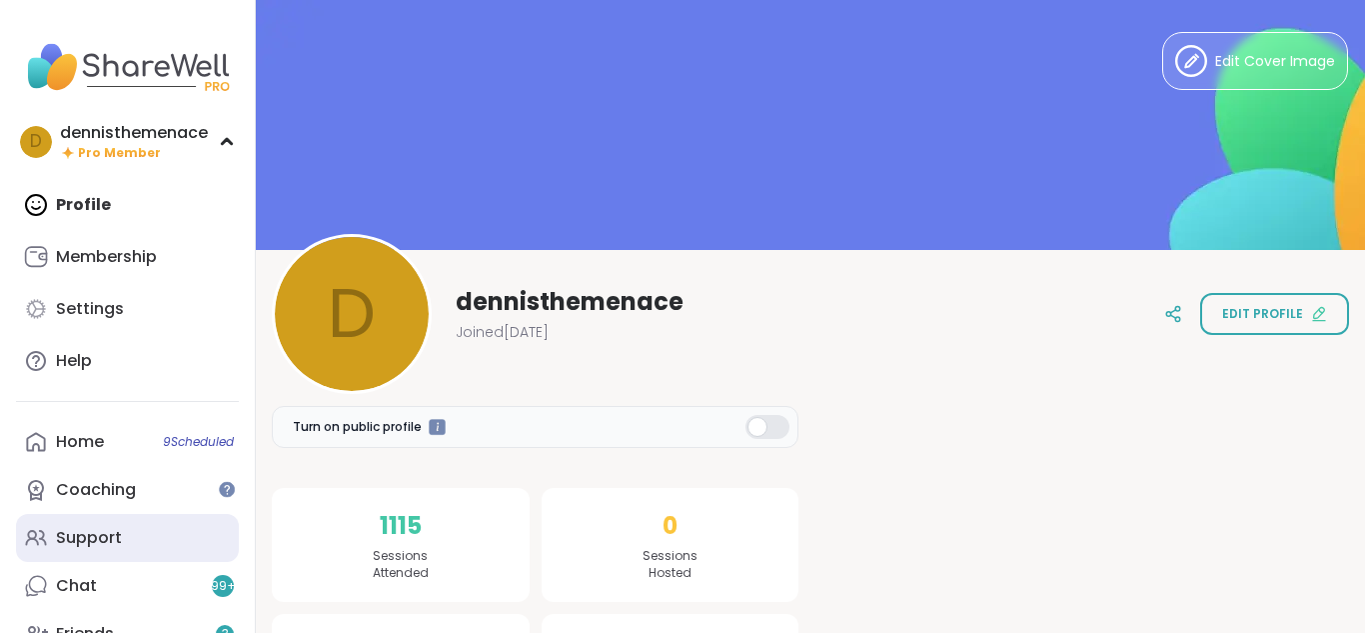
click at [95, 537] on div "Support" at bounding box center [89, 538] width 66 height 22
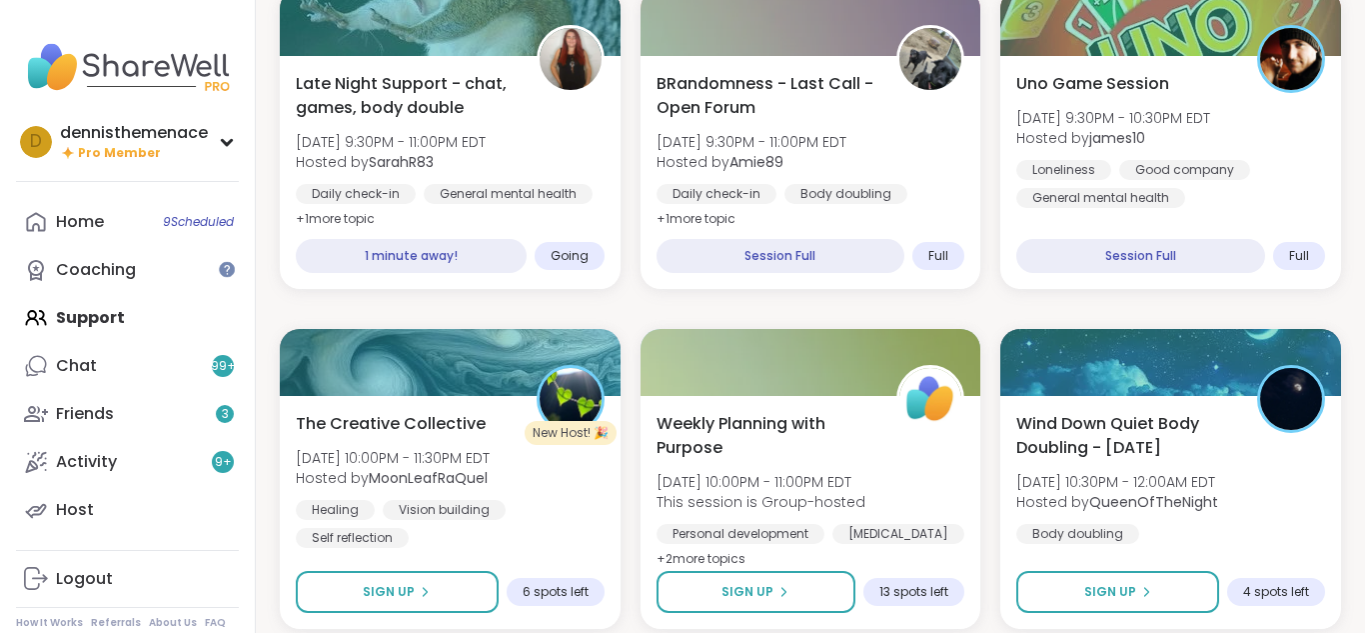
scroll to position [520, 0]
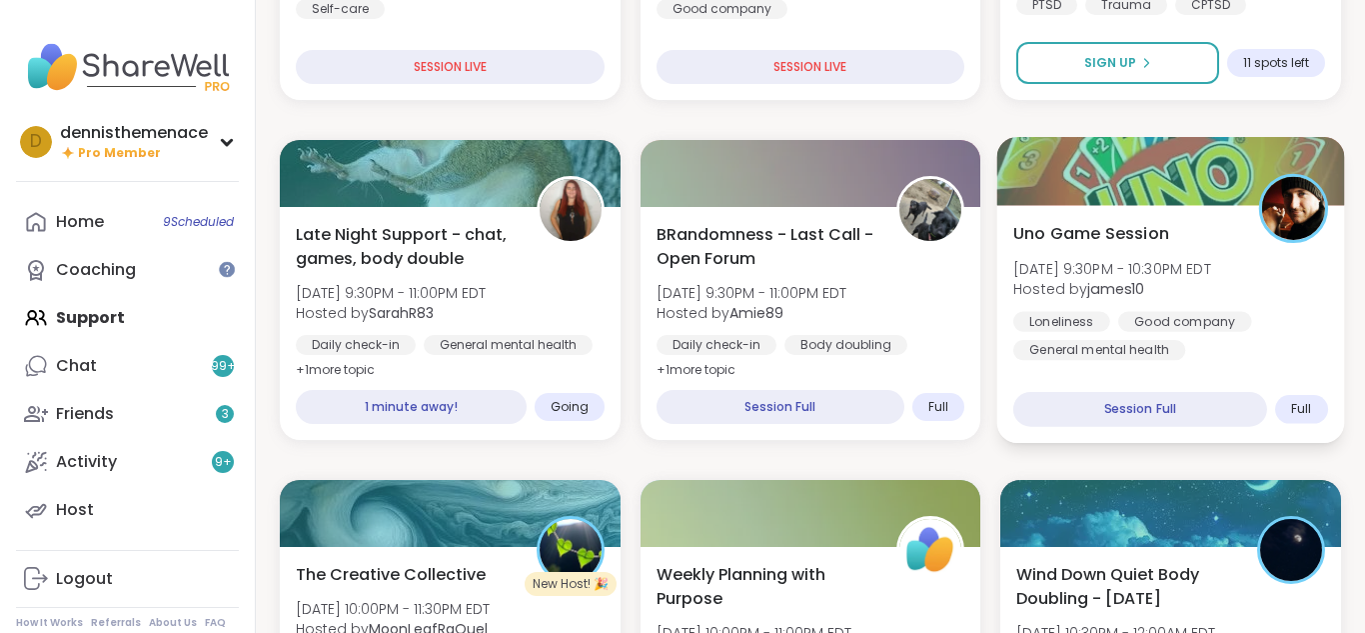
click at [1126, 302] on div "Uno Game Session [DATE] 9:30PM - 10:30PM EDT Hosted by james10 Loneliness Good …" at bounding box center [1170, 290] width 315 height 139
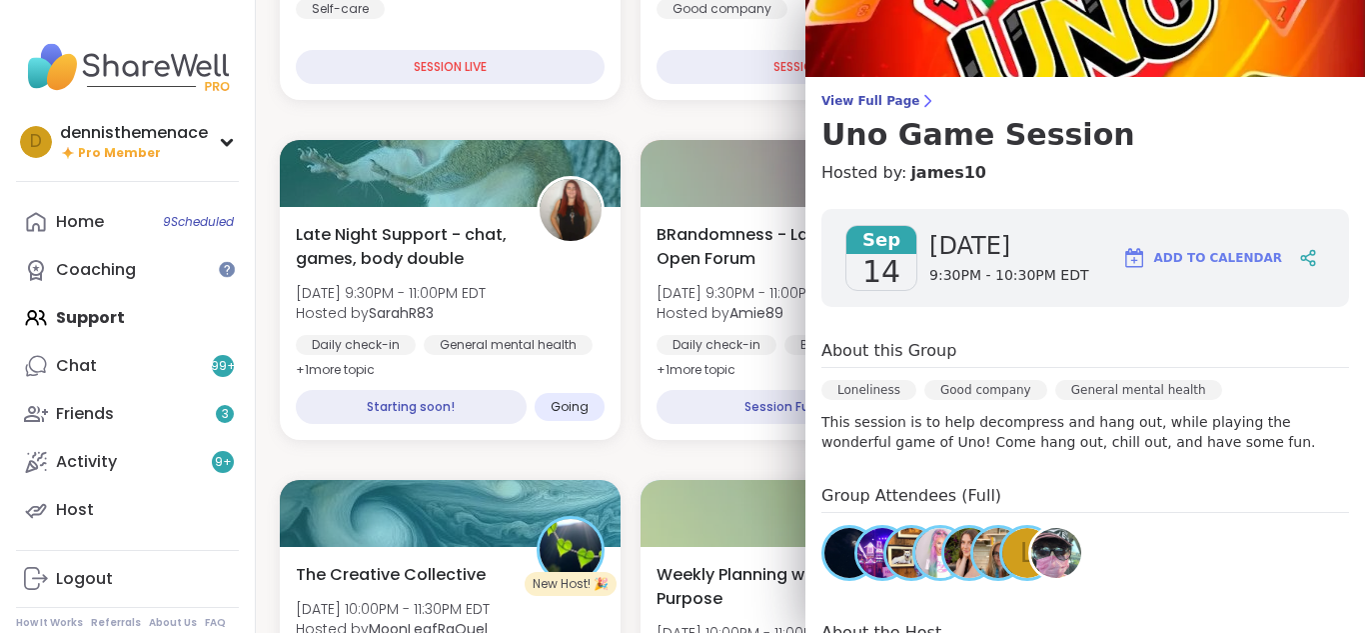
scroll to position [84, 0]
click at [1107, 376] on div "About this Group Loneliness Good company General mental health This session is …" at bounding box center [1086, 394] width 528 height 113
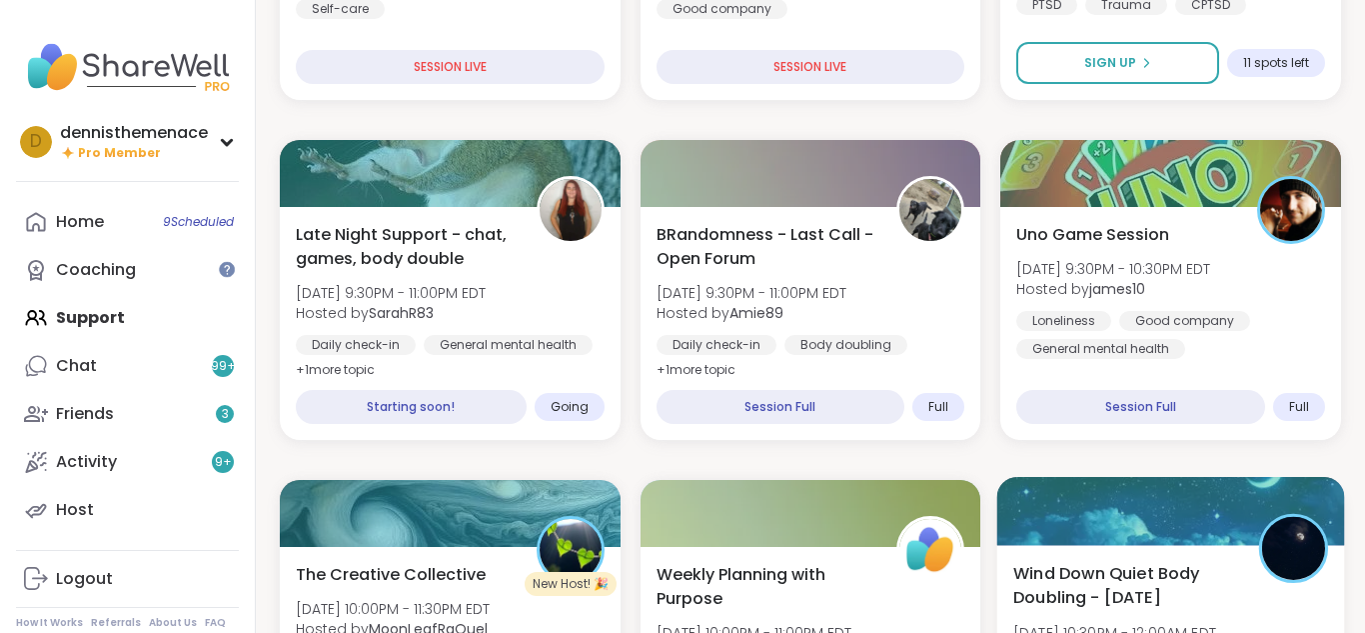
click at [1158, 597] on span "Wind Down Quiet Body Doubling - [DATE]" at bounding box center [1124, 585] width 223 height 49
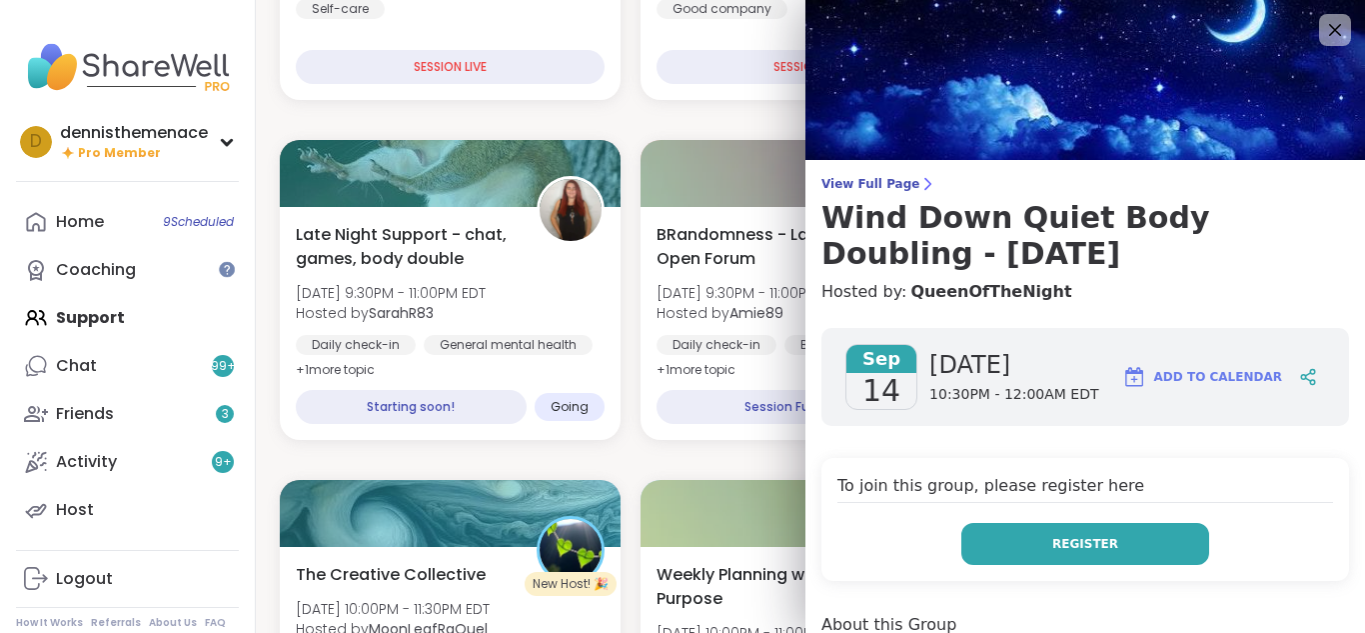
click at [1087, 546] on span "Register" at bounding box center [1085, 544] width 66 height 18
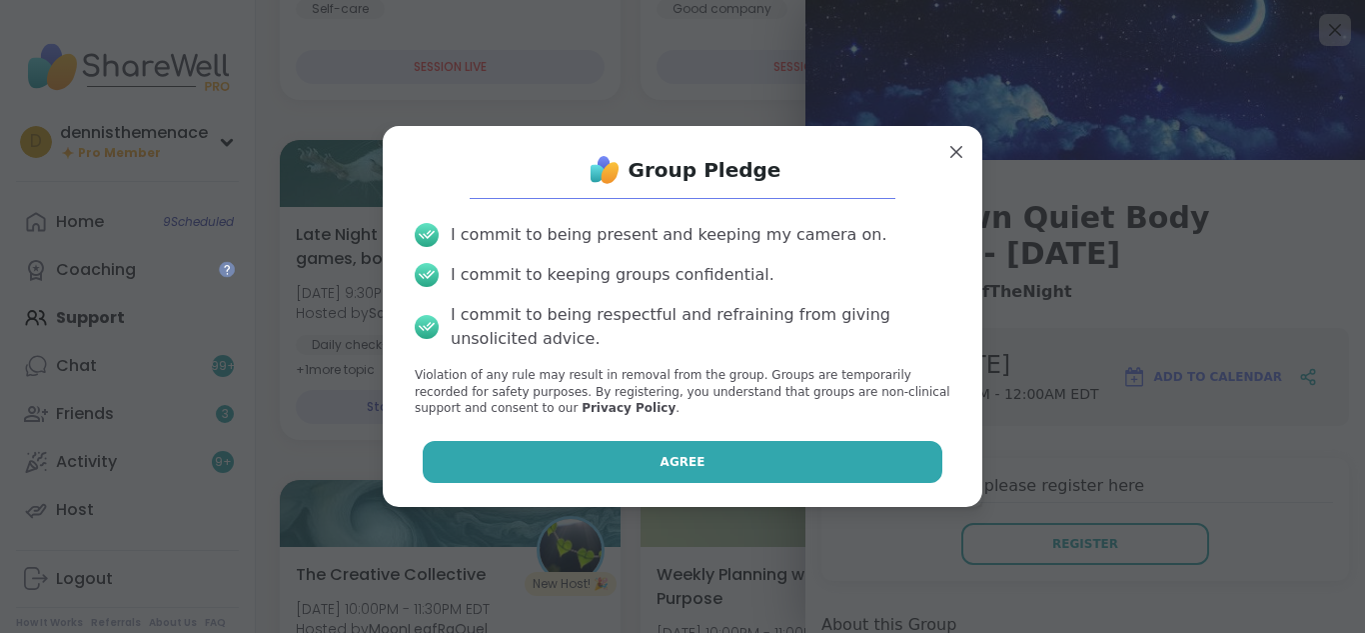
click at [715, 457] on button "Agree" at bounding box center [683, 462] width 521 height 42
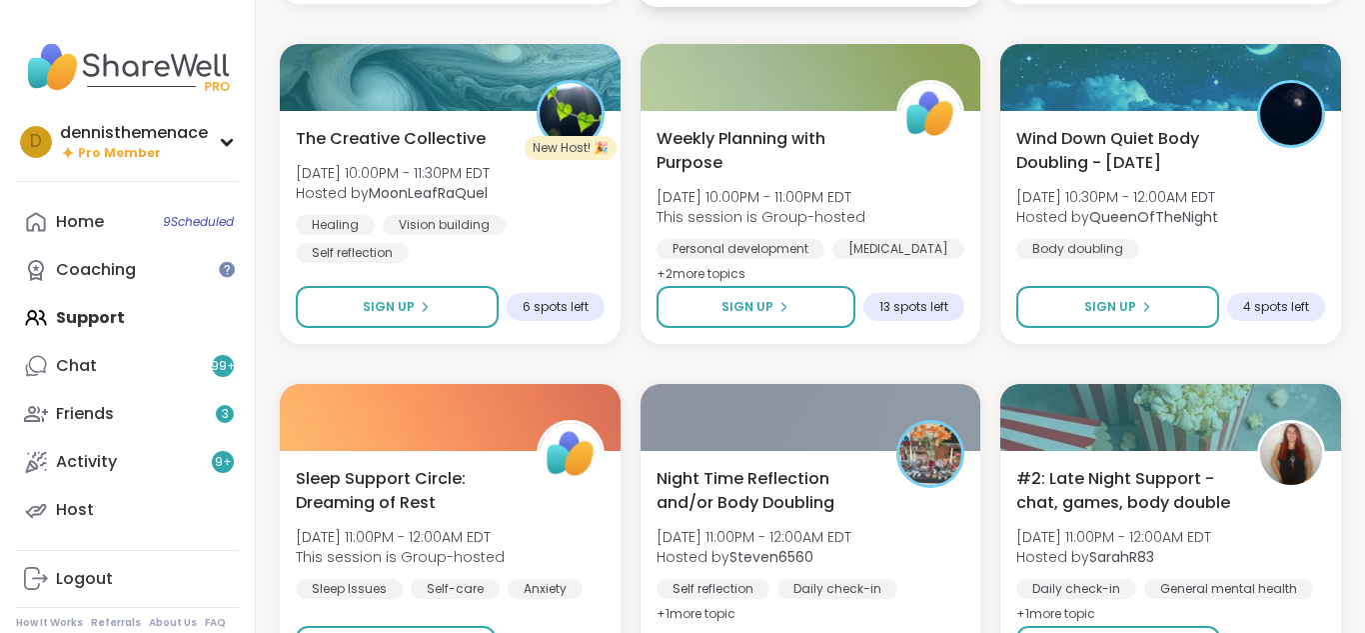
scroll to position [960, 0]
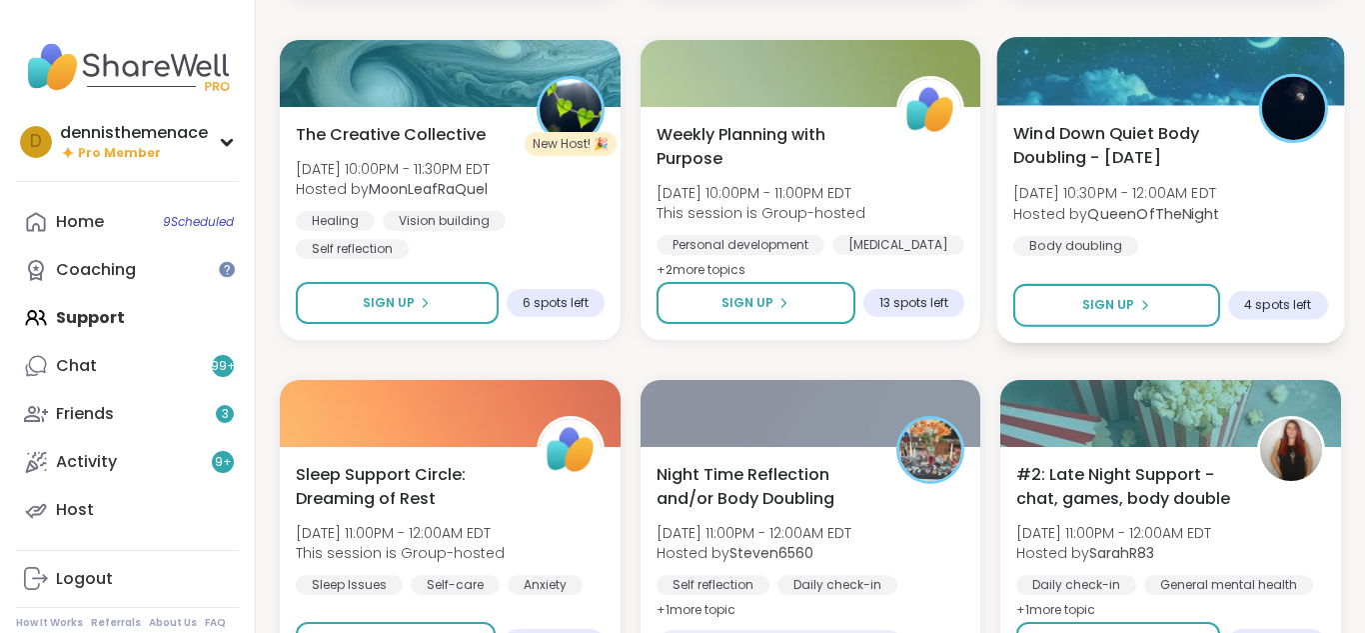
click at [1155, 202] on span "[DATE] 10:30PM - 12:00AM EDT" at bounding box center [1116, 193] width 206 height 20
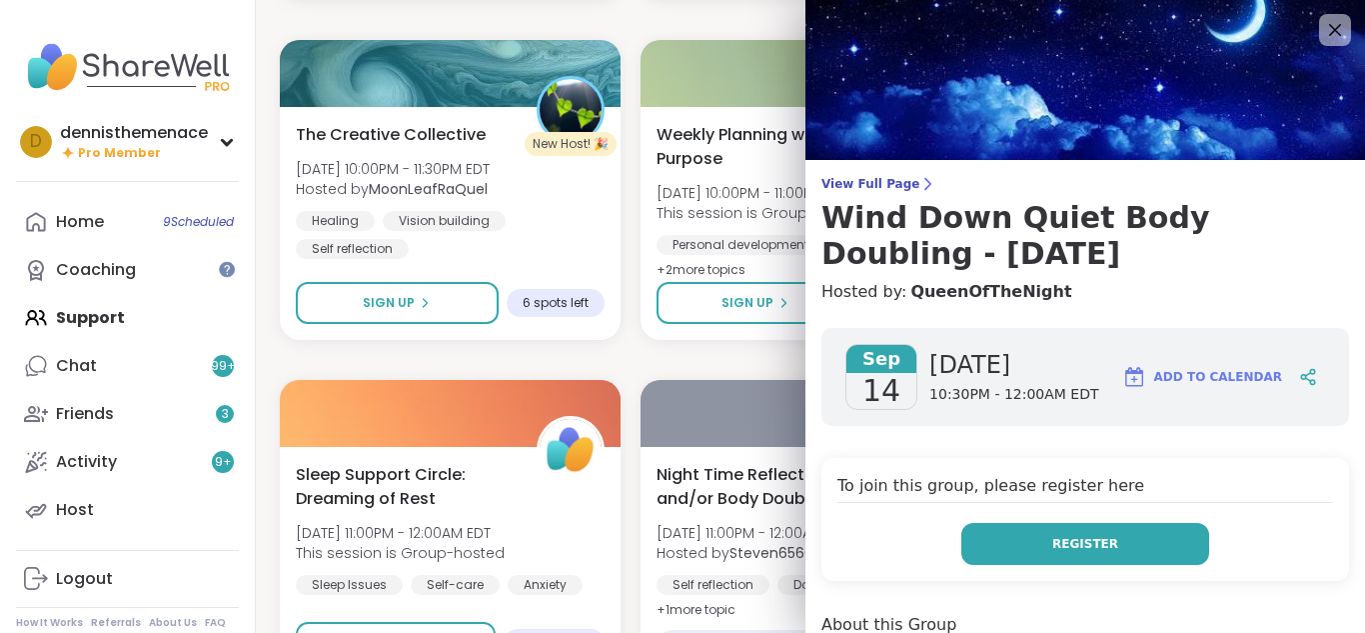
click at [1092, 540] on span "Register" at bounding box center [1085, 544] width 66 height 18
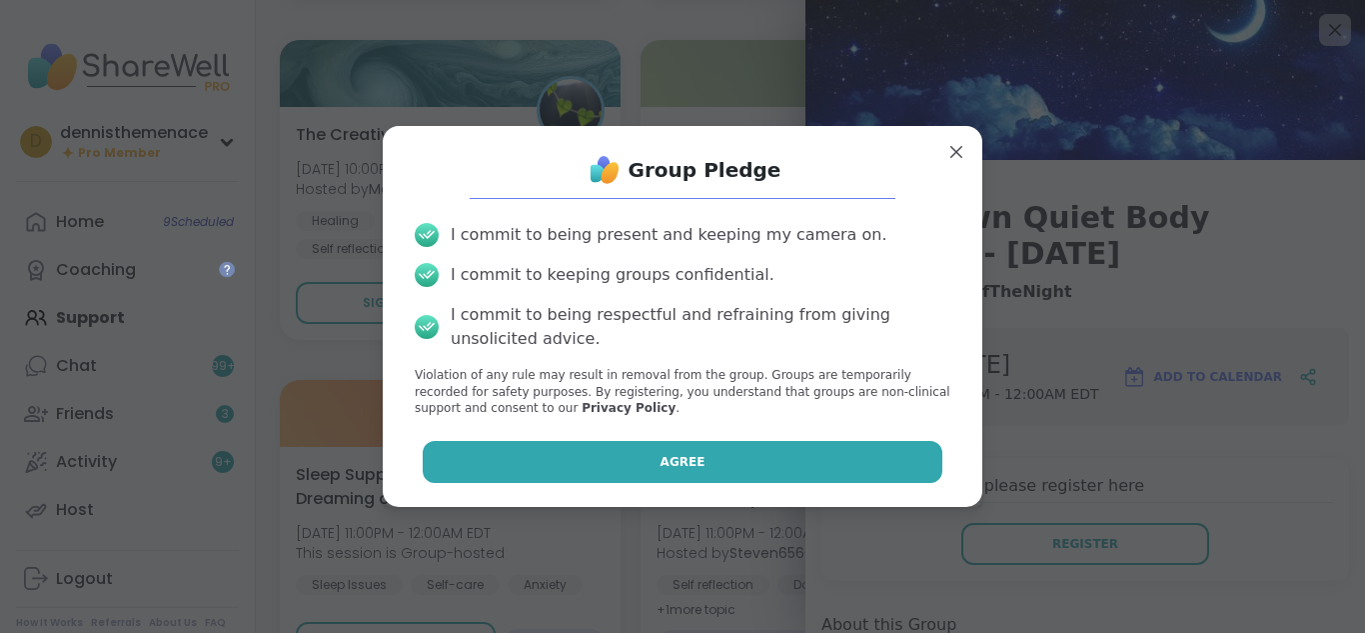
click at [780, 458] on button "Agree" at bounding box center [683, 462] width 521 height 42
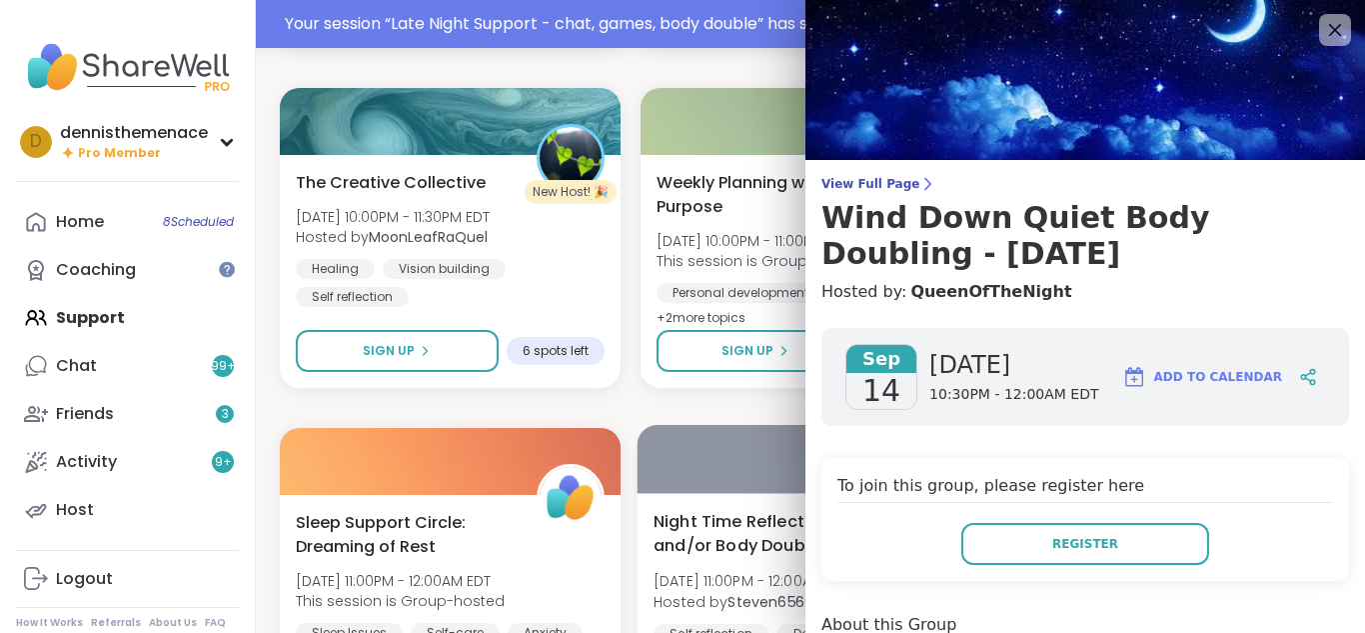
scroll to position [1007, 0]
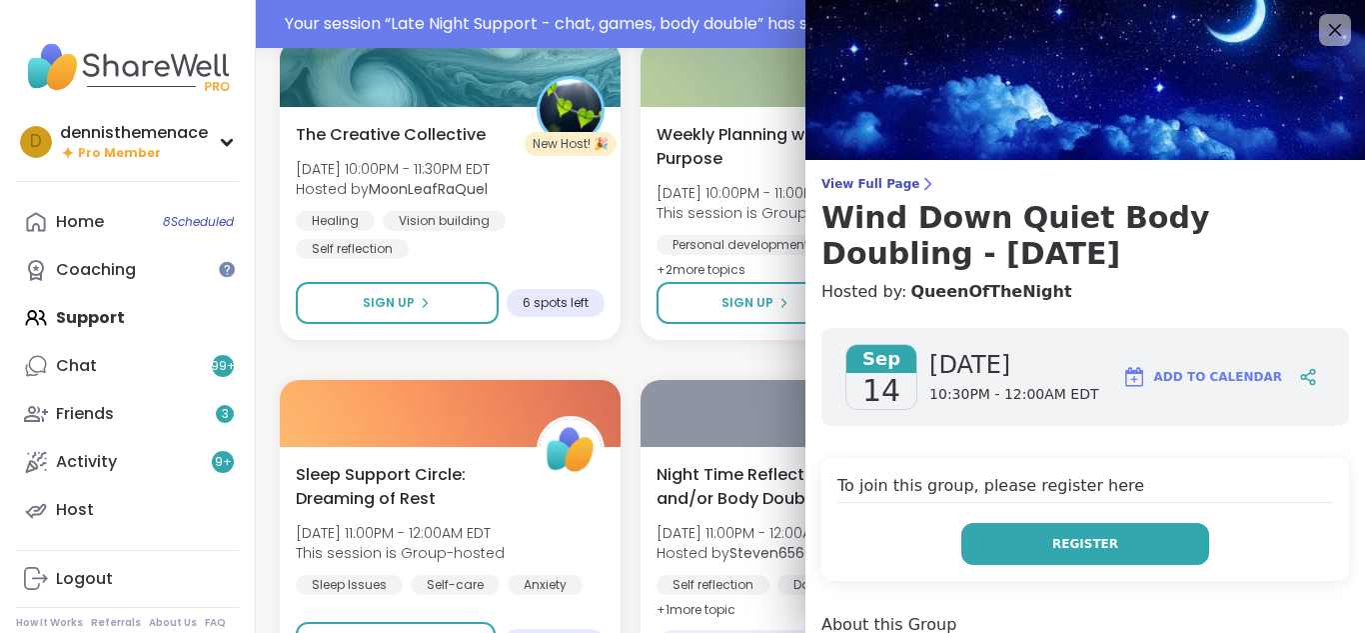
click at [1104, 535] on span "Register" at bounding box center [1085, 544] width 66 height 18
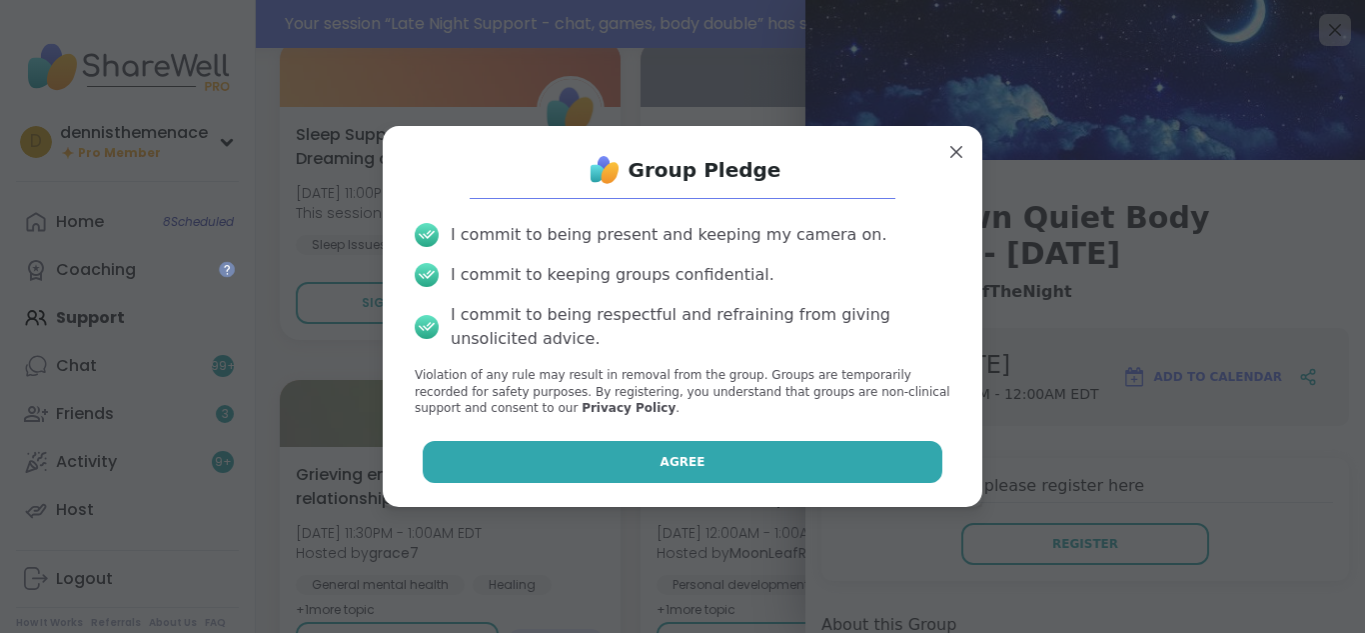
click at [865, 467] on button "Agree" at bounding box center [683, 462] width 521 height 42
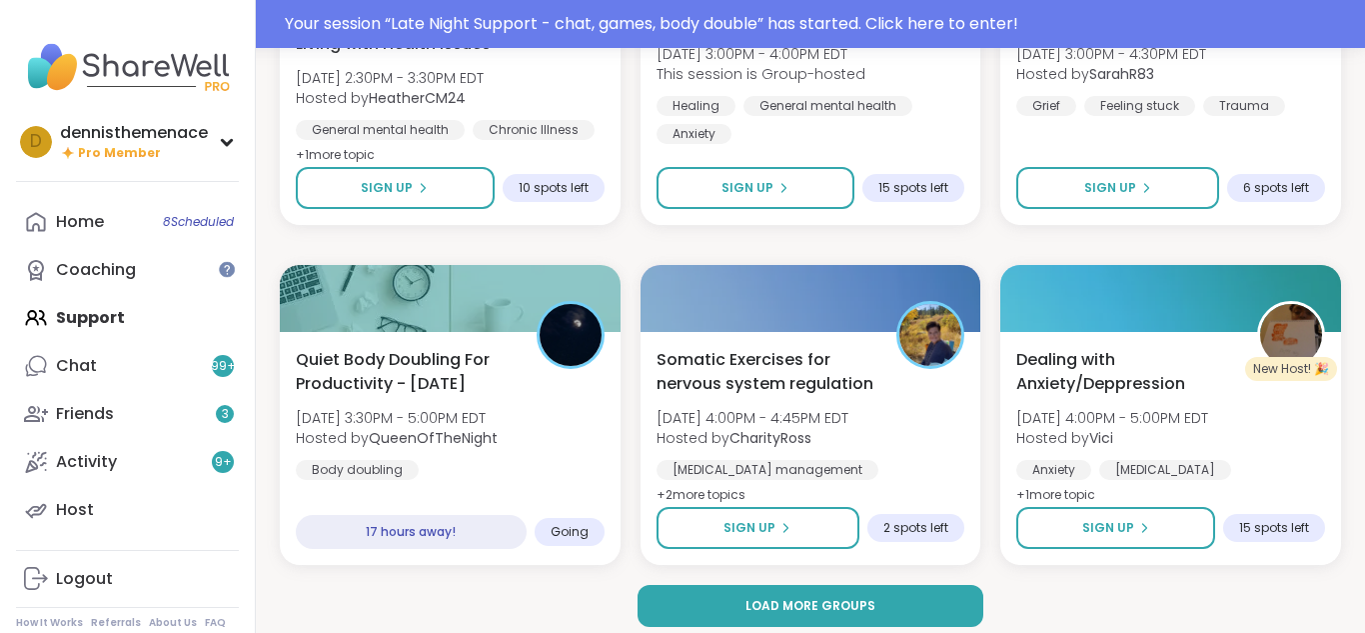
scroll to position [3855, 0]
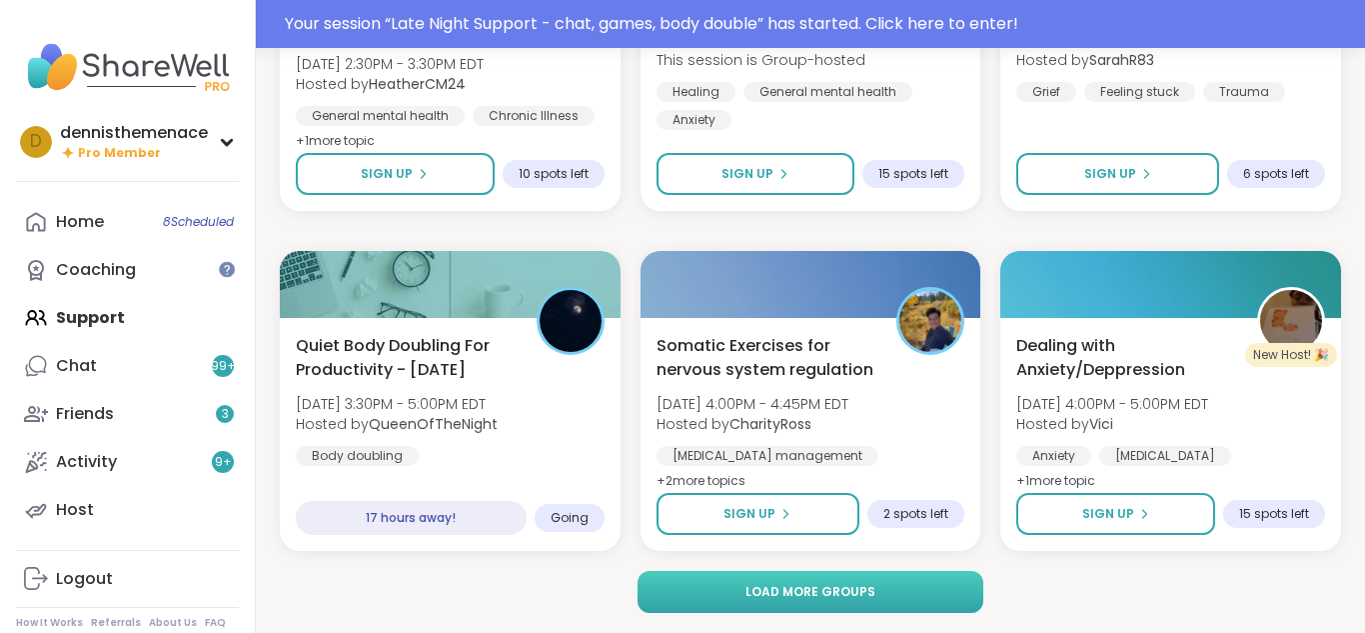
click at [835, 589] on span "Load more groups" at bounding box center [811, 592] width 130 height 18
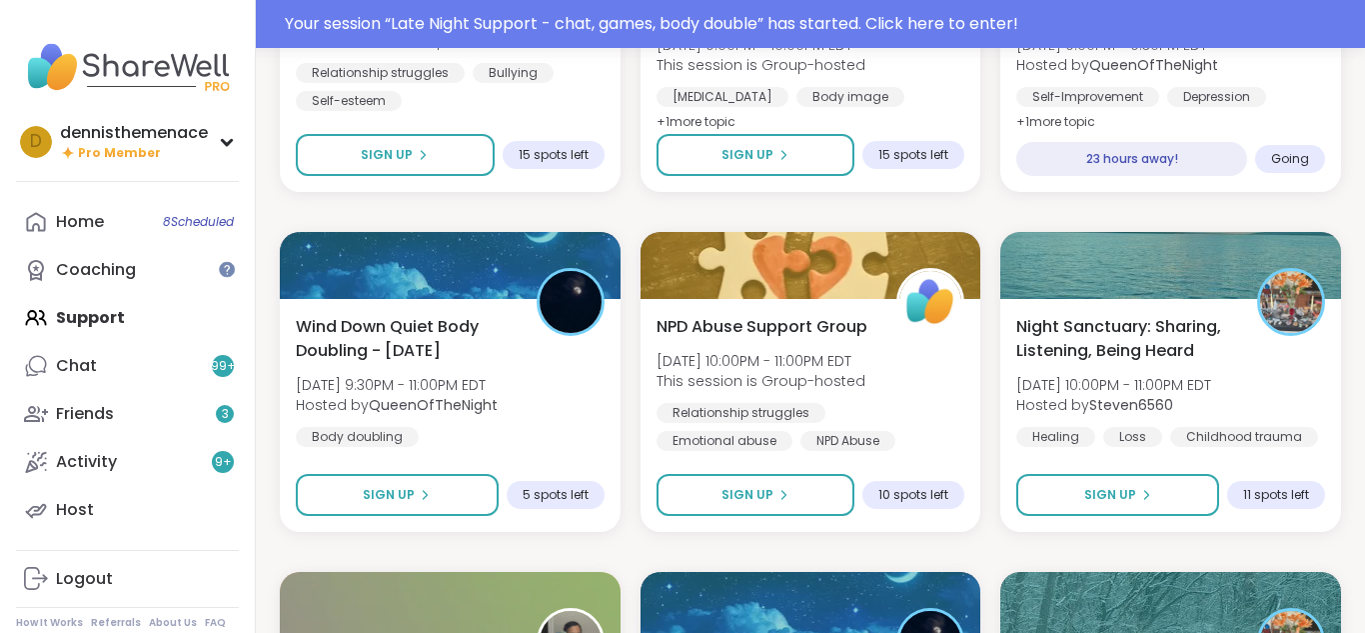
scroll to position [6254, 0]
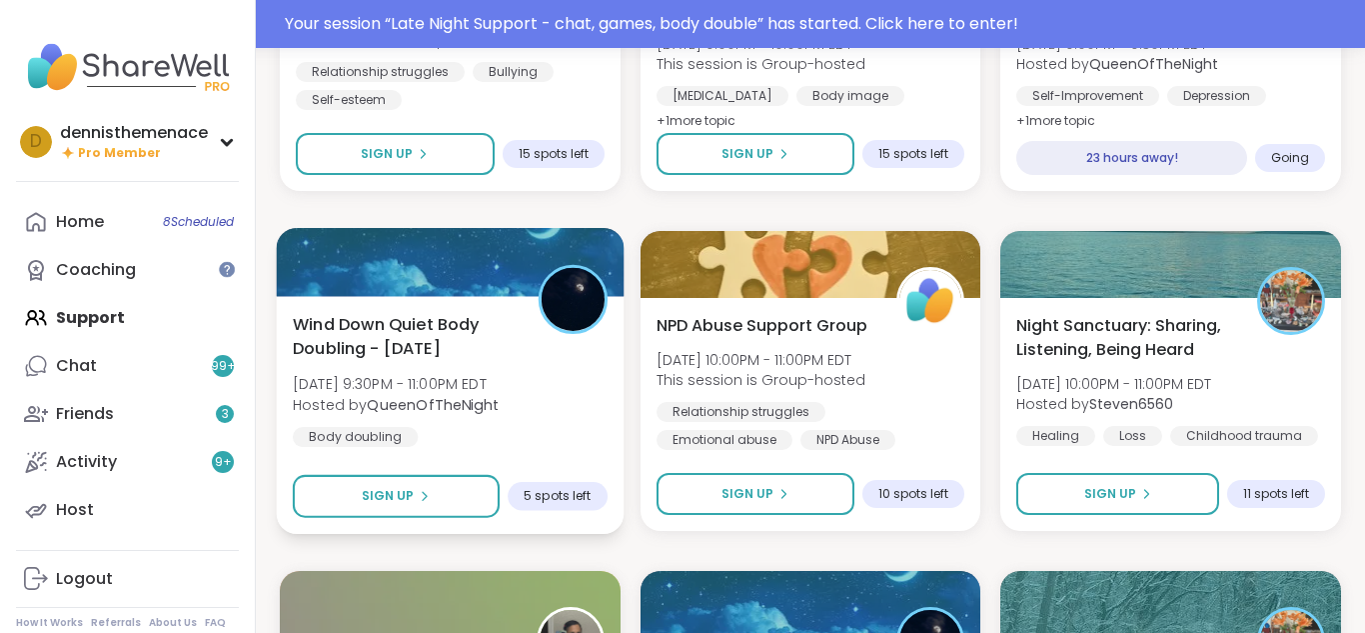
click at [476, 433] on div "Wind Down Quiet Body Doubling - [DATE] [DATE] 9:30PM - 11:00PM EDT Hosted by Qu…" at bounding box center [450, 379] width 315 height 135
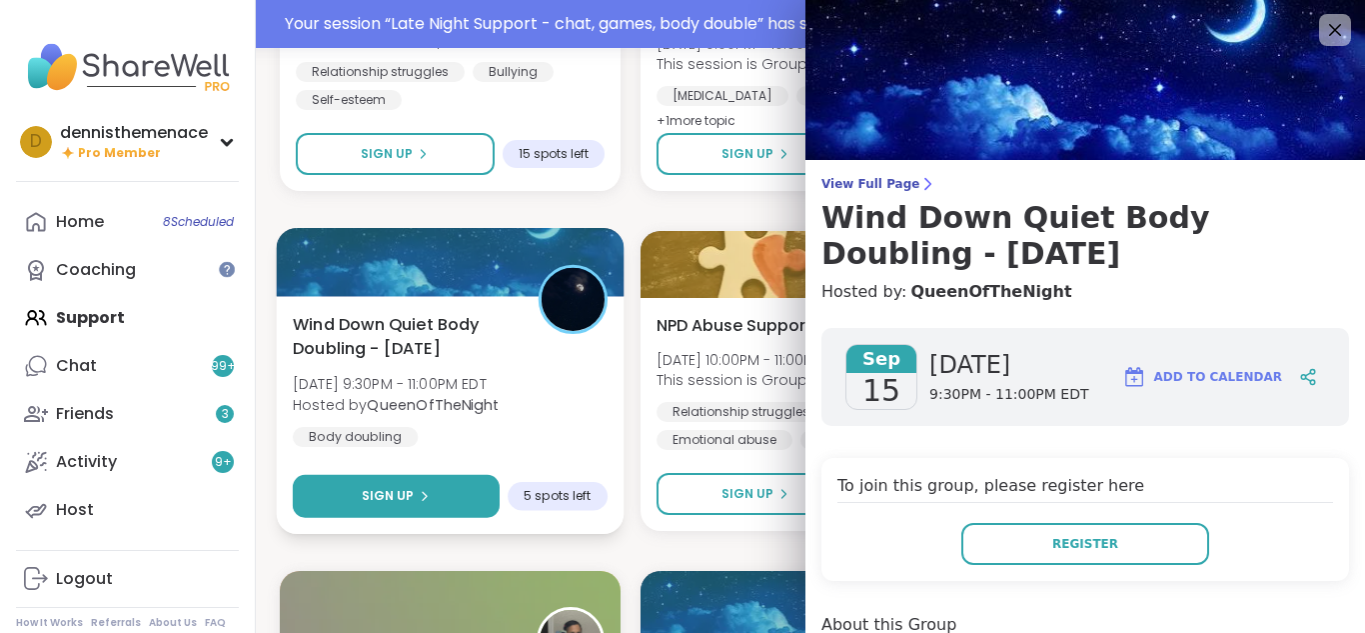
click at [426, 495] on icon at bounding box center [425, 496] width 12 height 12
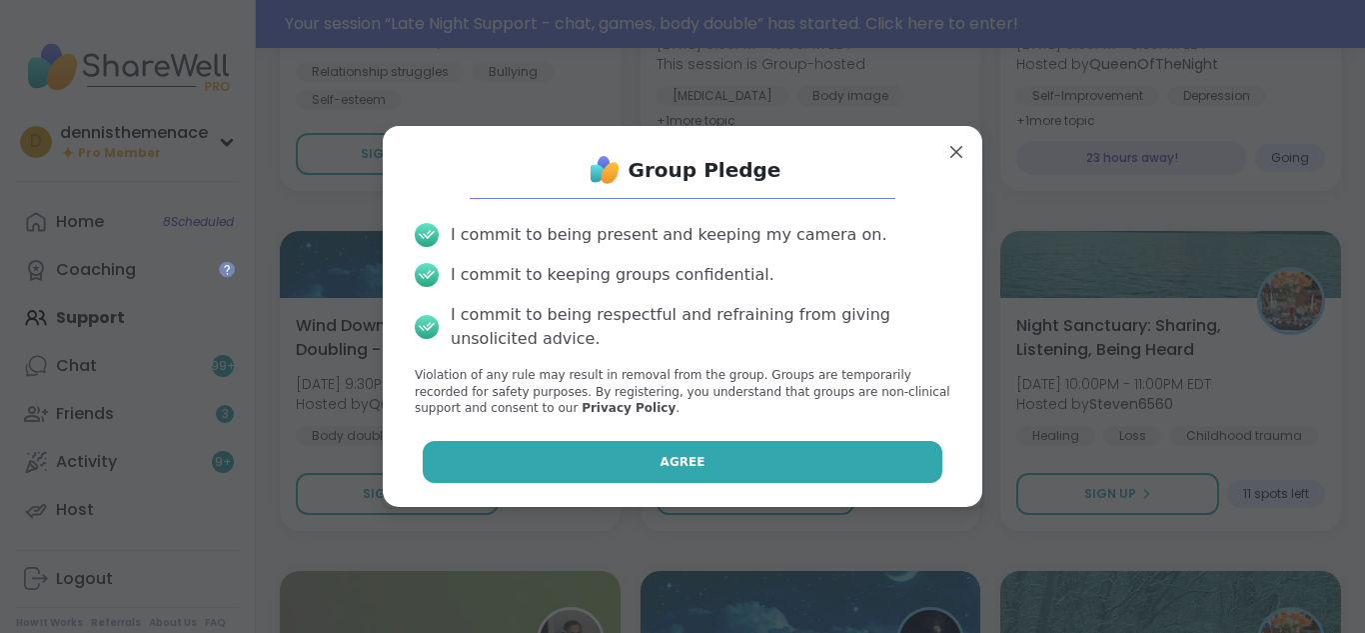
click at [683, 457] on span "Agree" at bounding box center [683, 462] width 45 height 18
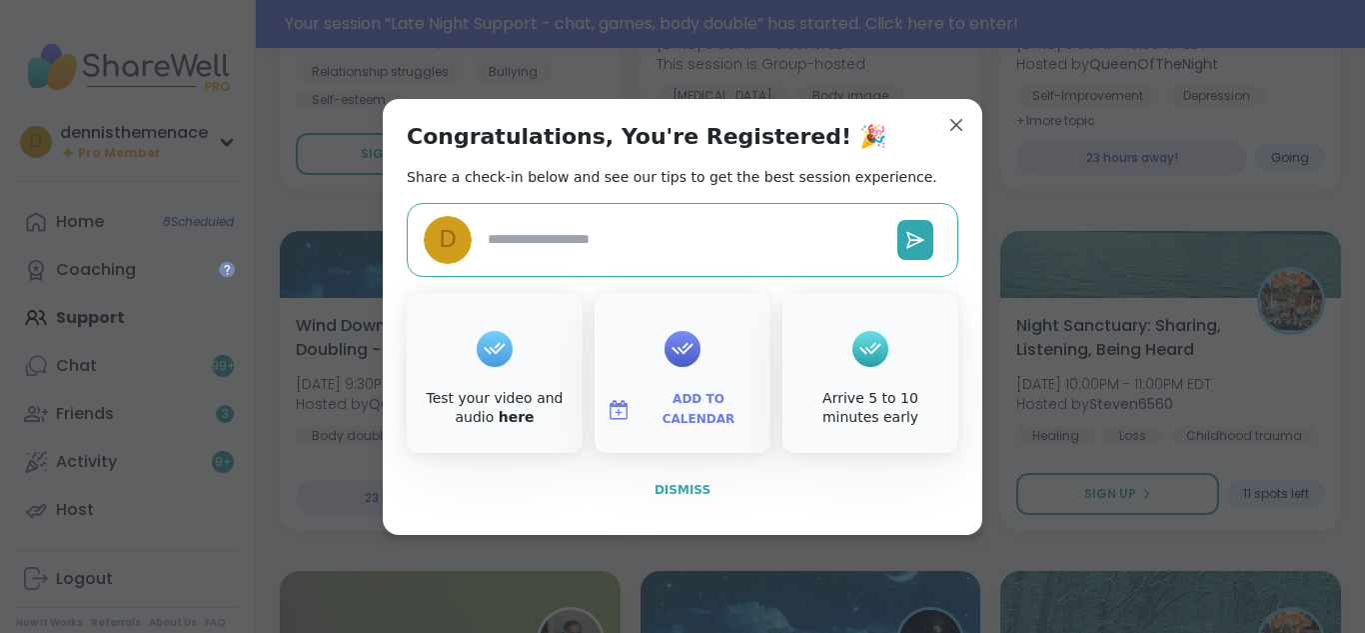
type textarea "*"
click at [686, 477] on button "Dismiss" at bounding box center [683, 490] width 552 height 42
